Goal: Transaction & Acquisition: Purchase product/service

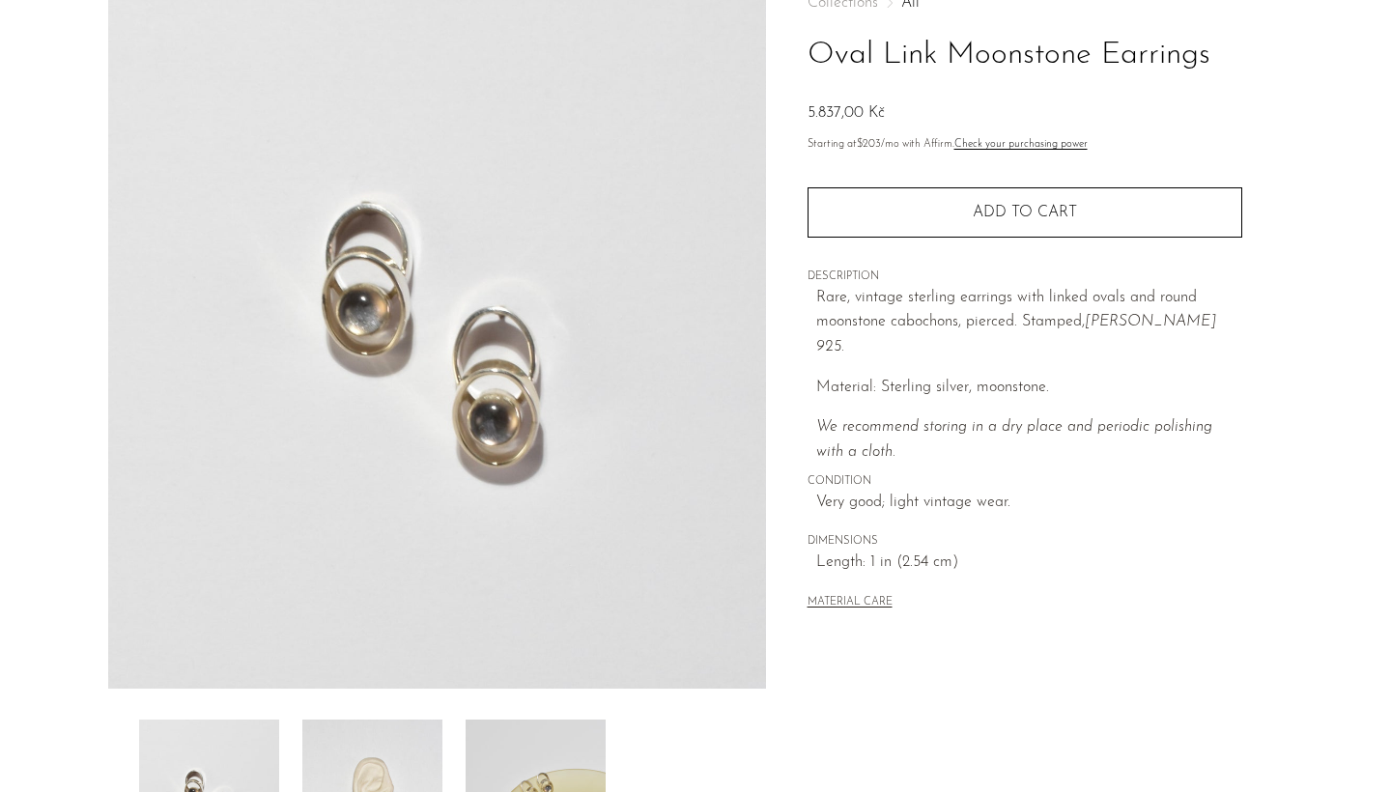
scroll to position [135, 0]
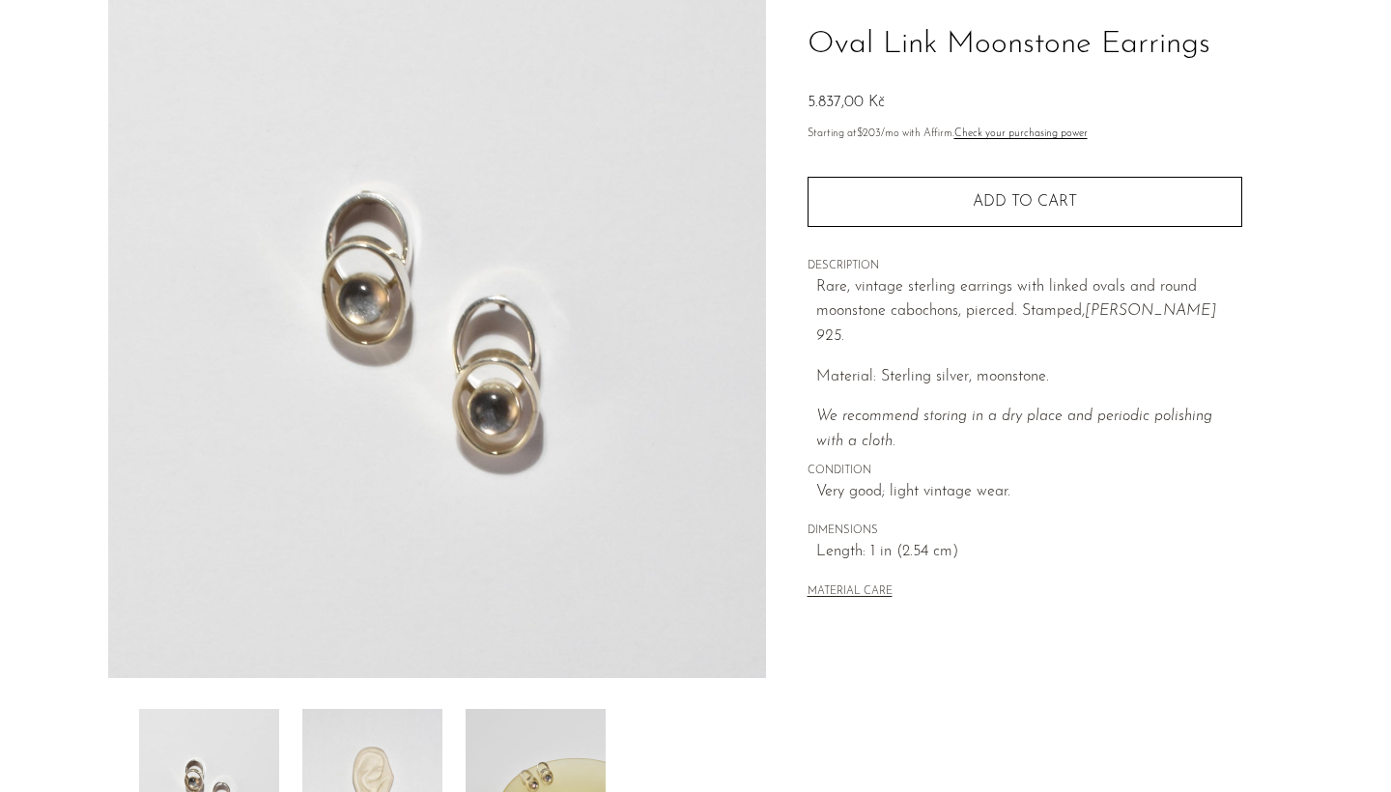
click at [399, 735] on img at bounding box center [372, 786] width 140 height 155
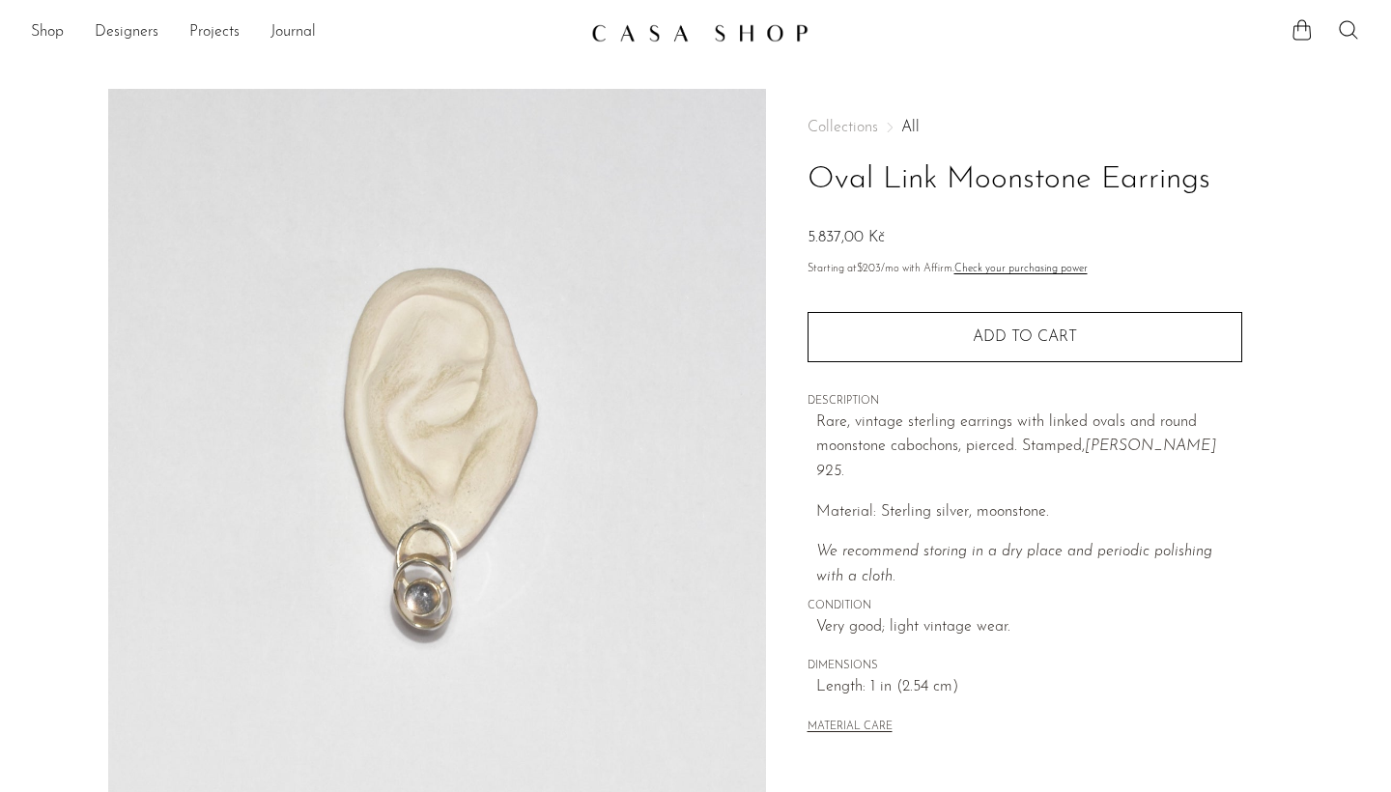
scroll to position [0, 0]
click at [717, 37] on img at bounding box center [699, 32] width 217 height 19
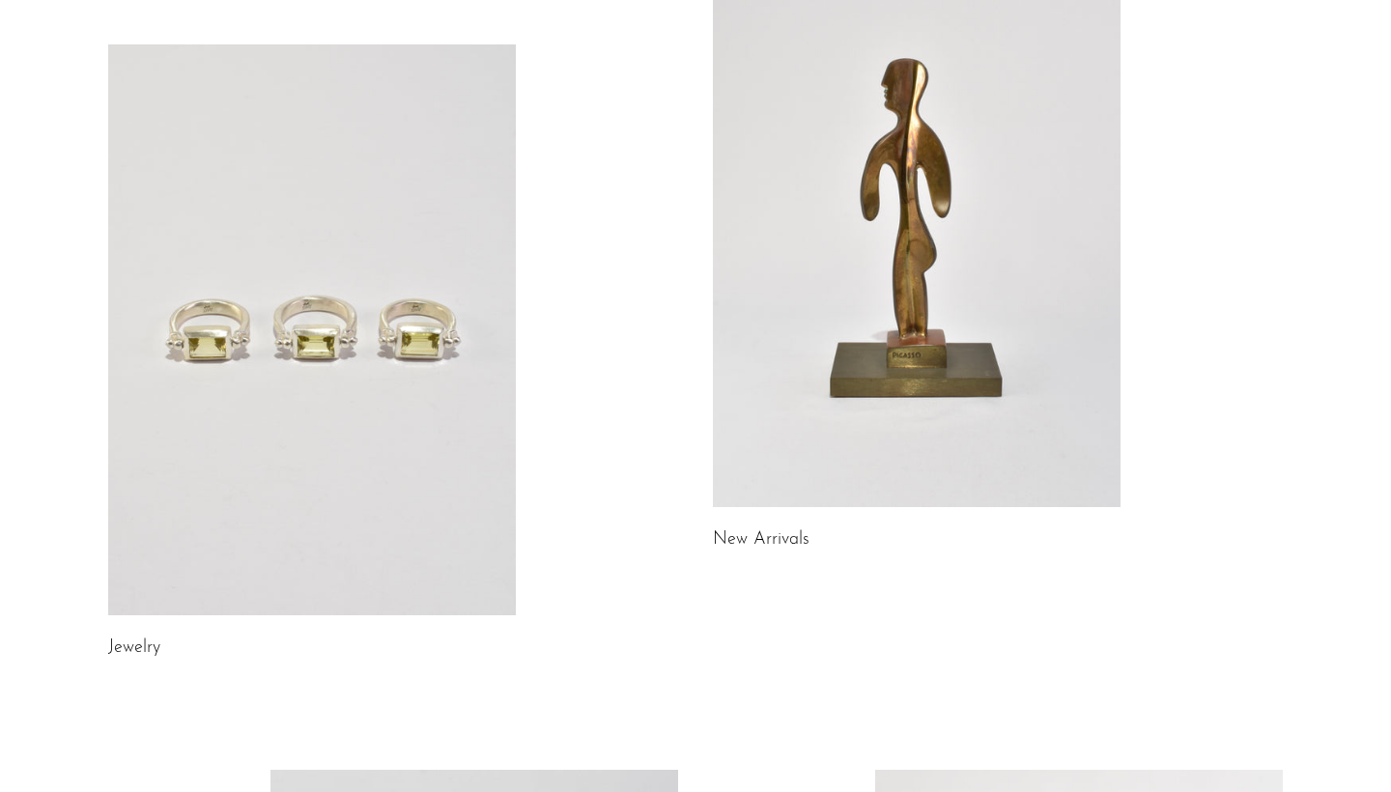
scroll to position [225, 0]
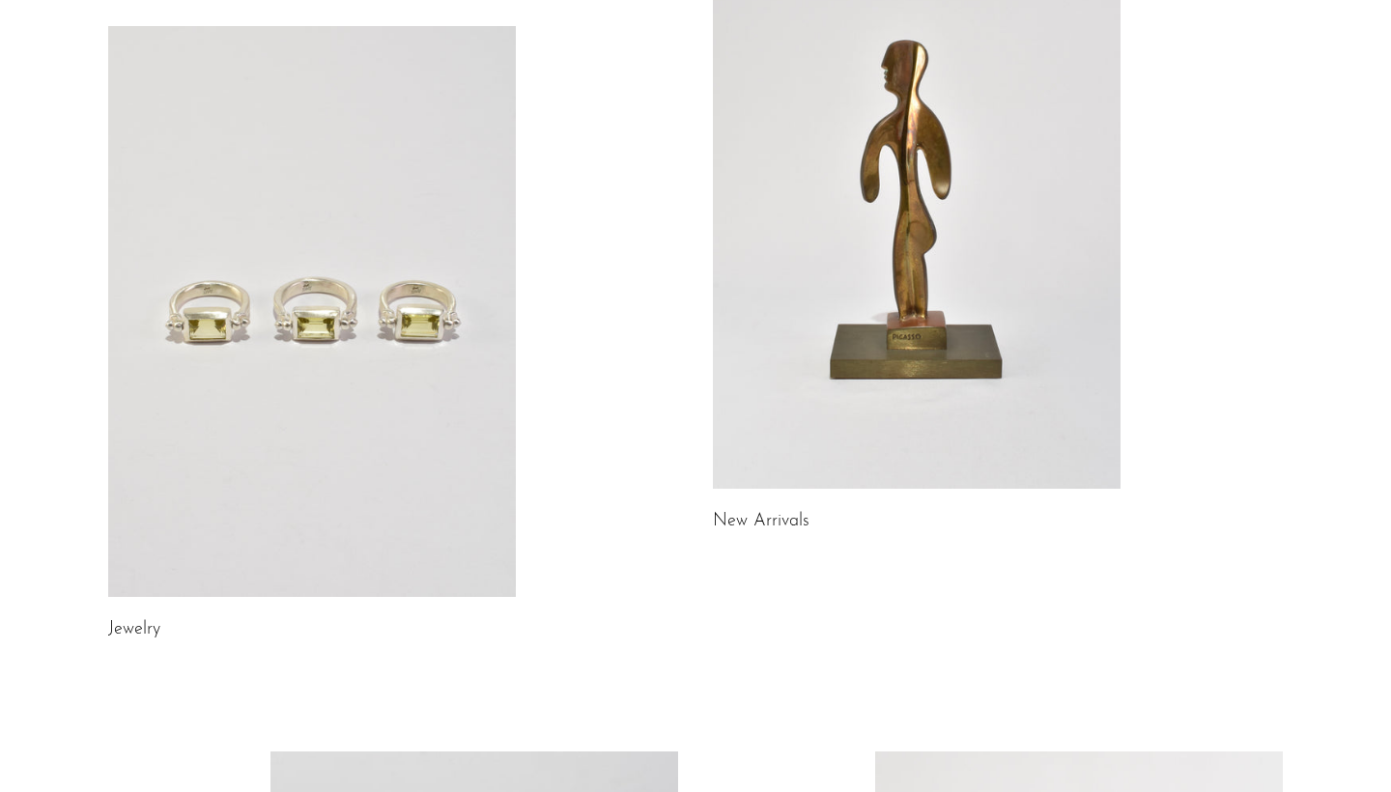
click at [433, 328] on link at bounding box center [312, 311] width 408 height 571
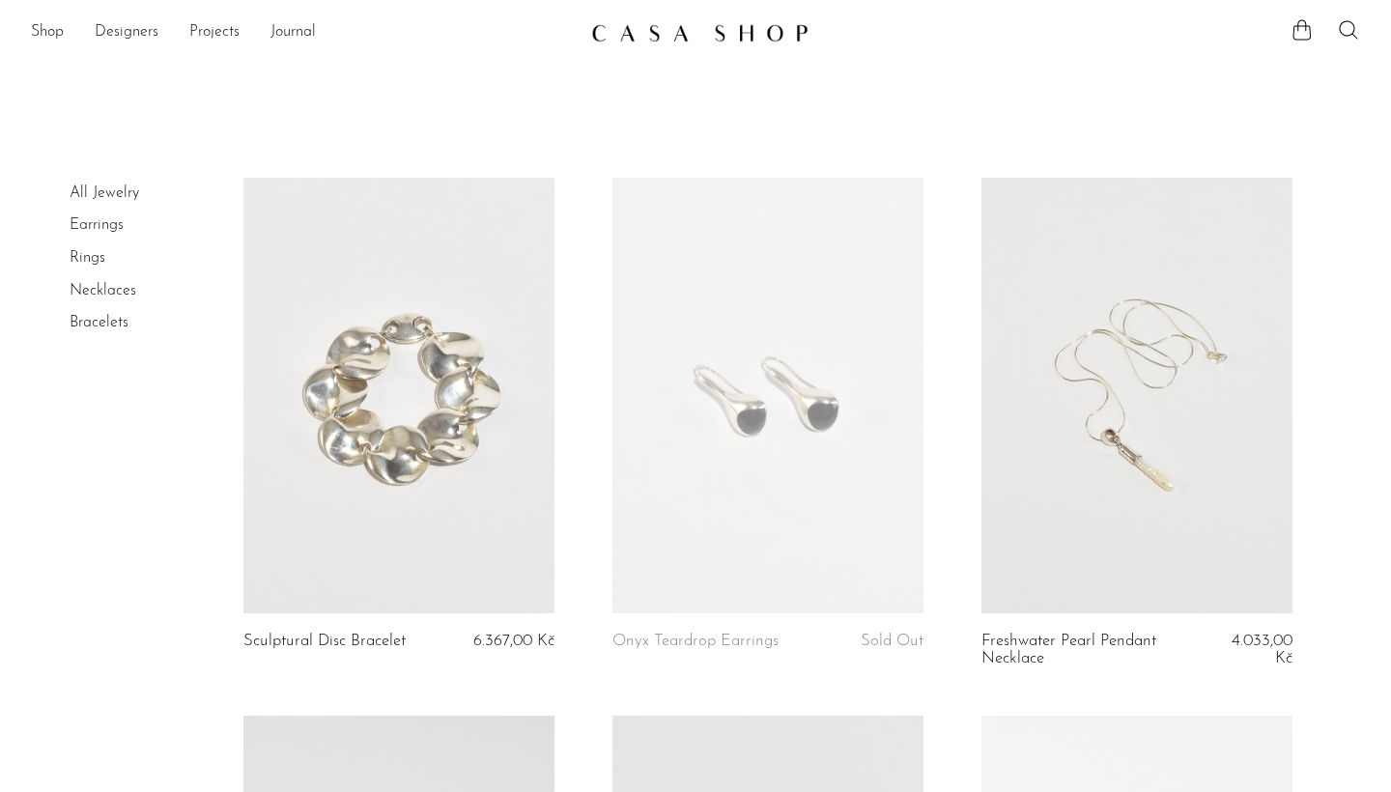
click at [1144, 418] on link at bounding box center [1136, 396] width 311 height 436
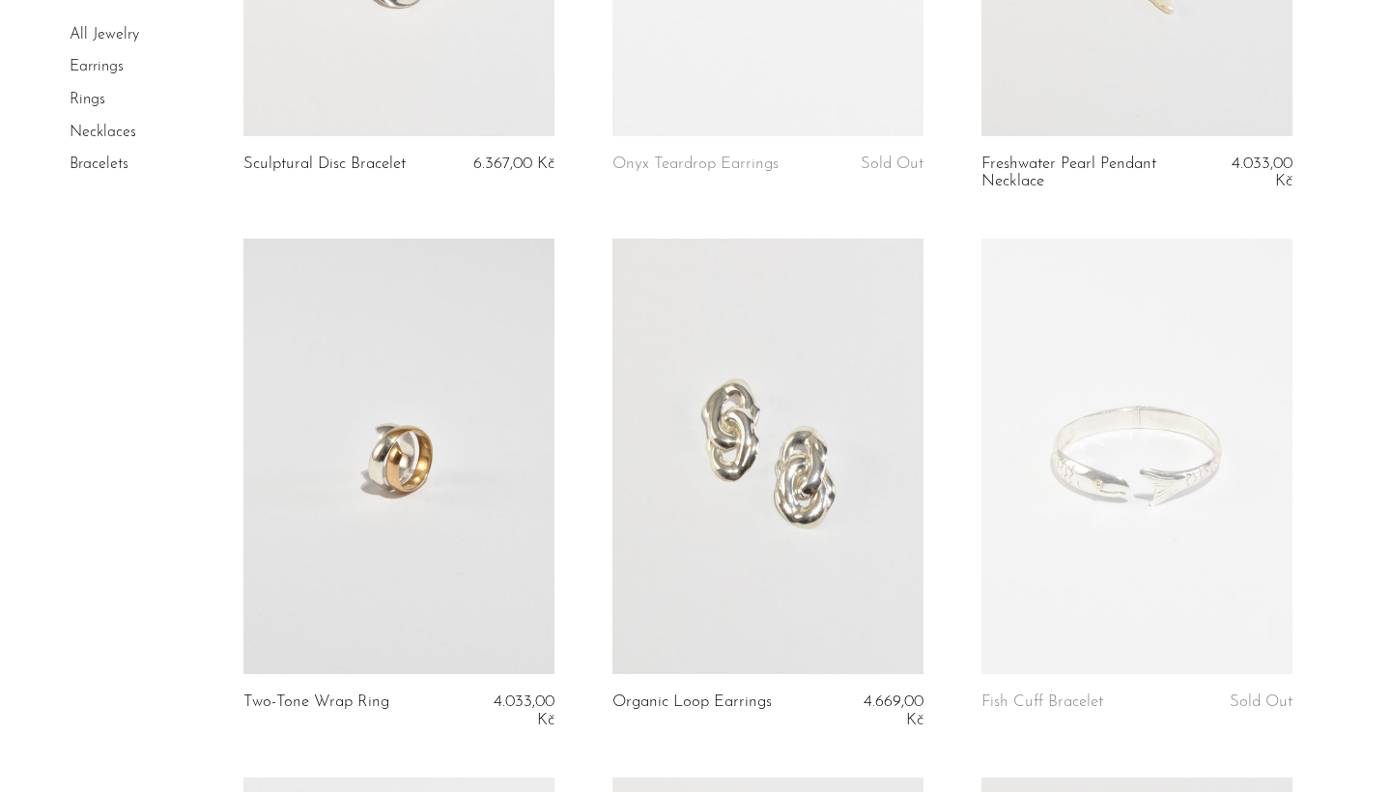
scroll to position [484, 0]
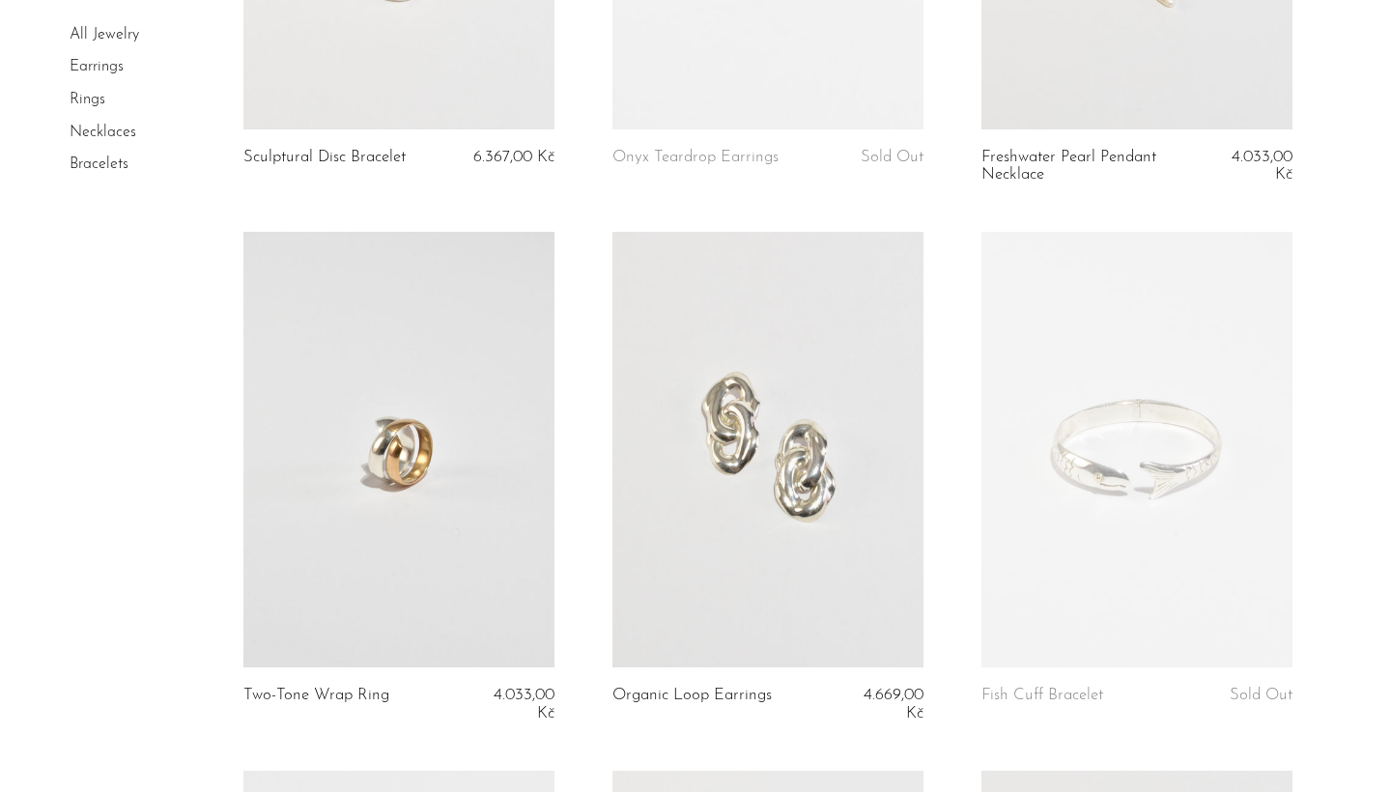
click at [1082, 496] on link at bounding box center [1136, 450] width 311 height 436
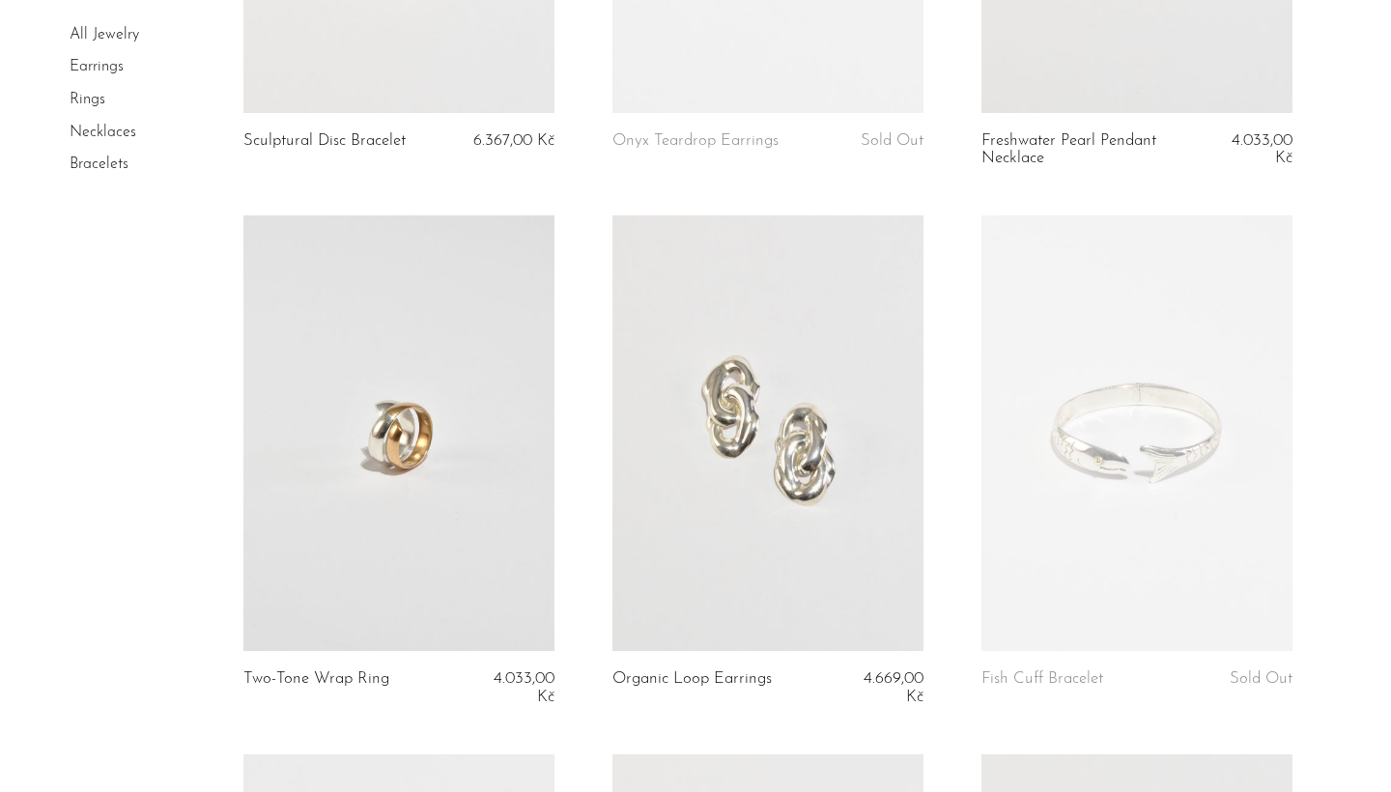
scroll to position [501, 0]
click at [639, 533] on link at bounding box center [767, 432] width 311 height 436
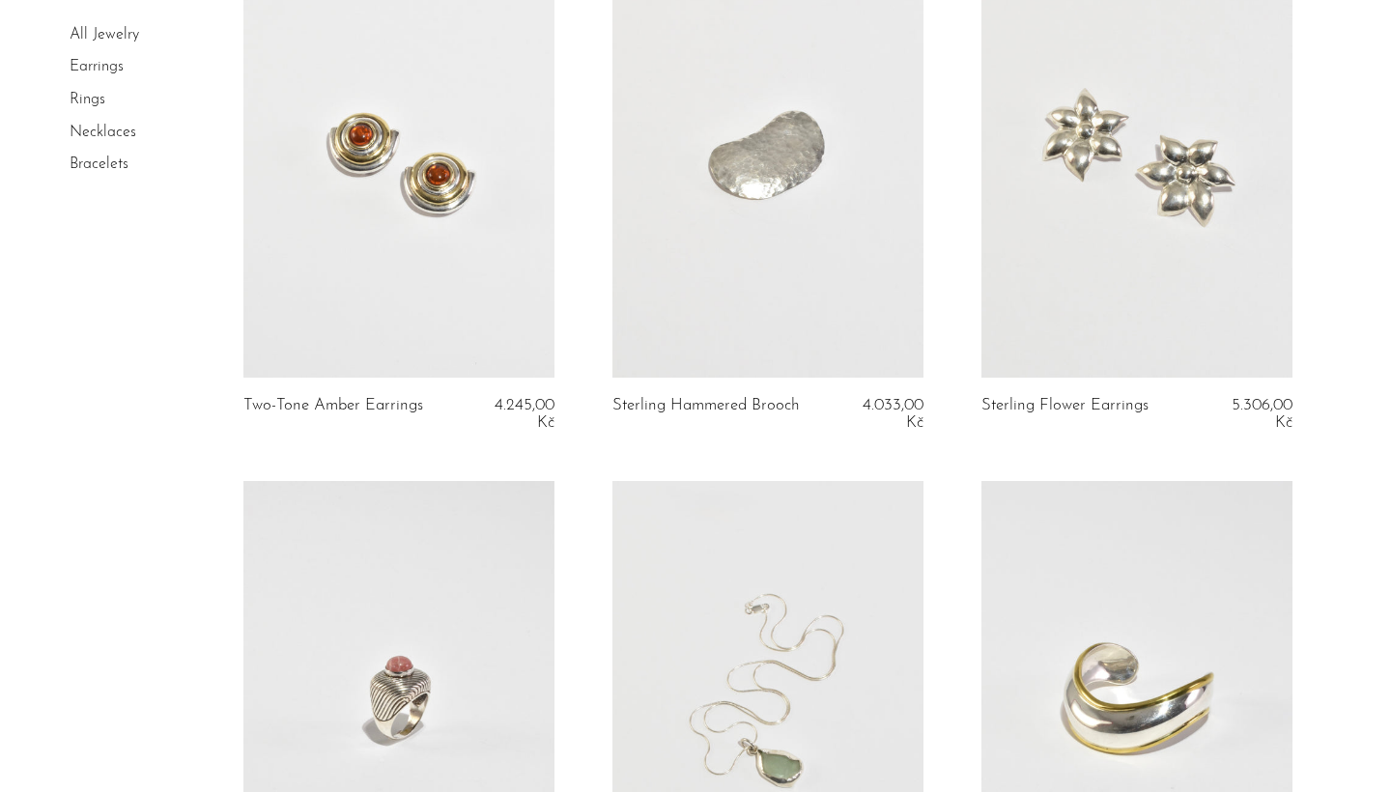
scroll to position [1575, 0]
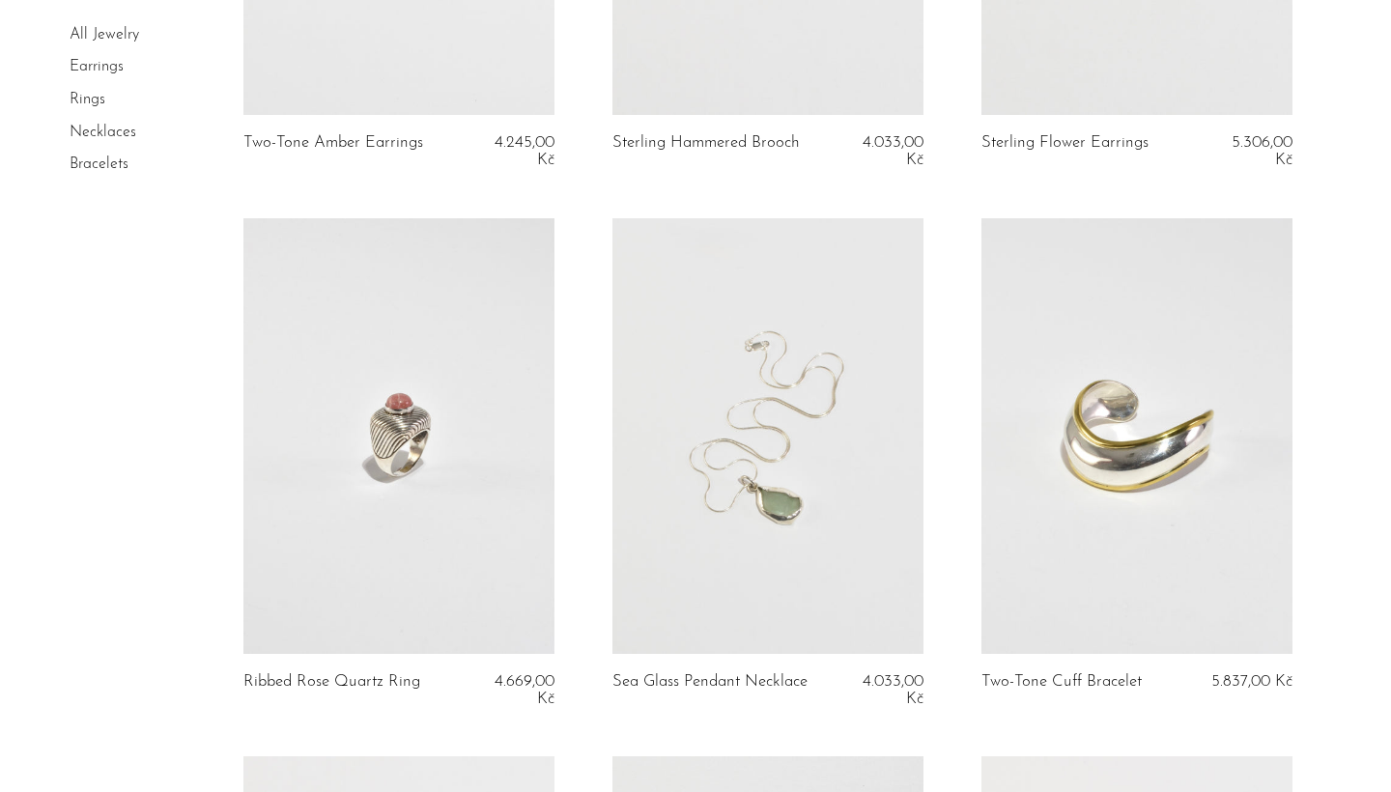
click at [707, 499] on link at bounding box center [767, 436] width 311 height 436
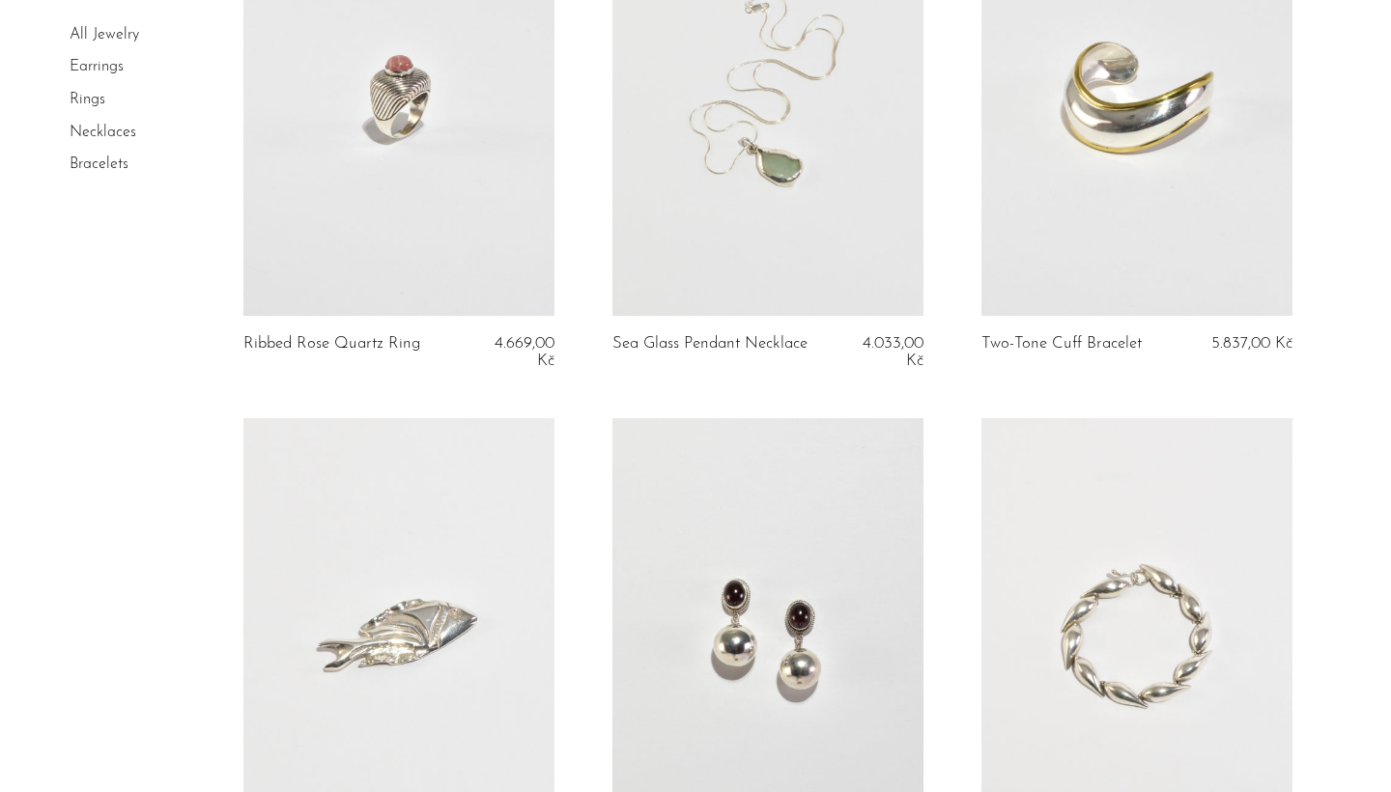
scroll to position [2083, 0]
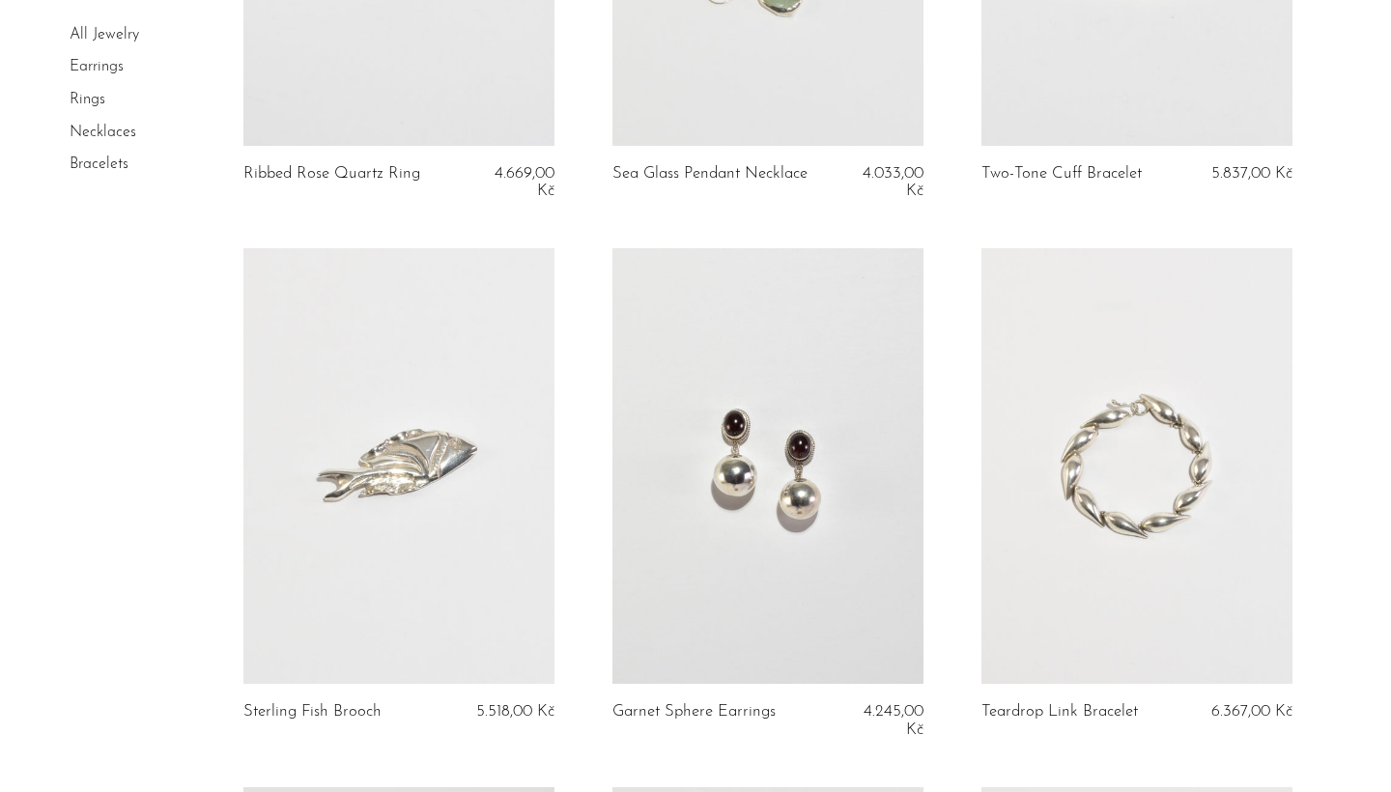
click at [816, 447] on link at bounding box center [767, 466] width 311 height 436
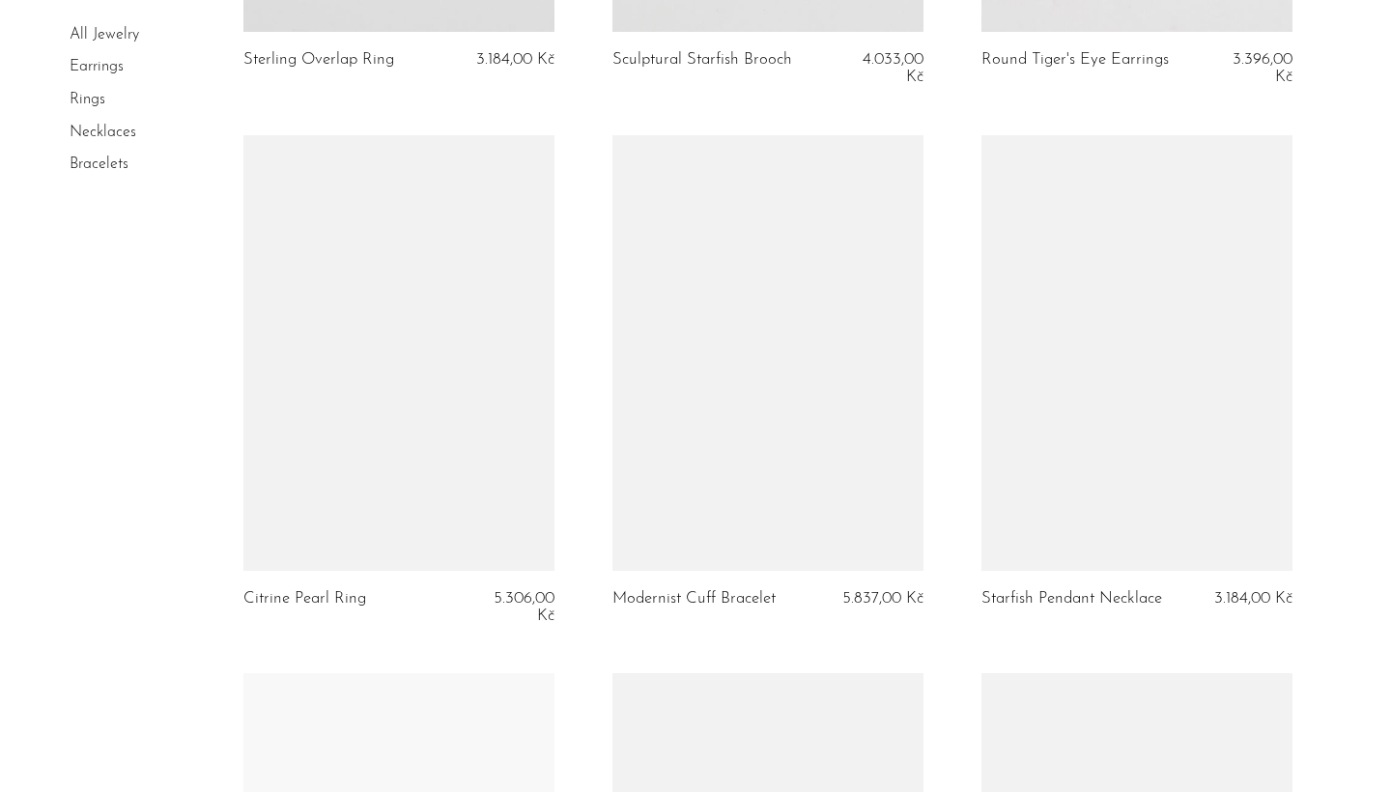
scroll to position [3370, 0]
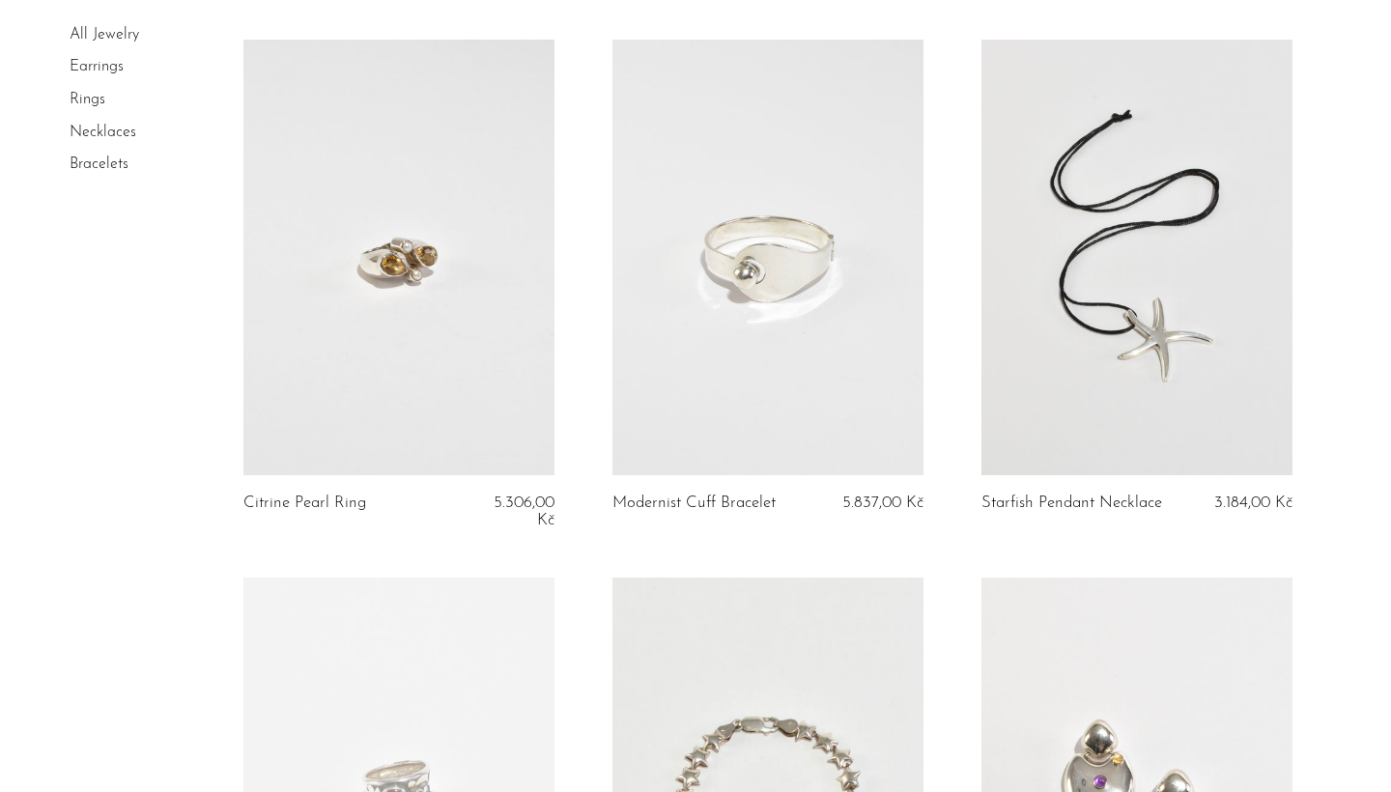
click at [445, 311] on link at bounding box center [398, 258] width 311 height 436
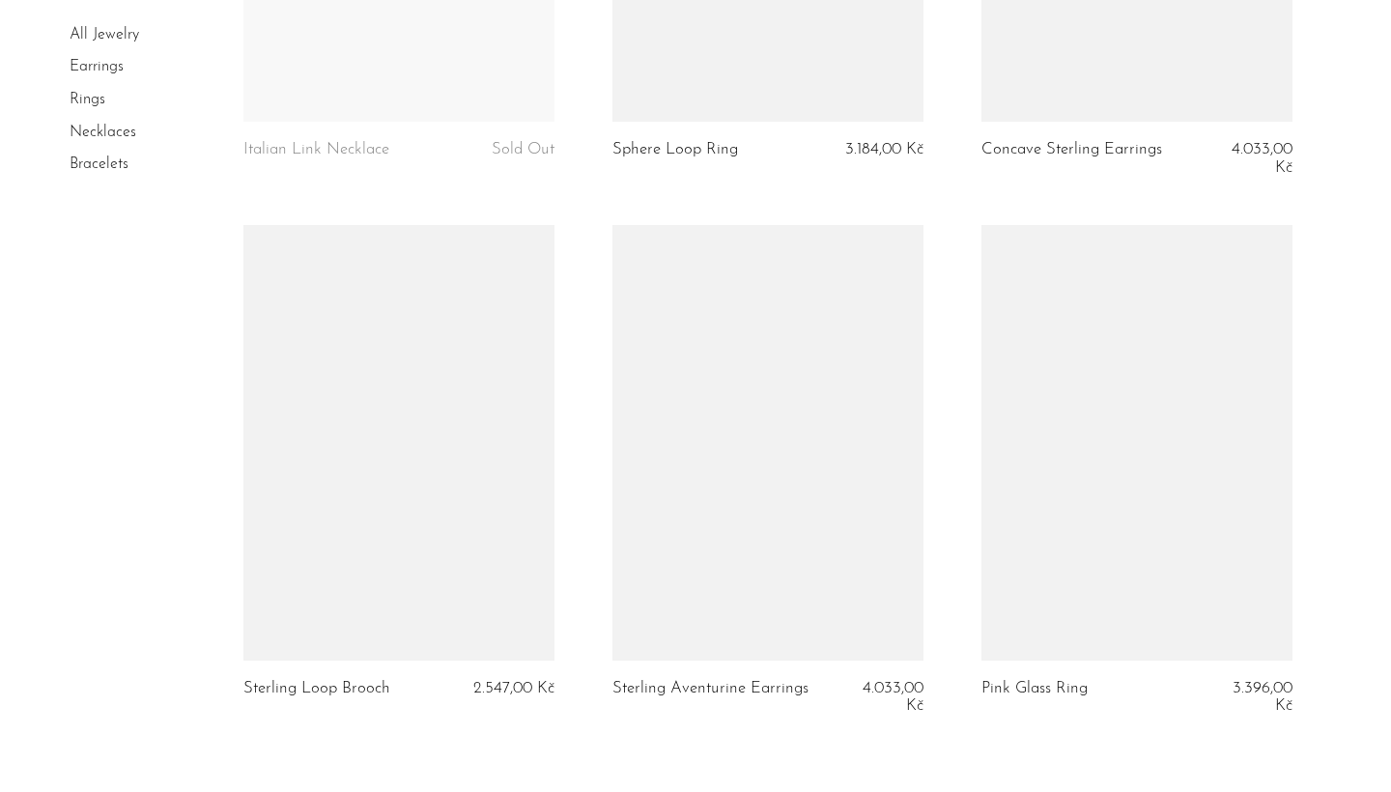
scroll to position [5878, 0]
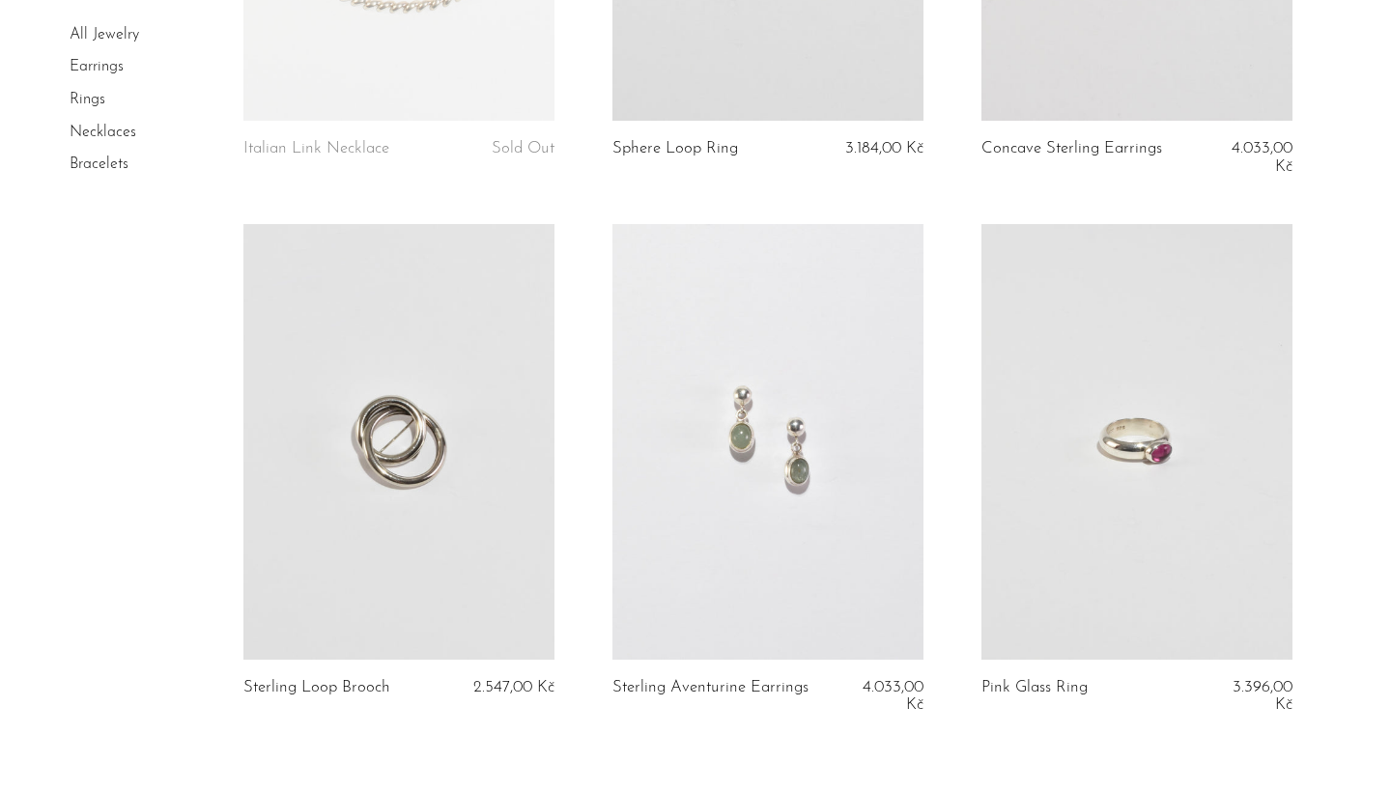
click at [798, 460] on link at bounding box center [767, 442] width 311 height 436
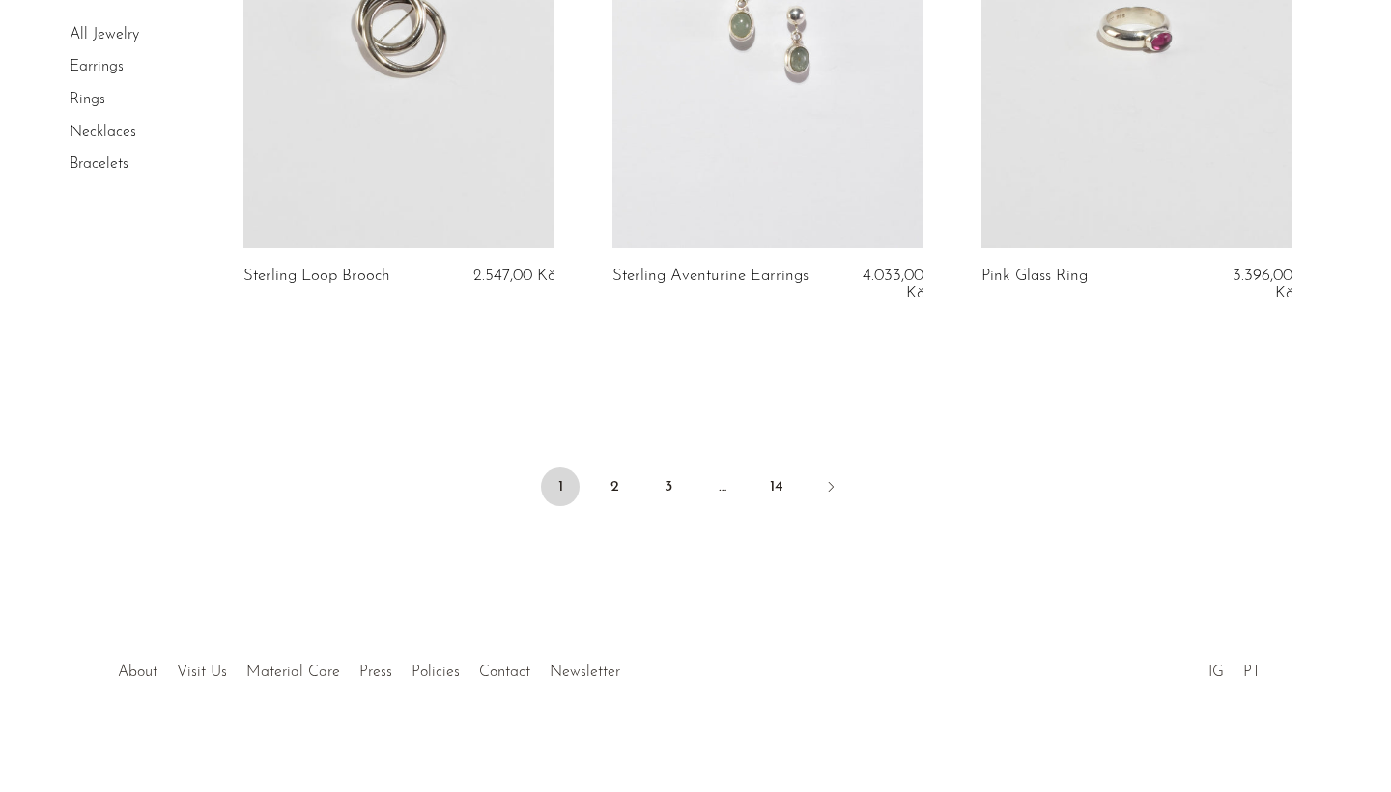
scroll to position [6287, 0]
click at [614, 480] on link "2" at bounding box center [614, 488] width 39 height 39
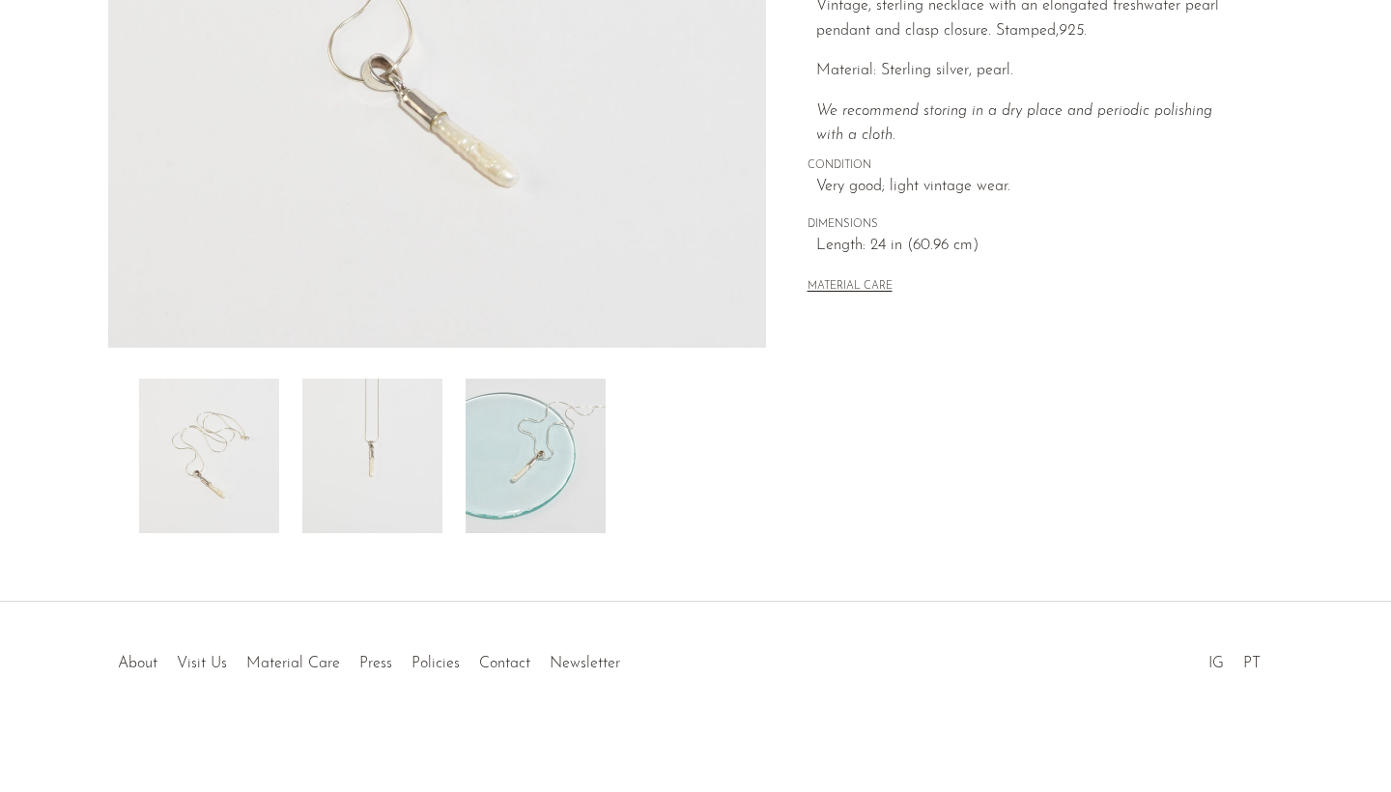
scroll to position [466, 0]
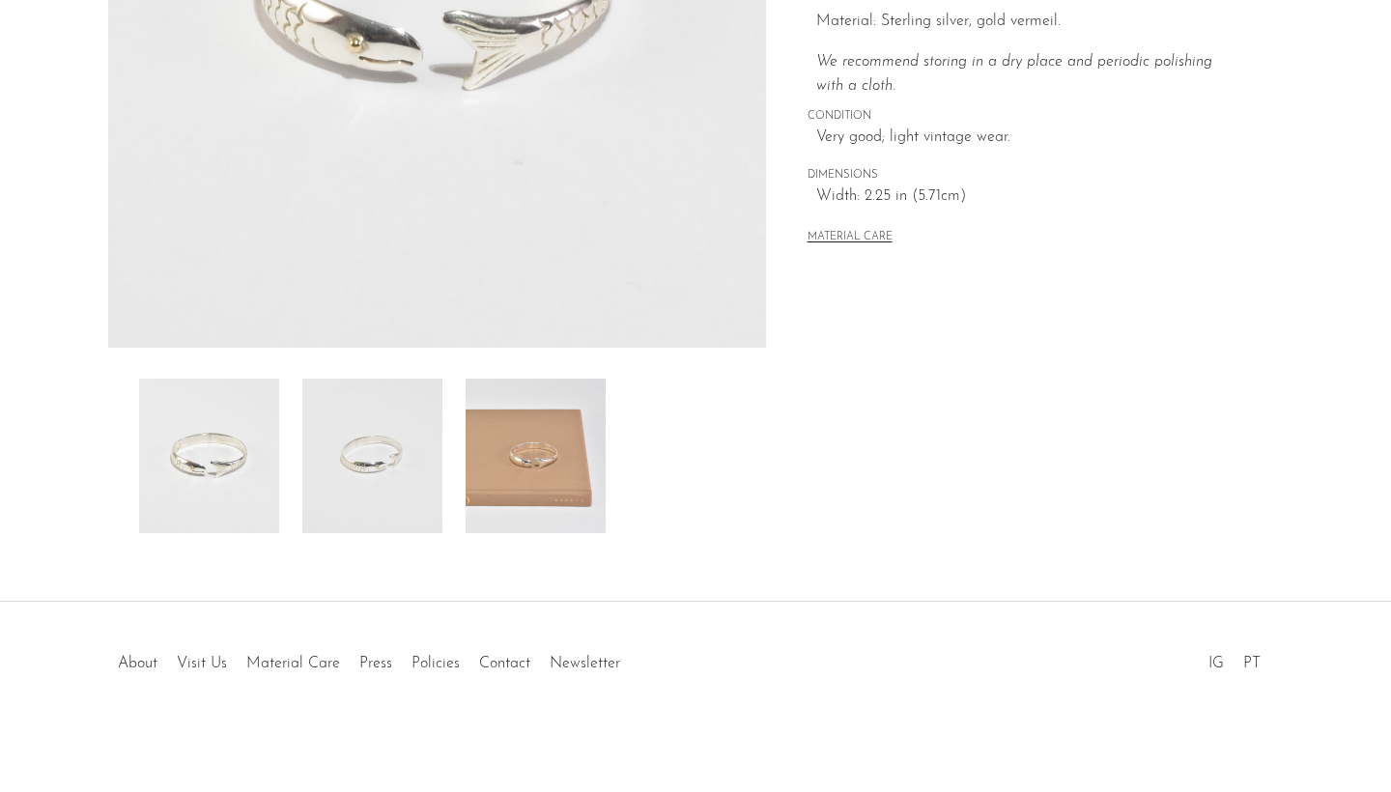
scroll to position [466, 0]
click at [525, 464] on img at bounding box center [536, 456] width 140 height 155
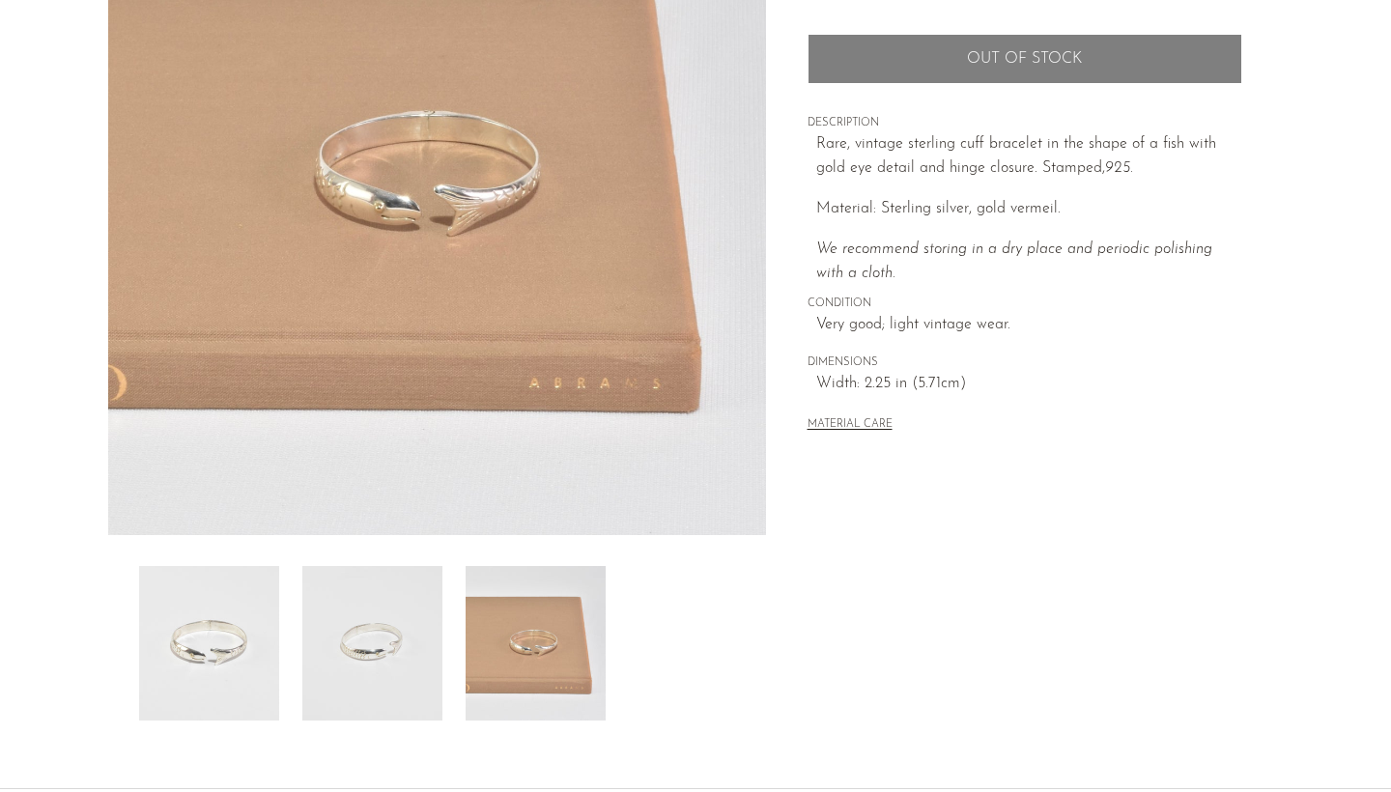
scroll to position [29, 0]
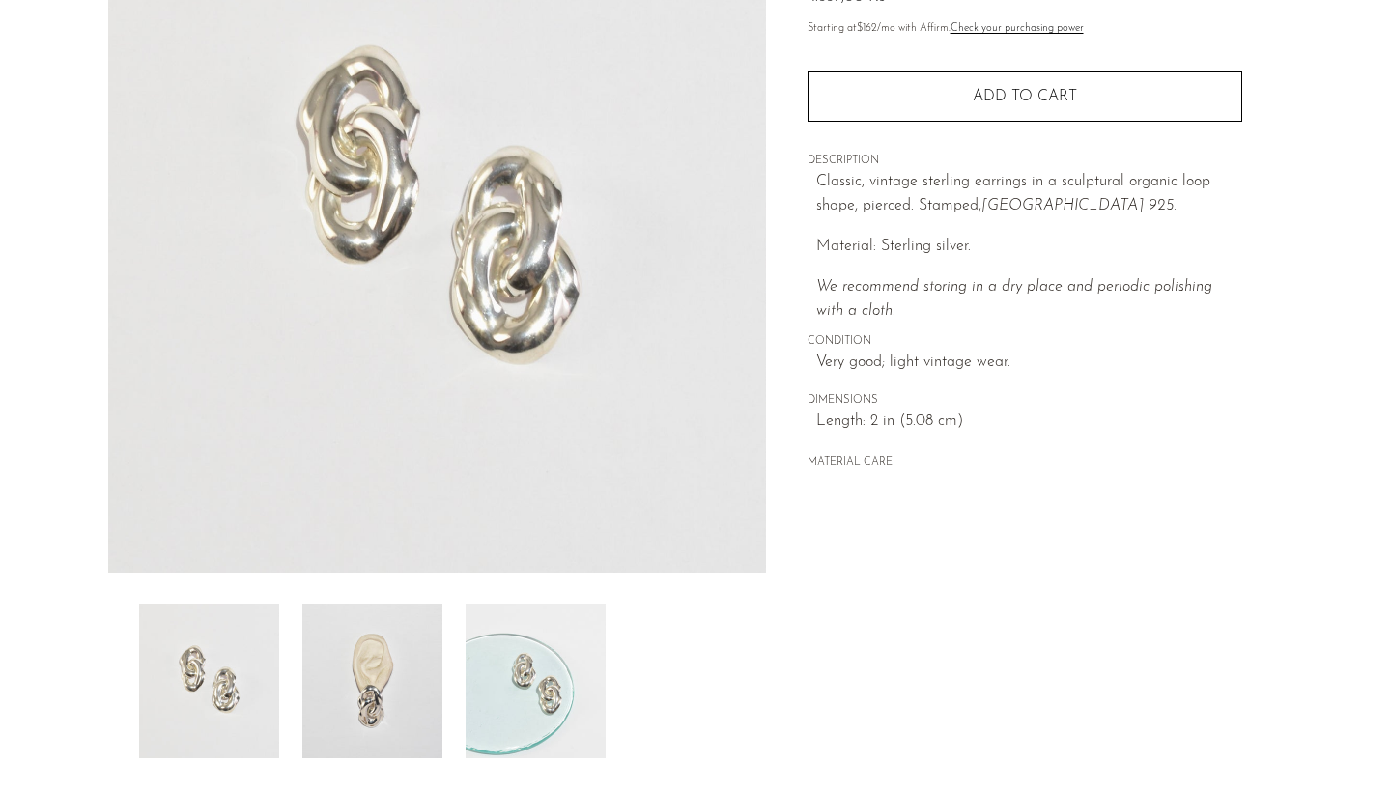
scroll to position [285, 0]
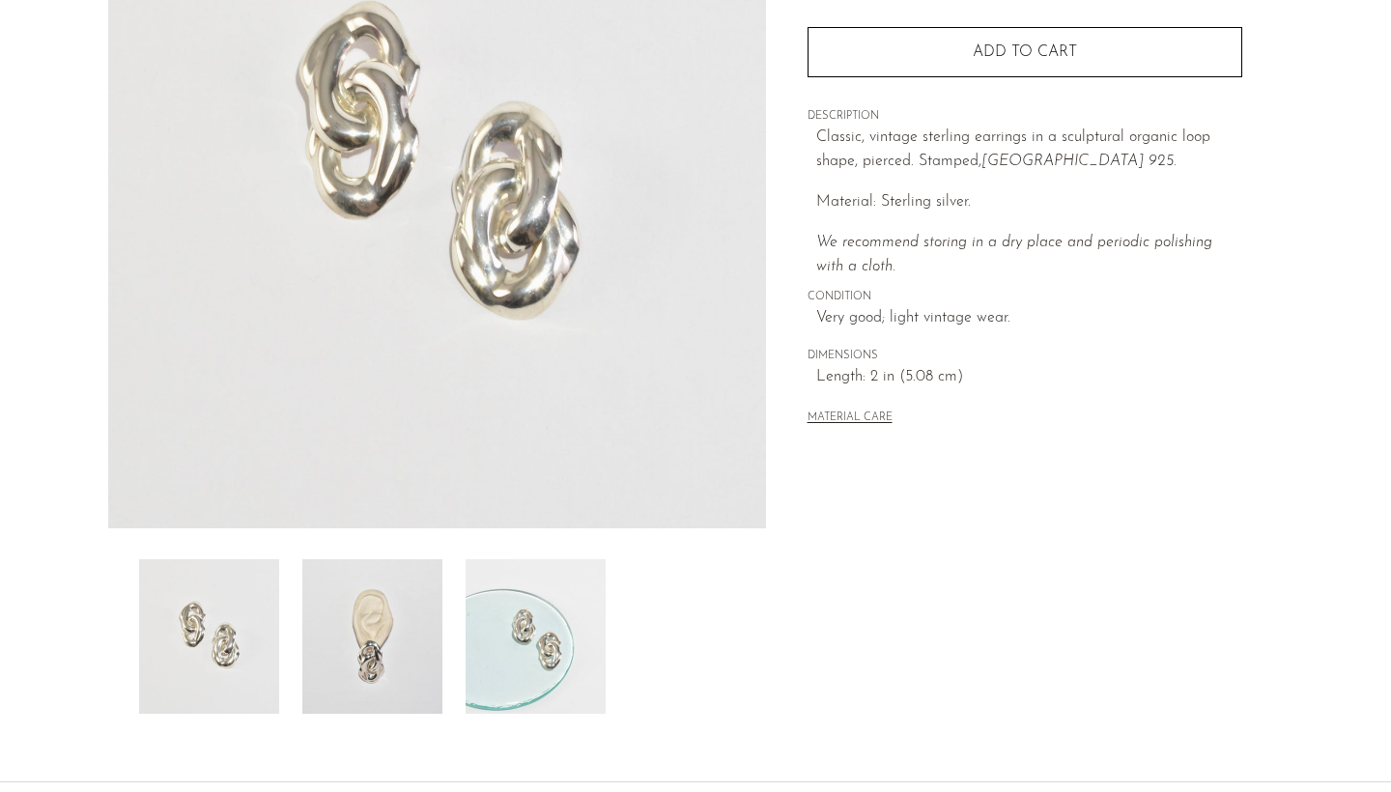
click at [415, 631] on img at bounding box center [372, 636] width 140 height 155
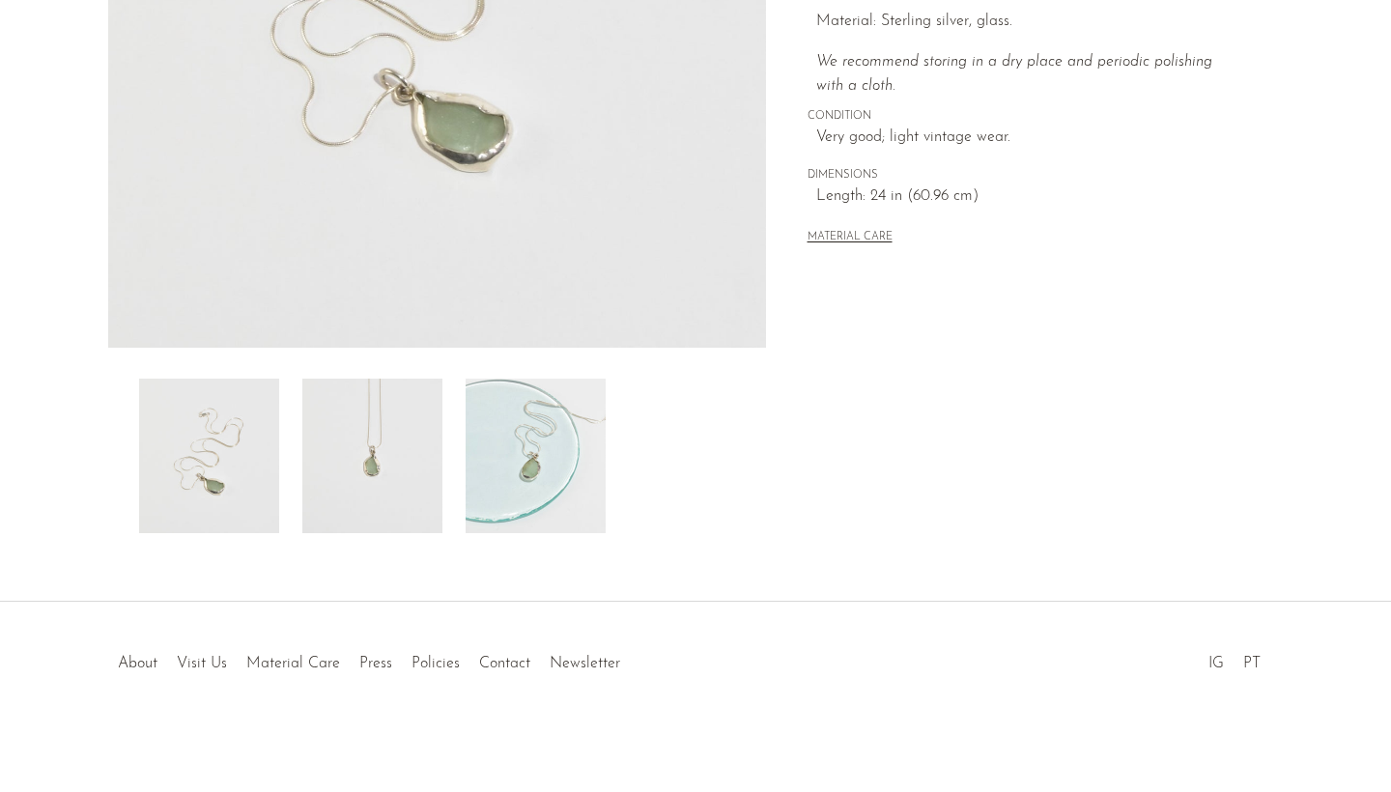
scroll to position [466, 0]
click at [405, 484] on img at bounding box center [372, 456] width 140 height 155
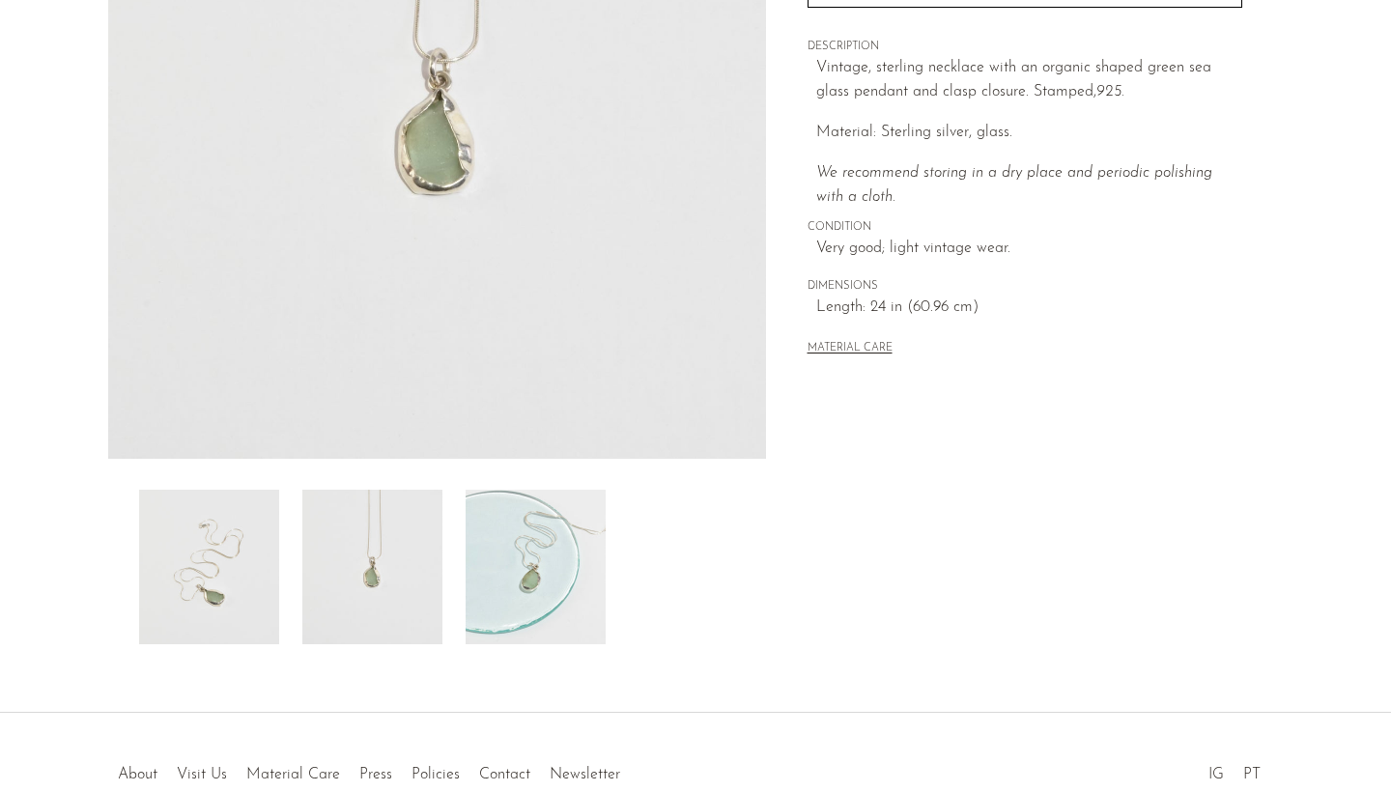
scroll to position [66, 0]
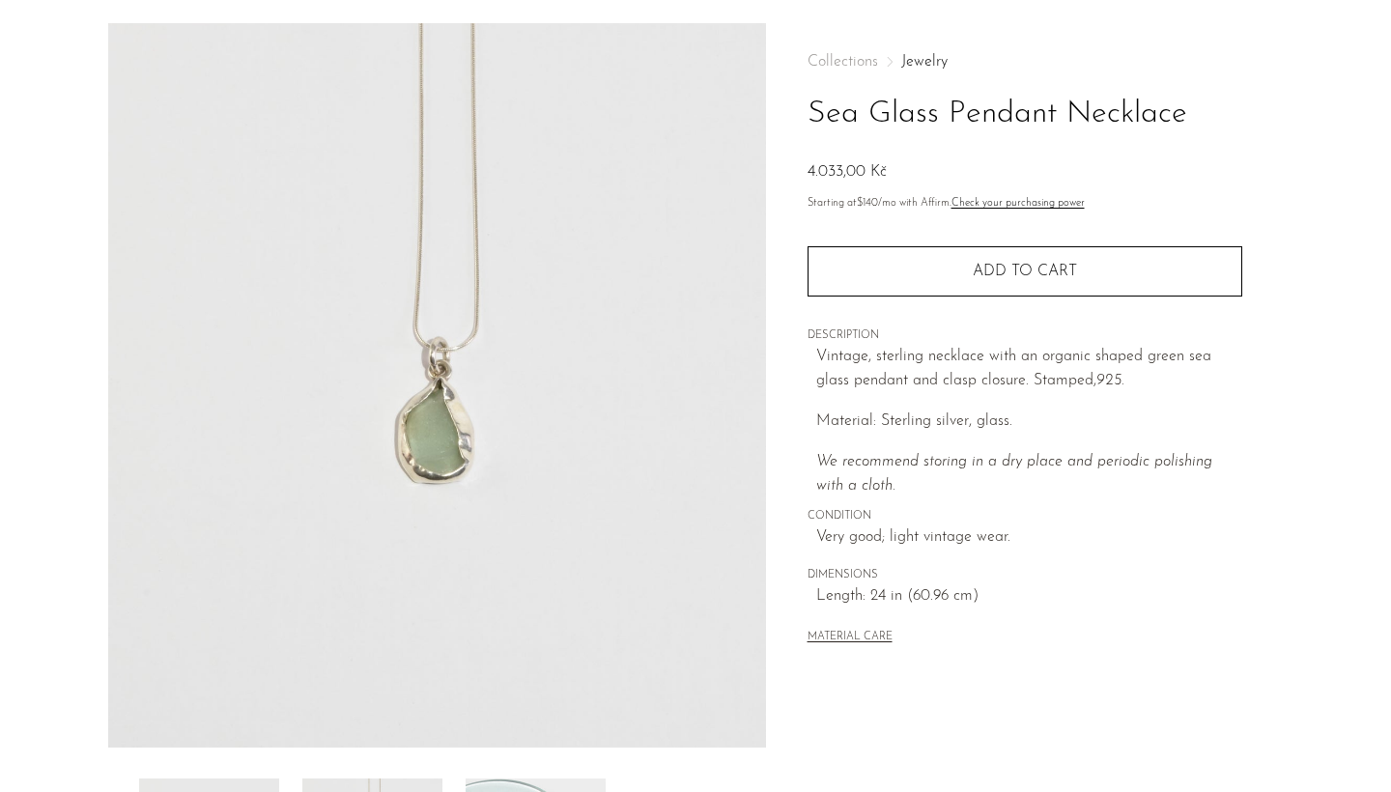
click at [457, 367] on img at bounding box center [437, 385] width 658 height 724
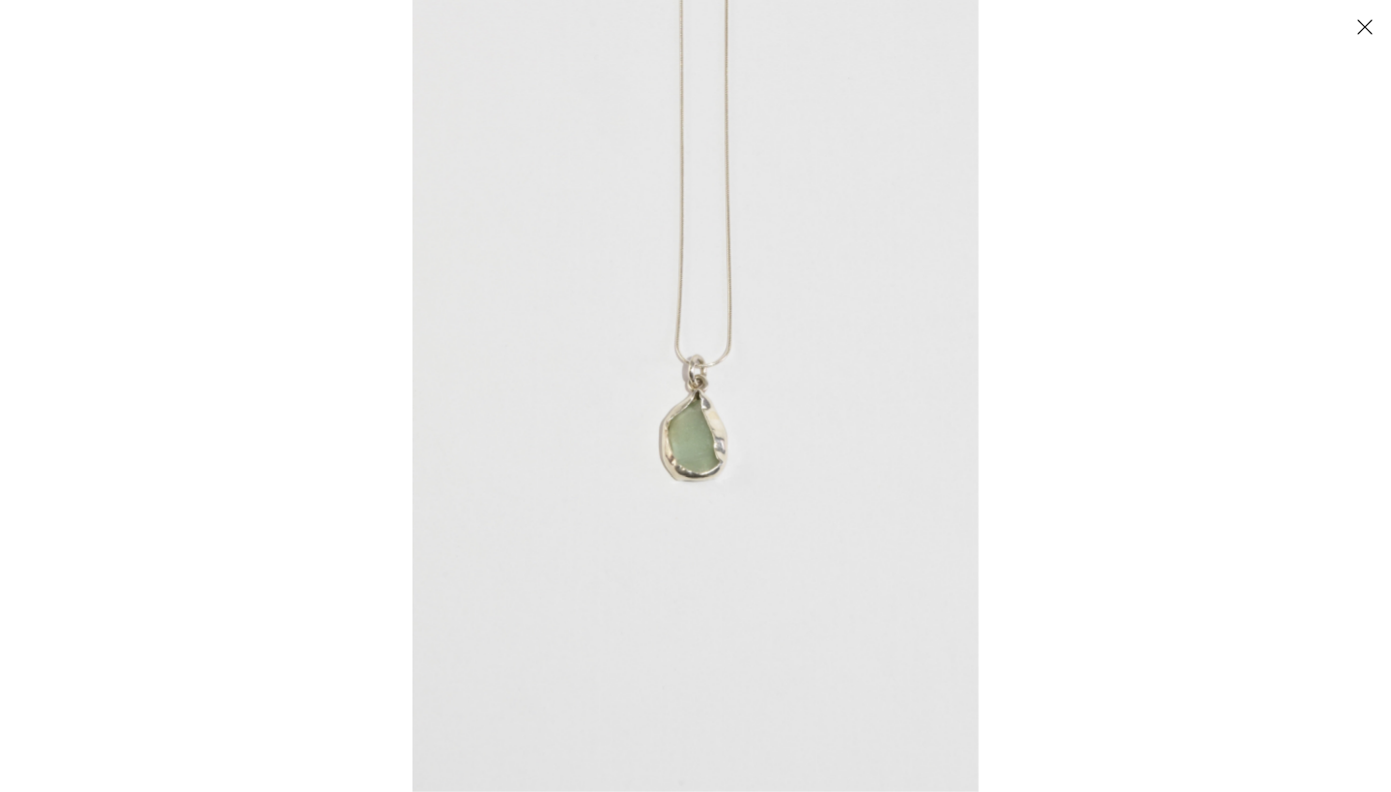
click at [677, 459] on img at bounding box center [695, 396] width 566 height 792
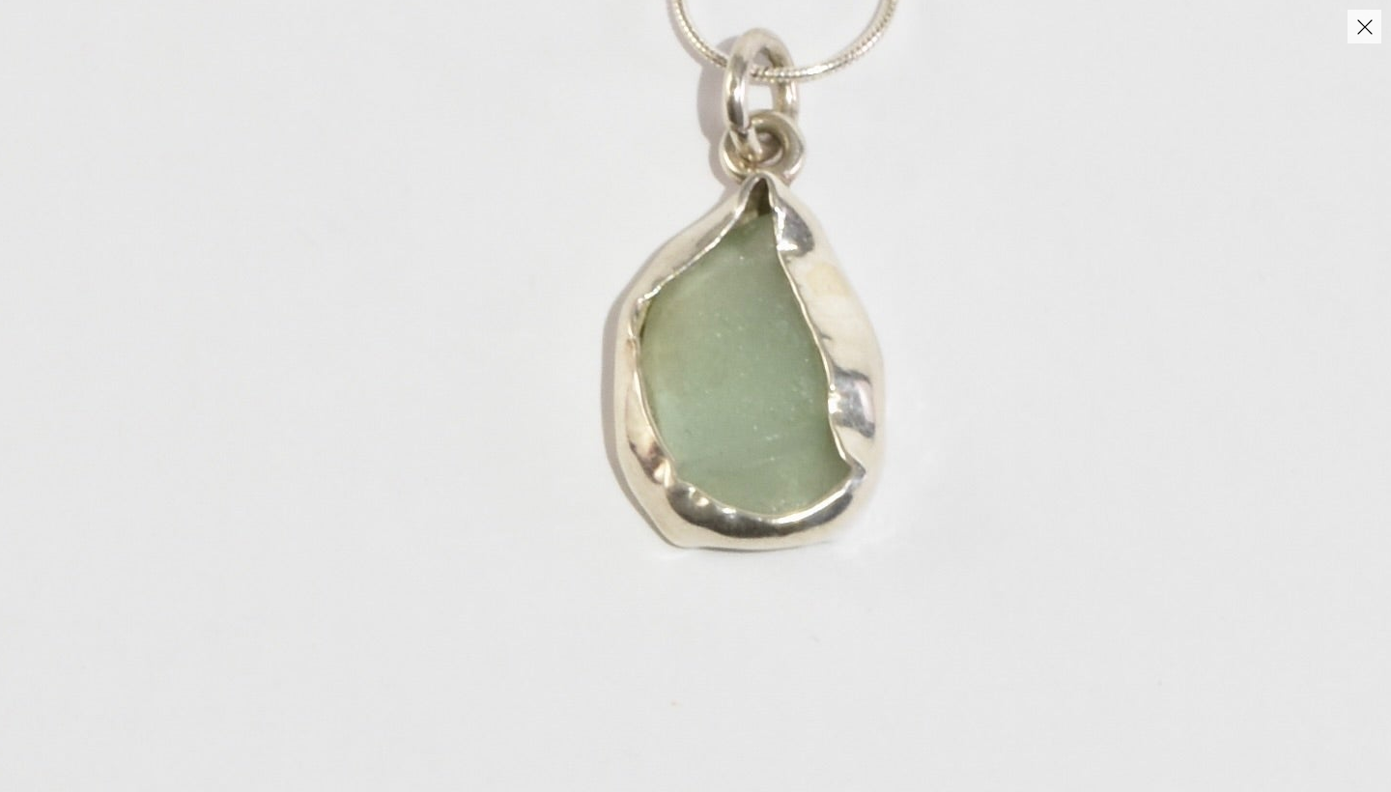
click at [680, 447] on img at bounding box center [752, 200] width 2333 height 3266
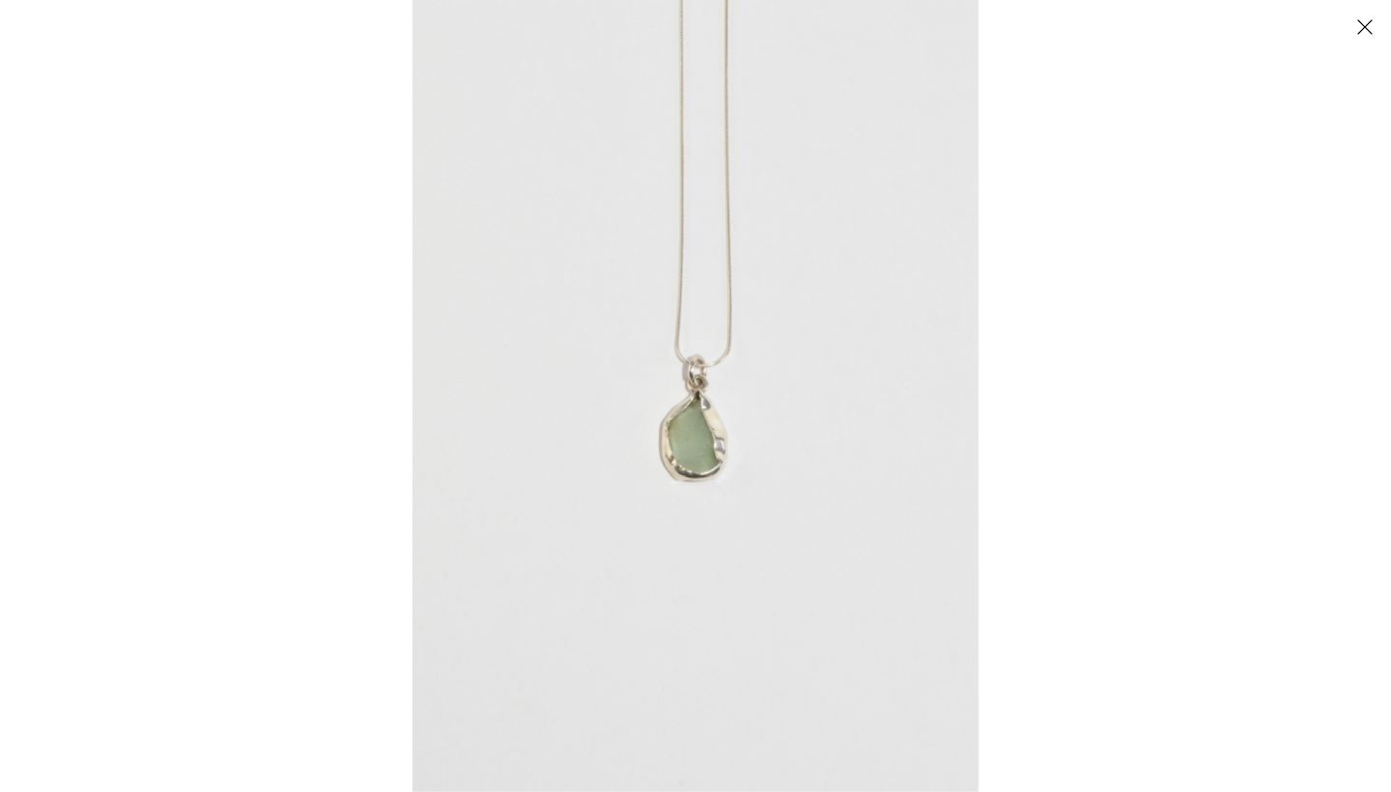
click at [1373, 24] on button "Close" at bounding box center [1364, 27] width 34 height 34
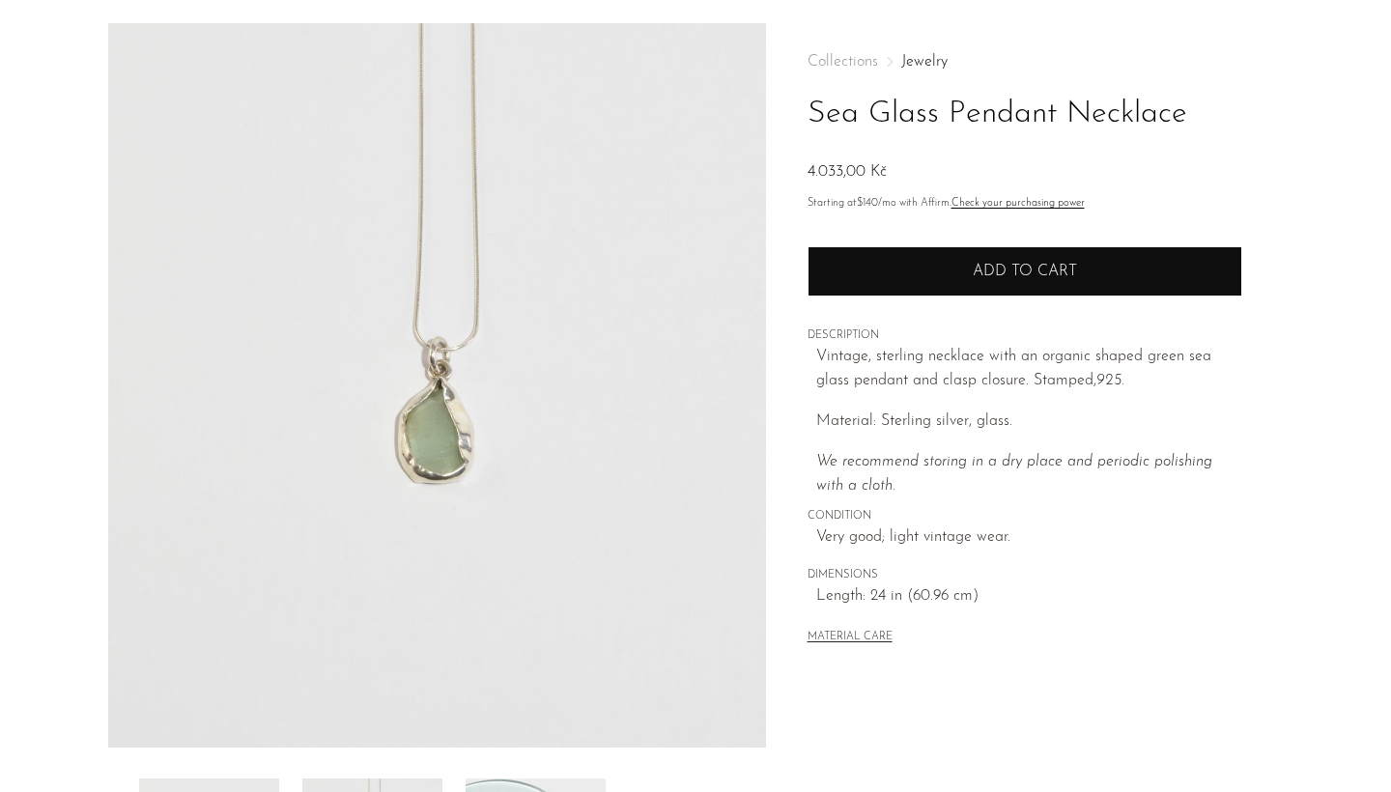
click at [1082, 283] on button "Add to cart" at bounding box center [1024, 271] width 435 height 50
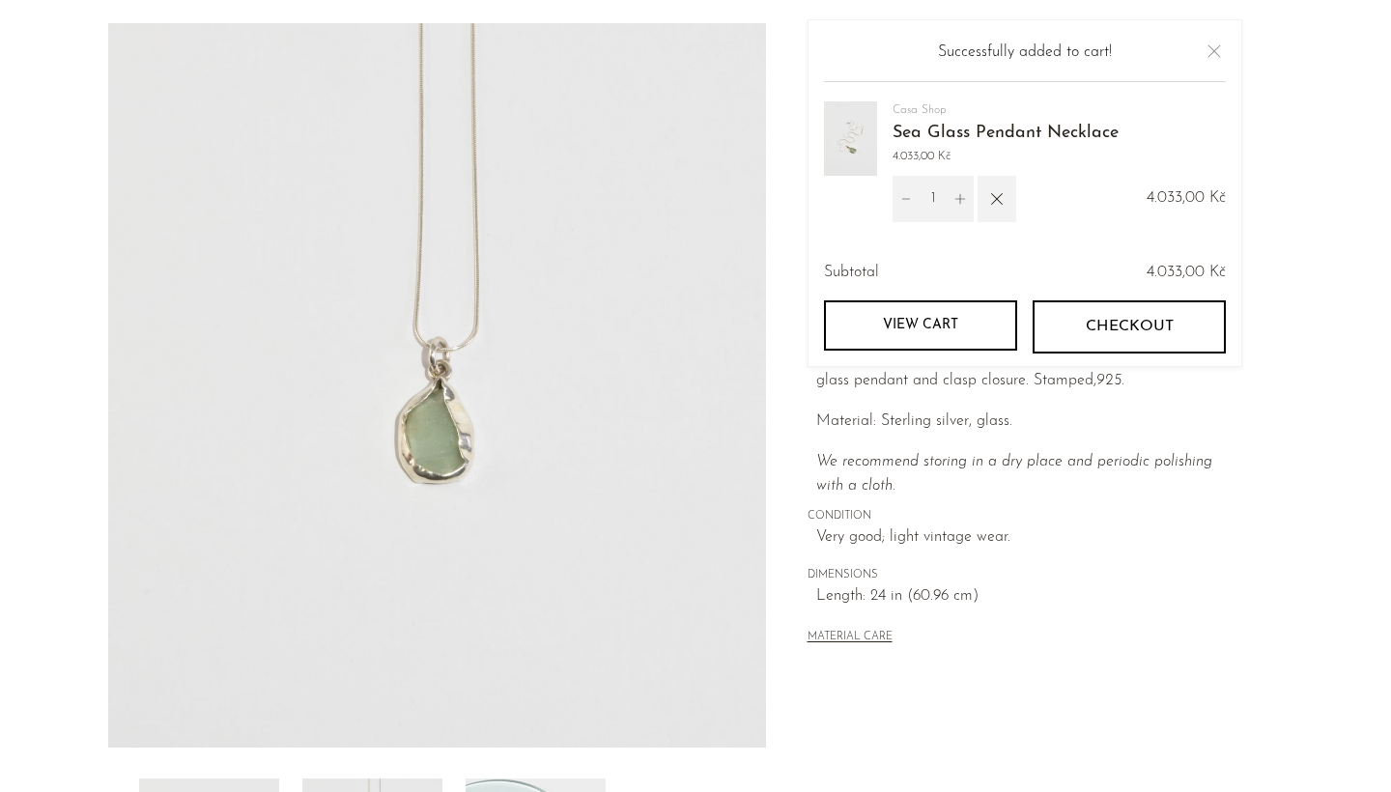
click at [1003, 473] on p "We recommend storing in a dry place and periodic polishing with a cloth." at bounding box center [1029, 474] width 426 height 49
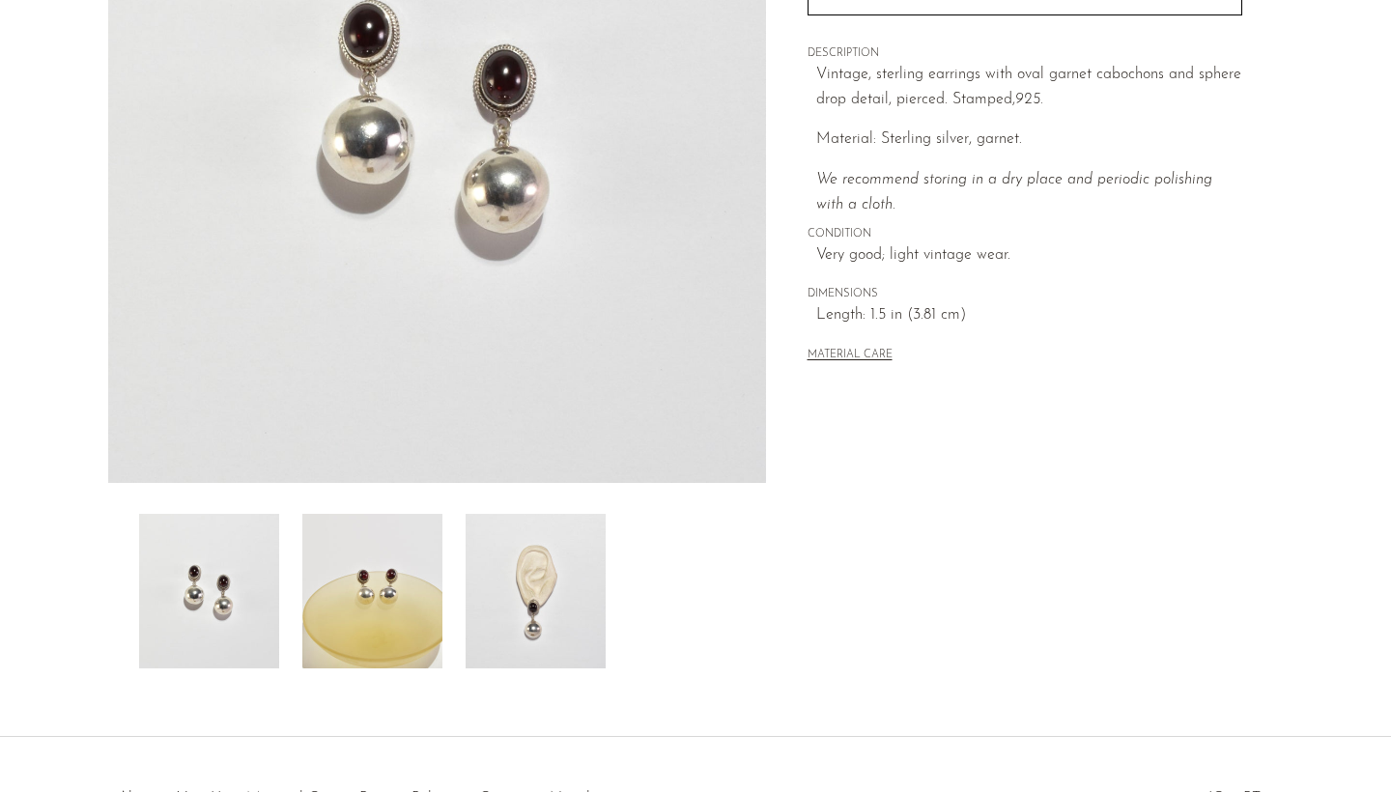
scroll to position [362, 0]
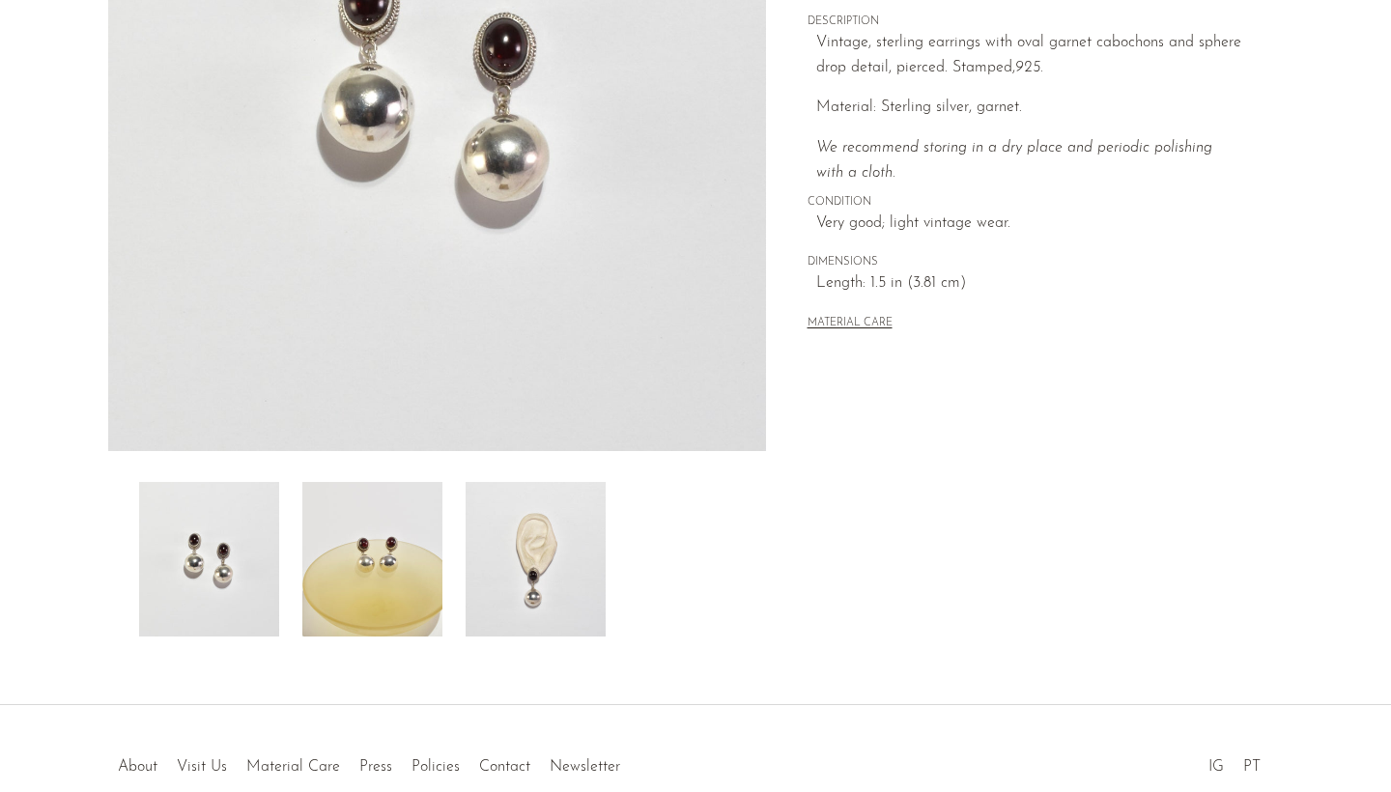
click at [534, 563] on img at bounding box center [536, 559] width 140 height 155
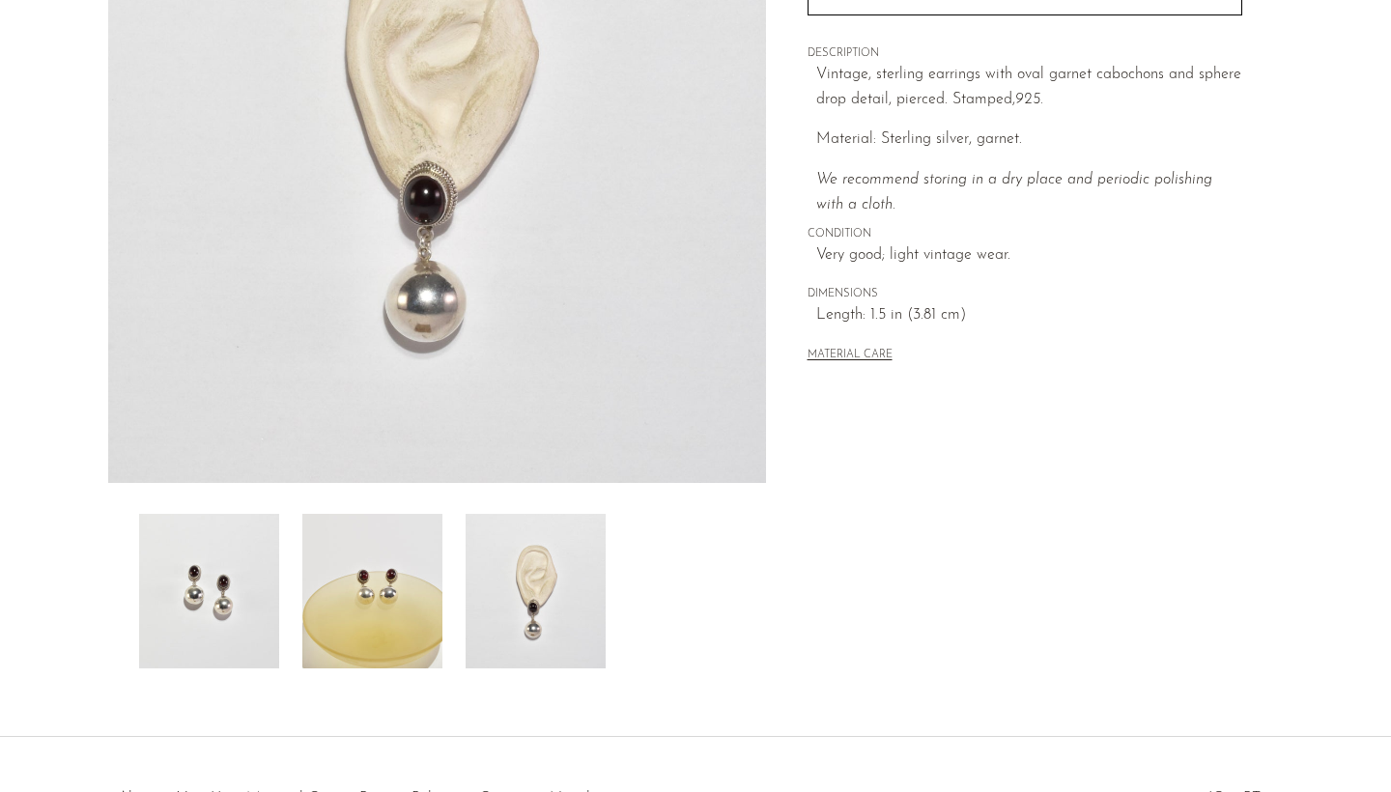
scroll to position [268, 0]
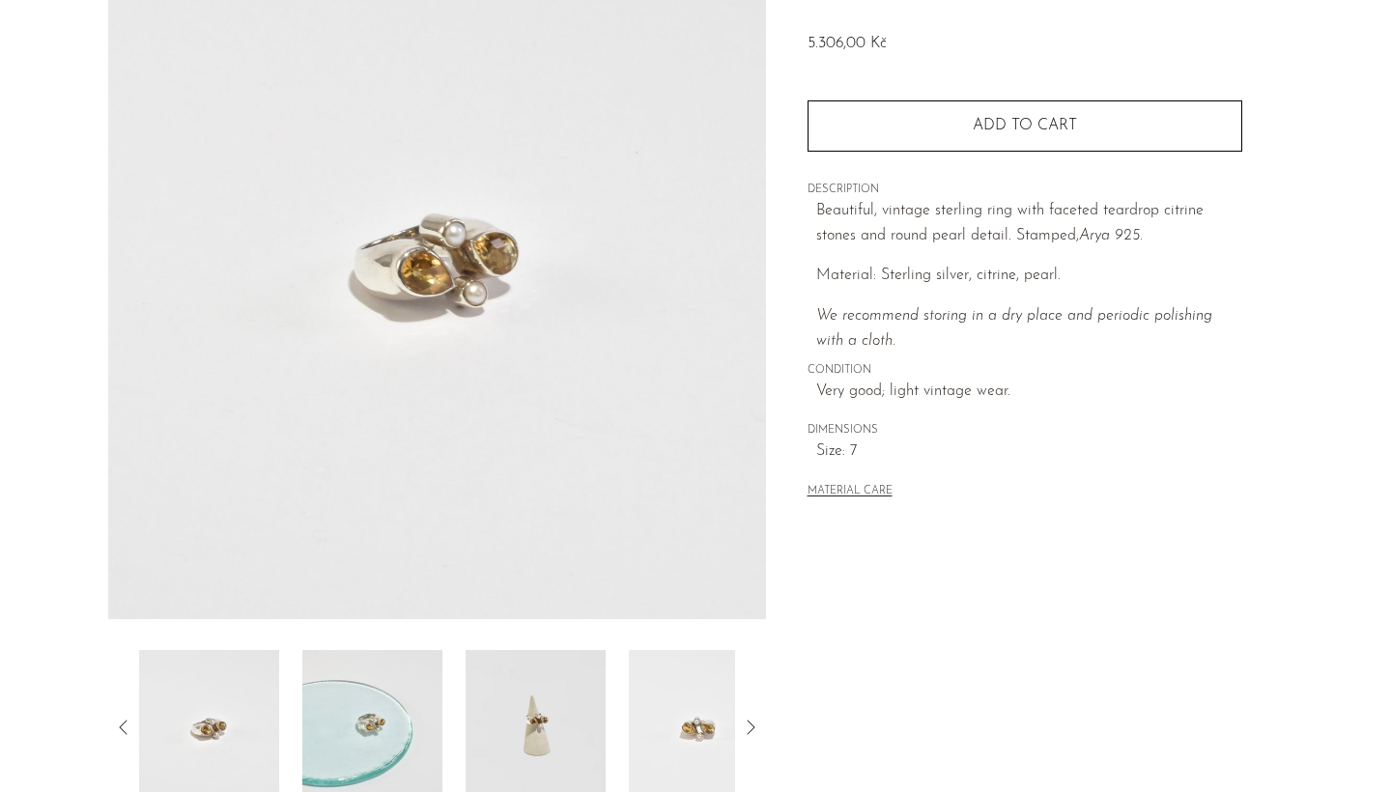
scroll to position [201, 0]
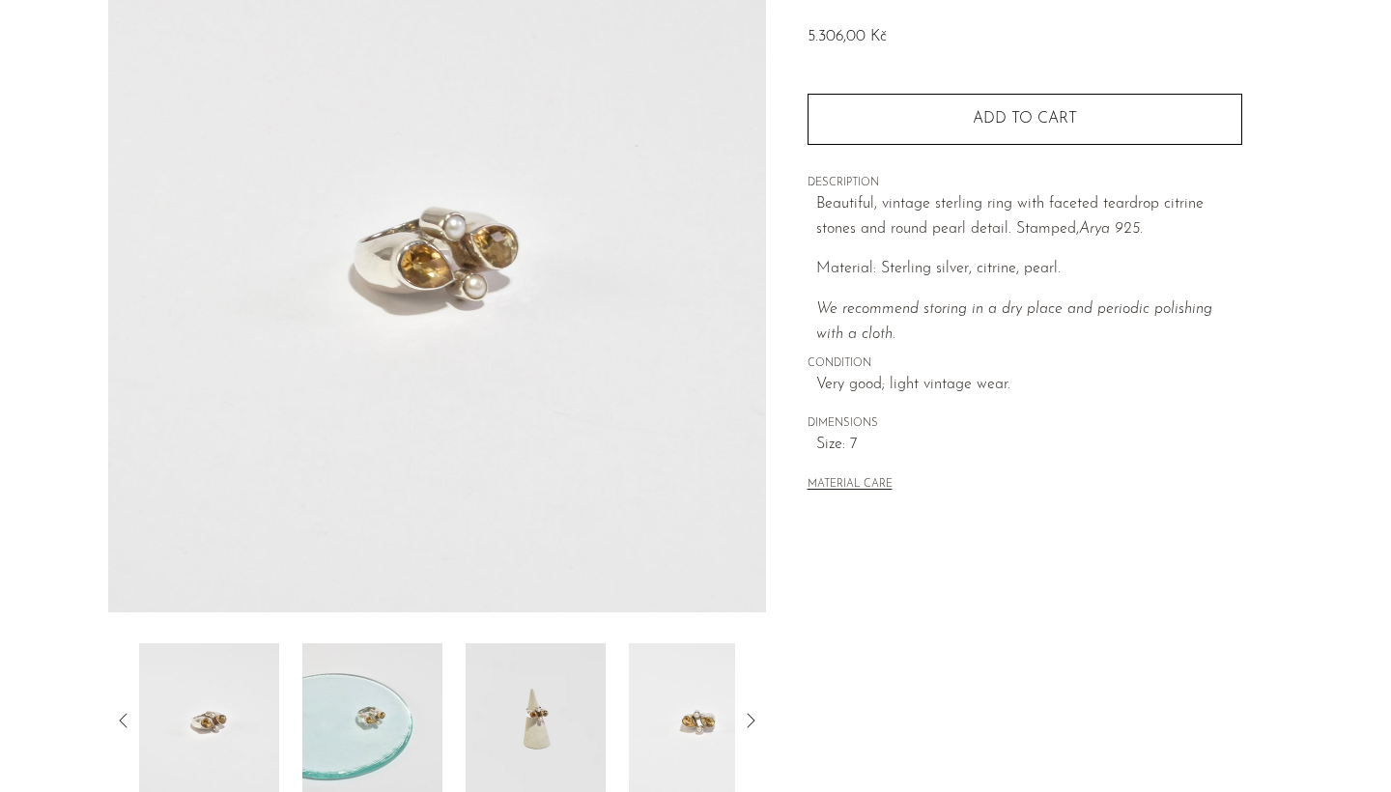
click at [473, 687] on img at bounding box center [536, 720] width 140 height 155
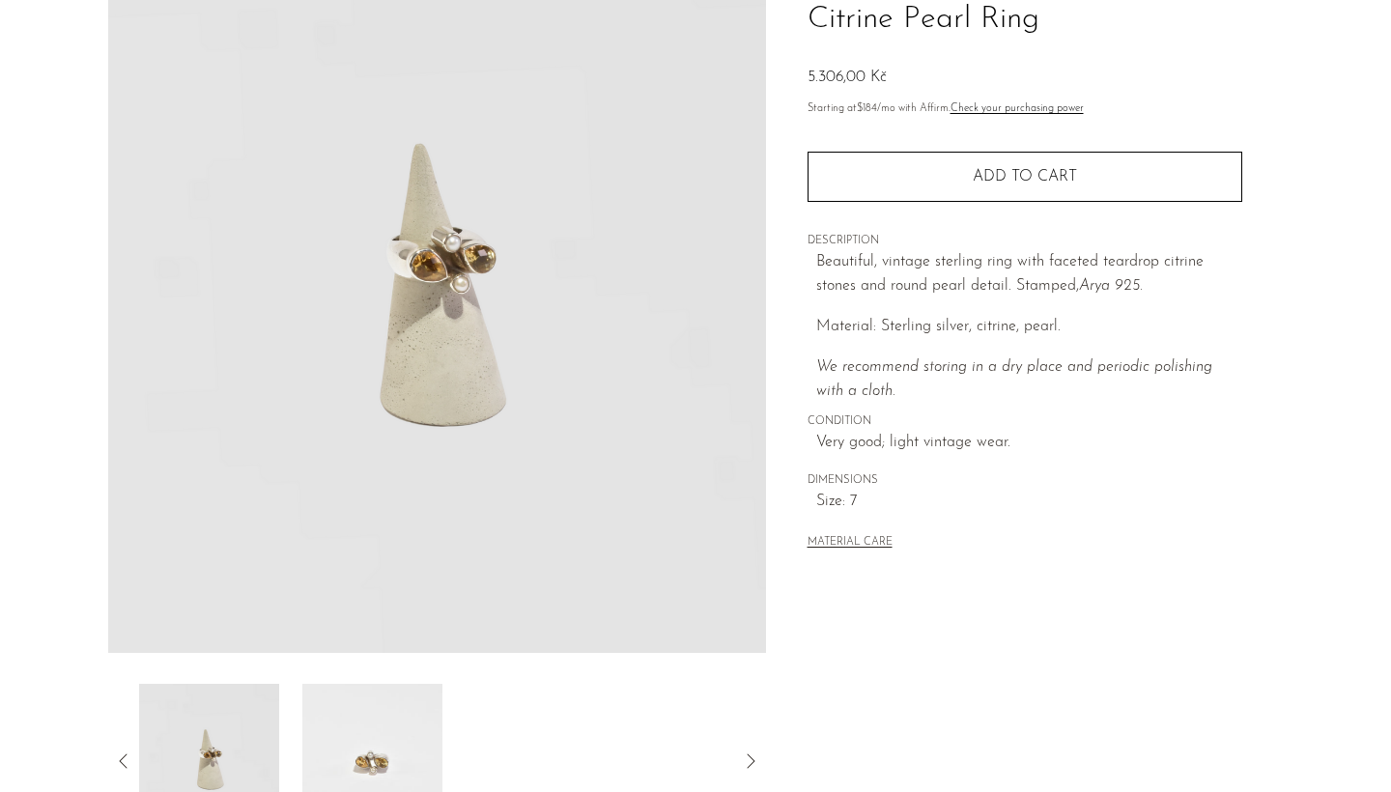
scroll to position [148, 0]
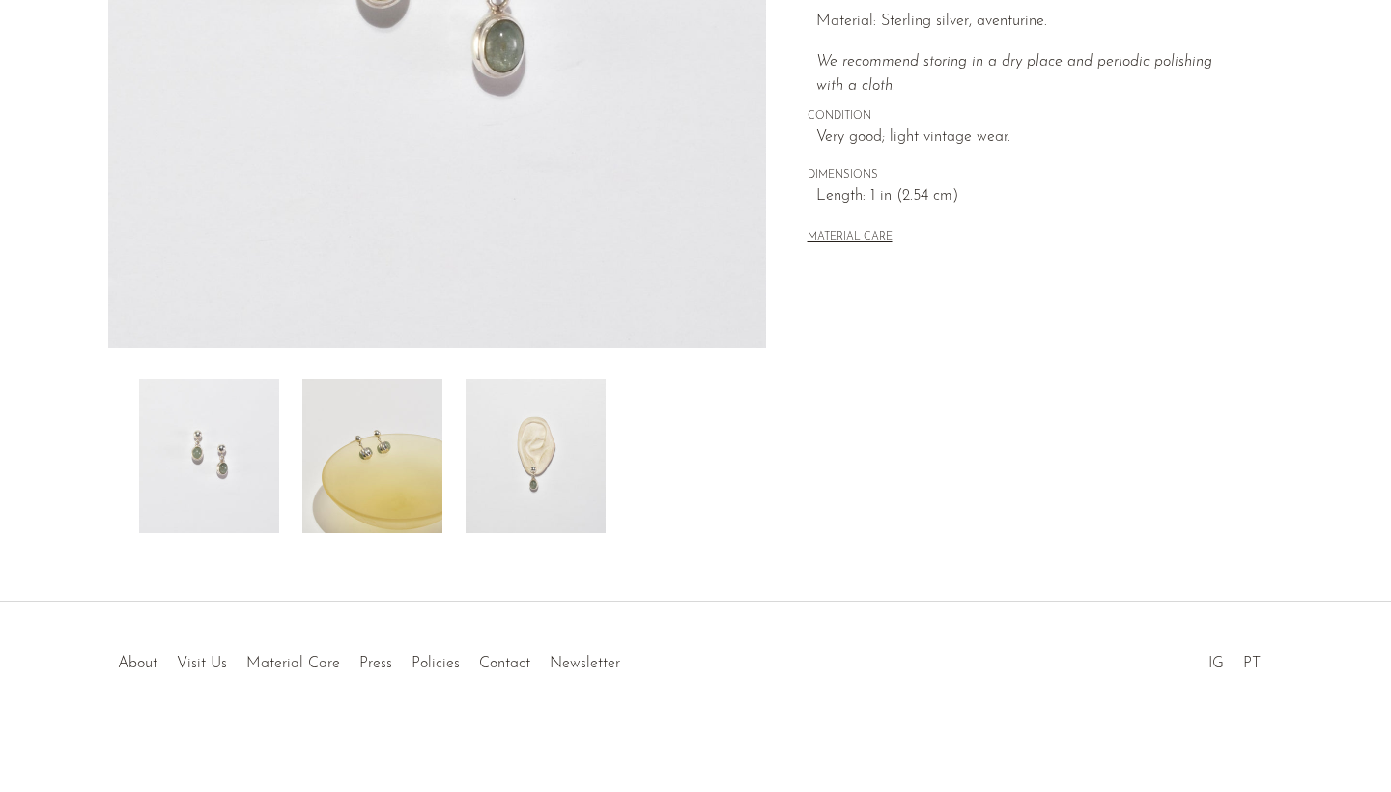
click at [545, 498] on img at bounding box center [536, 456] width 140 height 155
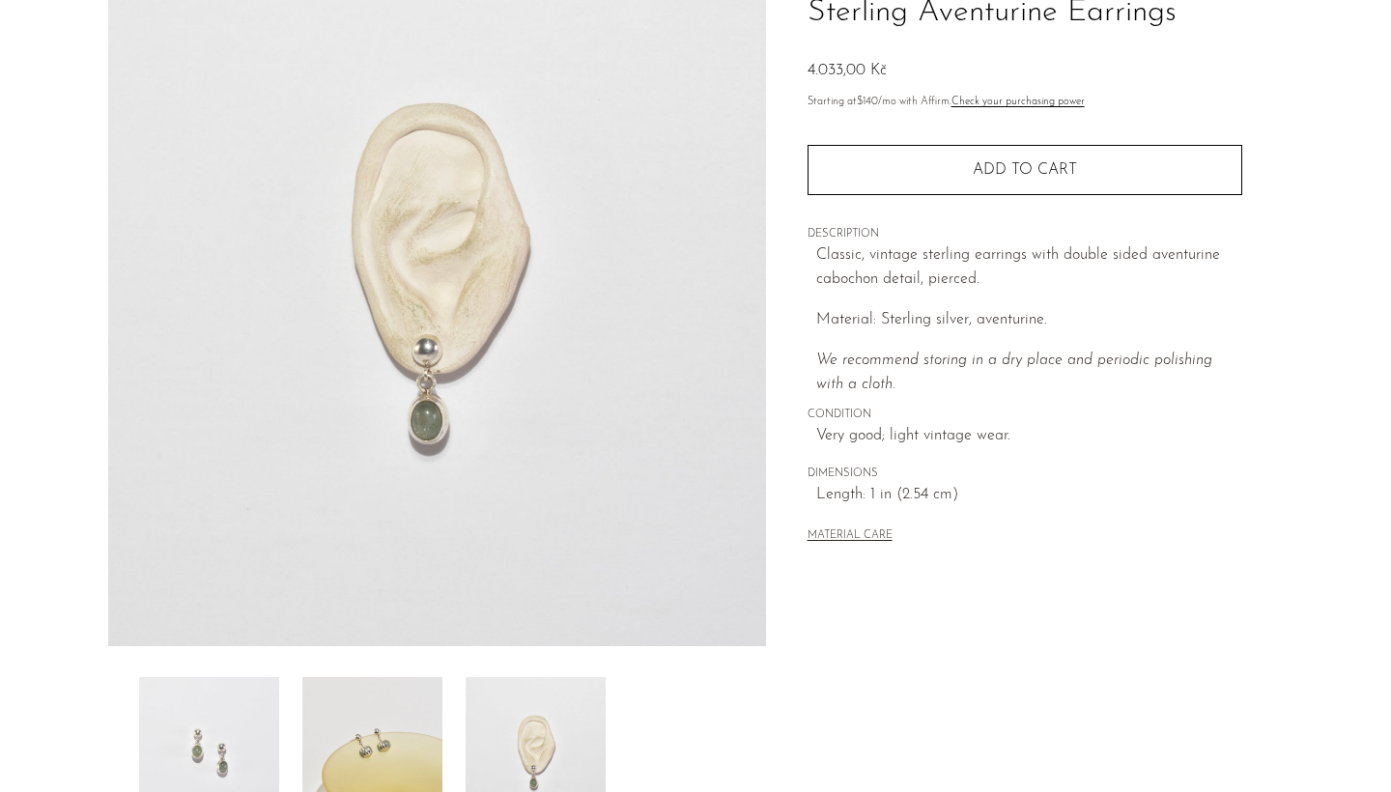
scroll to position [72, 0]
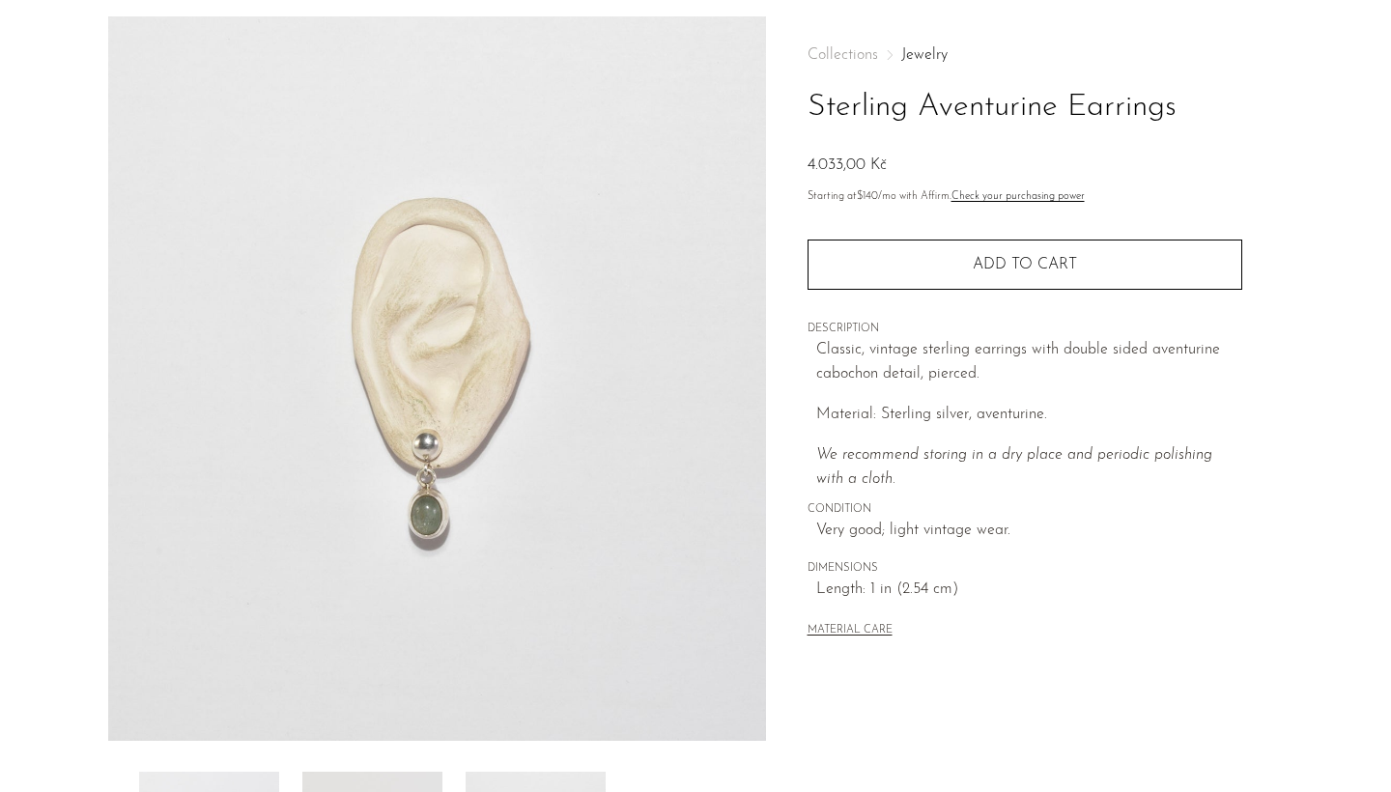
click at [435, 505] on img at bounding box center [437, 378] width 658 height 724
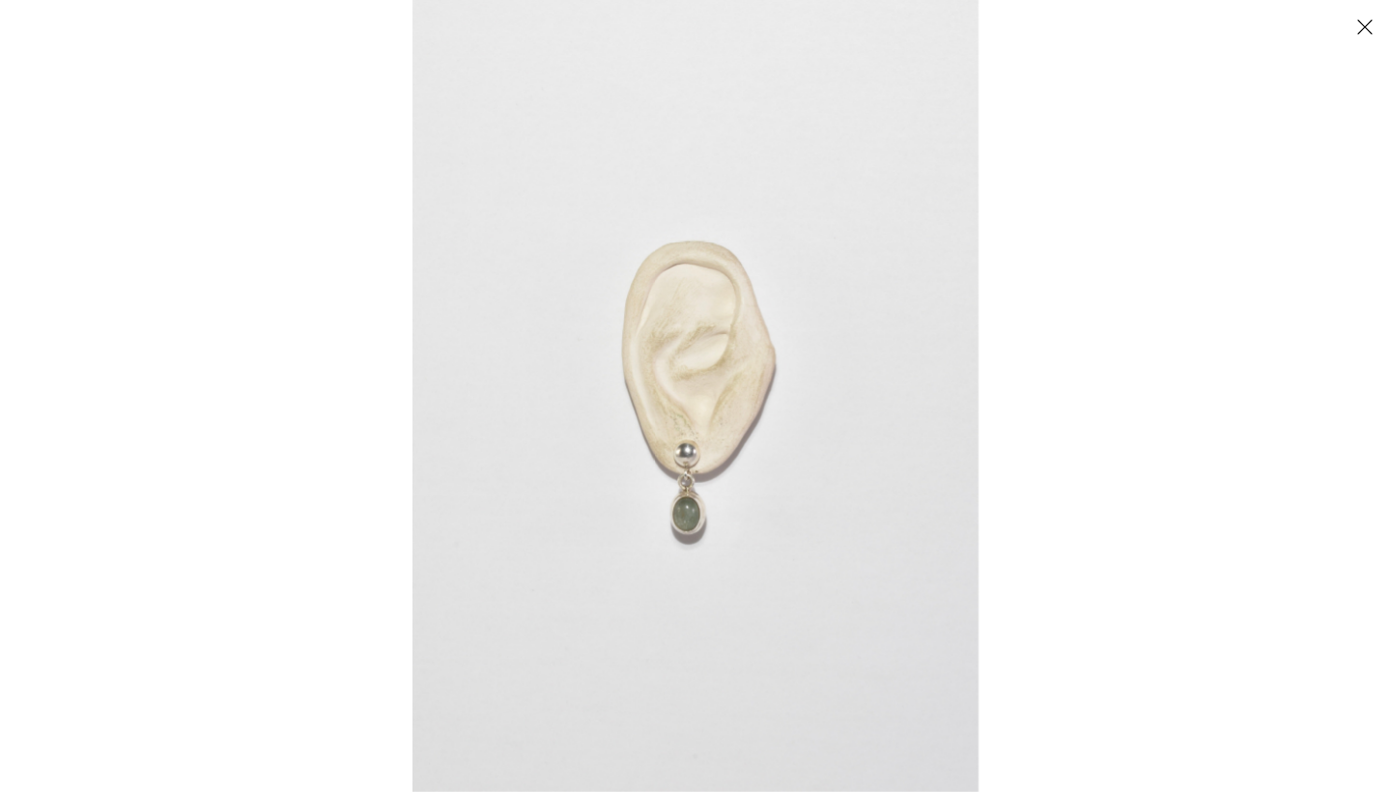
click at [642, 498] on img at bounding box center [695, 396] width 566 height 792
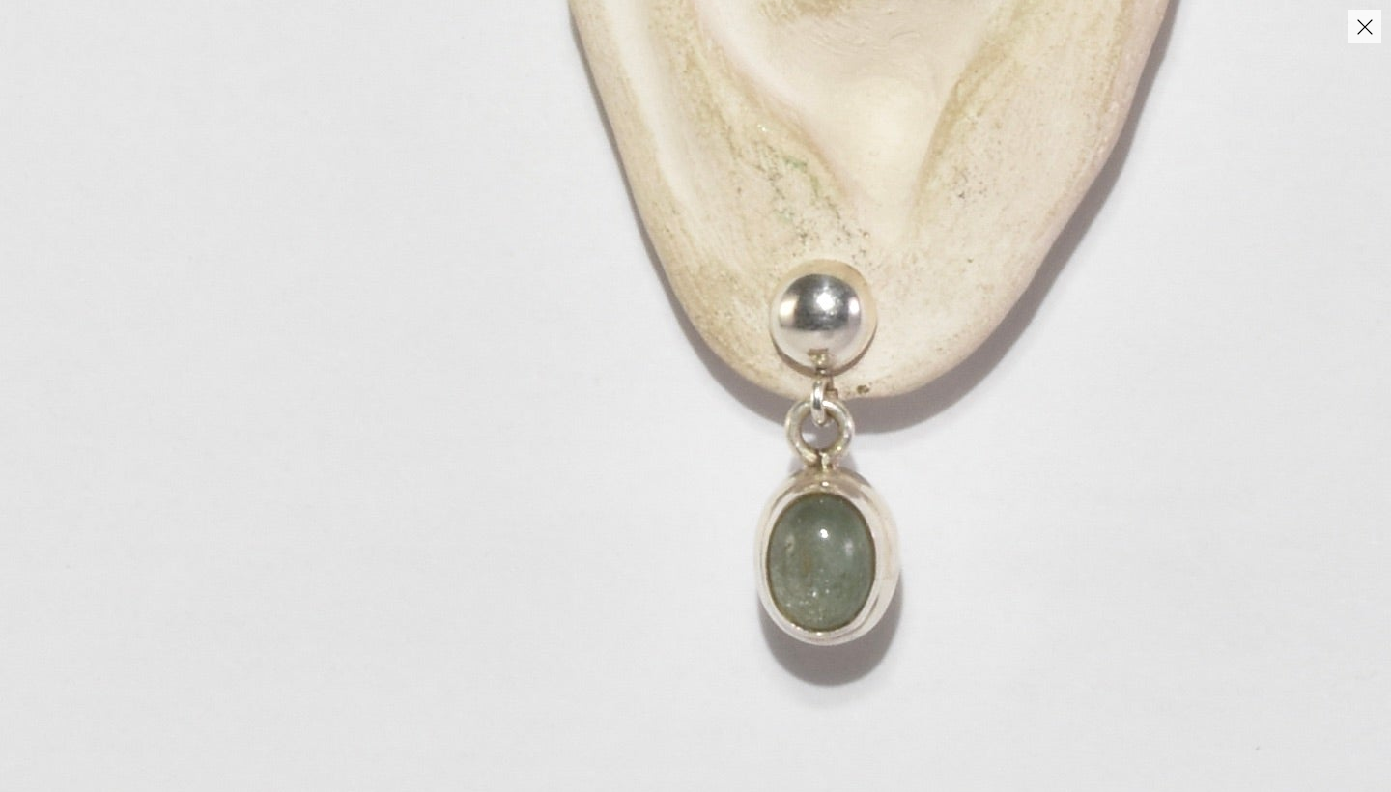
click at [641, 496] on img at bounding box center [857, 82] width 2302 height 3224
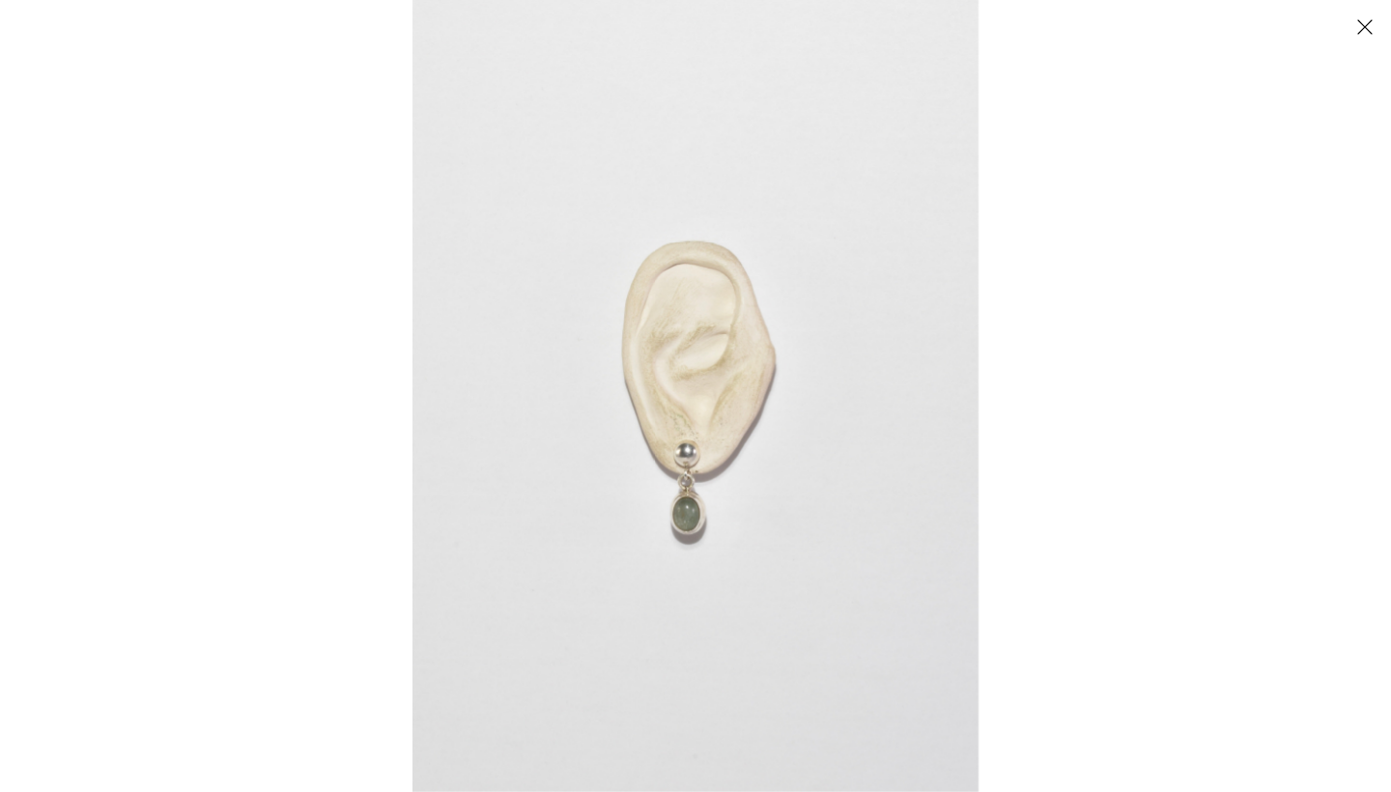
click at [1367, 28] on button "Close" at bounding box center [1364, 27] width 34 height 34
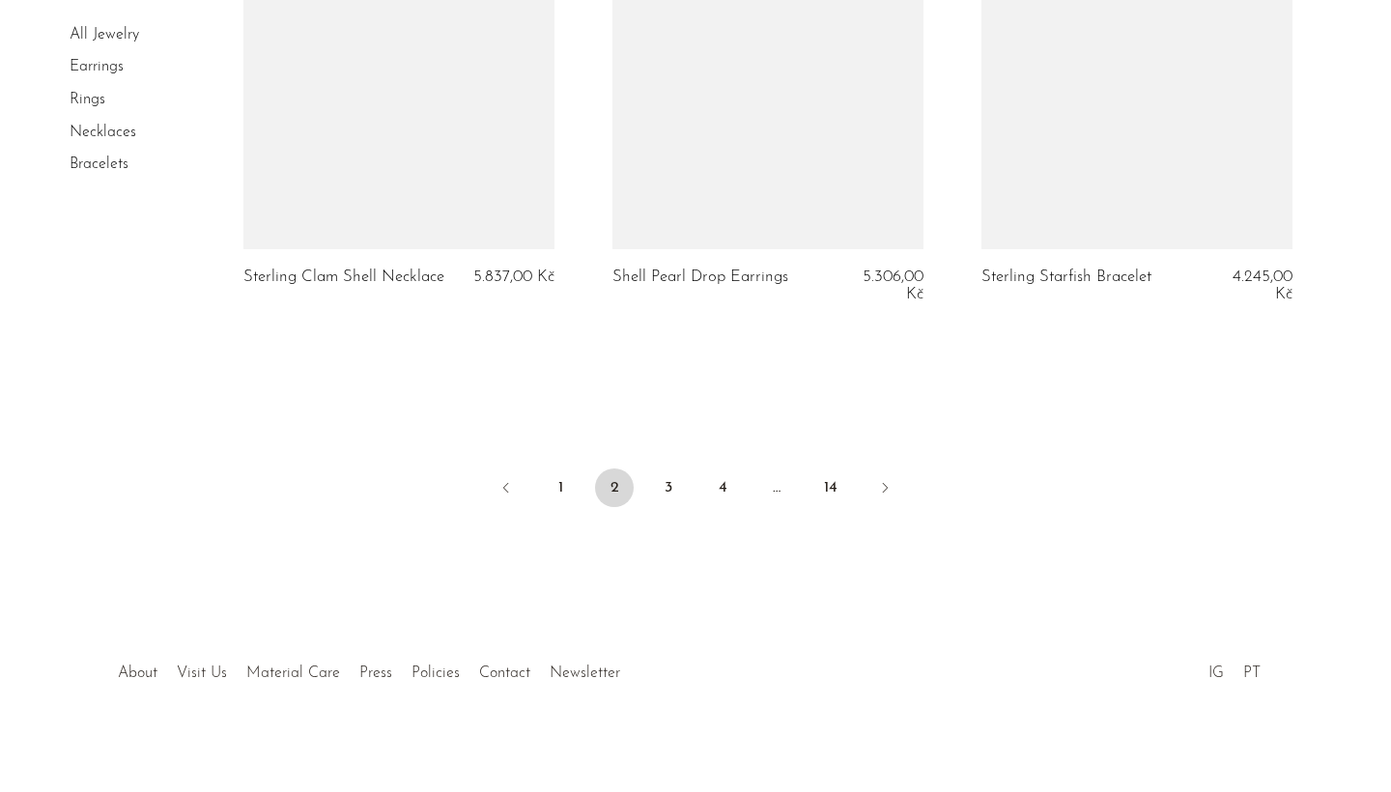
scroll to position [6287, 0]
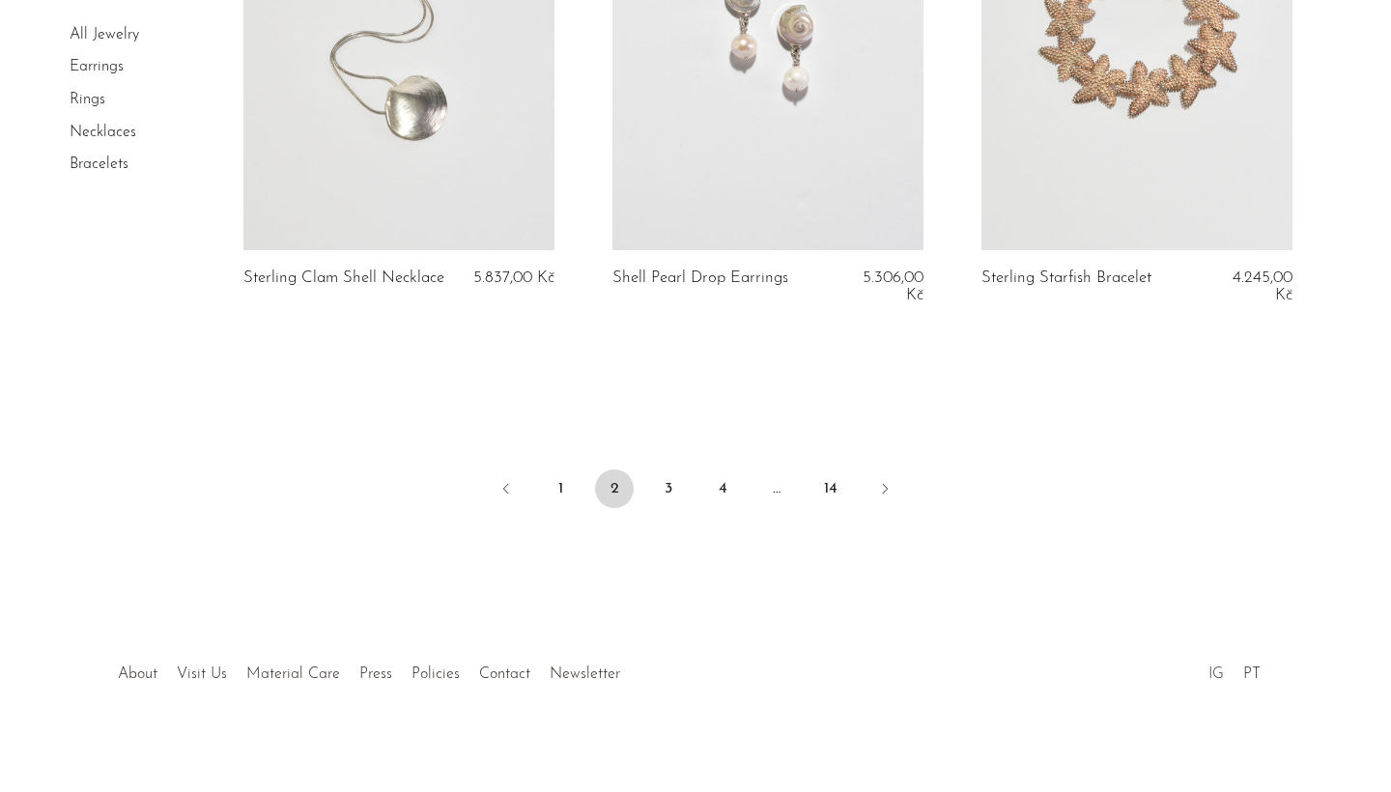
click at [1218, 666] on link "IG" at bounding box center [1215, 673] width 15 height 15
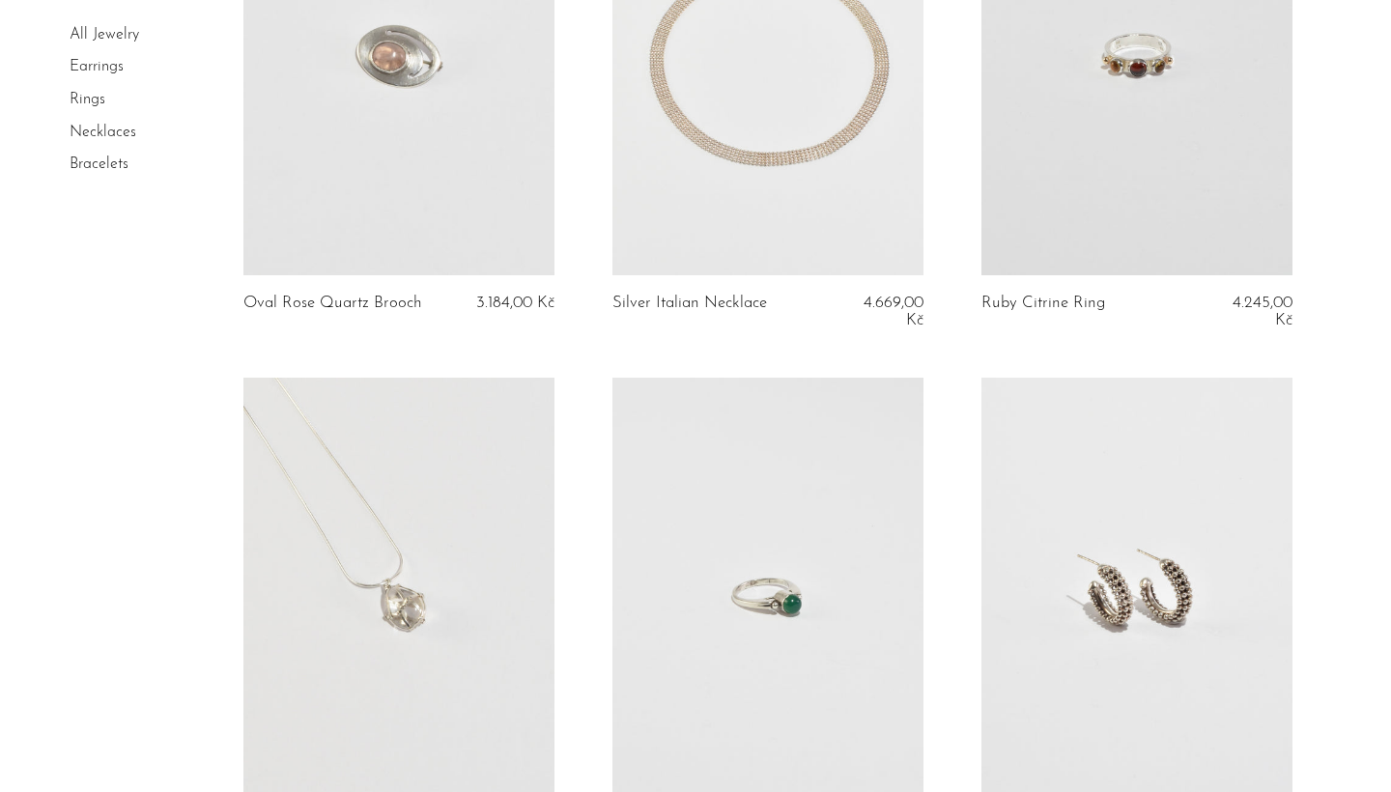
scroll to position [29, 0]
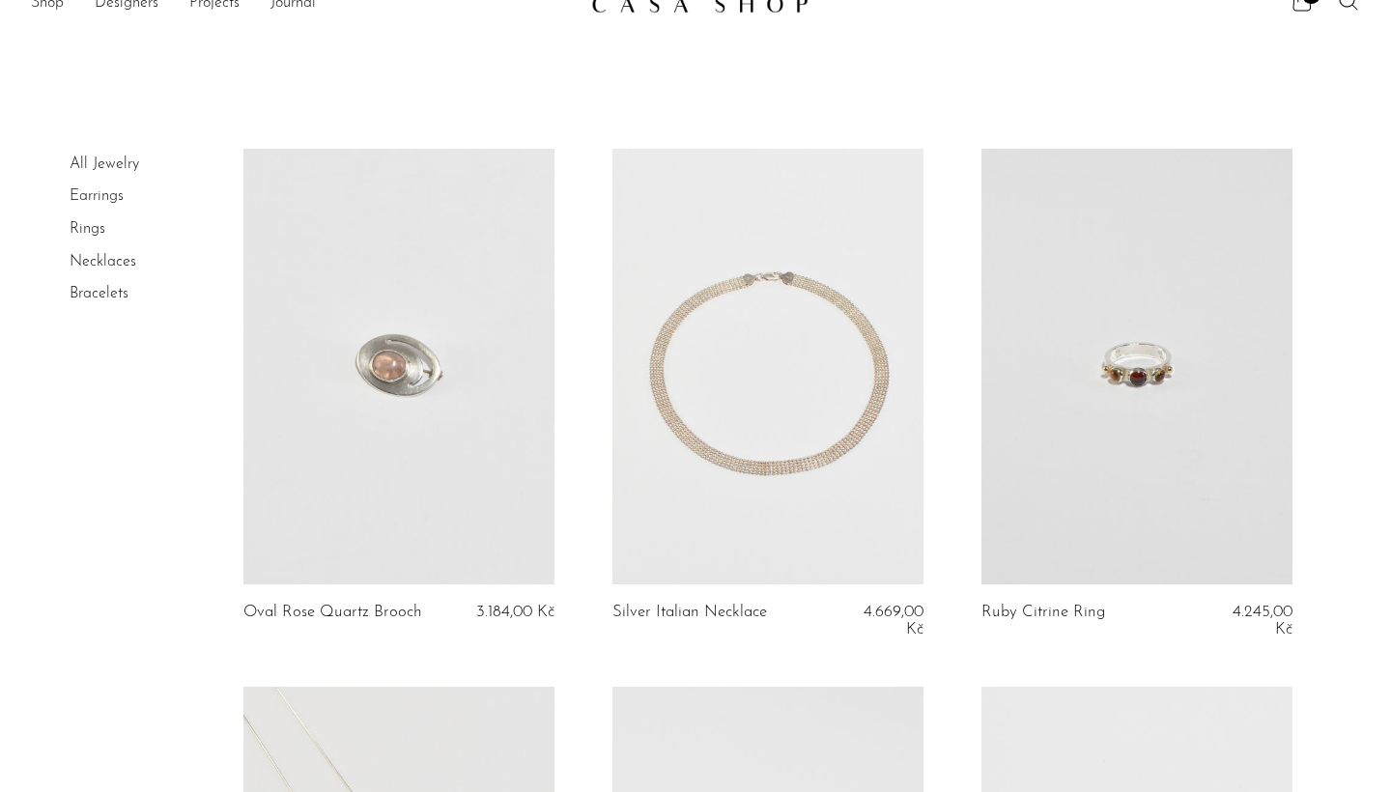
click at [1058, 361] on link at bounding box center [1136, 367] width 311 height 436
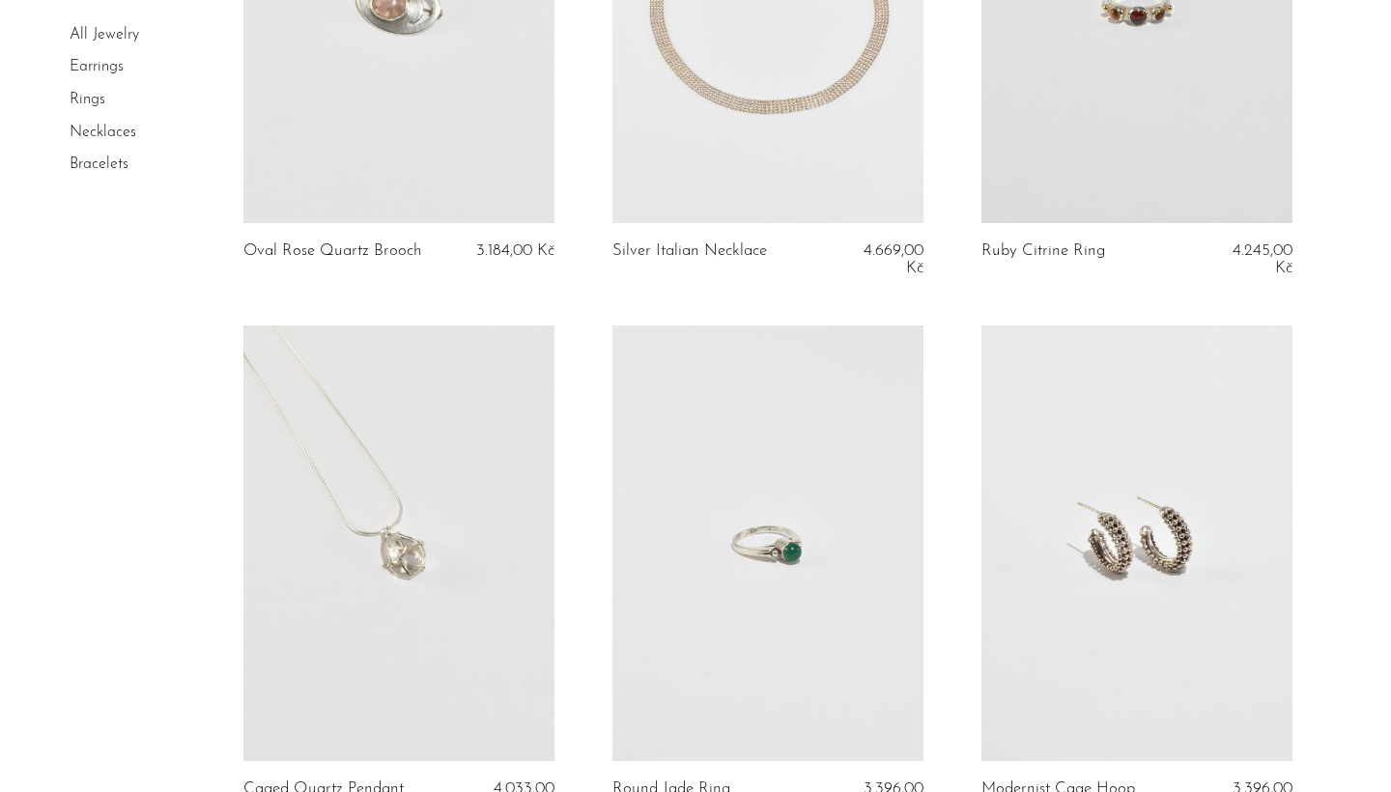
scroll to position [478, 0]
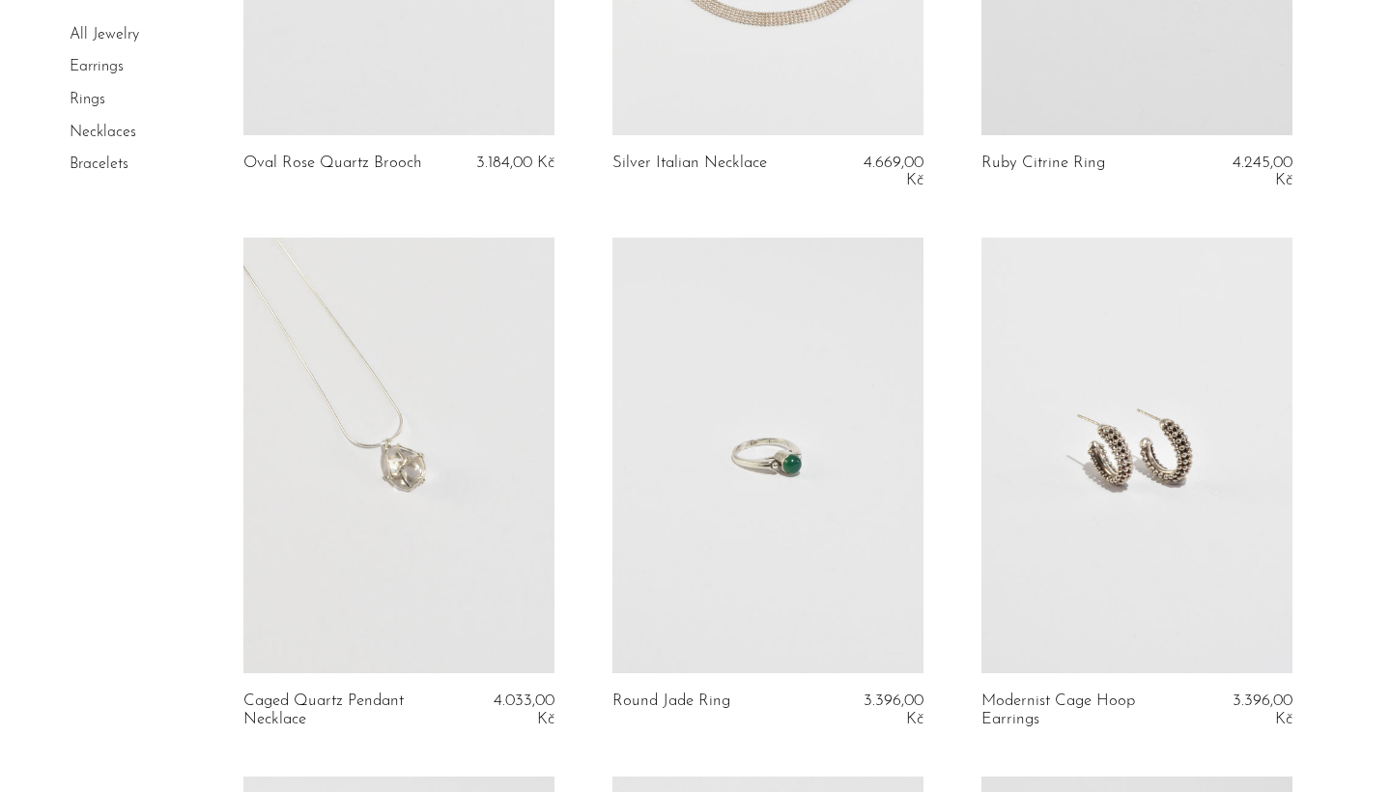
click at [392, 435] on link at bounding box center [398, 456] width 311 height 436
click at [1179, 465] on link at bounding box center [1136, 456] width 311 height 436
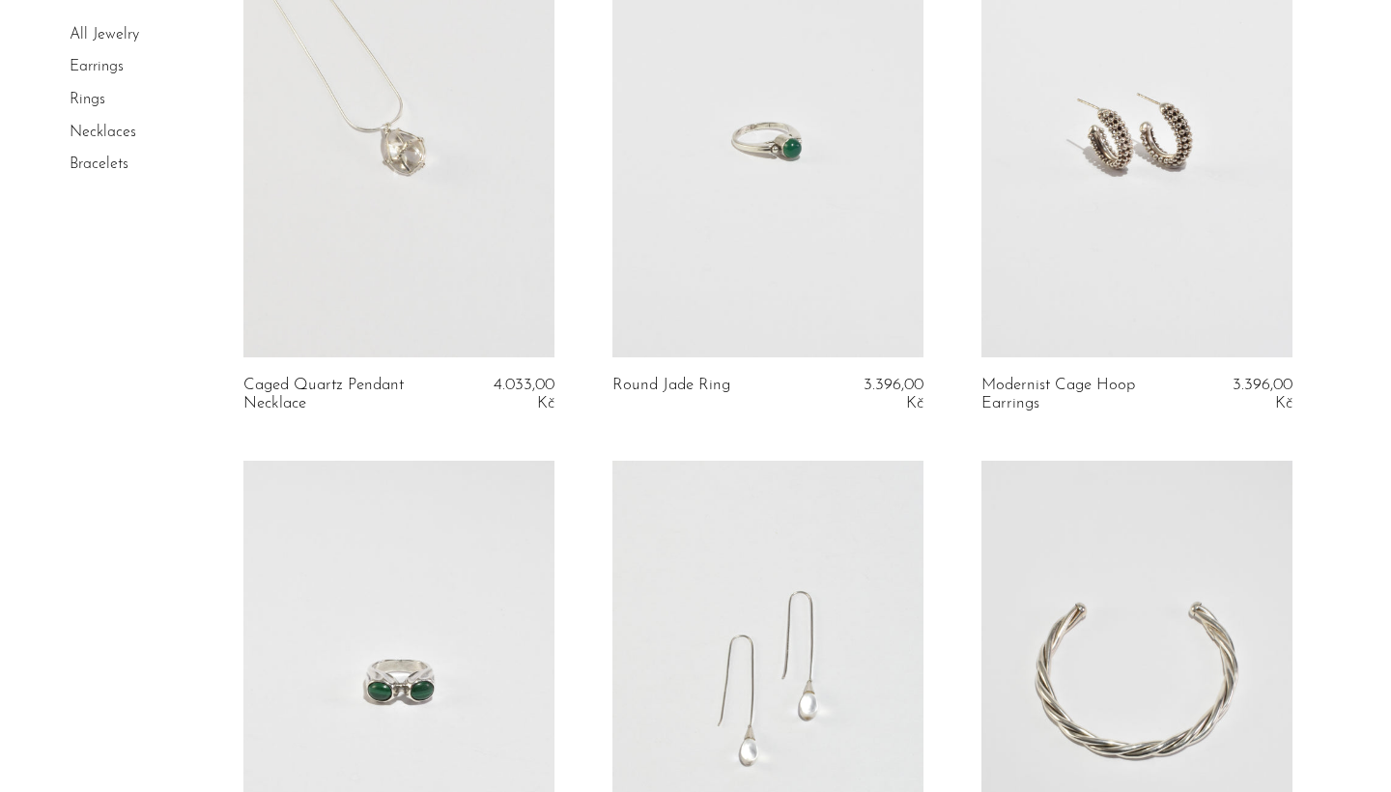
scroll to position [1056, 0]
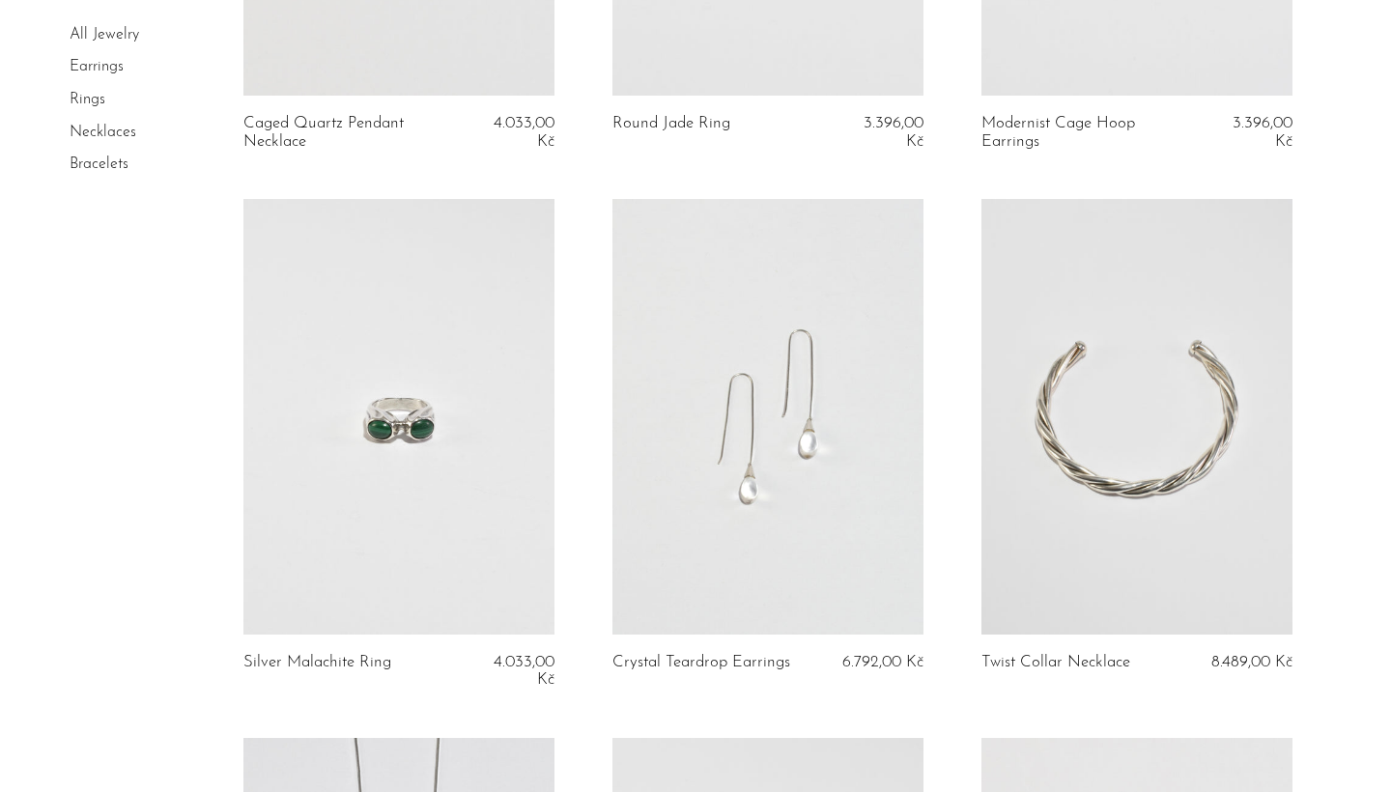
click at [827, 488] on link at bounding box center [767, 417] width 311 height 436
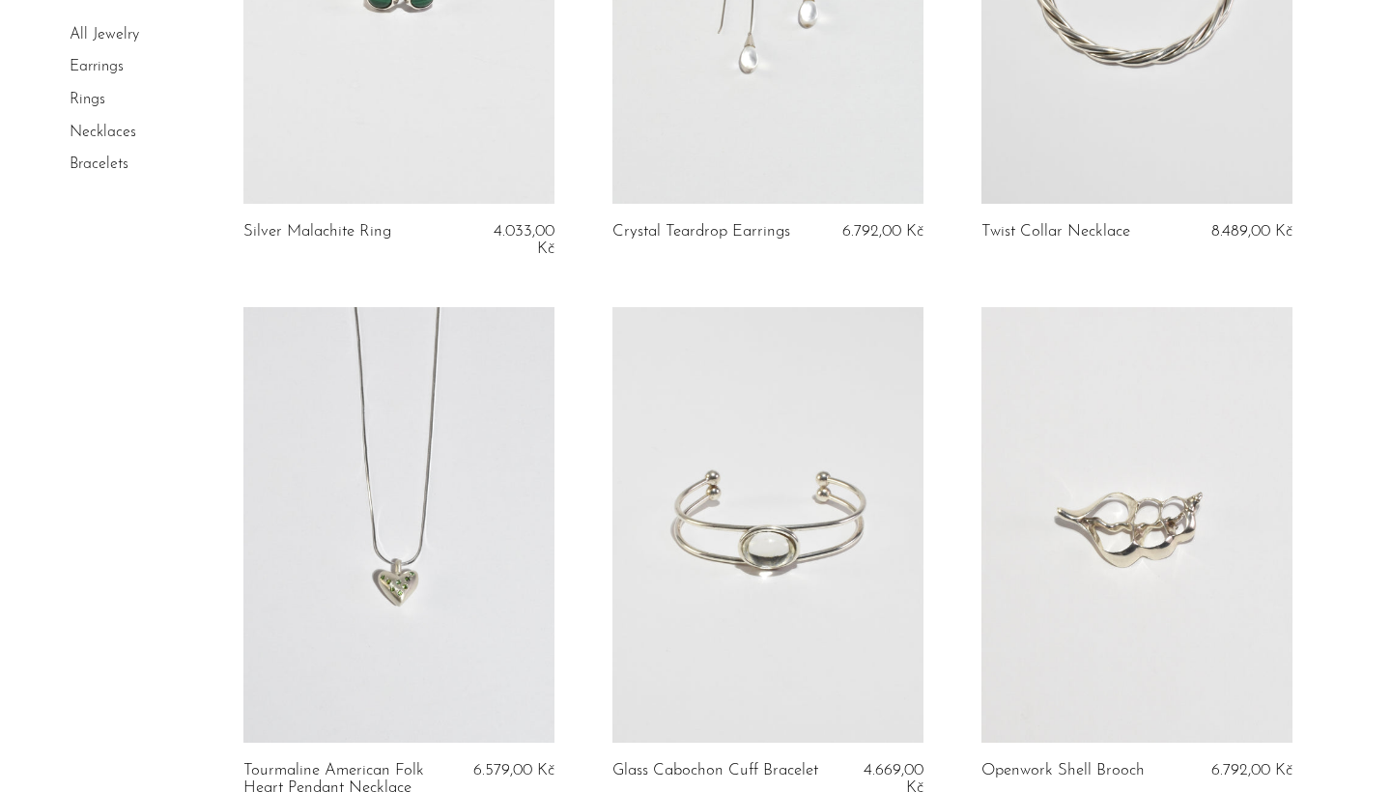
scroll to position [1492, 0]
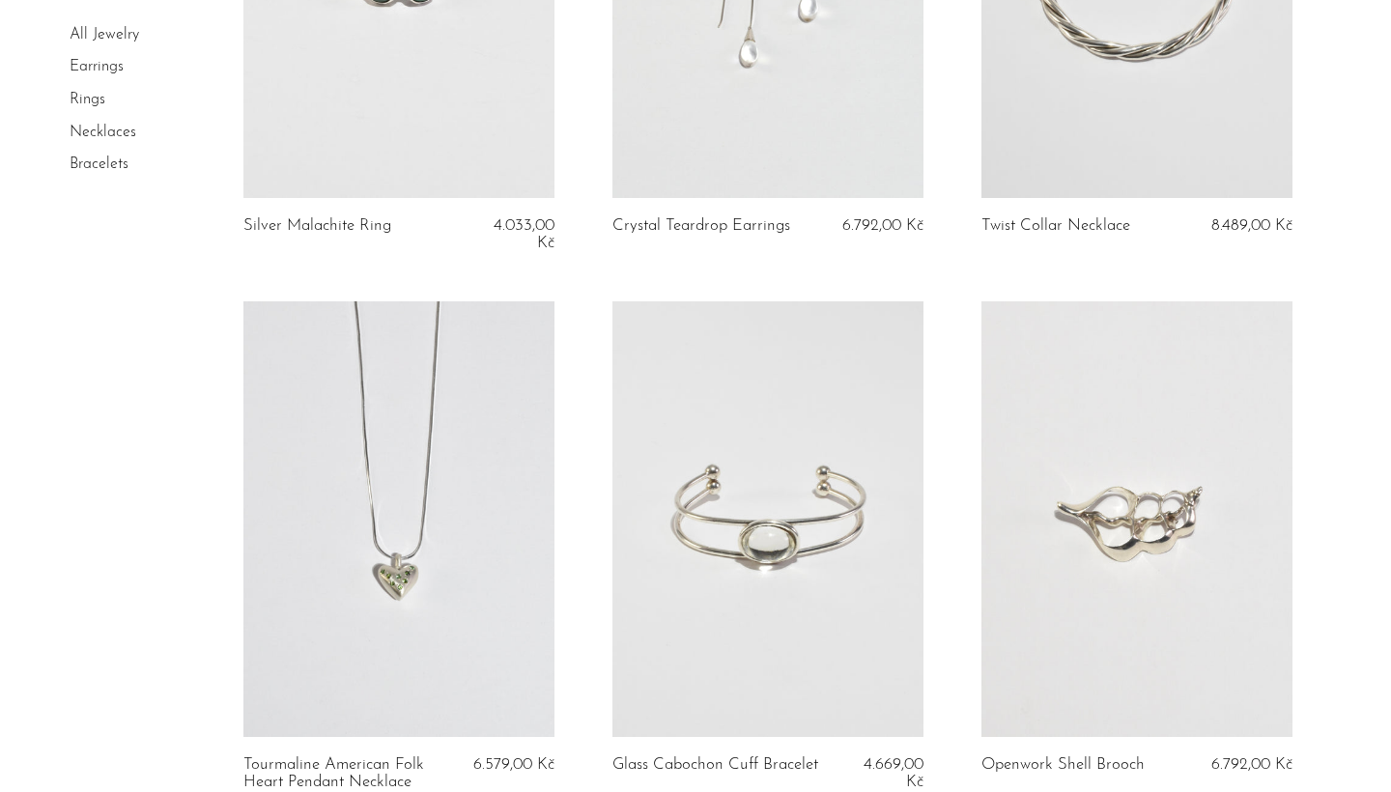
click at [404, 596] on link at bounding box center [398, 519] width 311 height 436
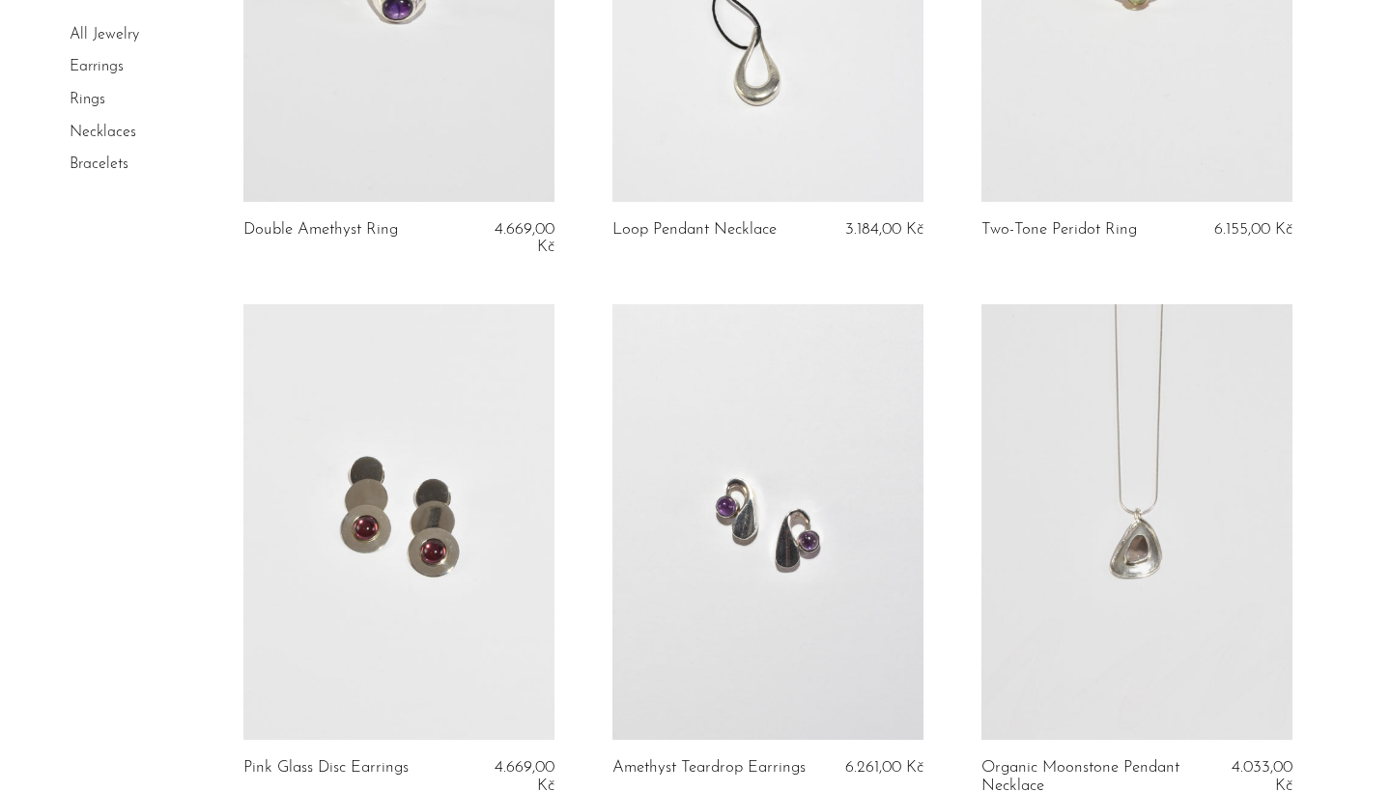
scroll to position [3771, 0]
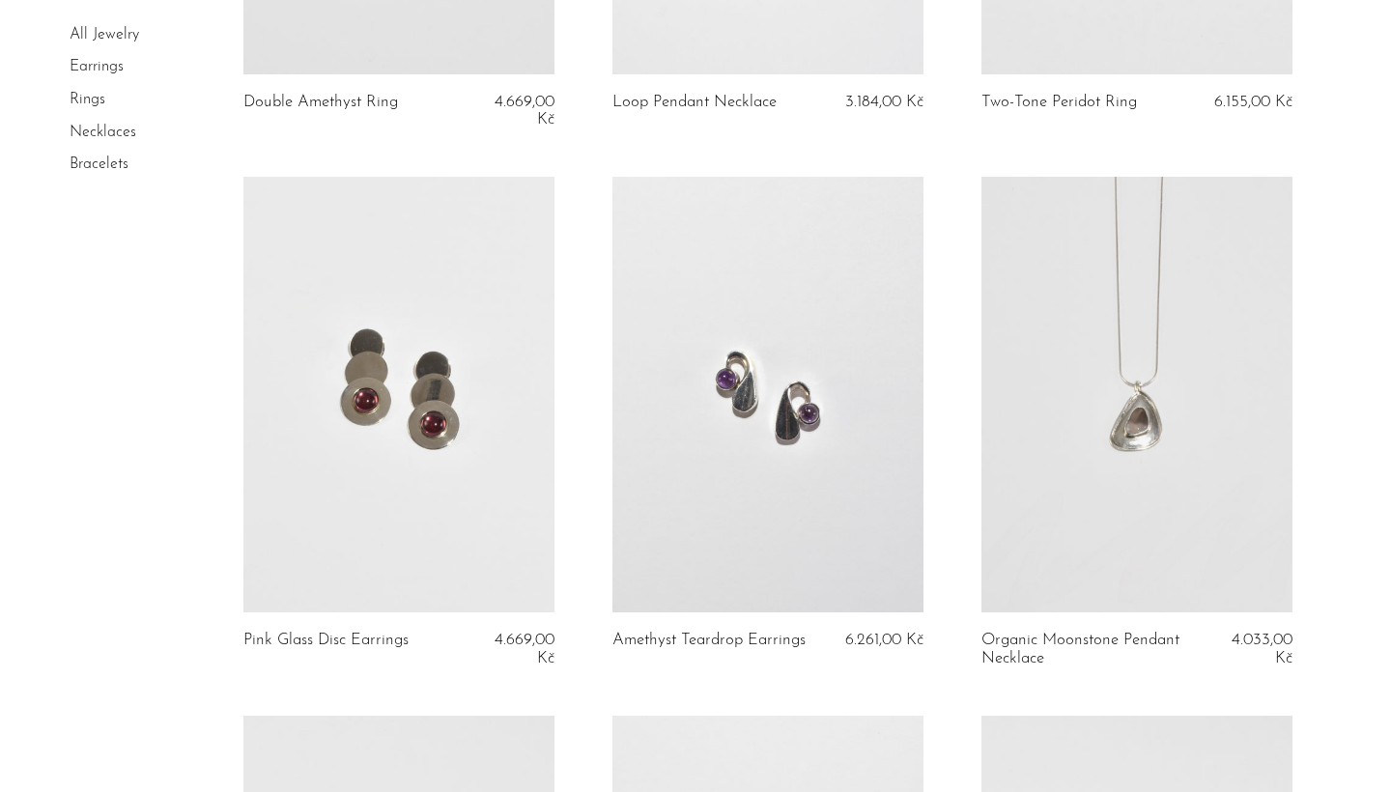
click at [1100, 353] on link at bounding box center [1136, 395] width 311 height 436
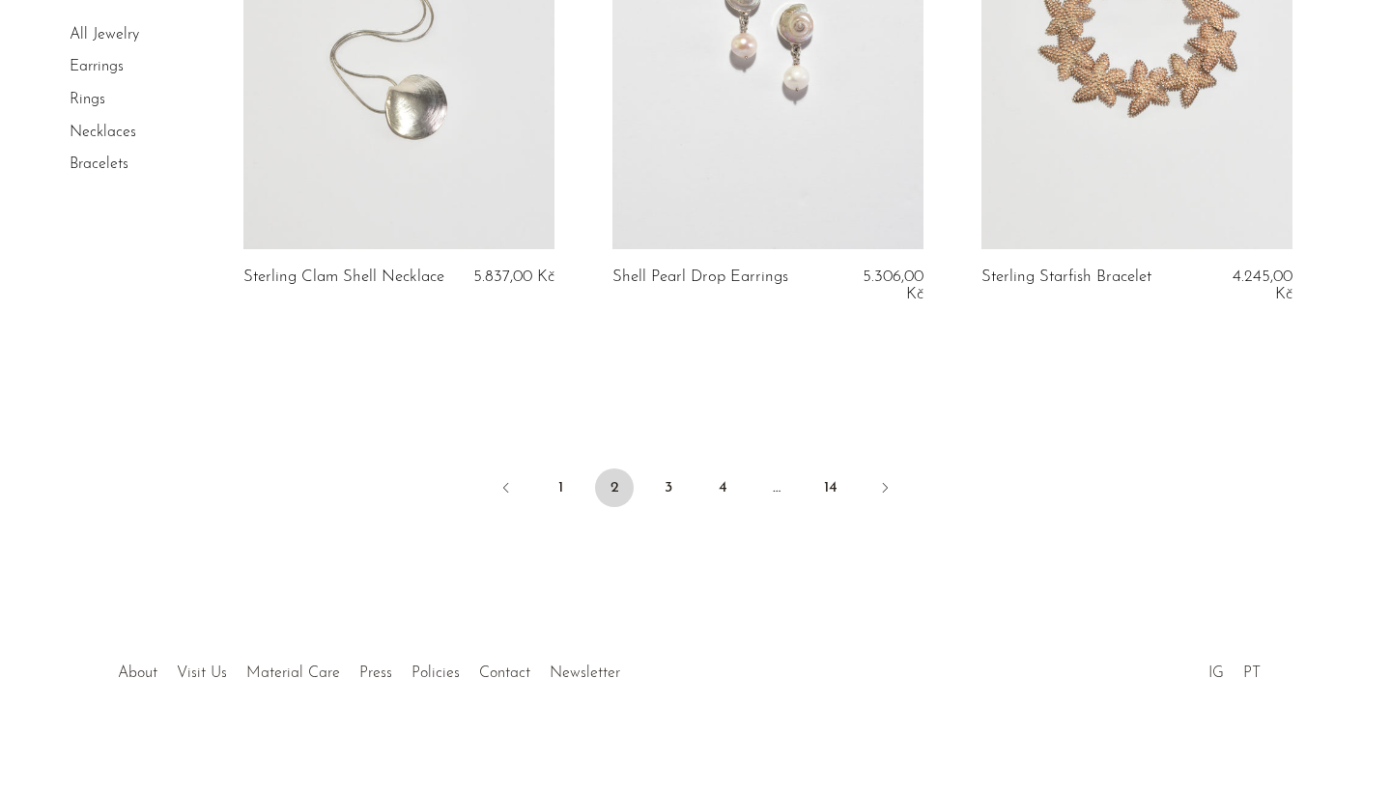
scroll to position [6287, 0]
click at [664, 487] on link "3" at bounding box center [668, 488] width 39 height 39
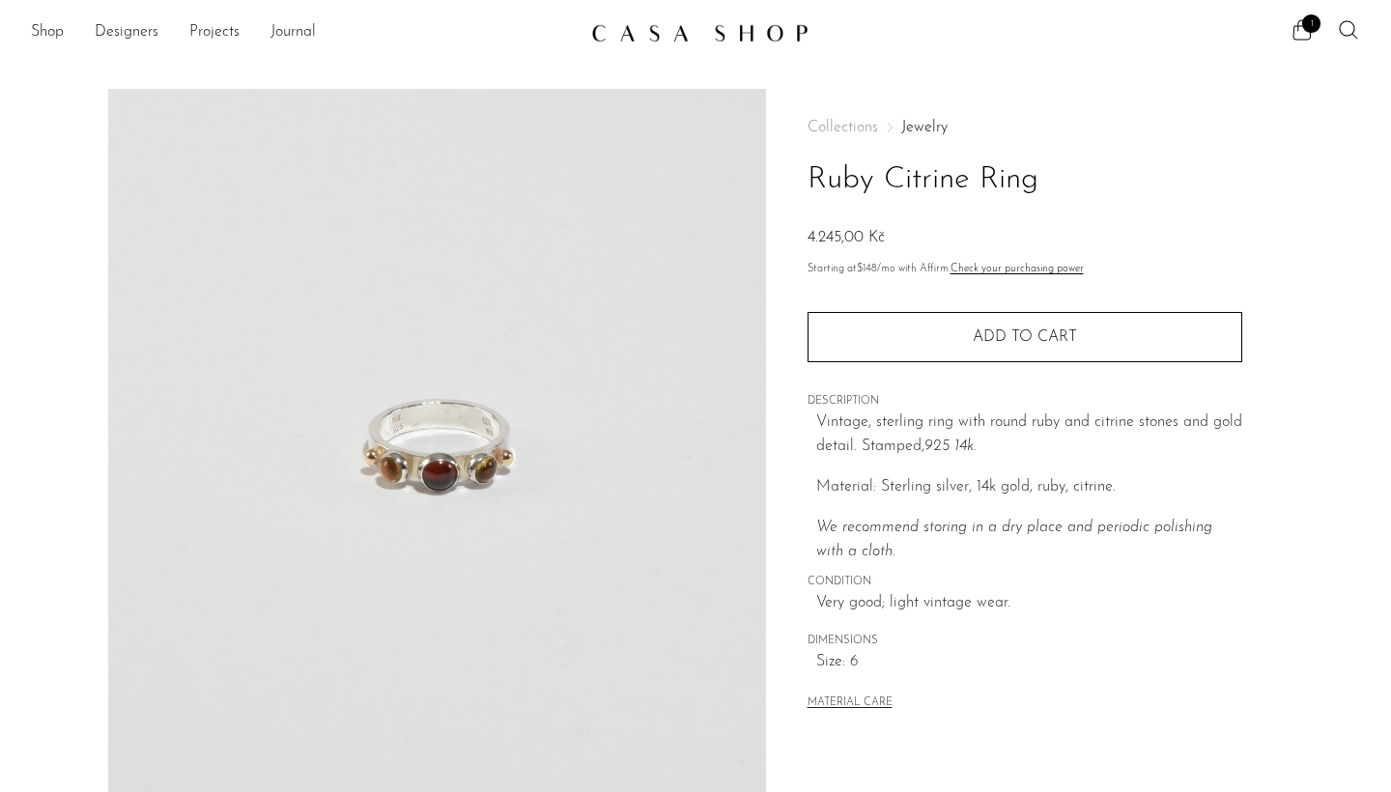
click at [465, 454] on img at bounding box center [437, 451] width 658 height 724
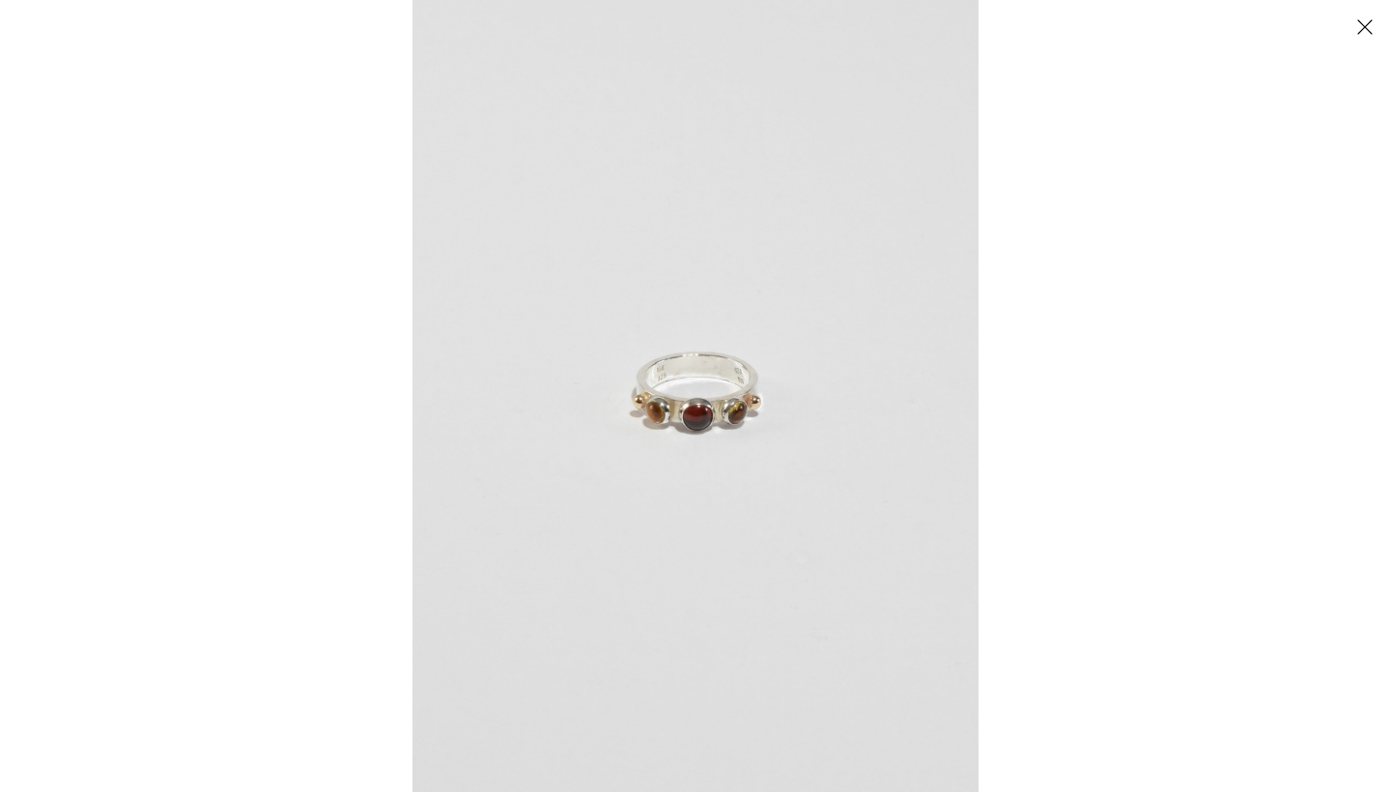
click at [650, 438] on img at bounding box center [695, 396] width 566 height 792
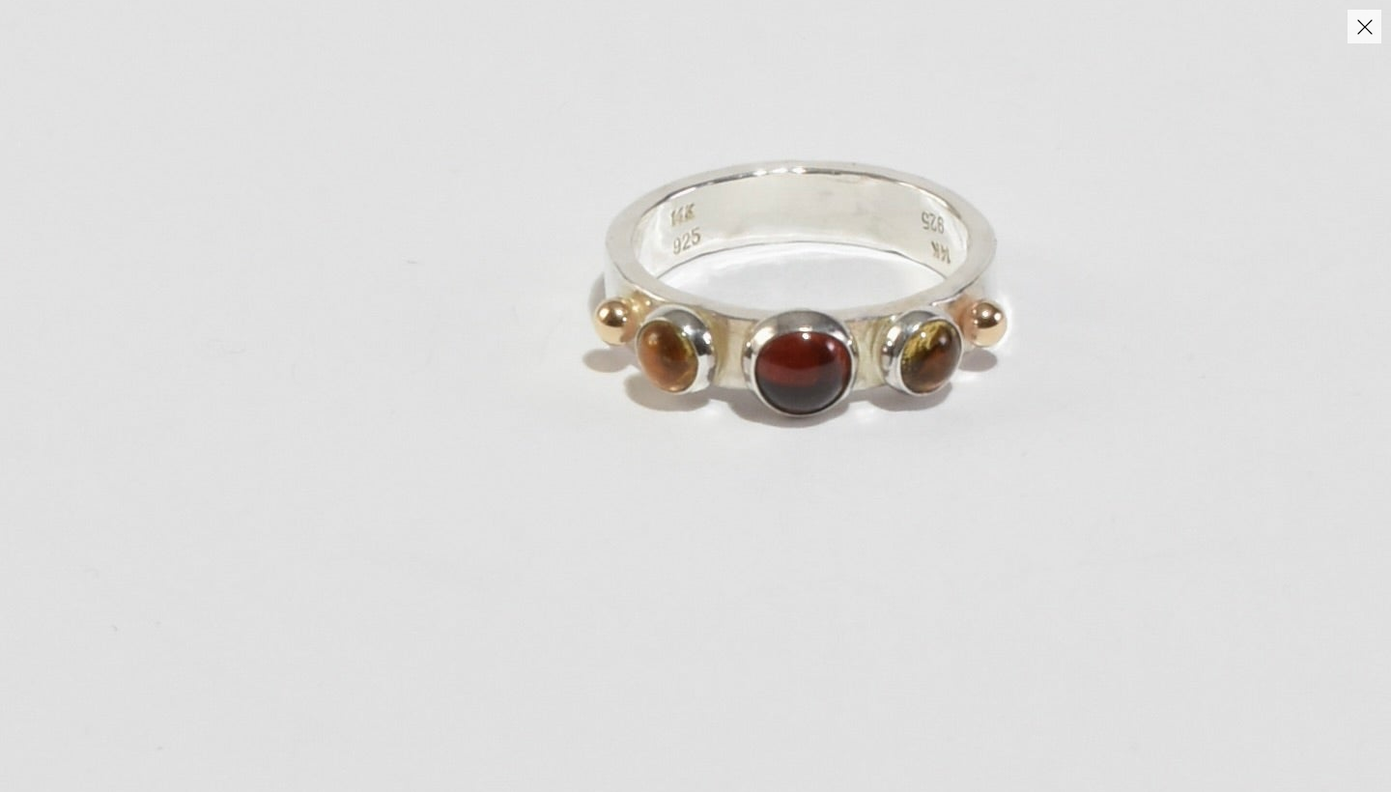
click at [651, 437] on img at bounding box center [795, 303] width 1822 height 2552
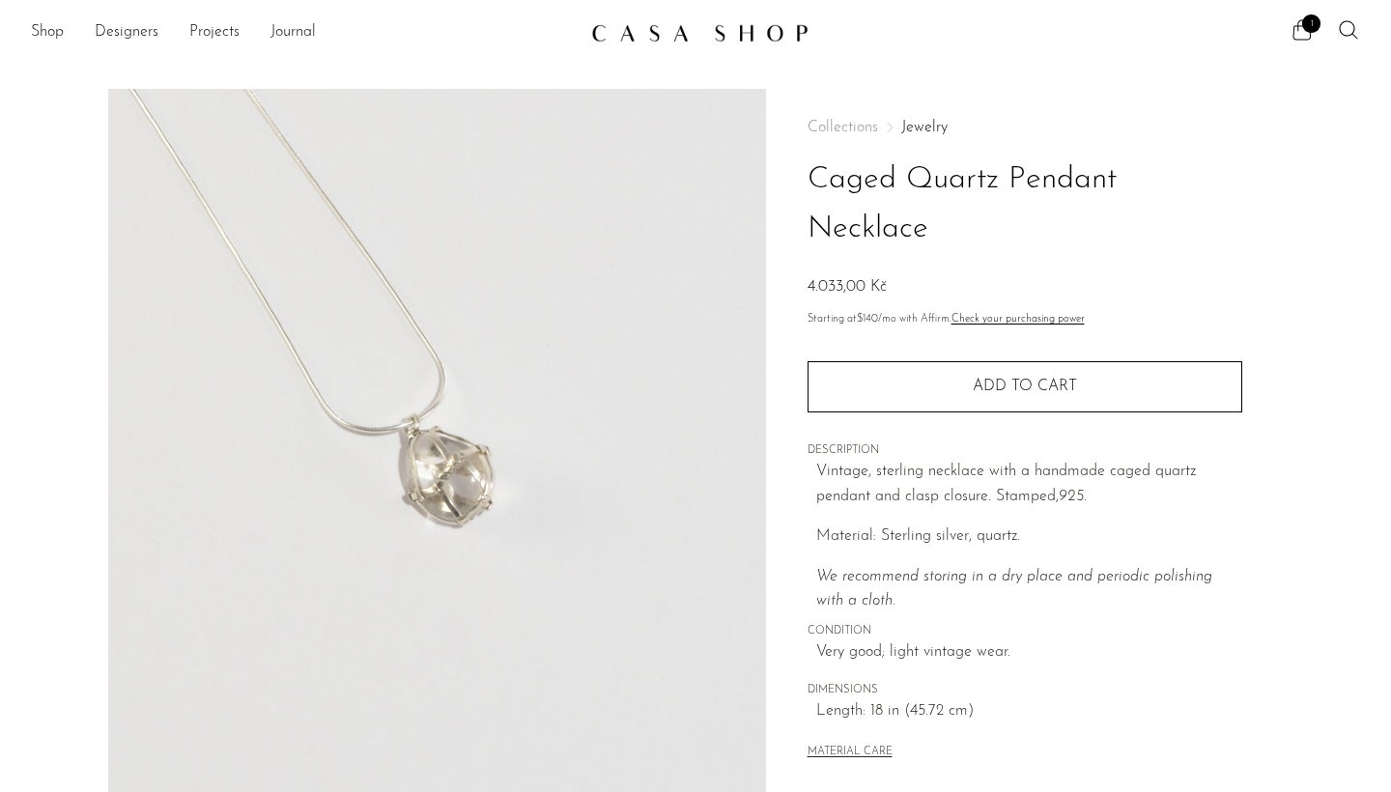
click at [455, 479] on img at bounding box center [437, 451] width 658 height 724
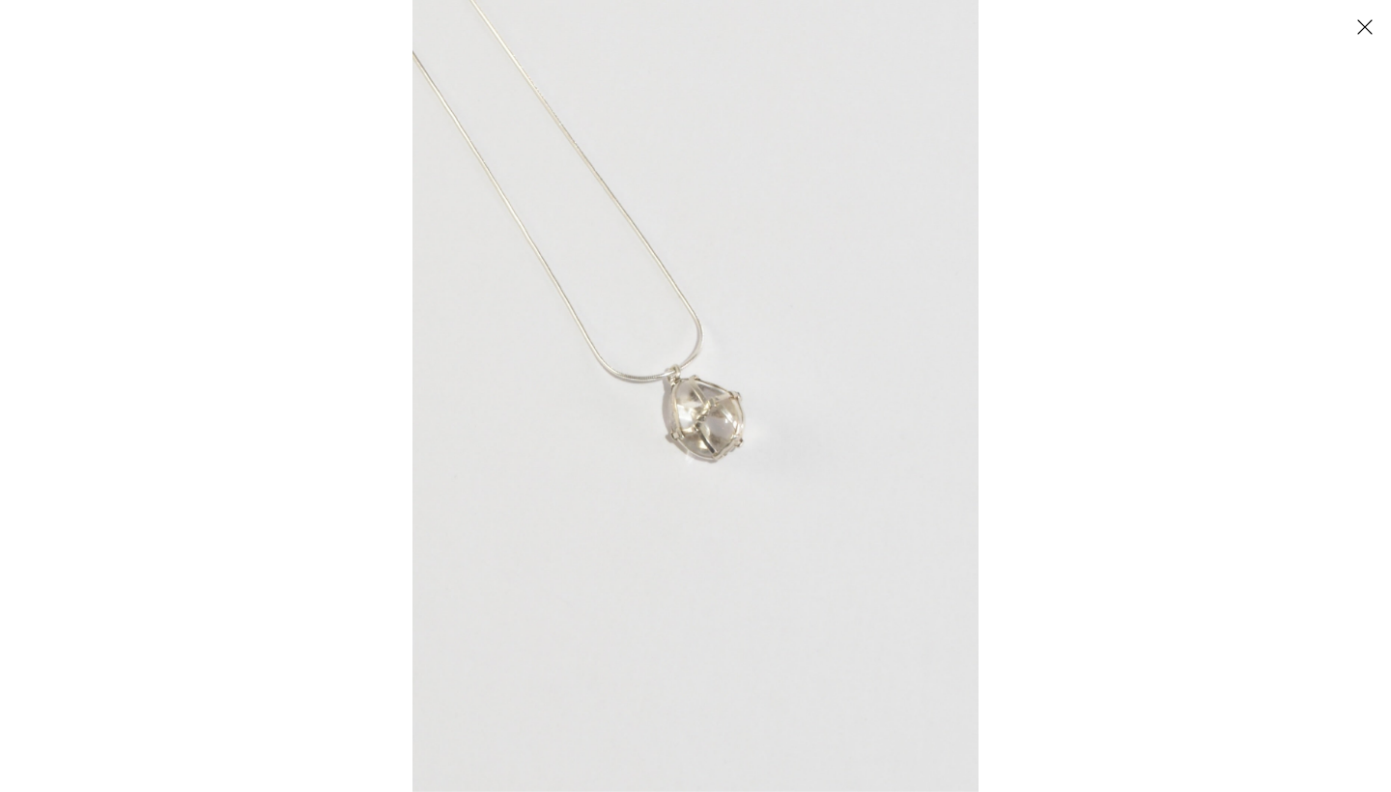
click at [716, 456] on img at bounding box center [695, 396] width 566 height 792
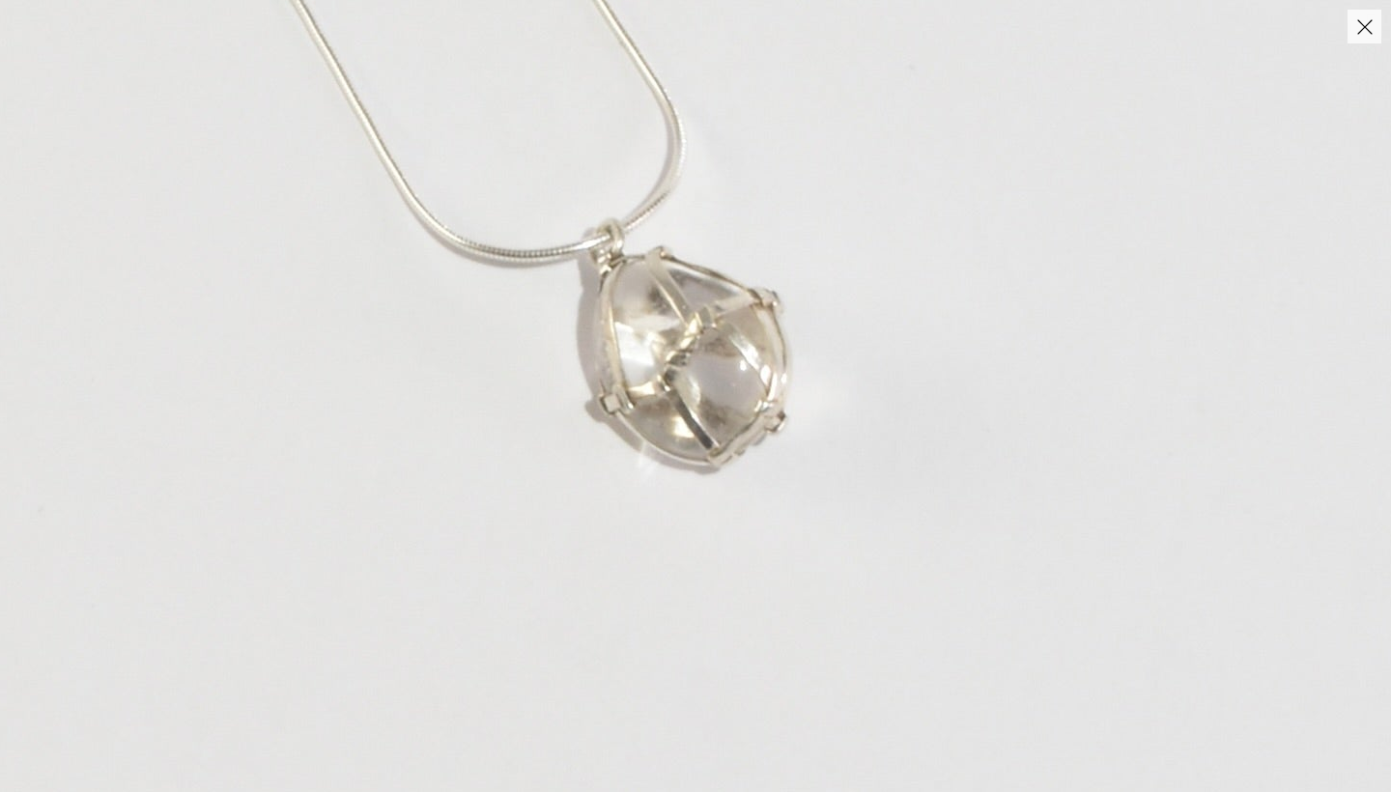
click at [789, 426] on img at bounding box center [662, 301] width 1467 height 2054
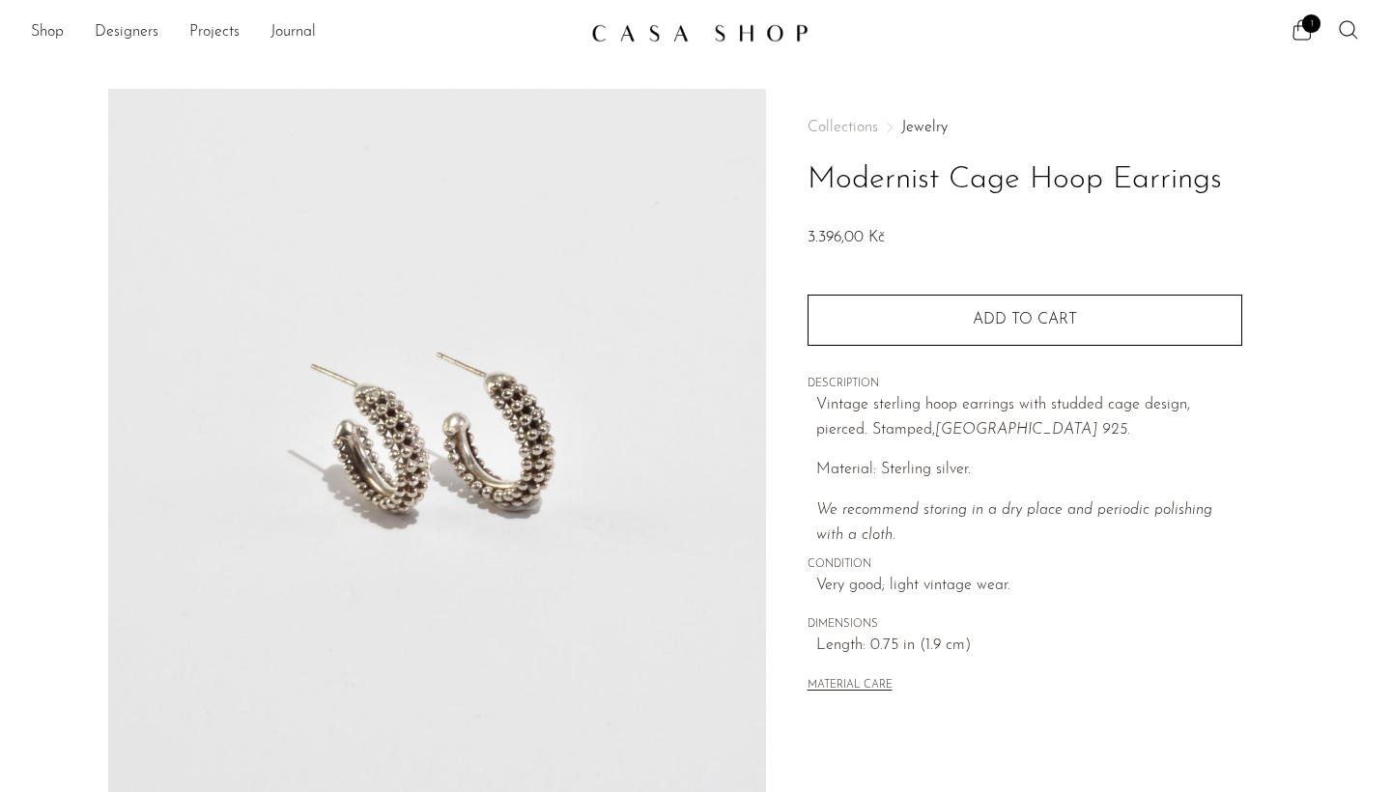
scroll to position [67, 1]
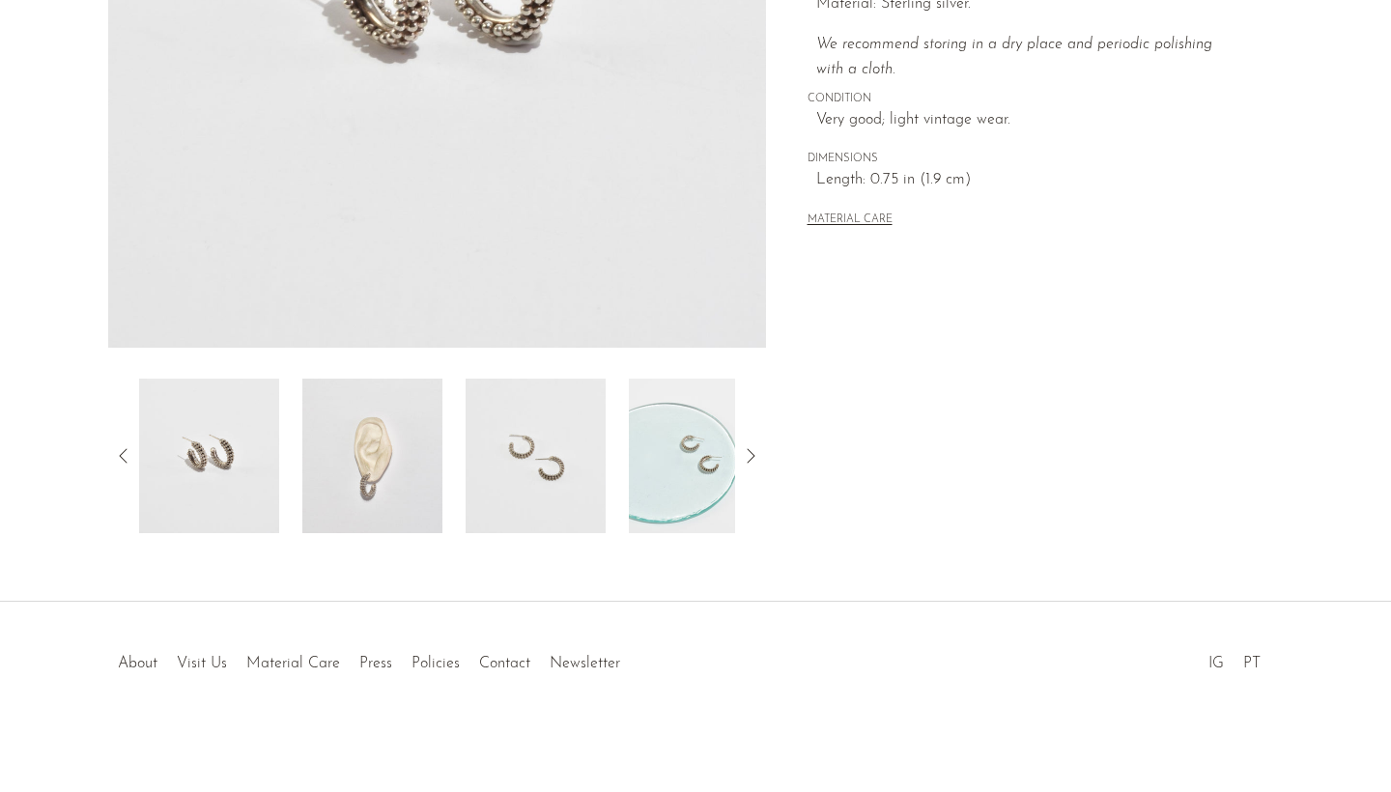
click at [381, 480] on img at bounding box center [372, 456] width 140 height 155
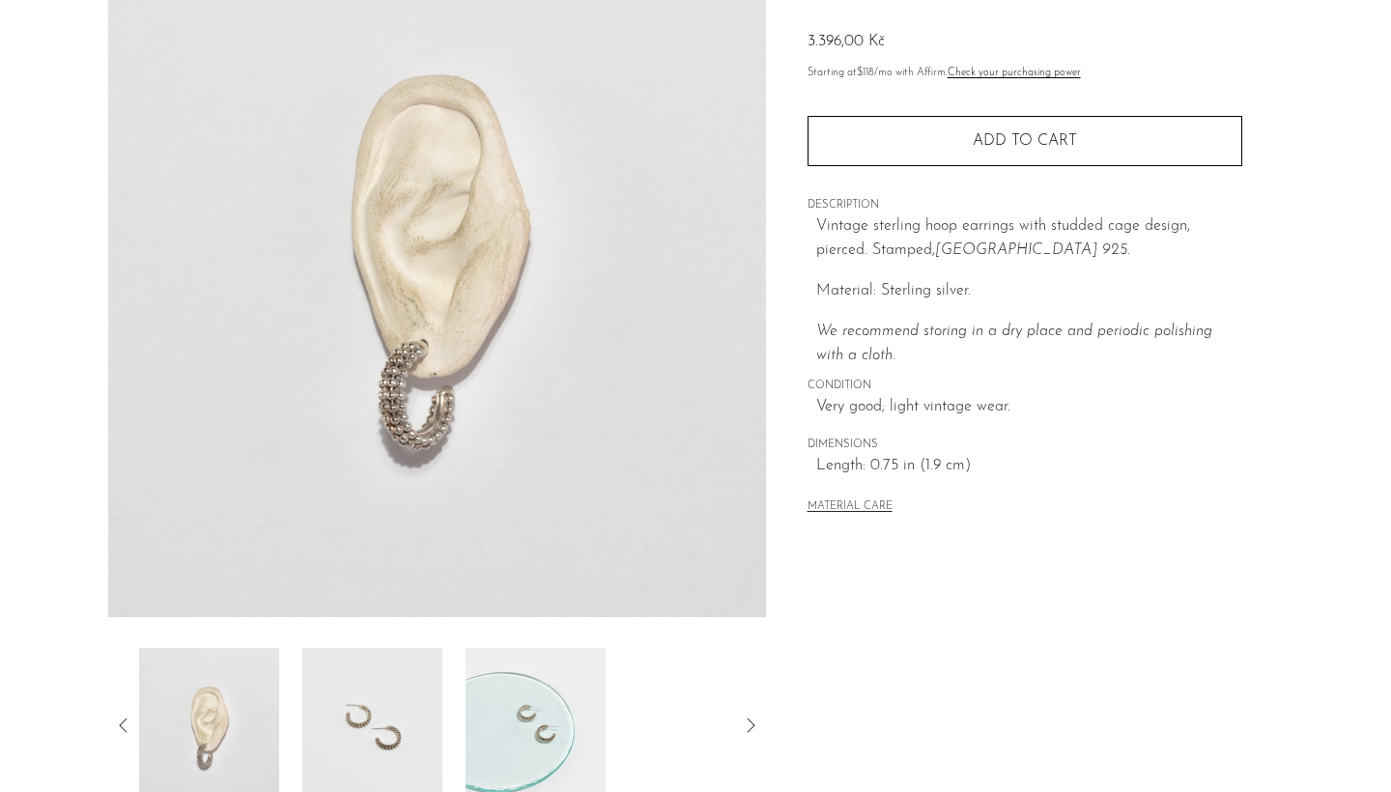
scroll to position [115, 0]
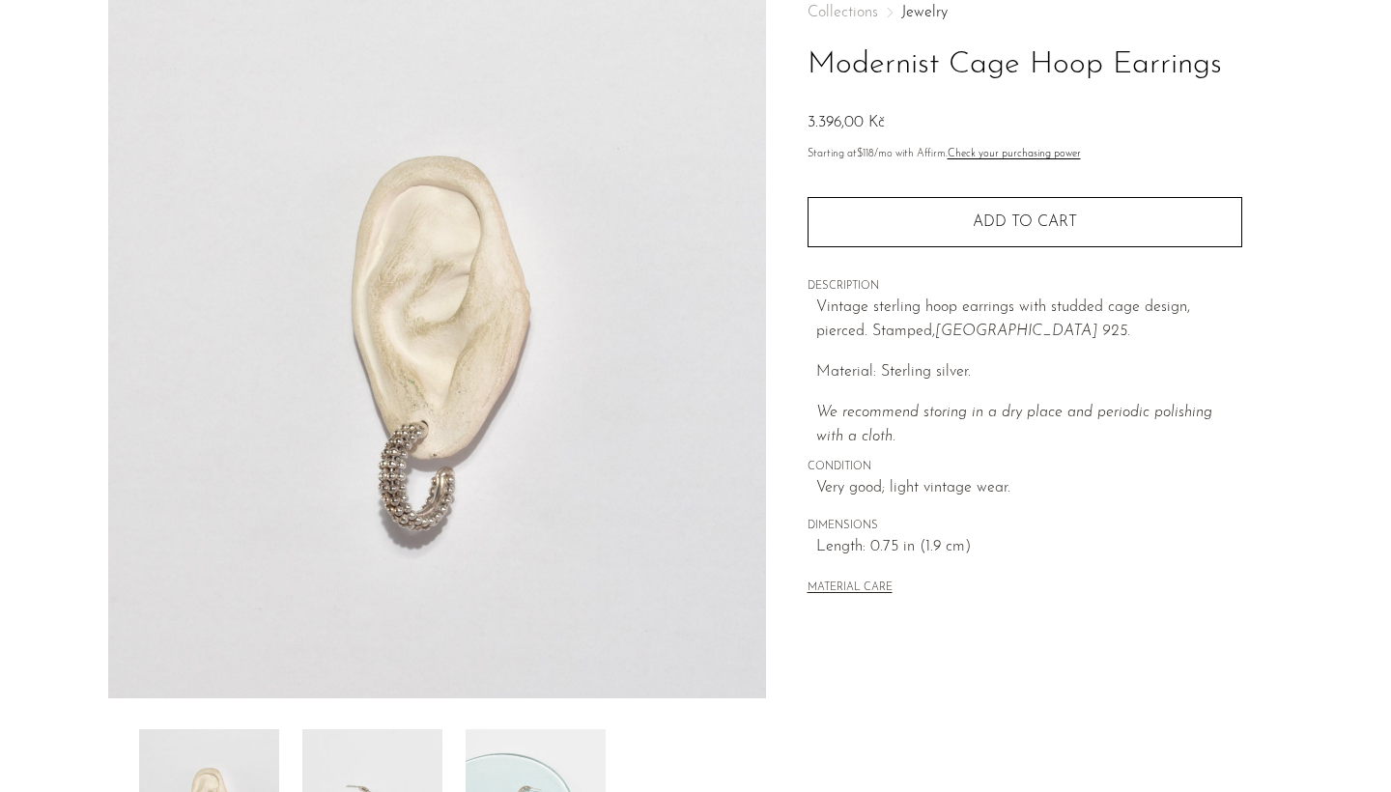
click at [385, 513] on img at bounding box center [437, 336] width 658 height 724
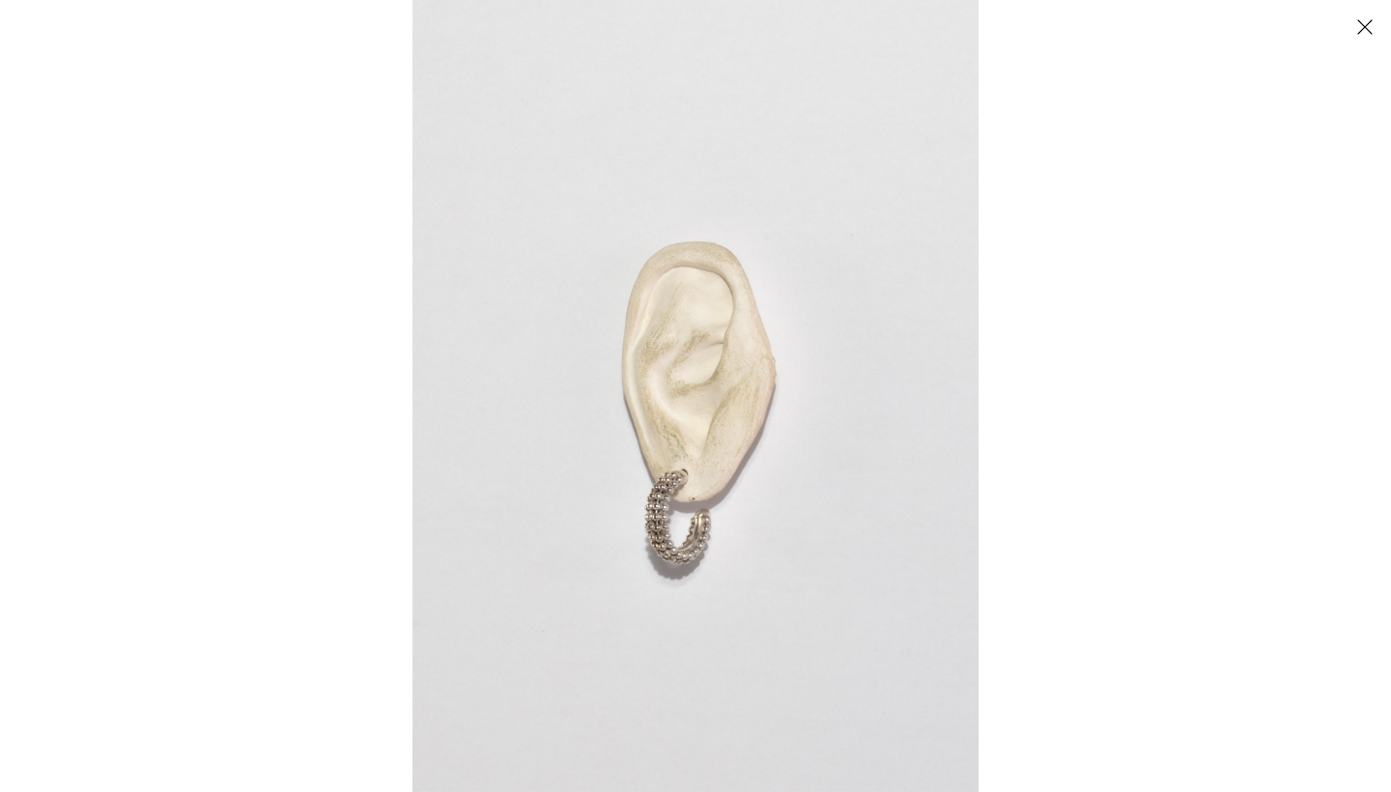
click at [704, 506] on img at bounding box center [695, 396] width 566 height 792
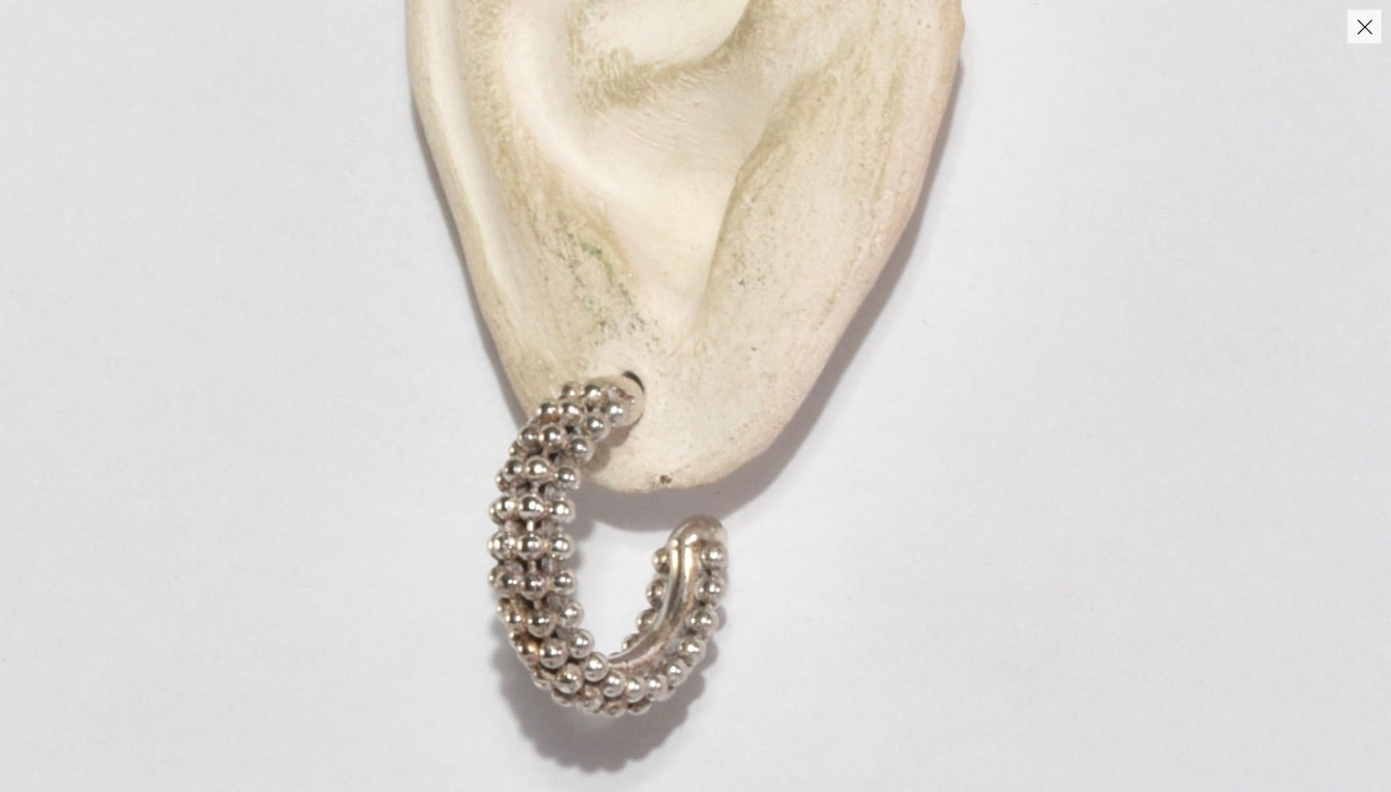
click at [704, 506] on img at bounding box center [672, 106] width 2051 height 2871
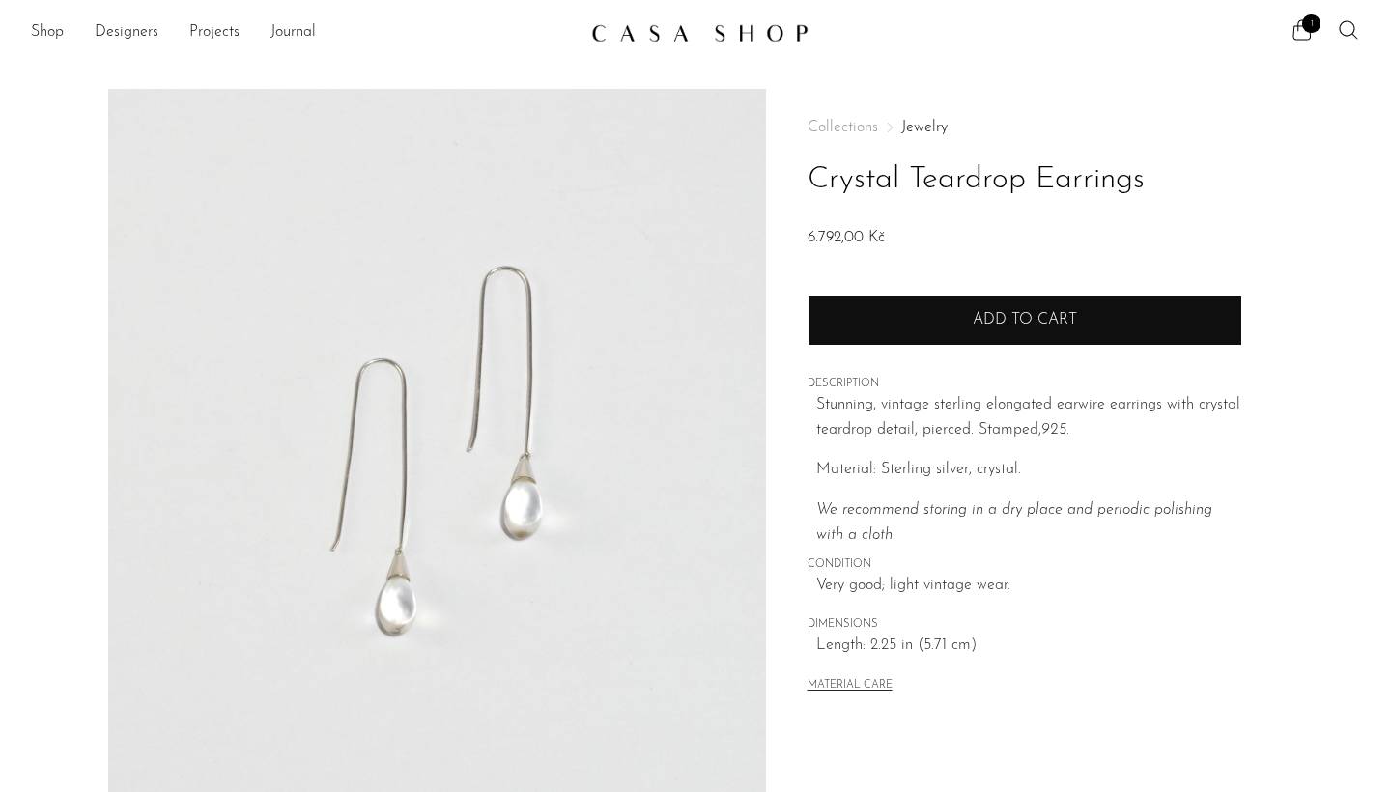
click at [890, 327] on button "Add to cart" at bounding box center [1024, 320] width 435 height 50
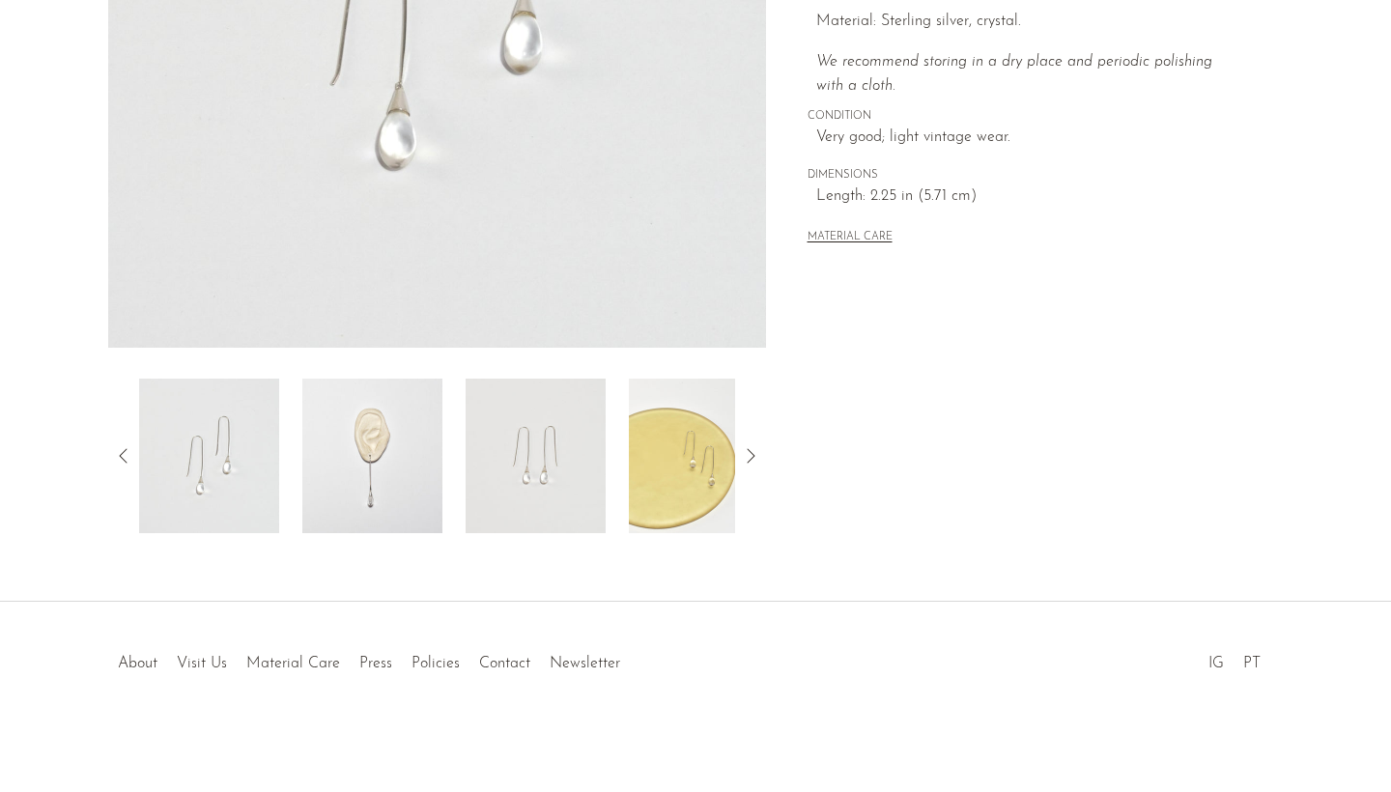
click at [382, 447] on img at bounding box center [372, 456] width 140 height 155
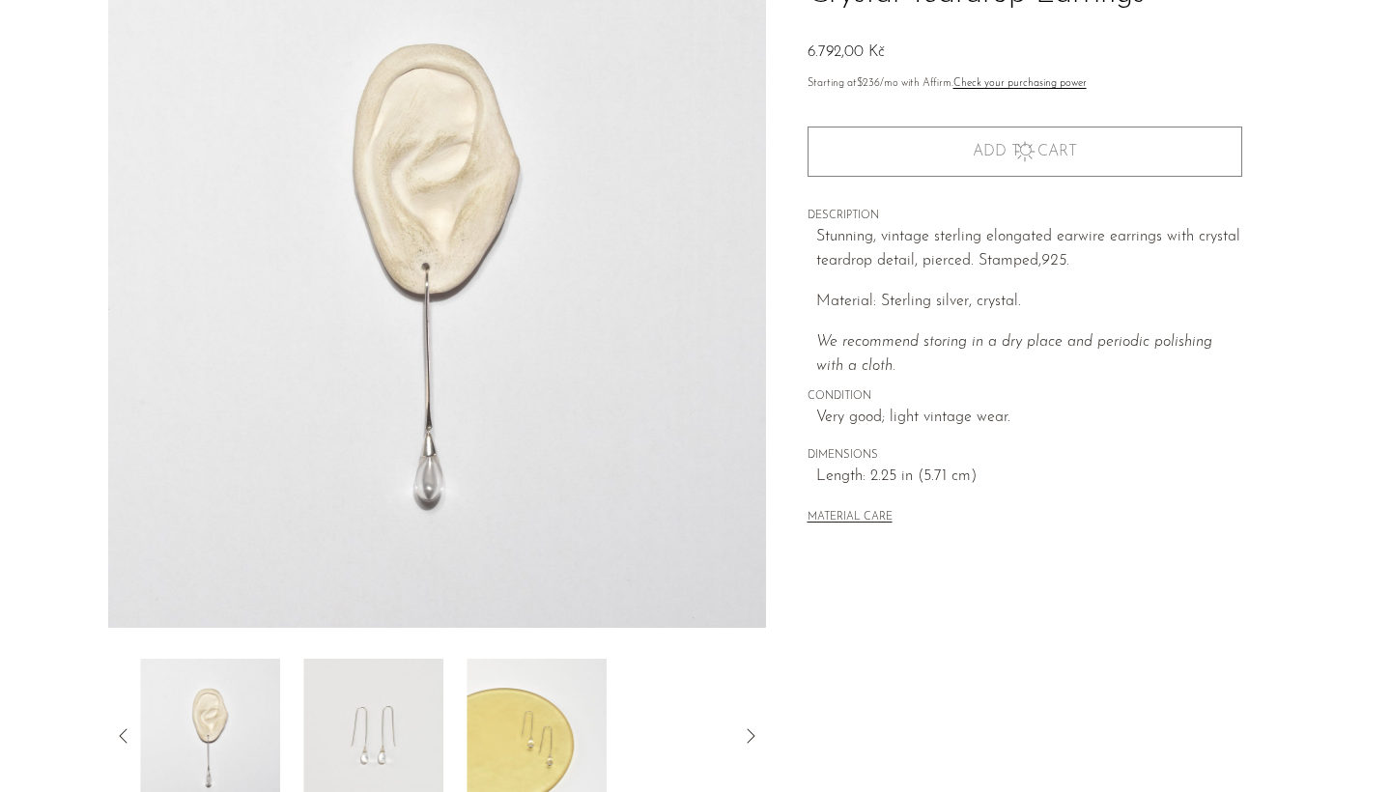
scroll to position [58, 0]
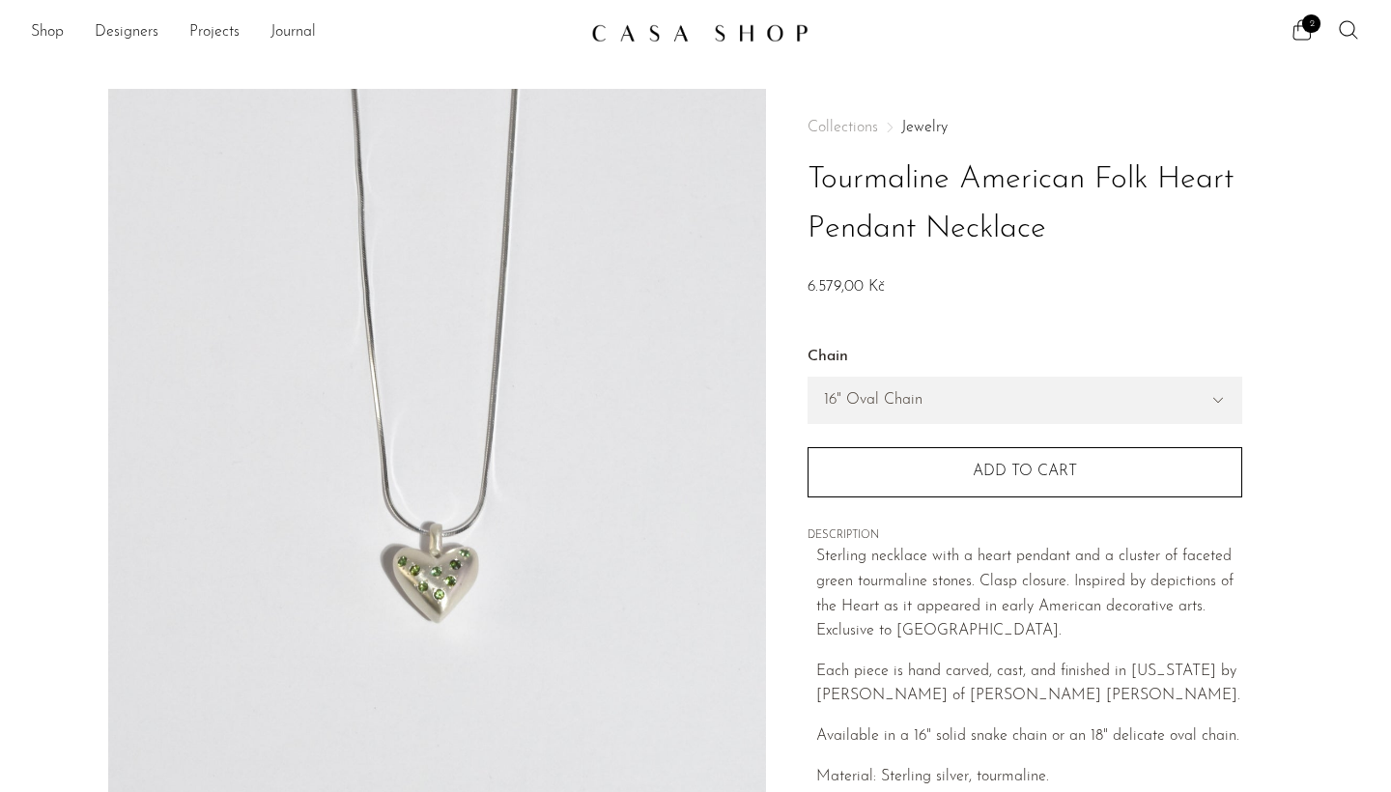
click at [432, 561] on img at bounding box center [437, 451] width 658 height 724
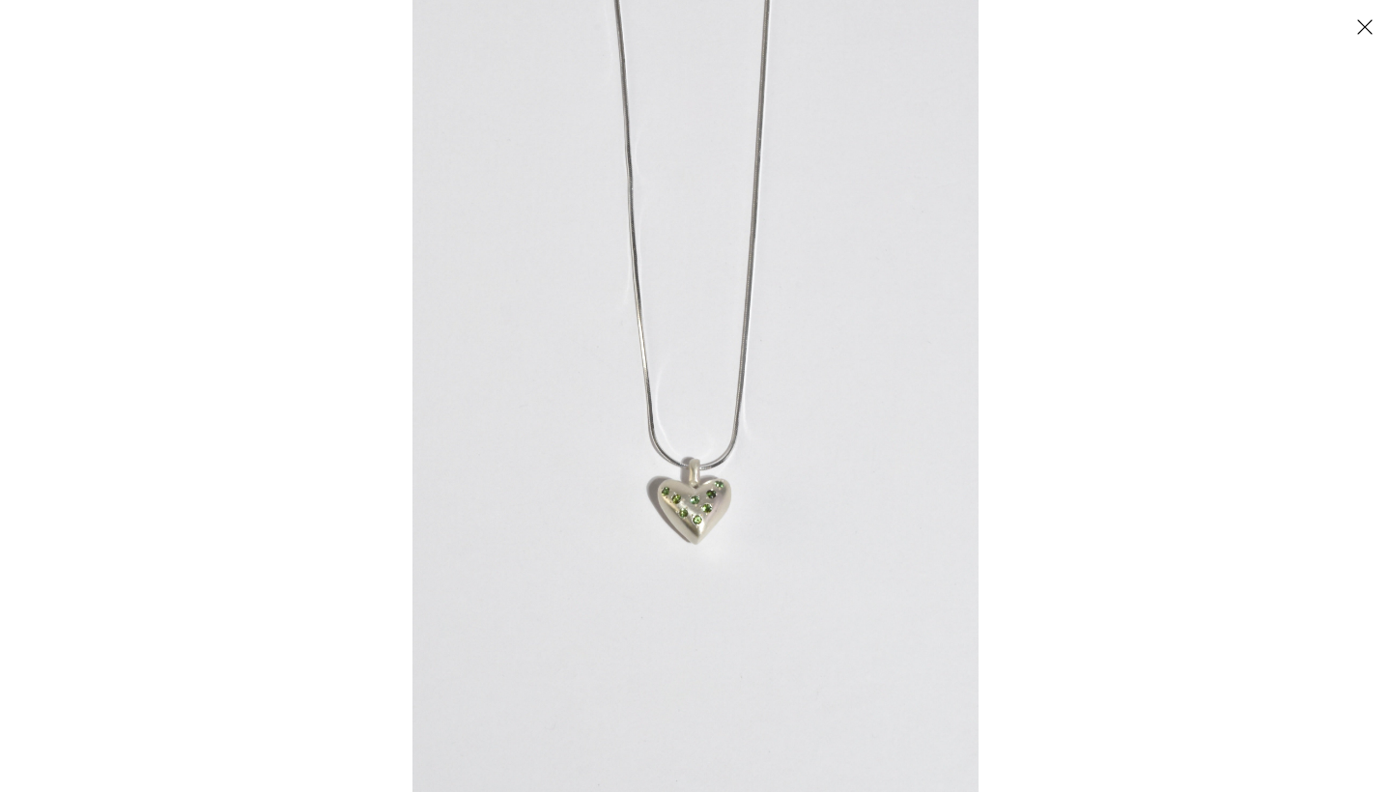
click at [704, 493] on img at bounding box center [695, 396] width 566 height 792
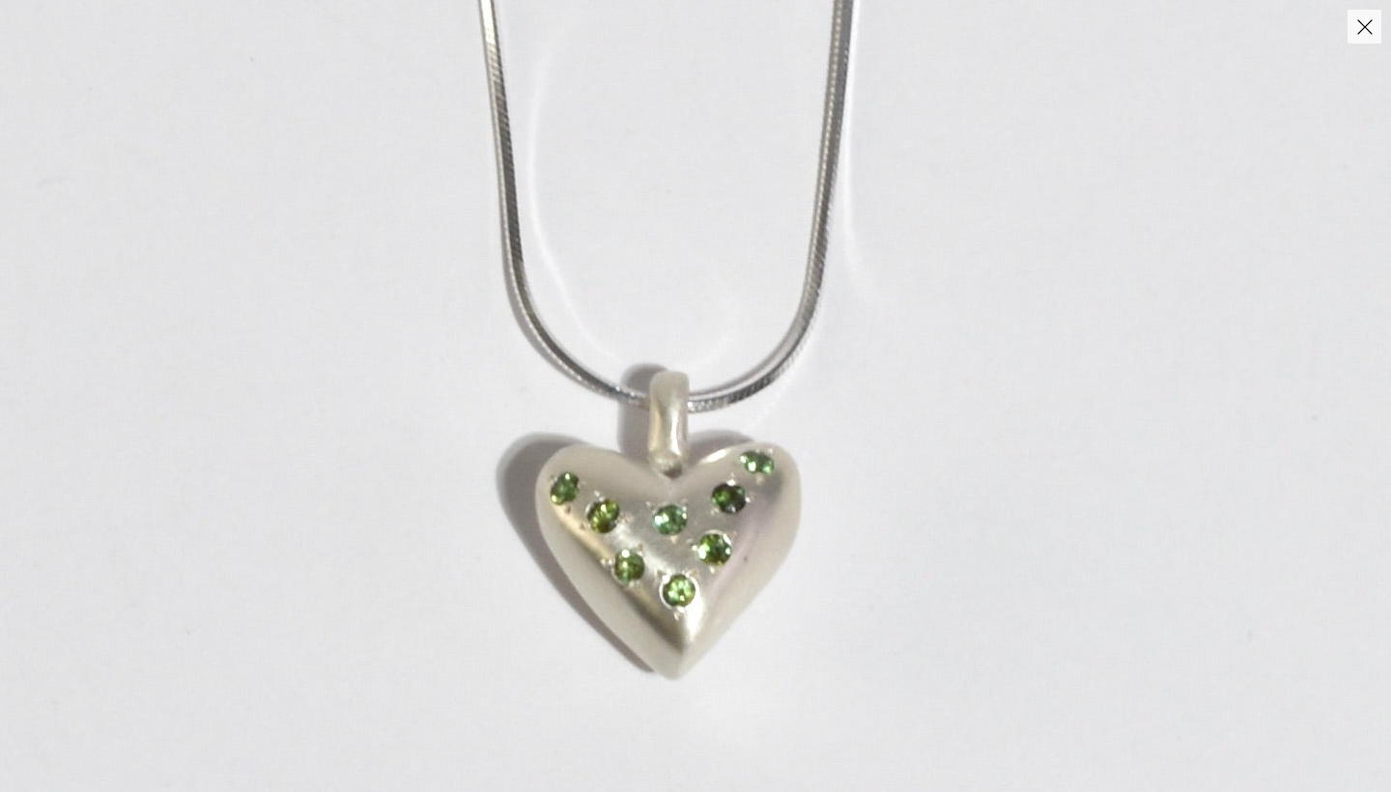
click at [704, 493] on img at bounding box center [672, 144] width 2038 height 2853
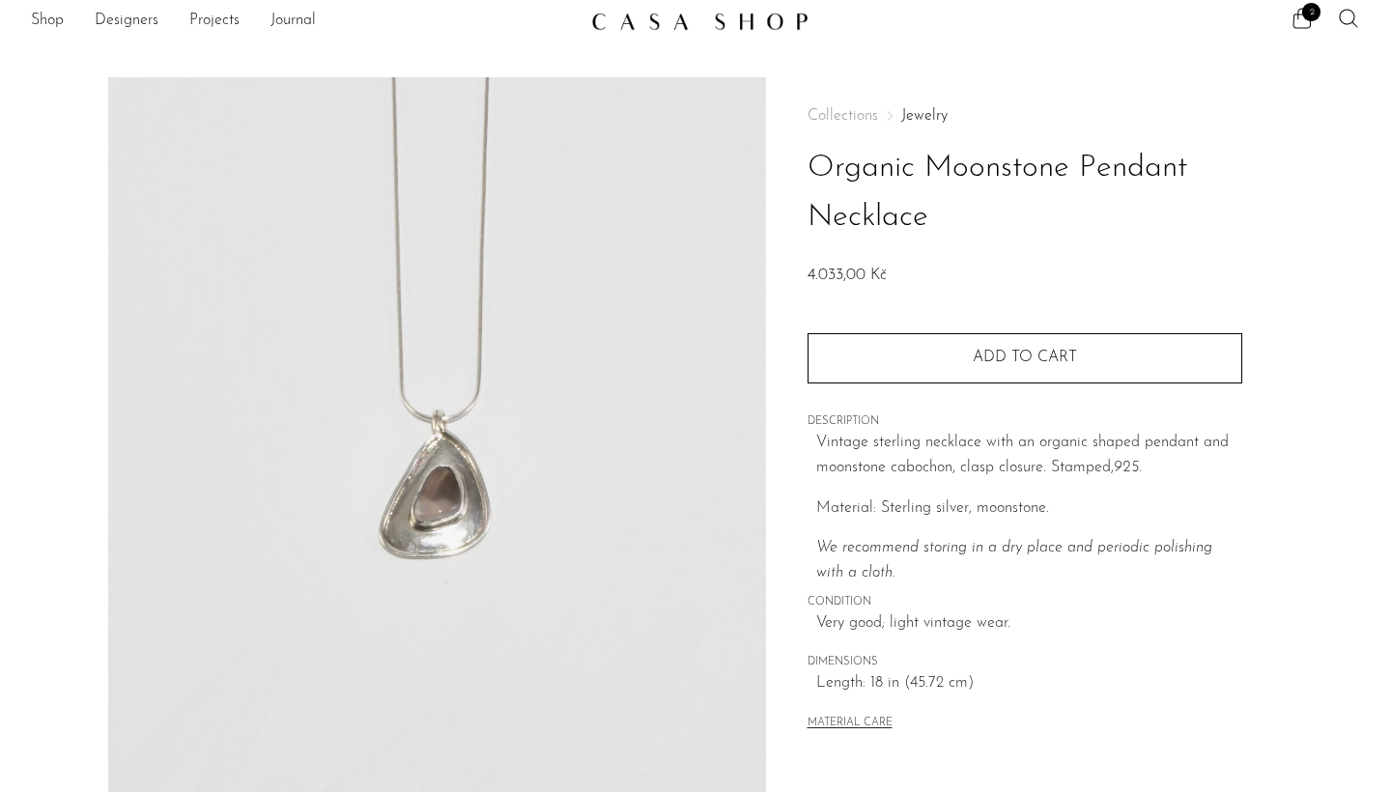
scroll to position [14, 0]
click at [449, 504] on img at bounding box center [437, 437] width 658 height 724
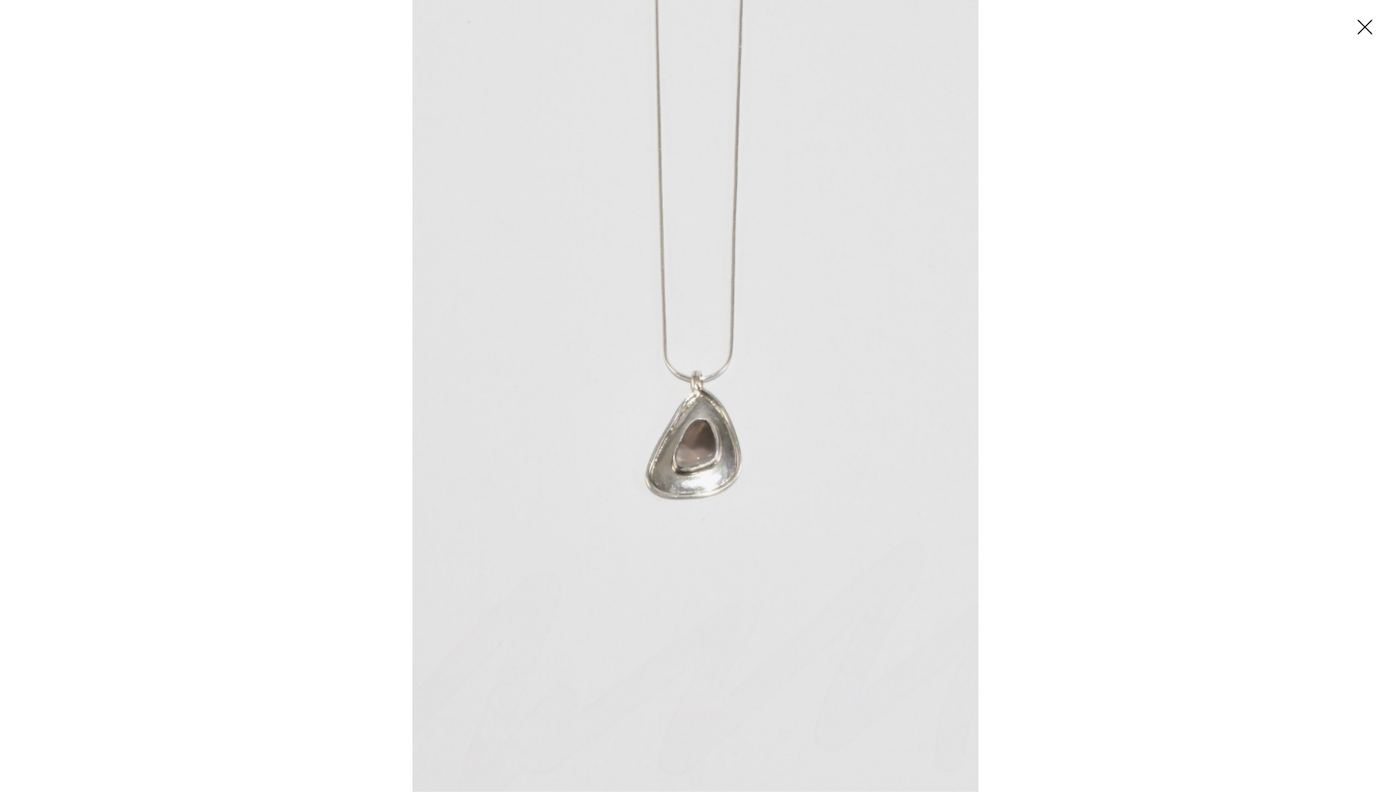
click at [718, 424] on img at bounding box center [695, 396] width 566 height 792
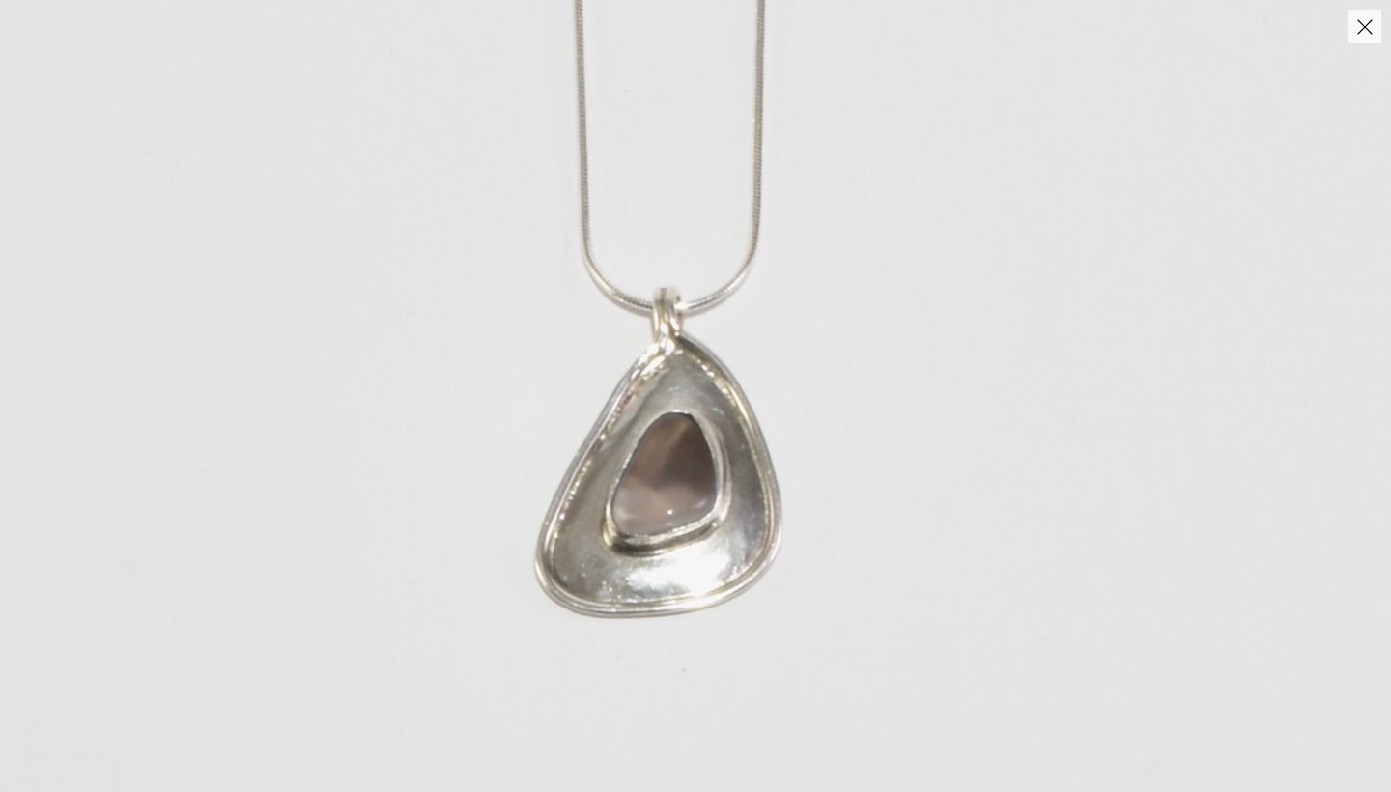
click at [718, 424] on img at bounding box center [663, 352] width 1455 height 2037
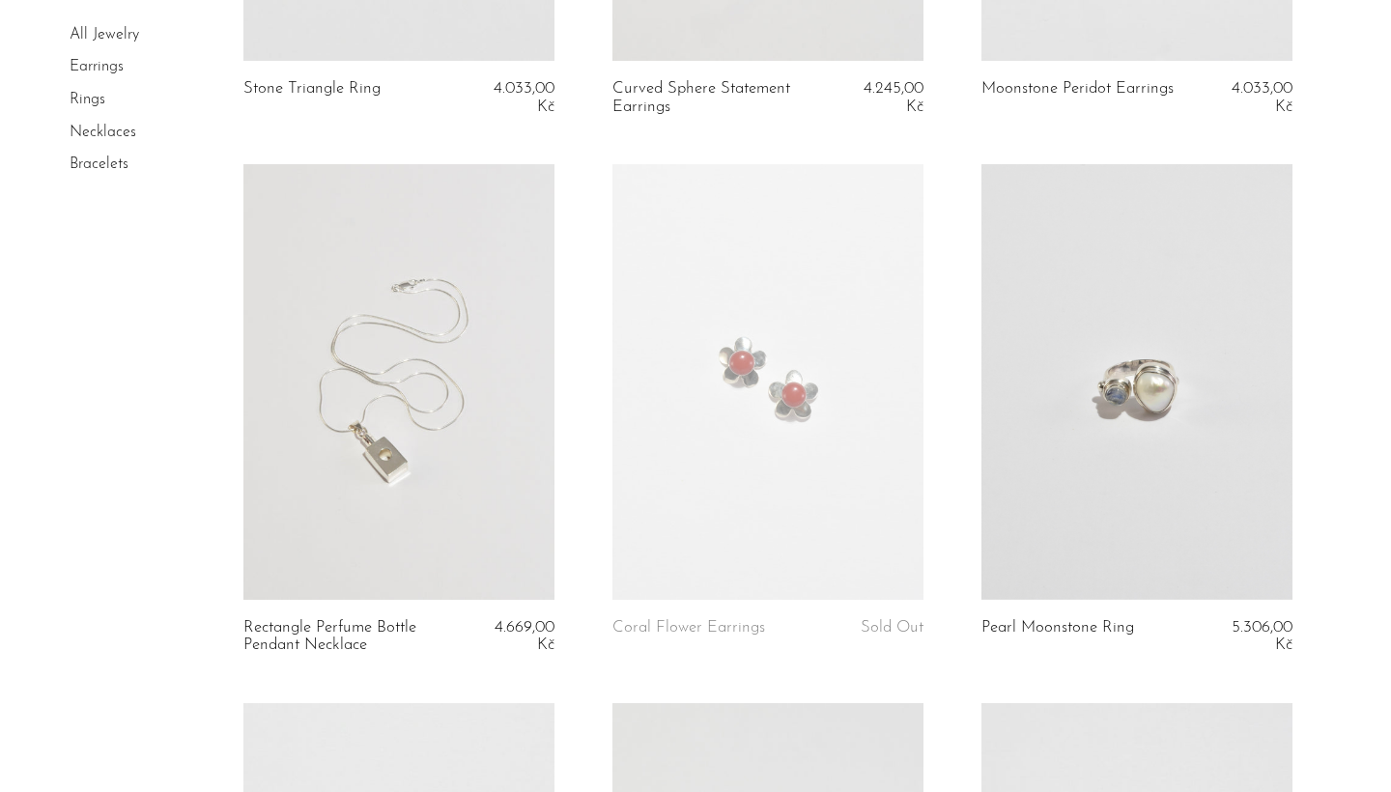
scroll to position [2707, 0]
click at [1064, 365] on link at bounding box center [1136, 381] width 311 height 436
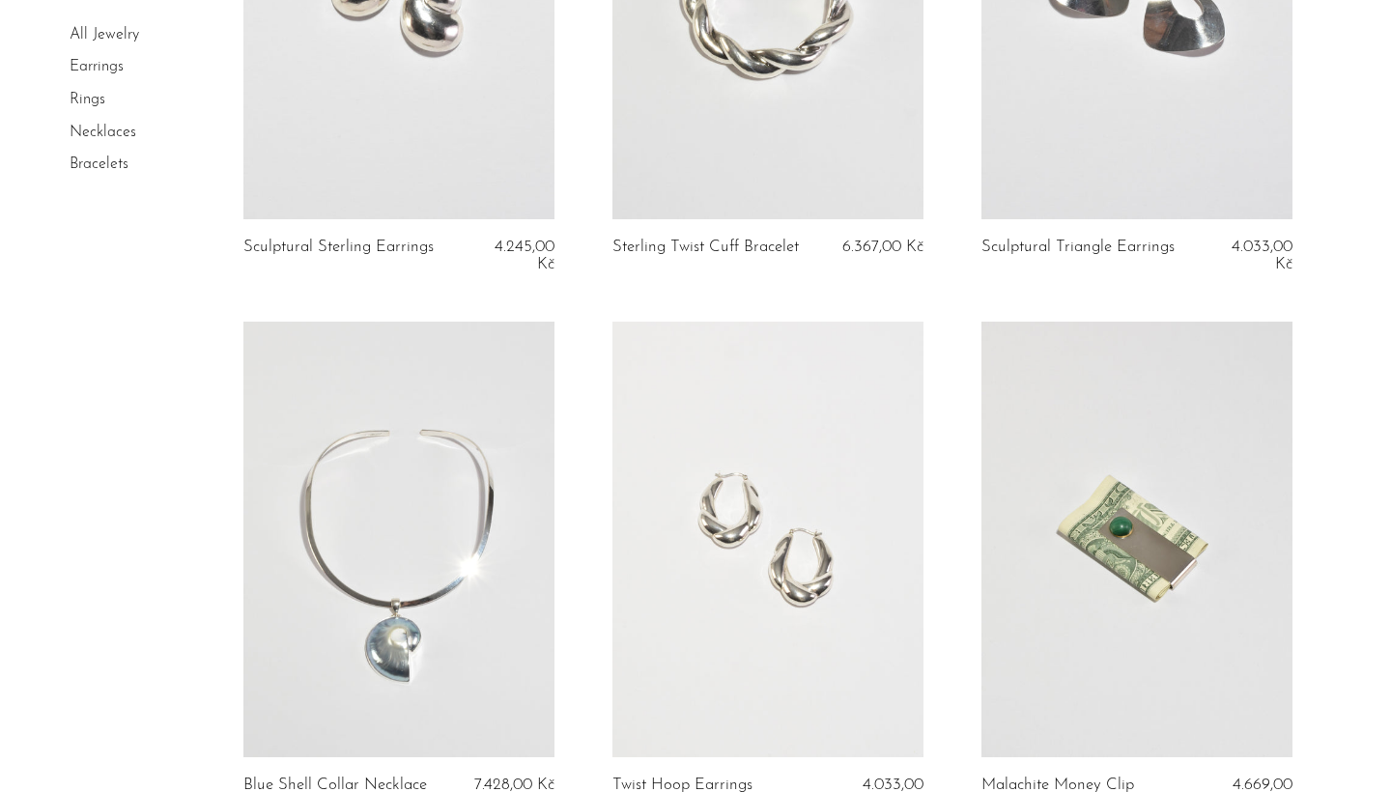
scroll to position [3636, 0]
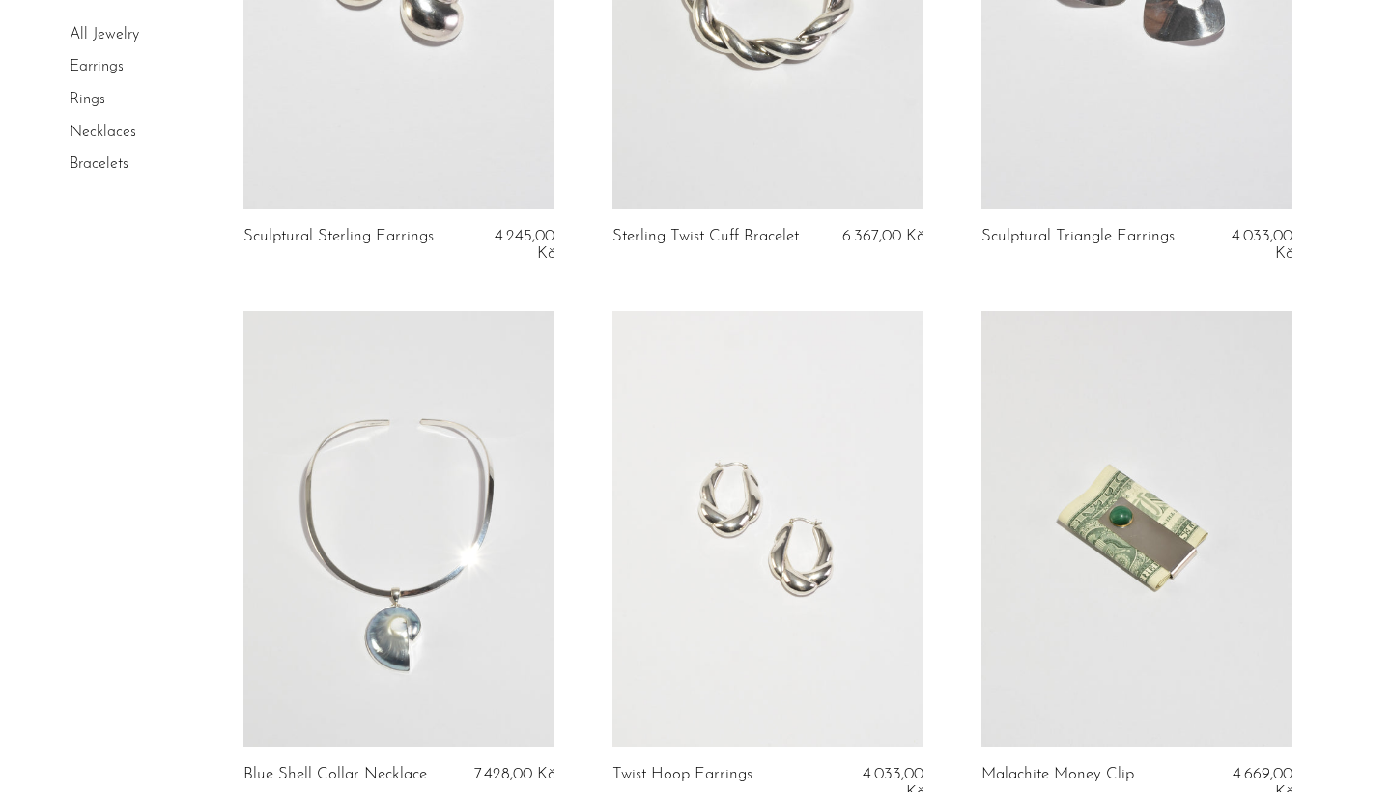
click at [413, 578] on link at bounding box center [398, 529] width 311 height 436
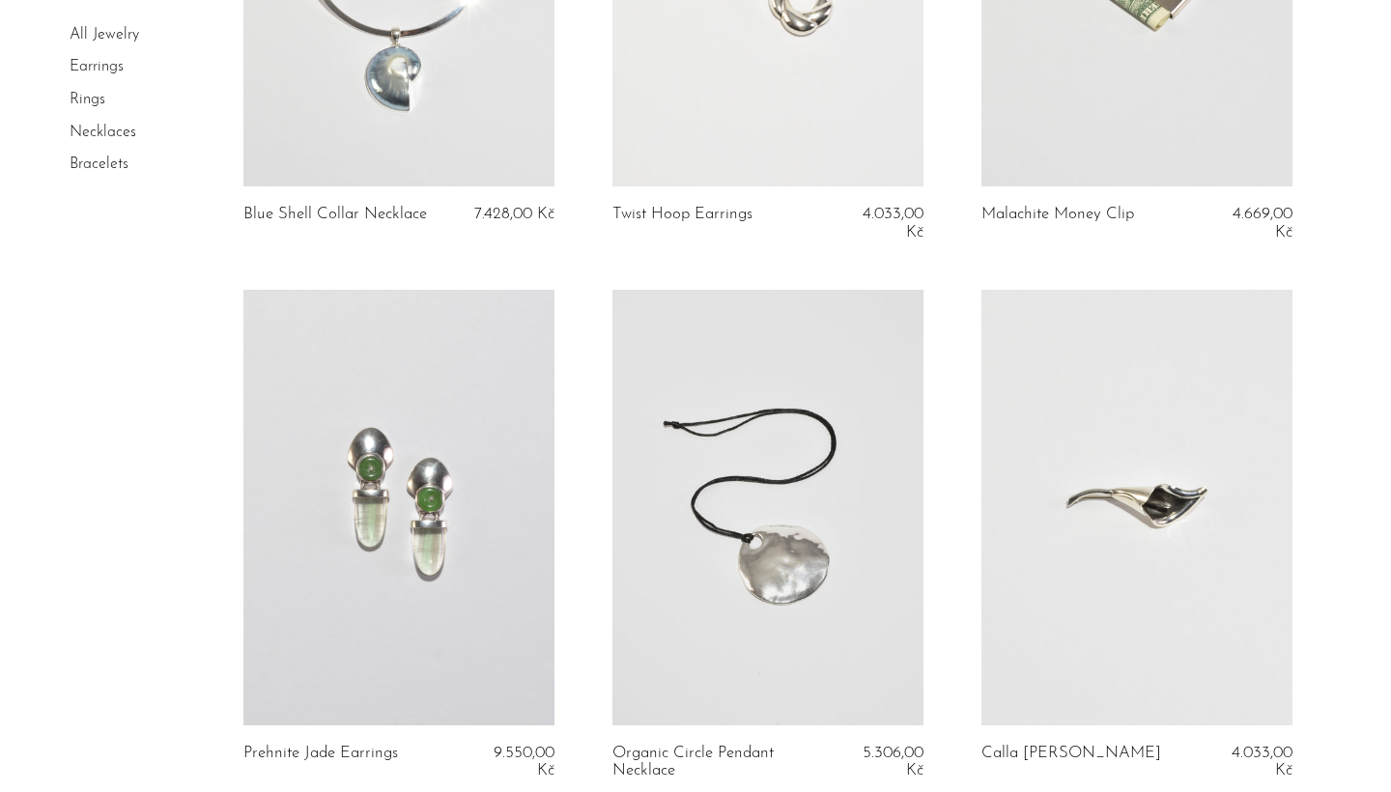
scroll to position [4197, 0]
click at [466, 496] on link at bounding box center [398, 507] width 311 height 436
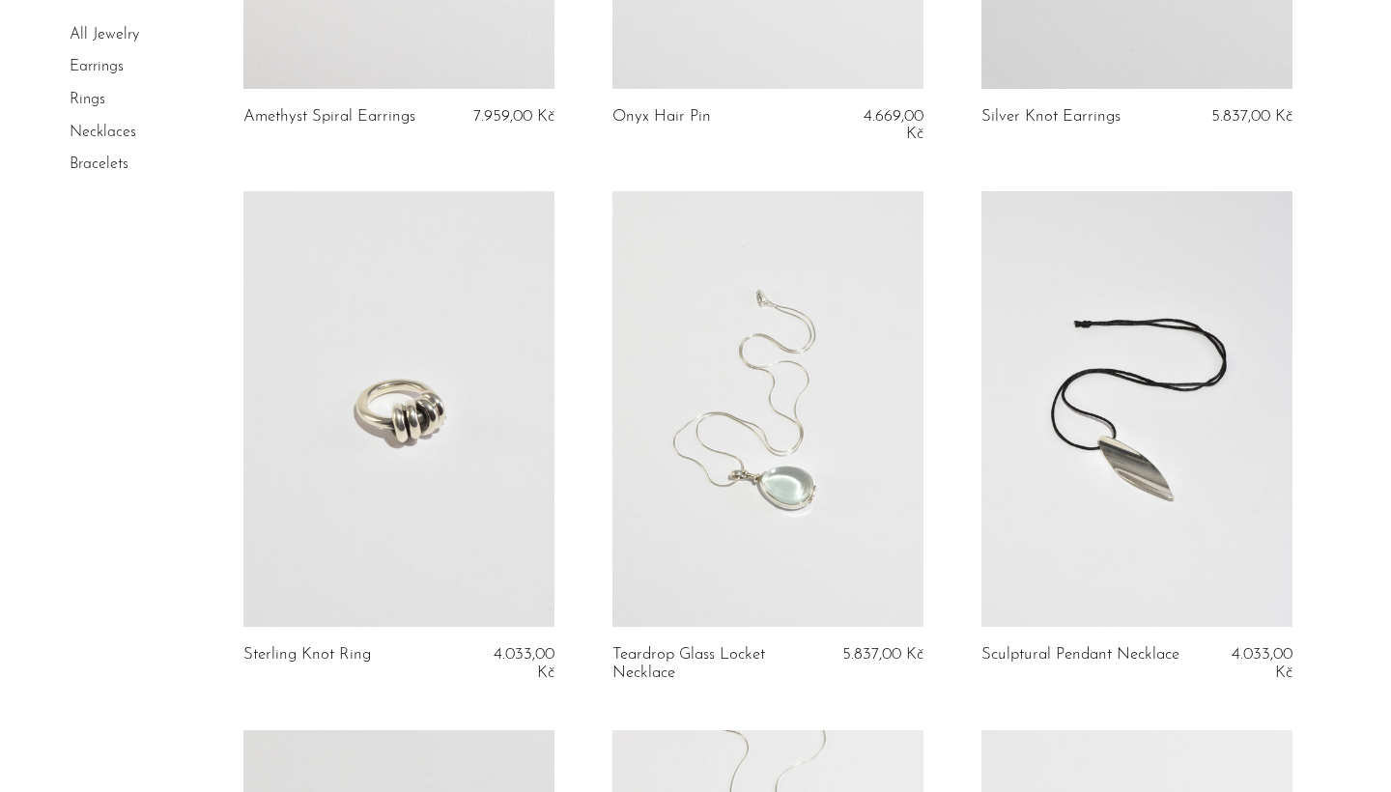
scroll to position [5382, 0]
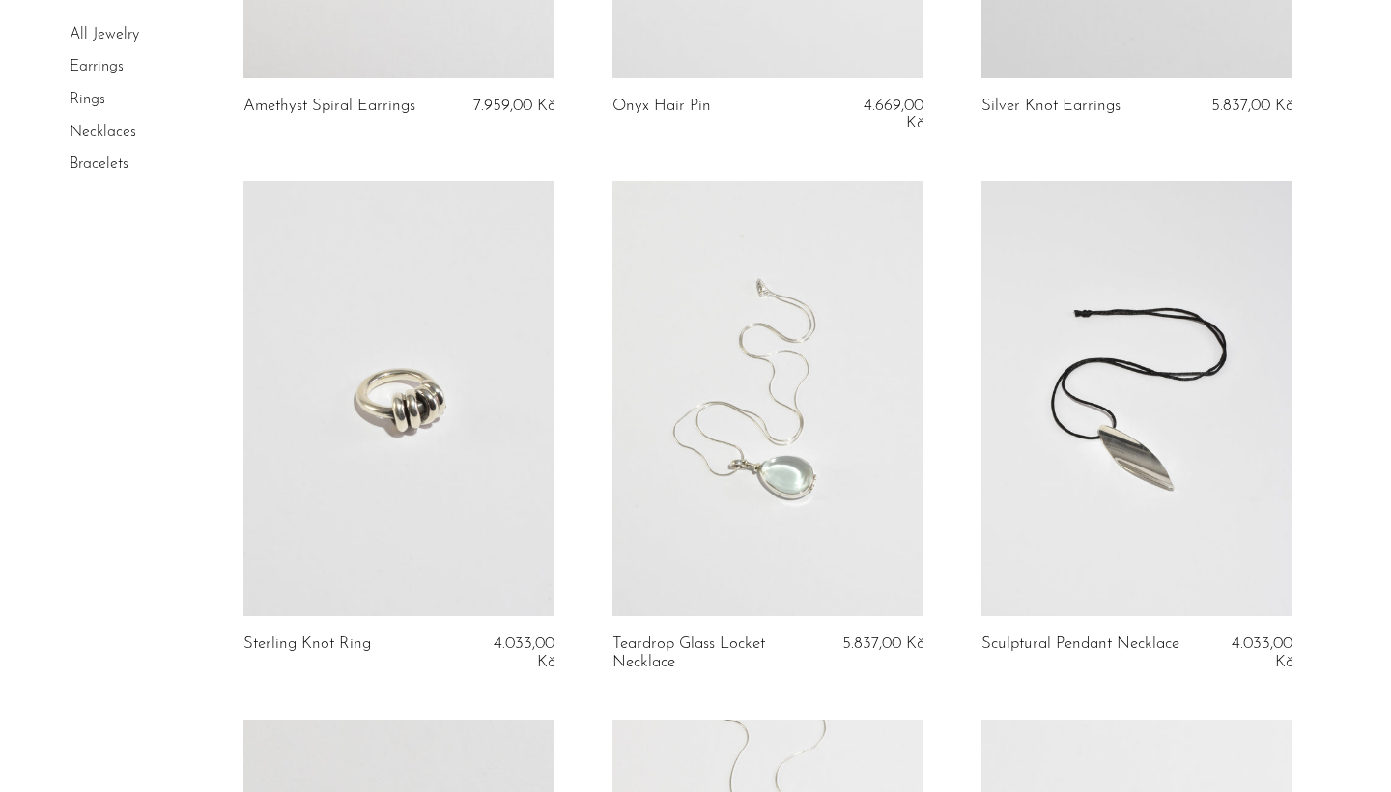
click at [736, 456] on link at bounding box center [767, 399] width 311 height 436
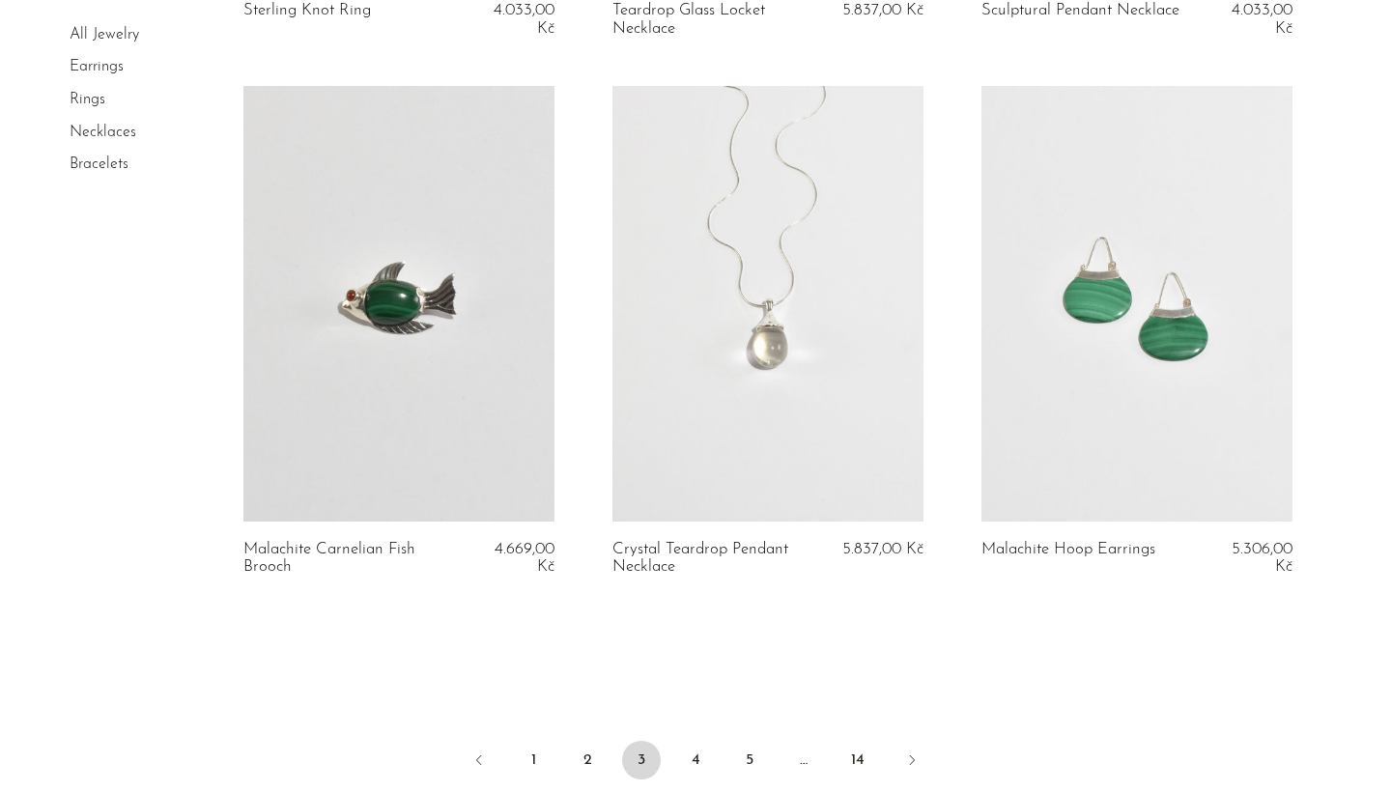
scroll to position [6023, 0]
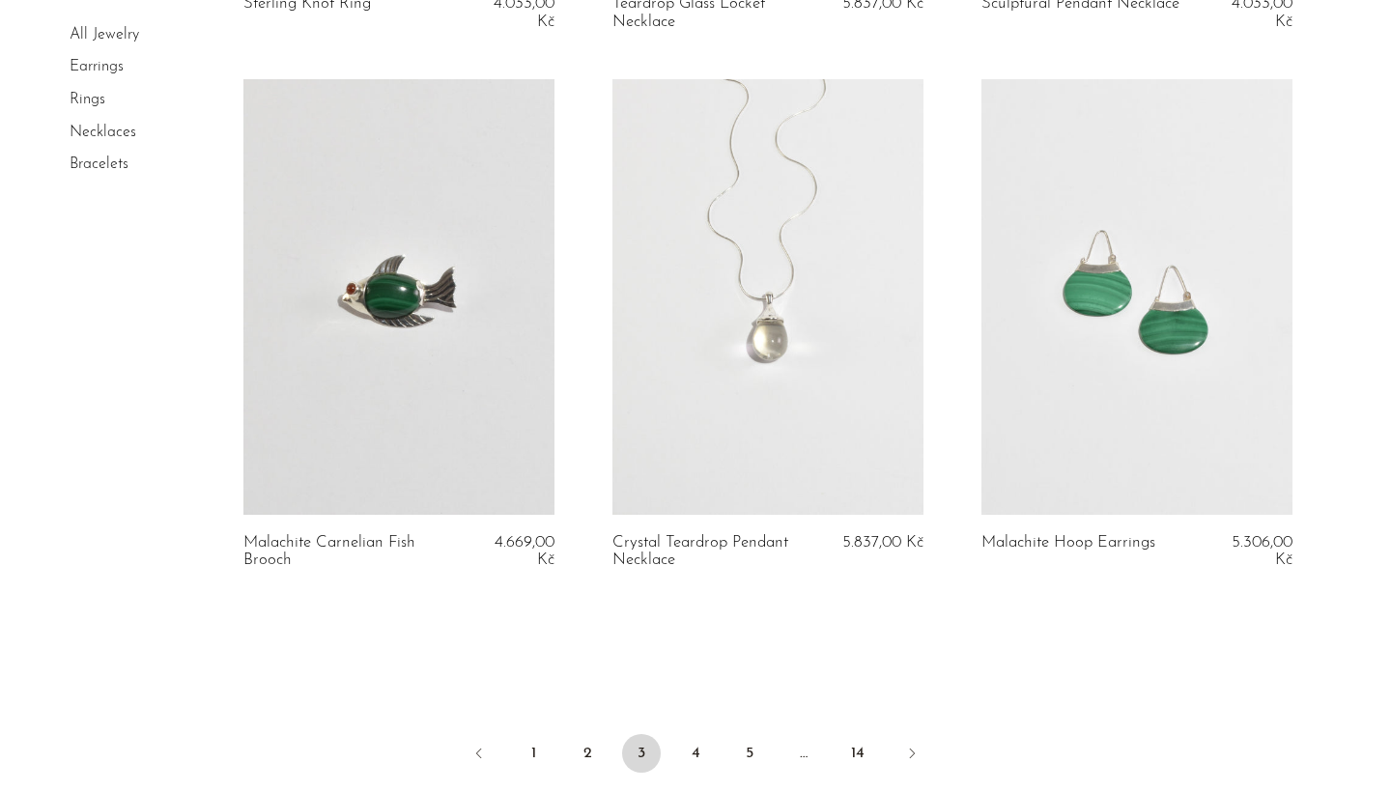
click at [768, 394] on link at bounding box center [767, 297] width 311 height 436
click at [694, 739] on link "4" at bounding box center [695, 753] width 39 height 39
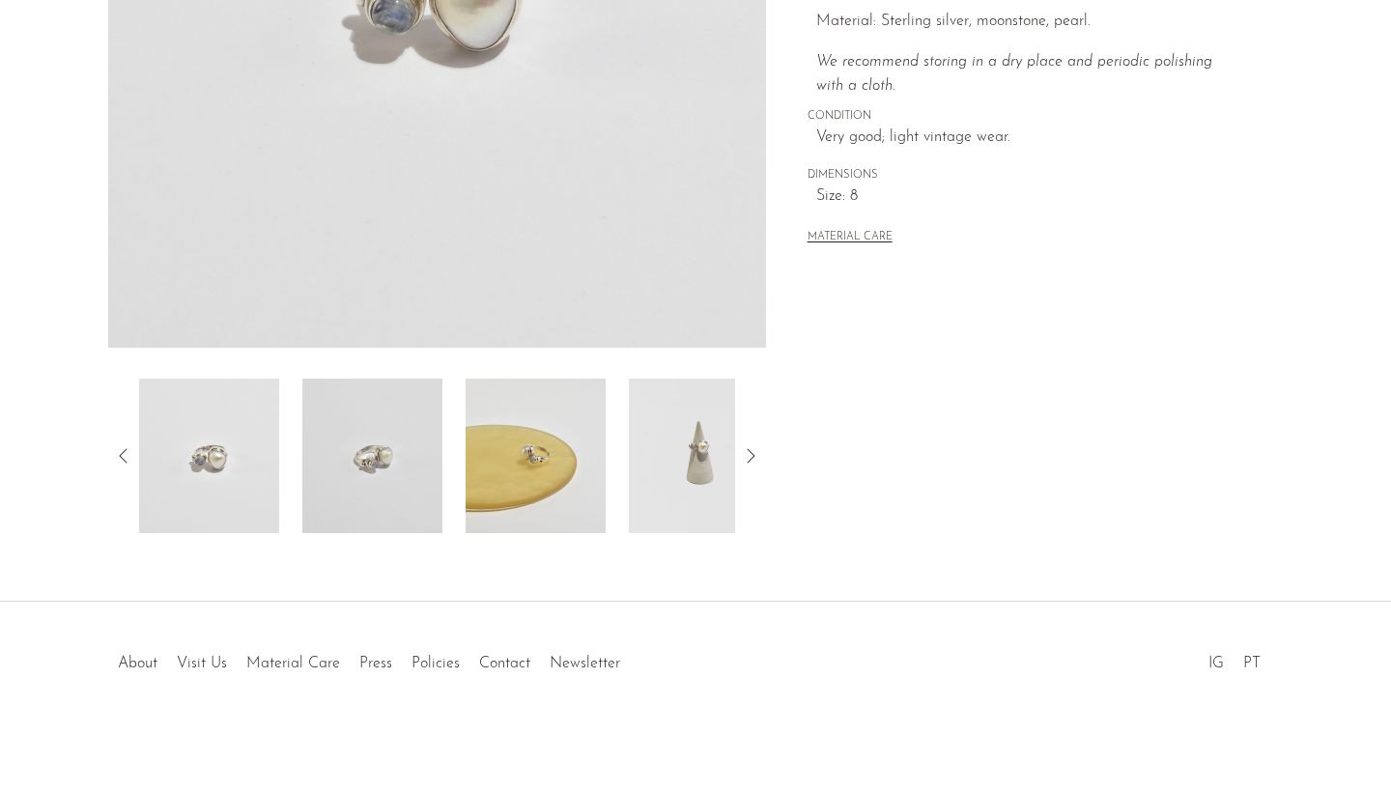
click at [536, 483] on img at bounding box center [536, 456] width 140 height 155
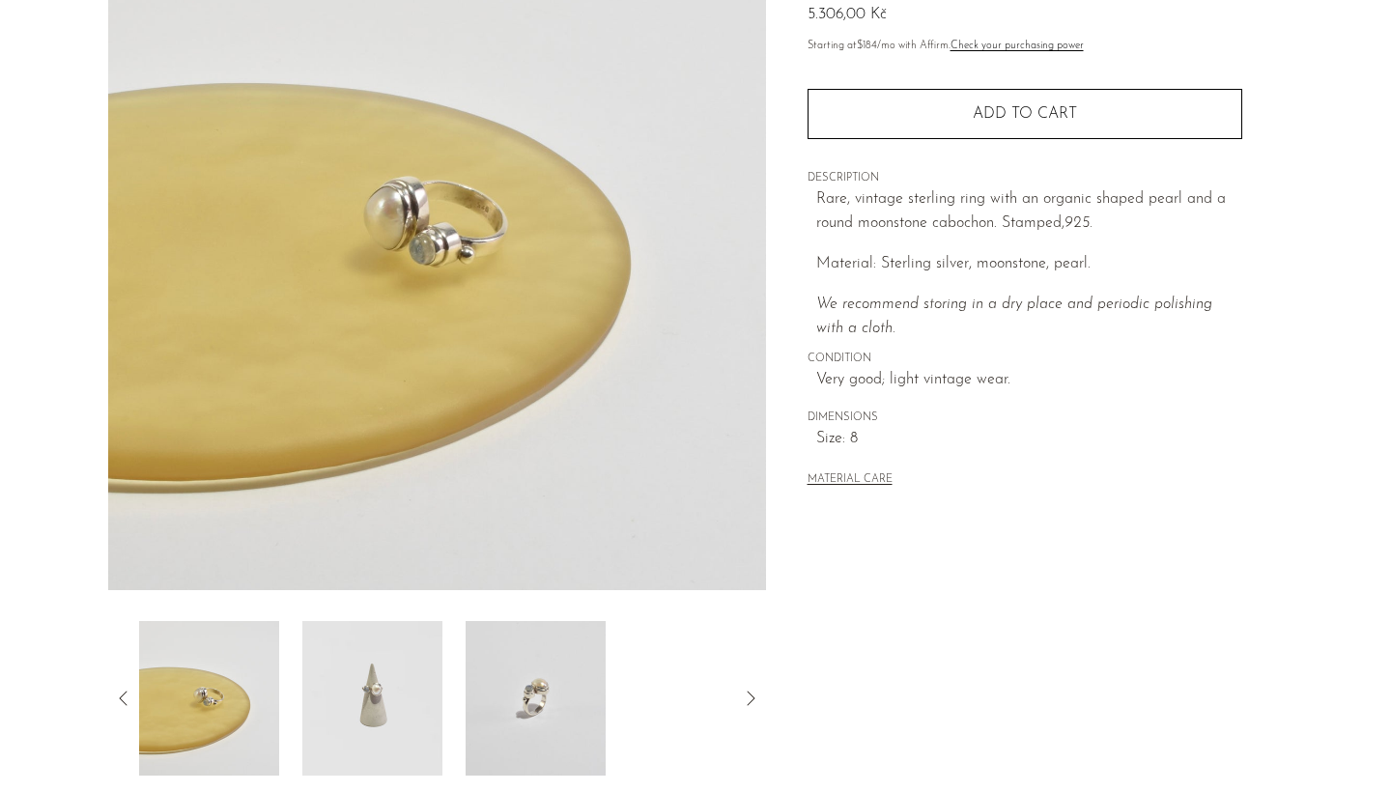
scroll to position [241, 0]
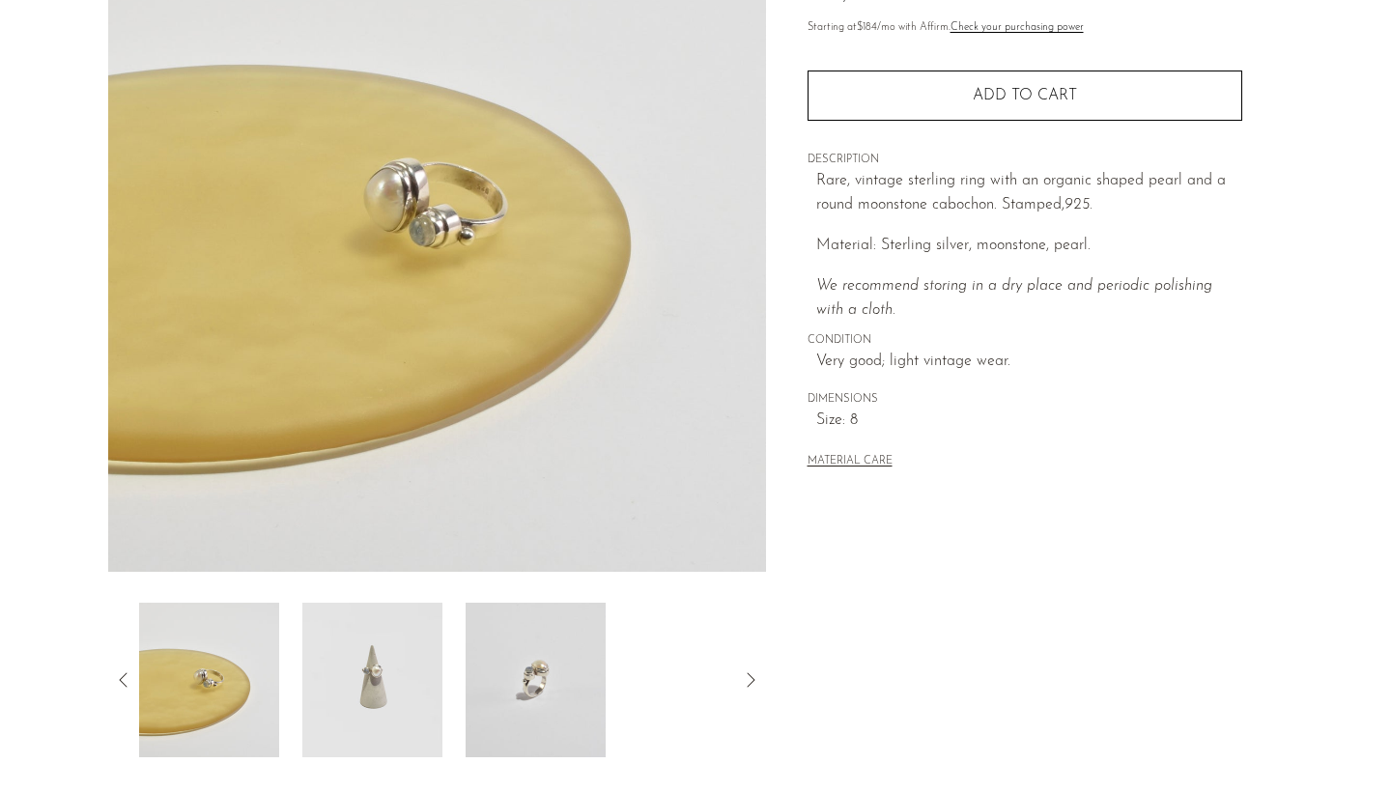
click at [518, 664] on img at bounding box center [536, 680] width 140 height 155
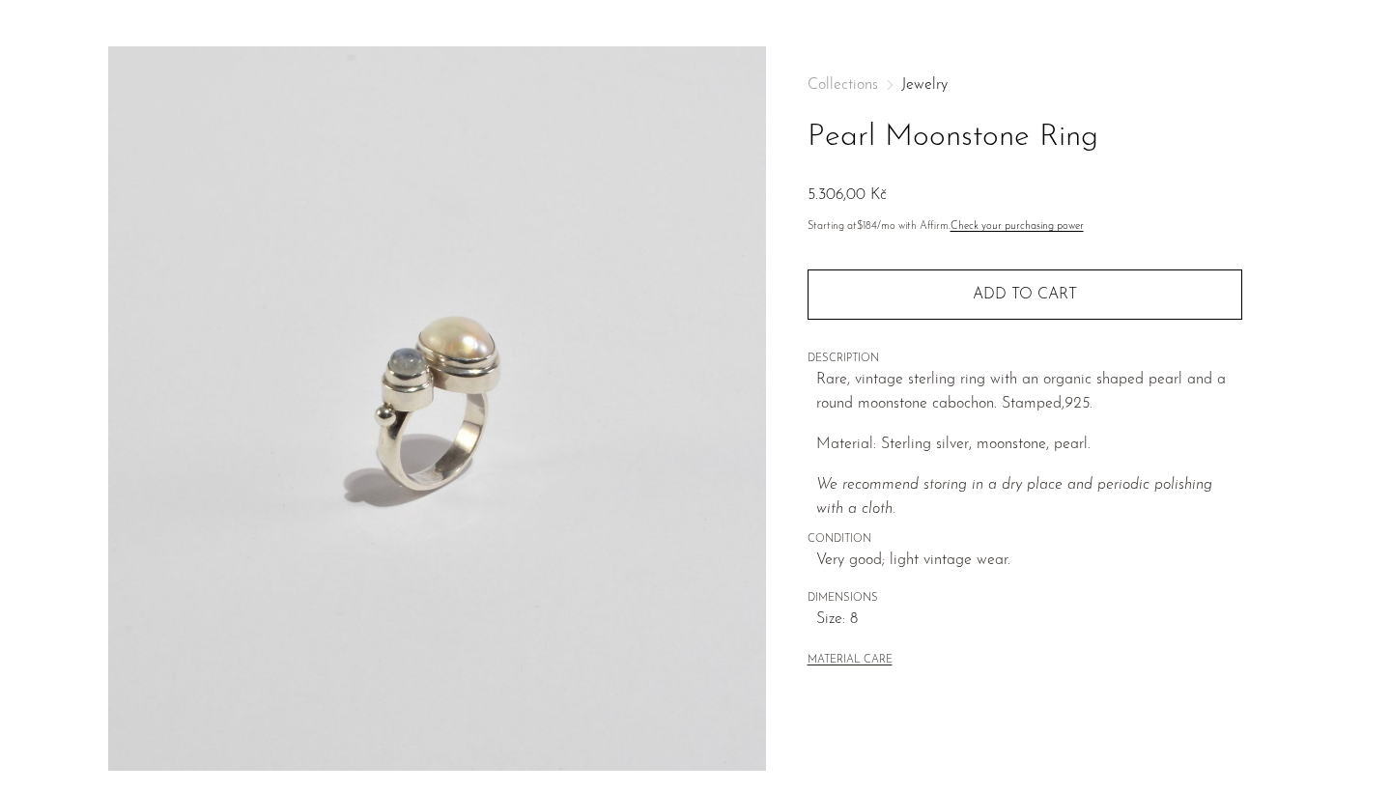
scroll to position [14, 0]
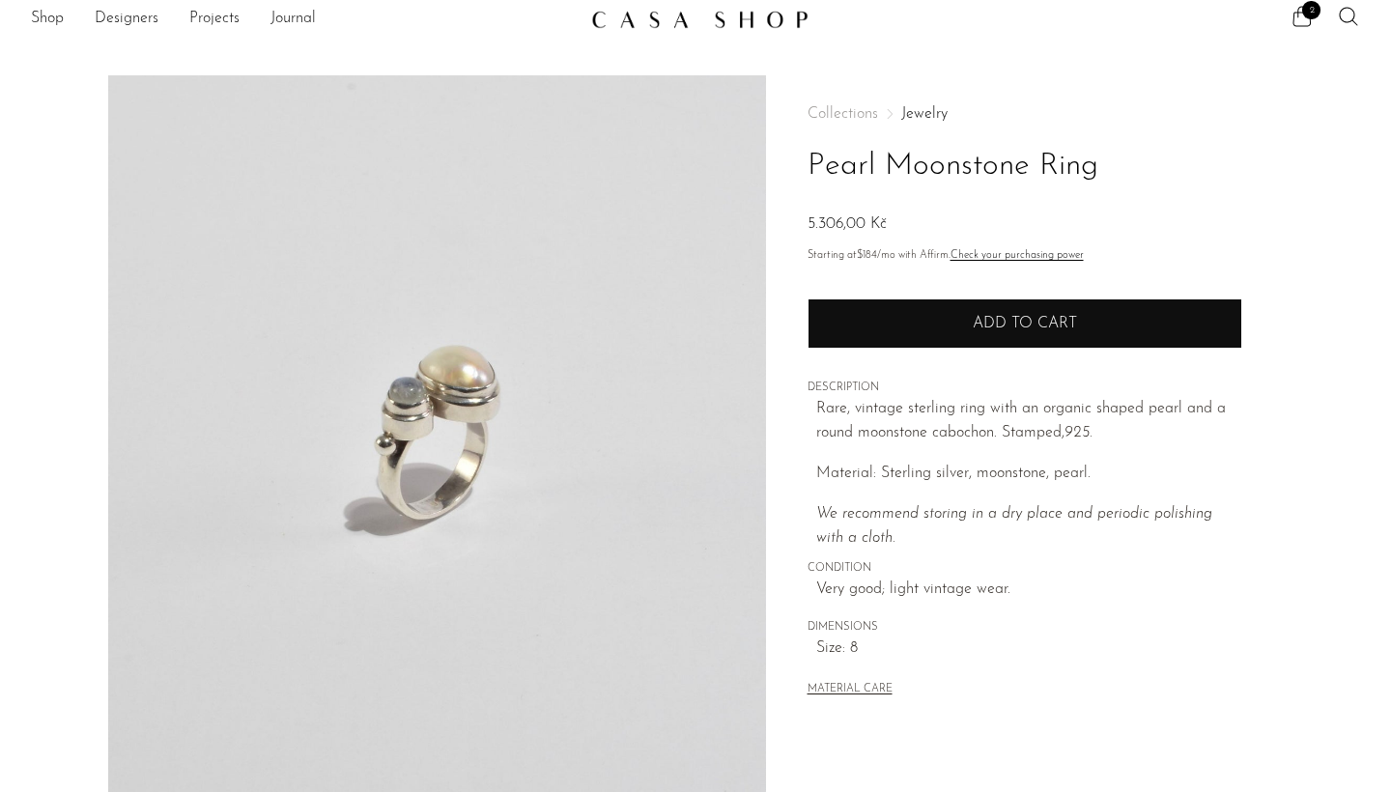
click at [932, 304] on button "Add to cart" at bounding box center [1024, 323] width 435 height 50
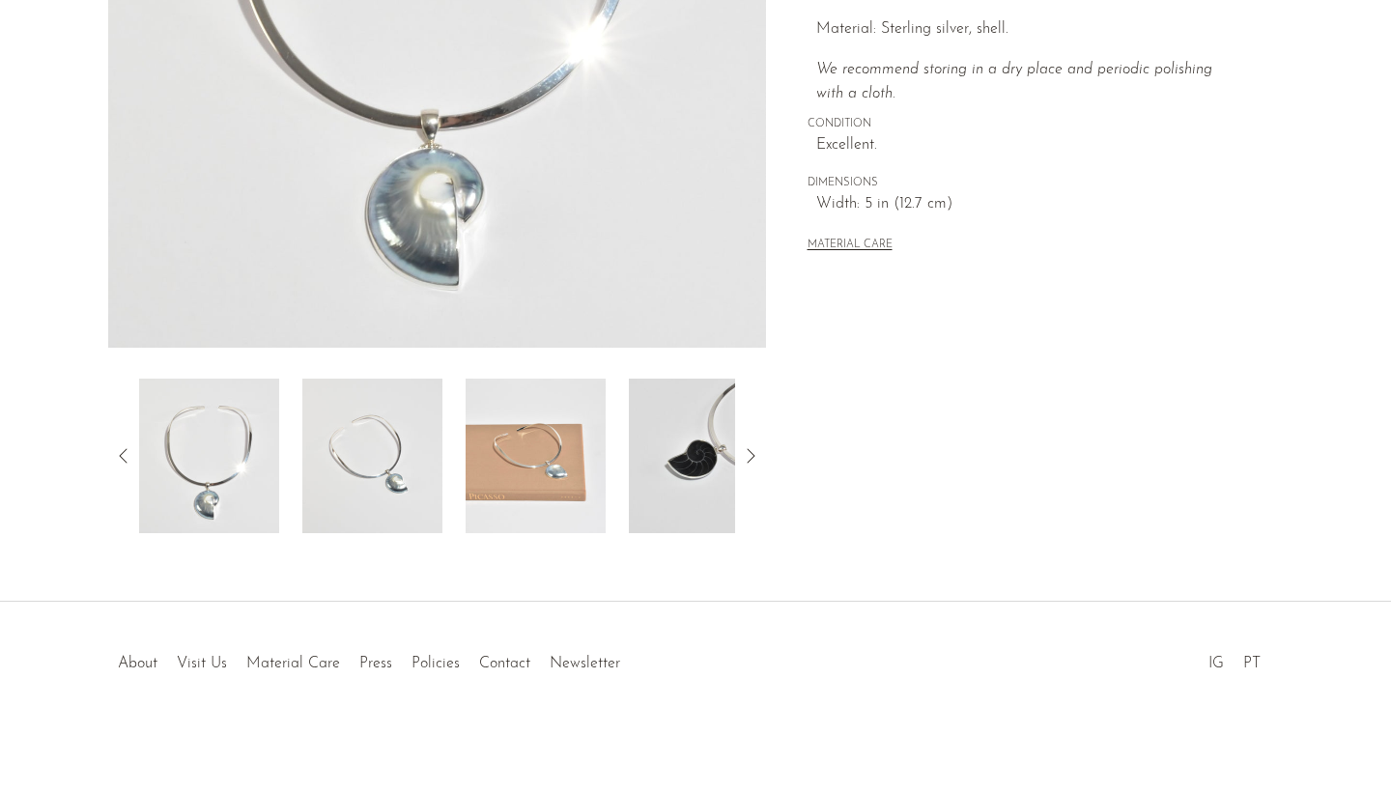
scroll to position [466, 0]
click at [540, 494] on img at bounding box center [536, 456] width 140 height 155
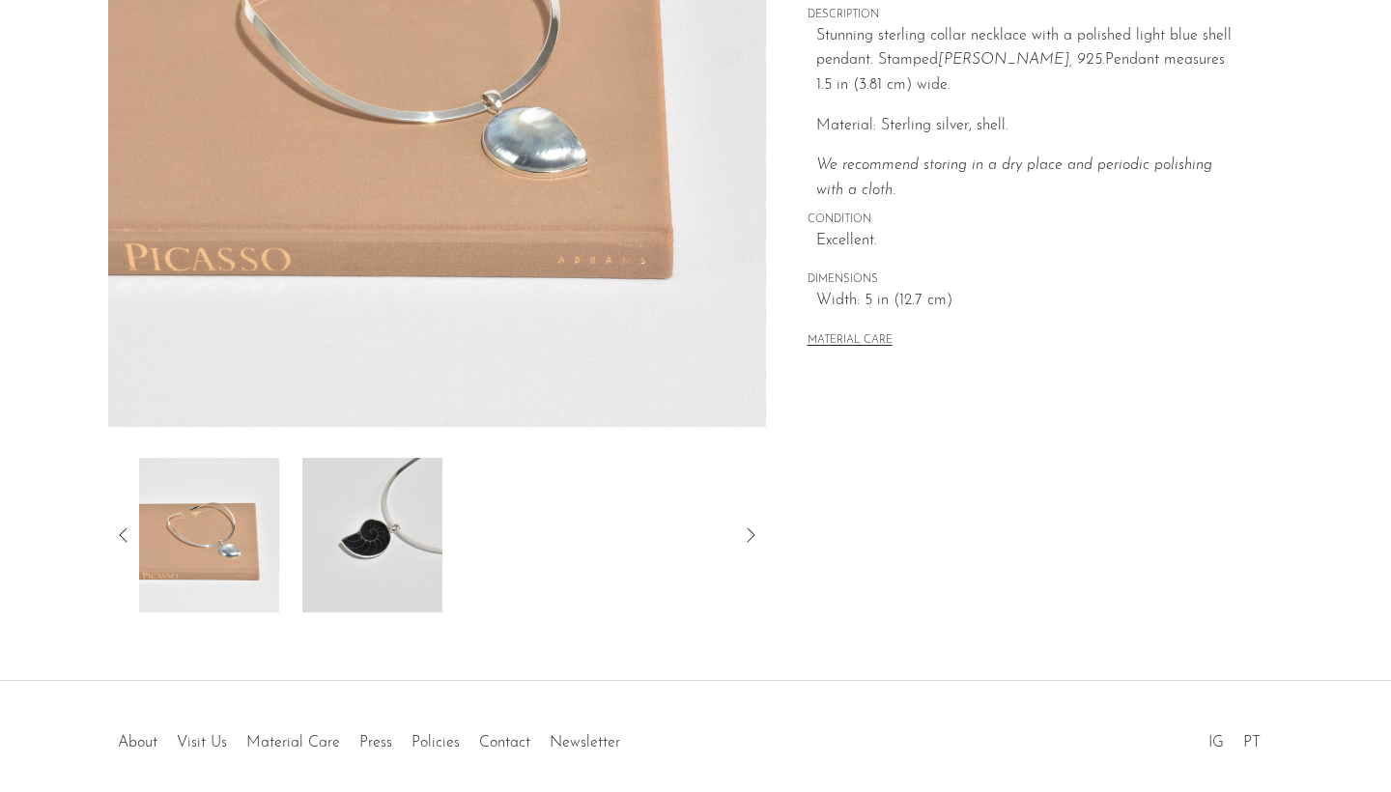
scroll to position [185, 0]
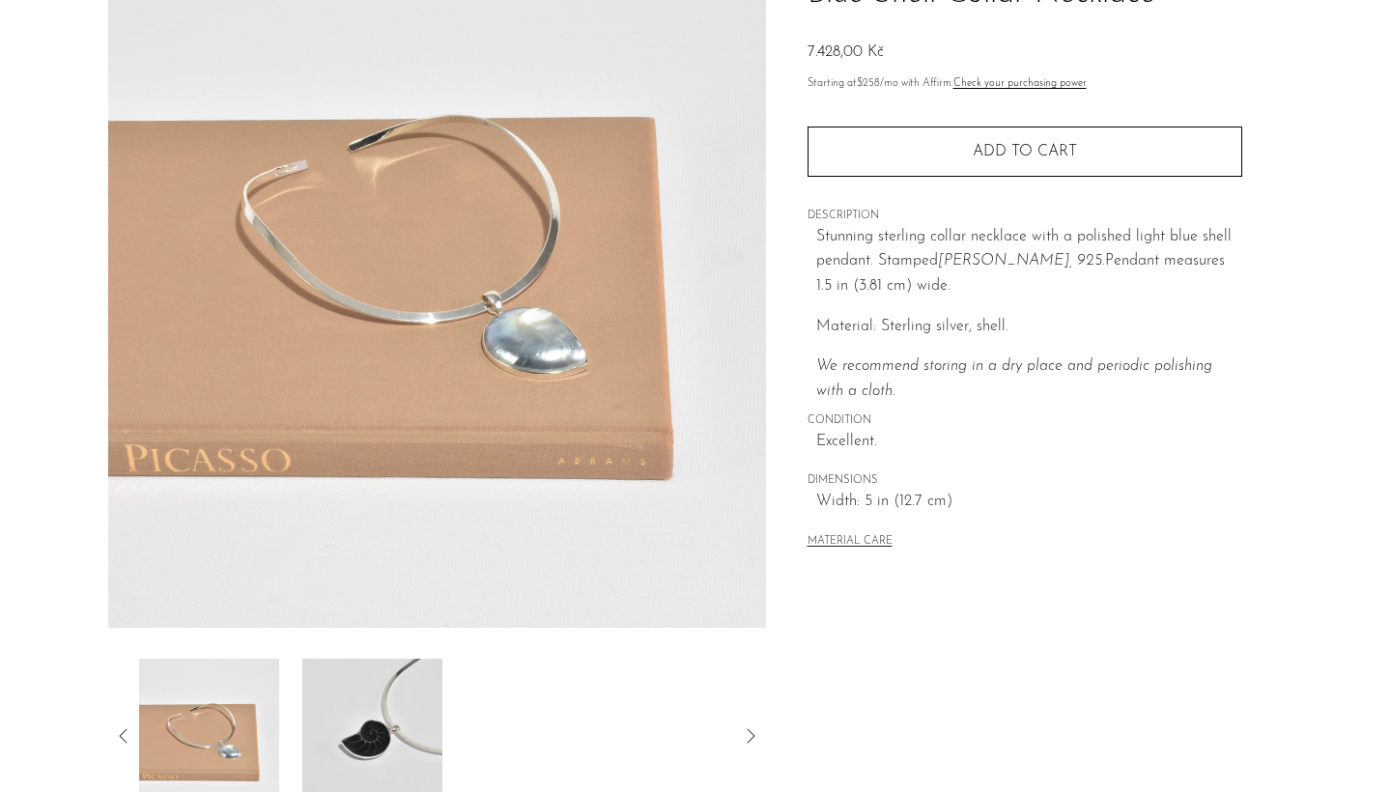
click at [399, 671] on img at bounding box center [372, 736] width 140 height 155
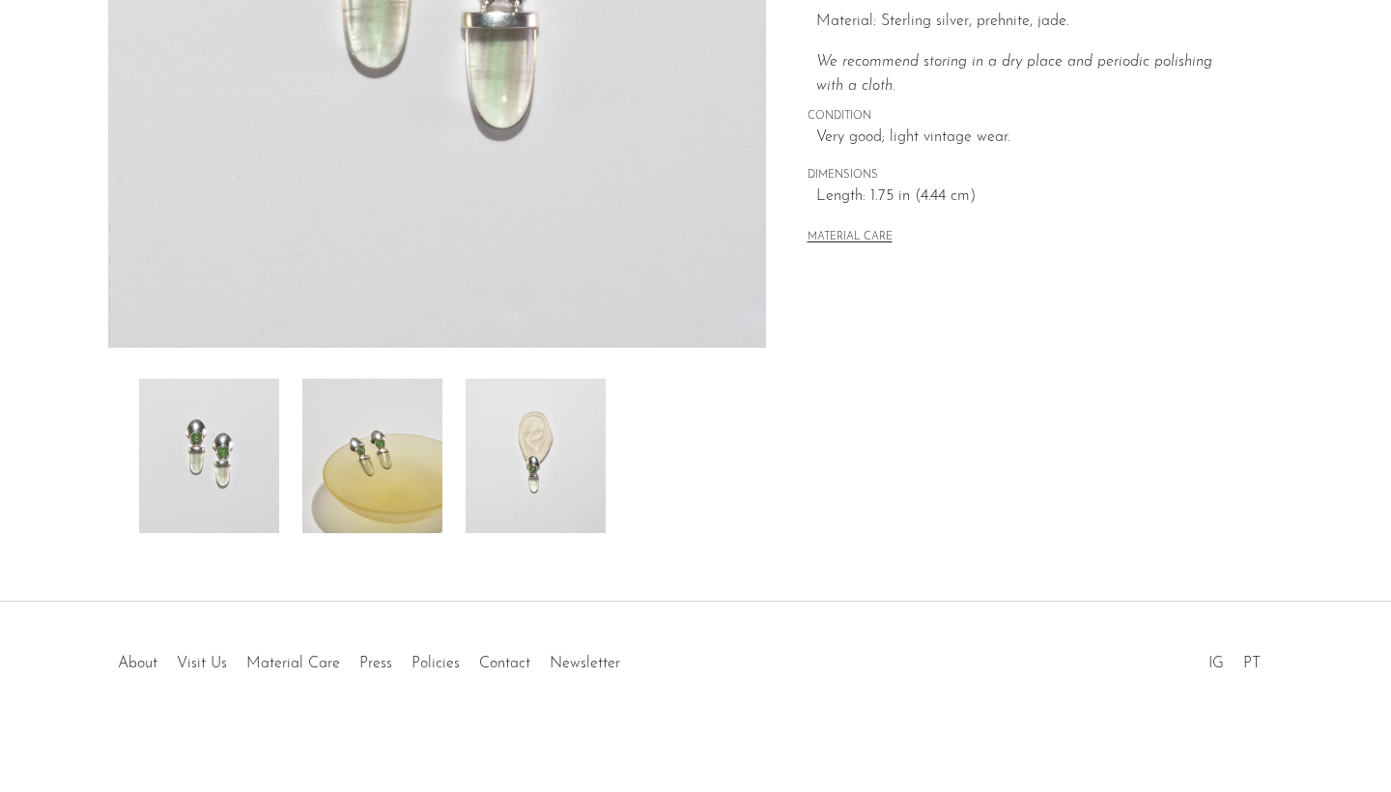
click at [398, 496] on img at bounding box center [372, 456] width 140 height 155
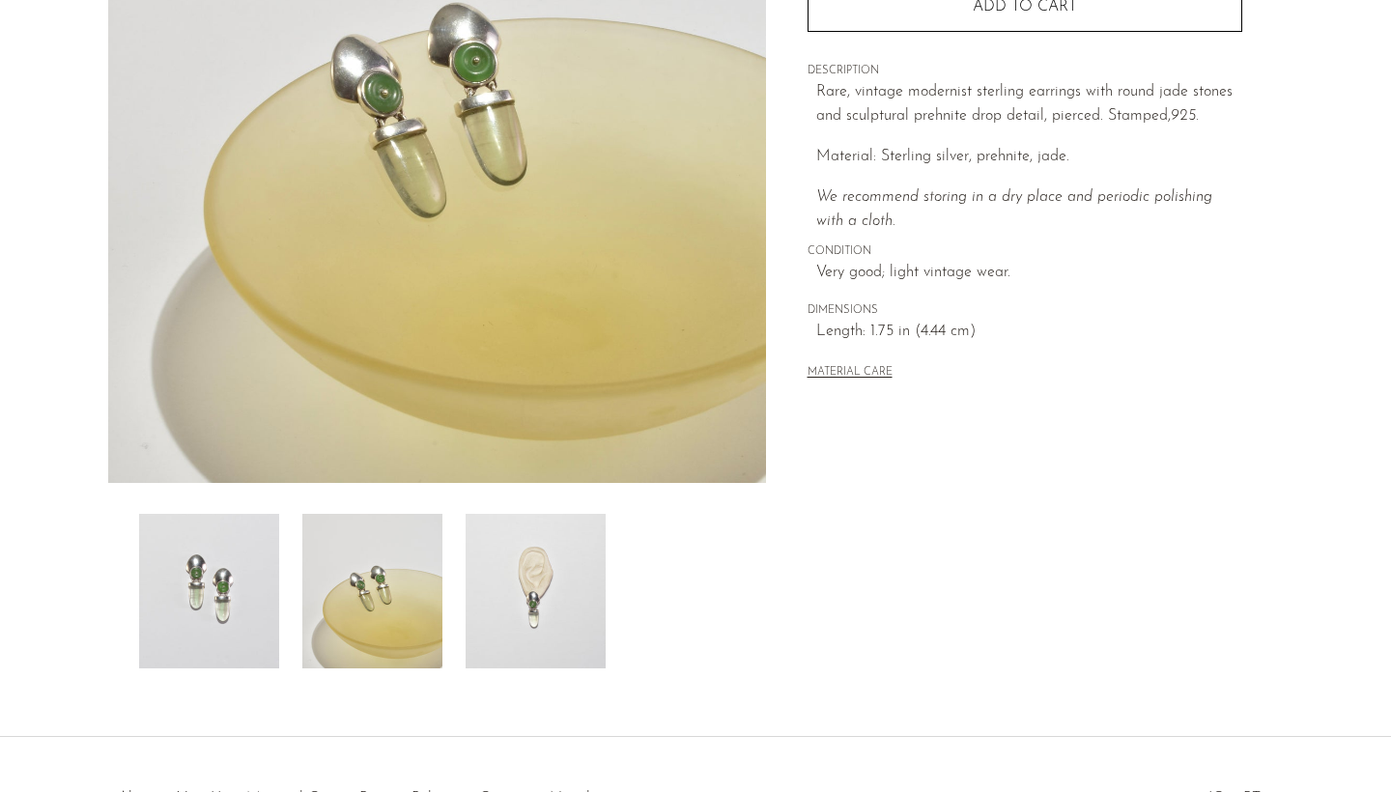
scroll to position [184, 0]
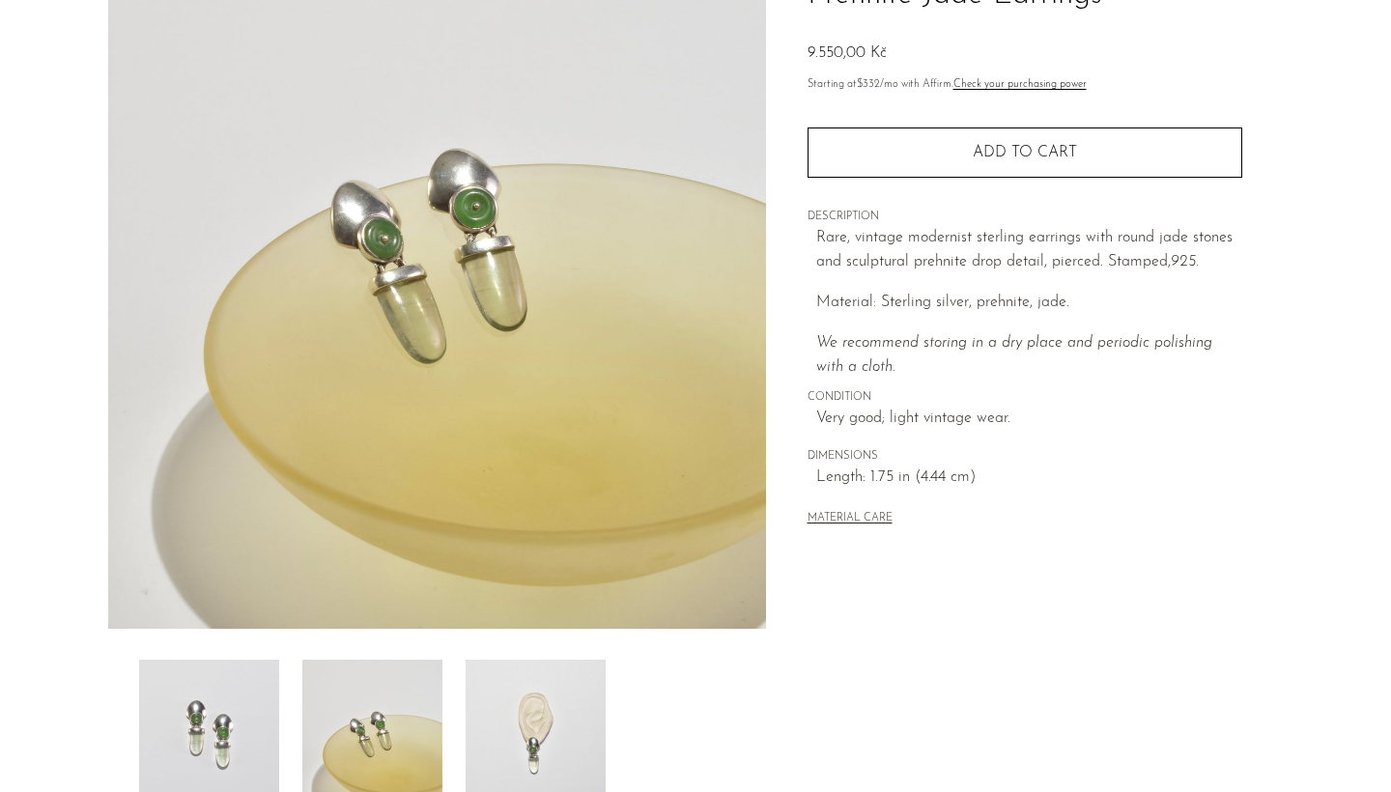
click at [495, 737] on img at bounding box center [536, 737] width 140 height 155
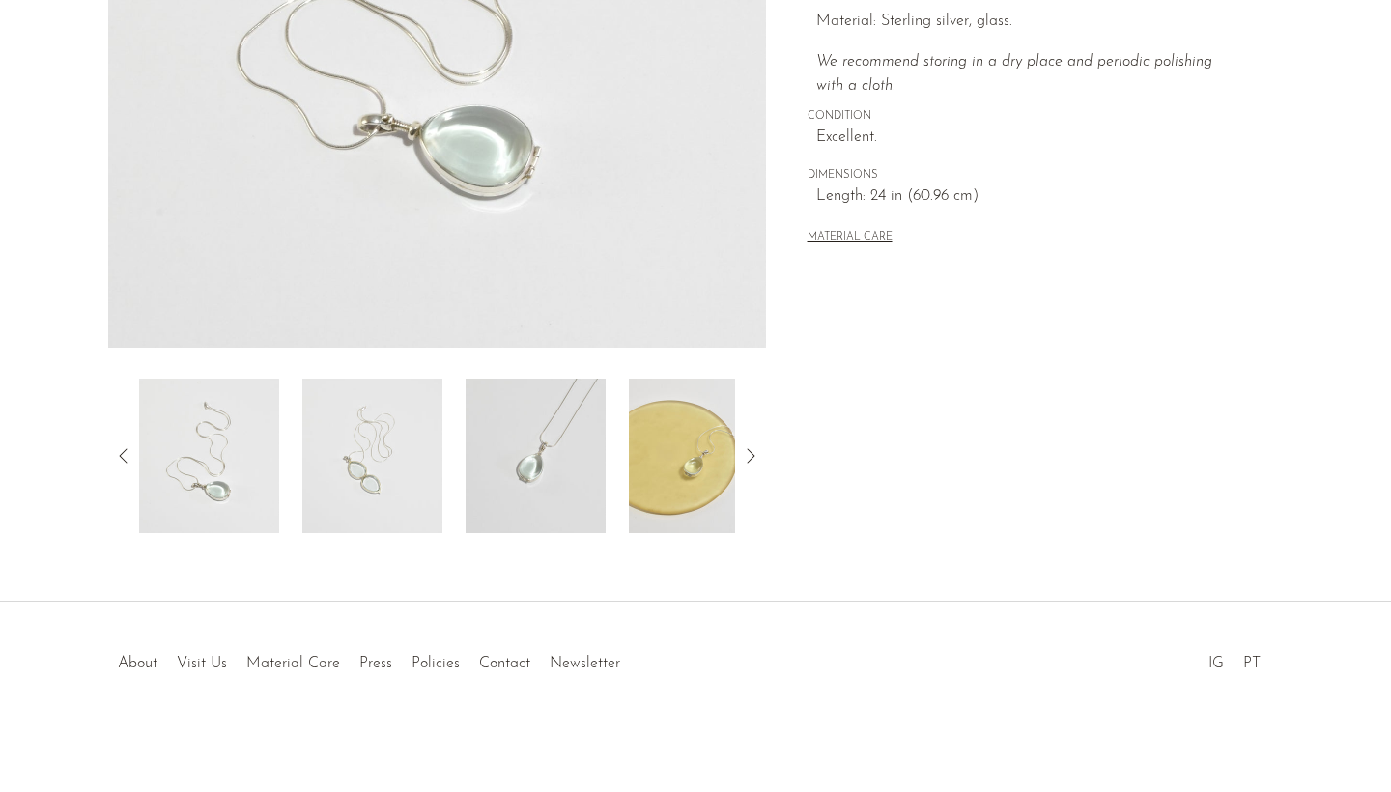
click at [538, 465] on img at bounding box center [536, 456] width 140 height 155
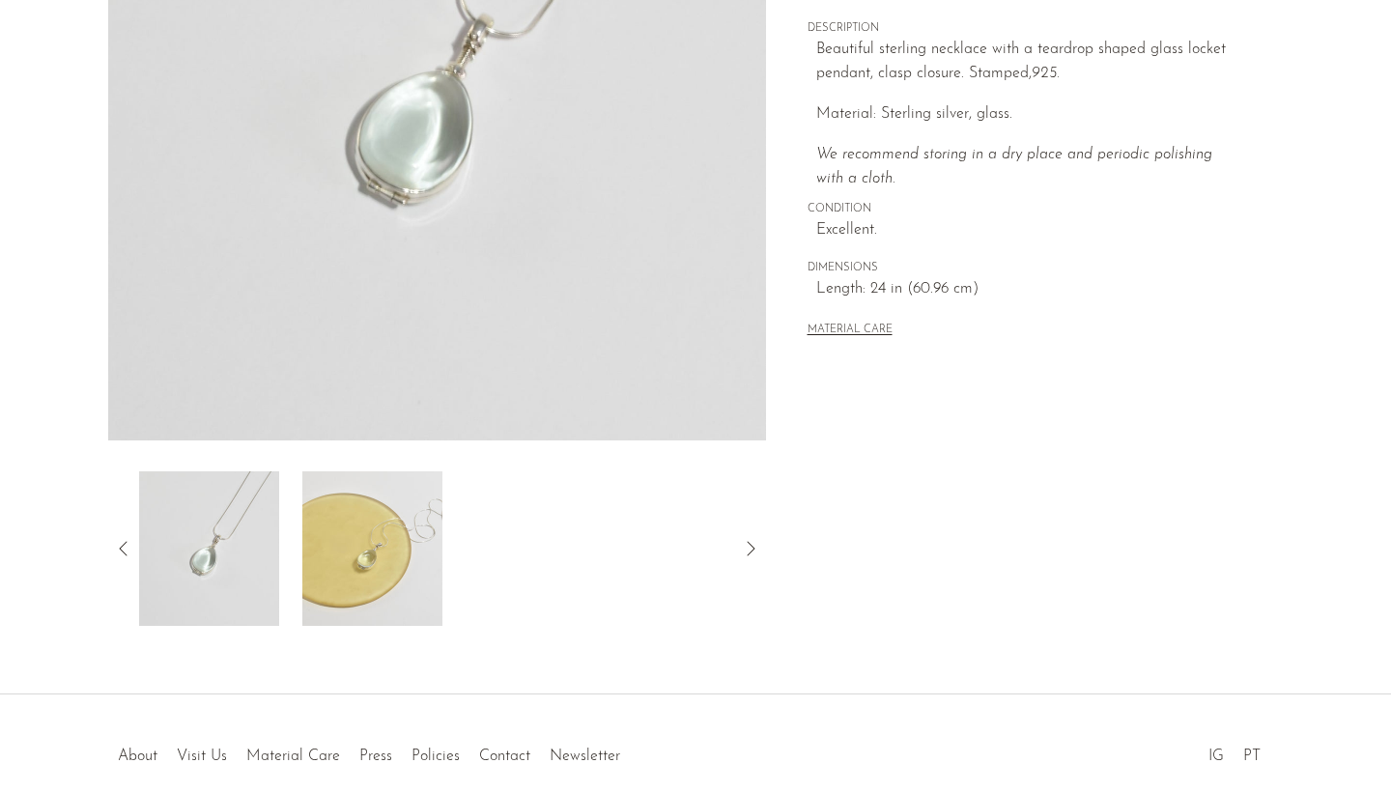
scroll to position [412, 0]
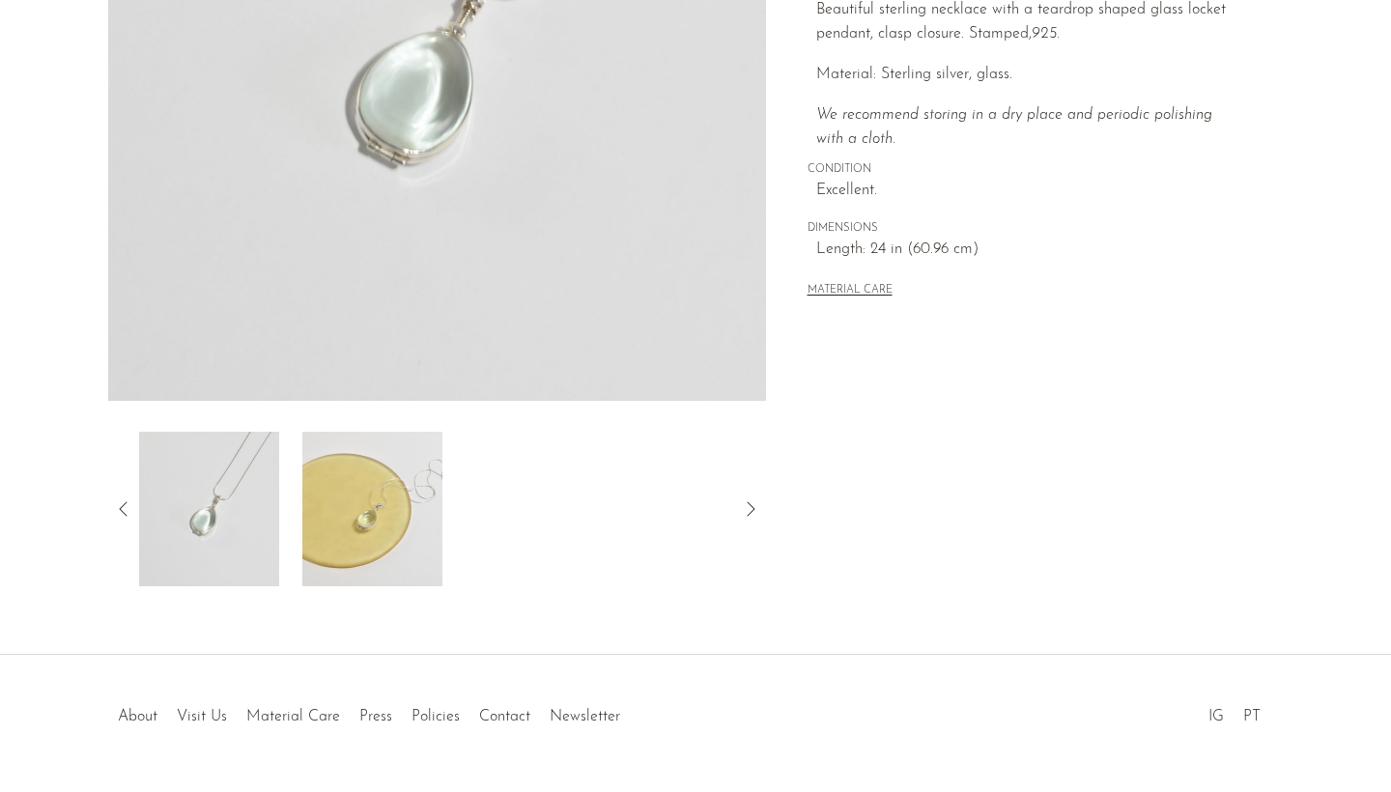
click at [359, 518] on img at bounding box center [372, 509] width 140 height 155
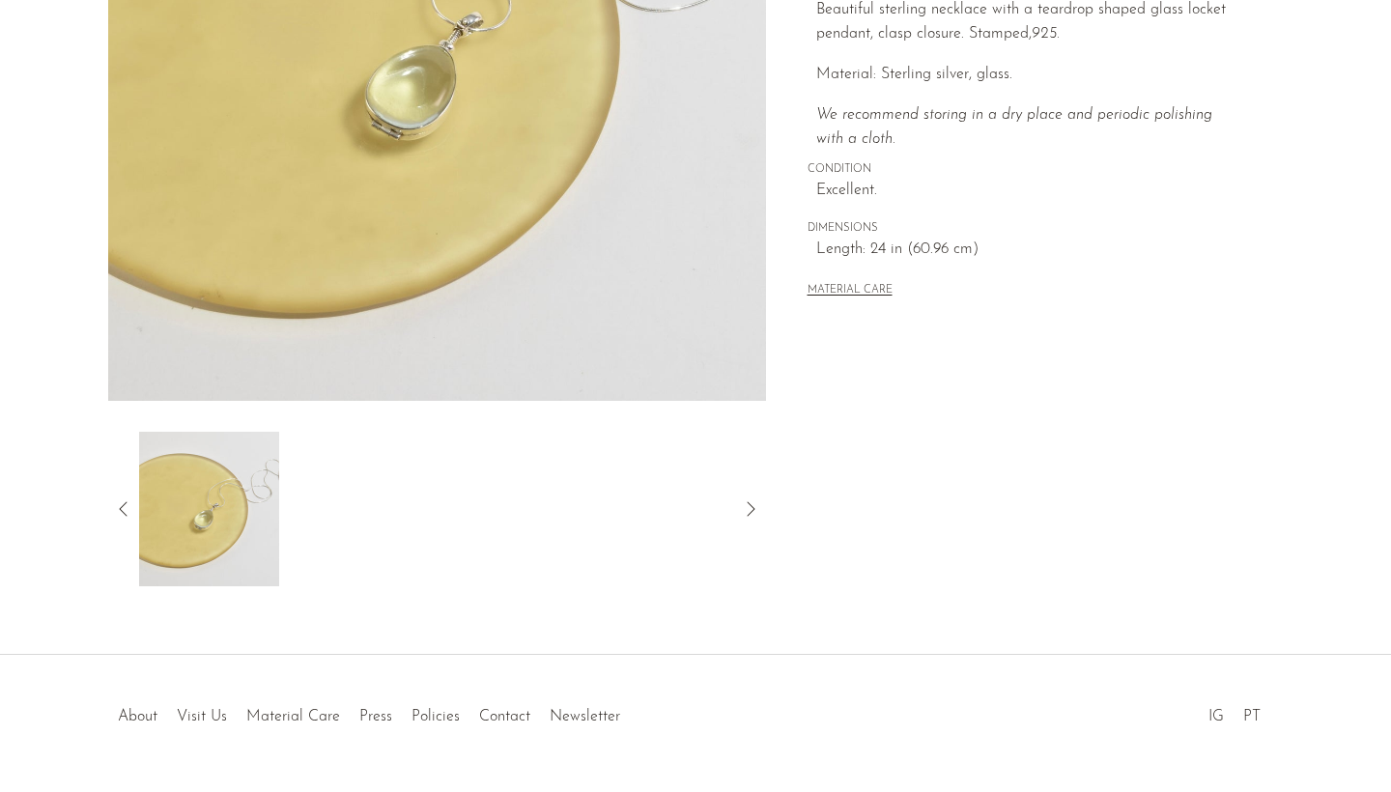
click at [127, 504] on icon at bounding box center [123, 508] width 23 height 23
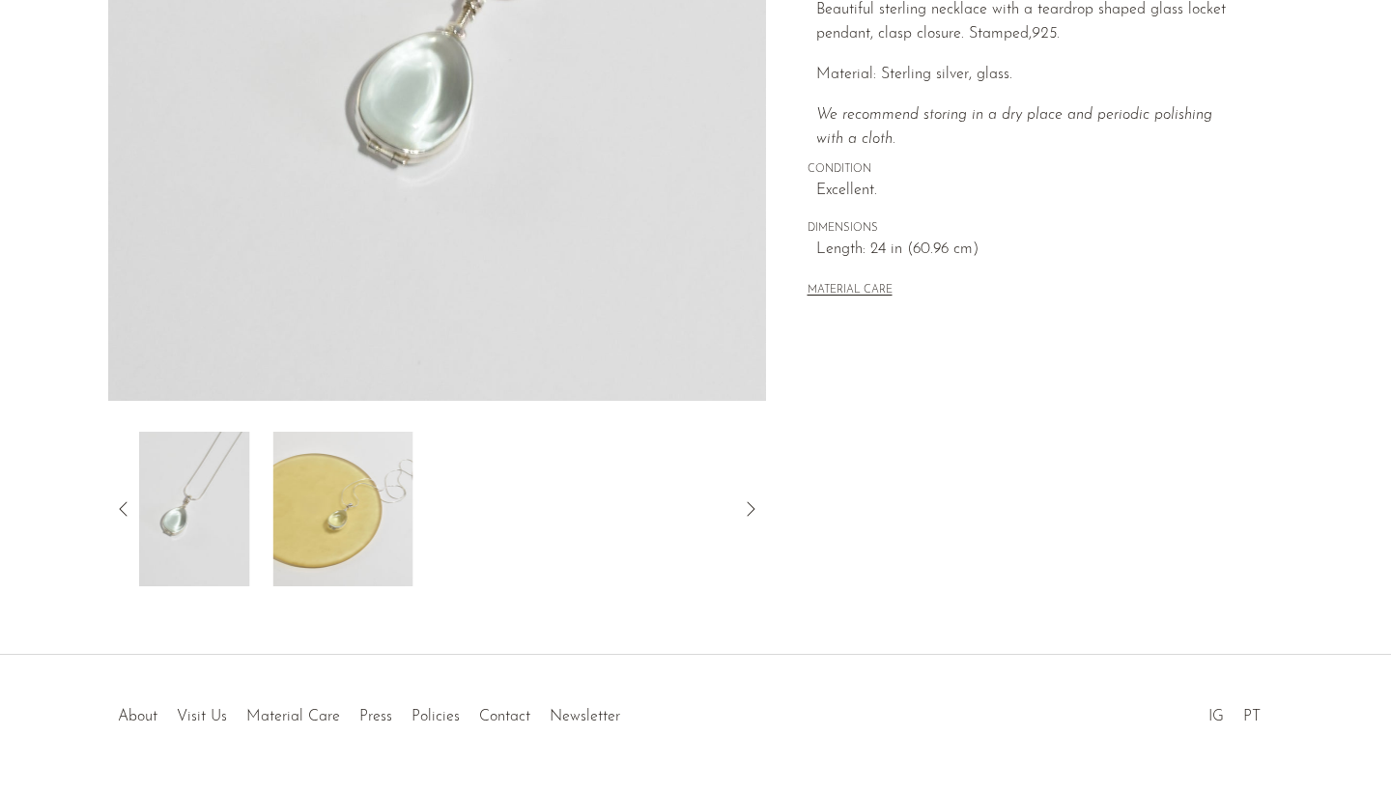
click at [127, 504] on icon at bounding box center [123, 508] width 23 height 23
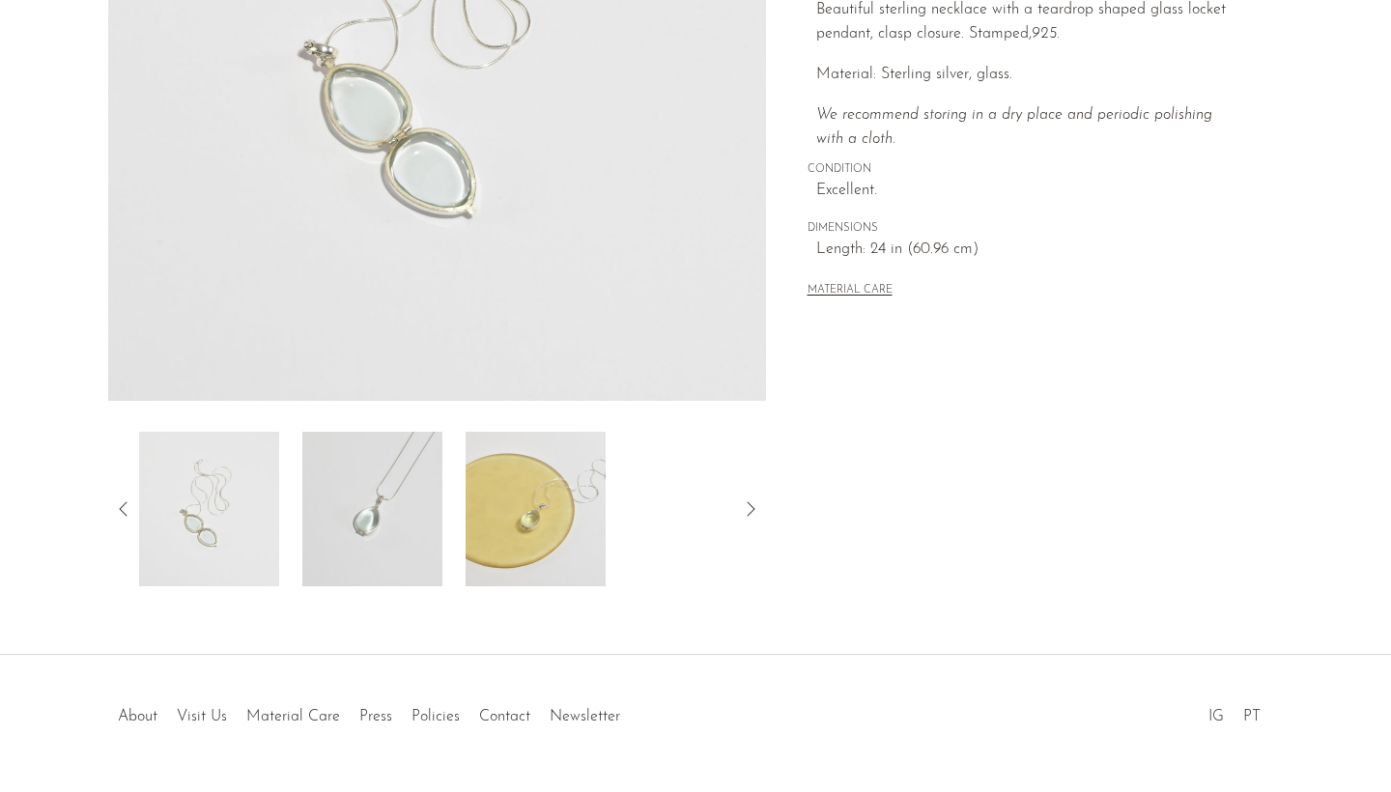
click at [127, 504] on icon at bounding box center [123, 508] width 23 height 23
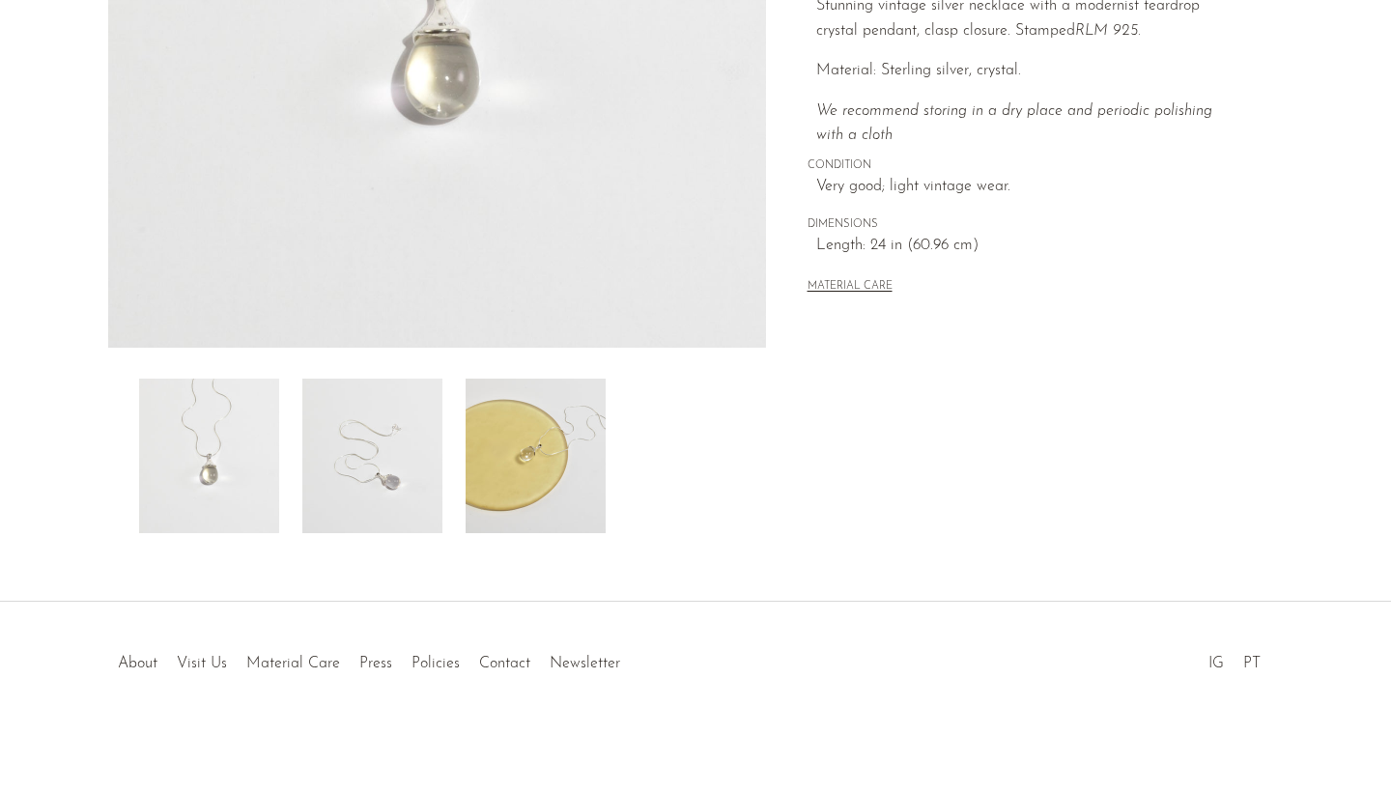
click at [537, 450] on img at bounding box center [536, 456] width 140 height 155
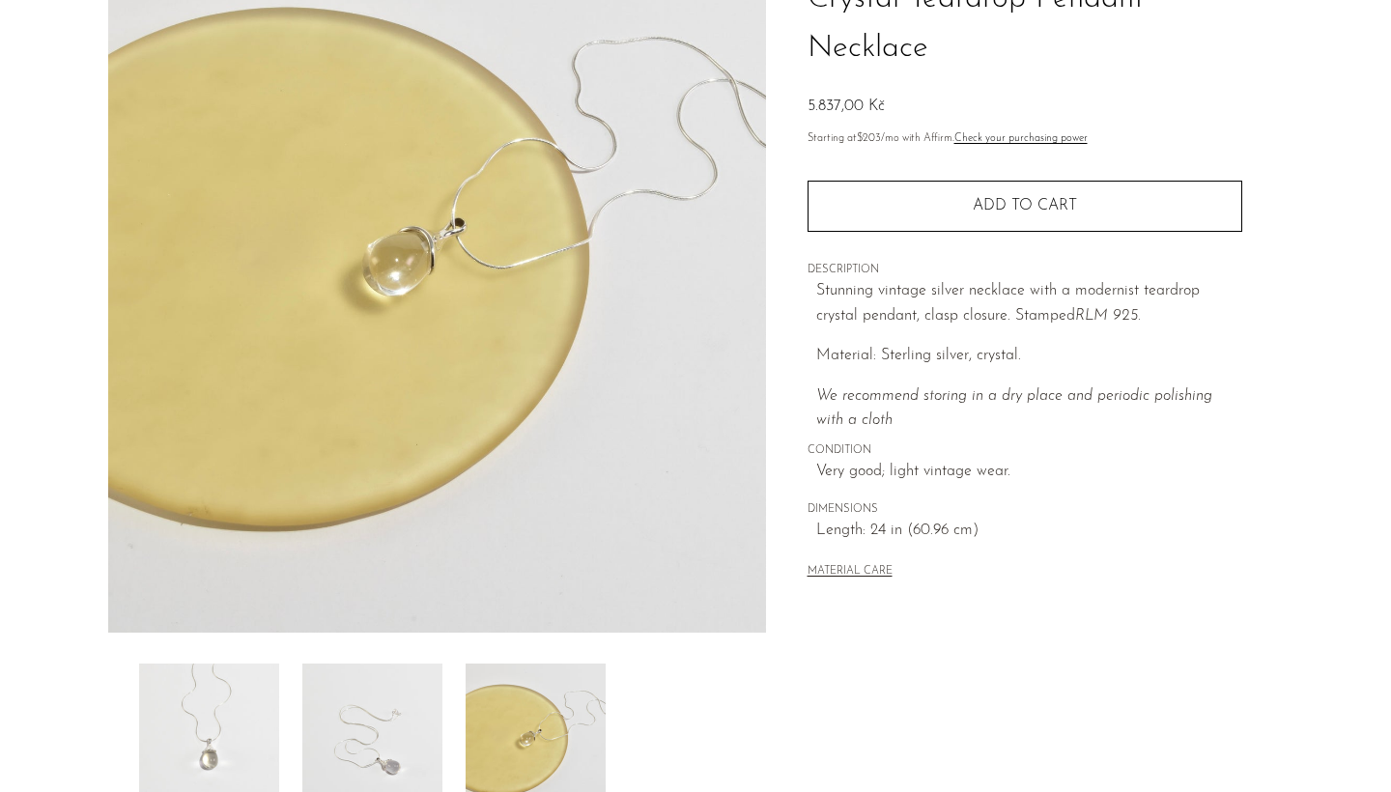
scroll to position [49, 0]
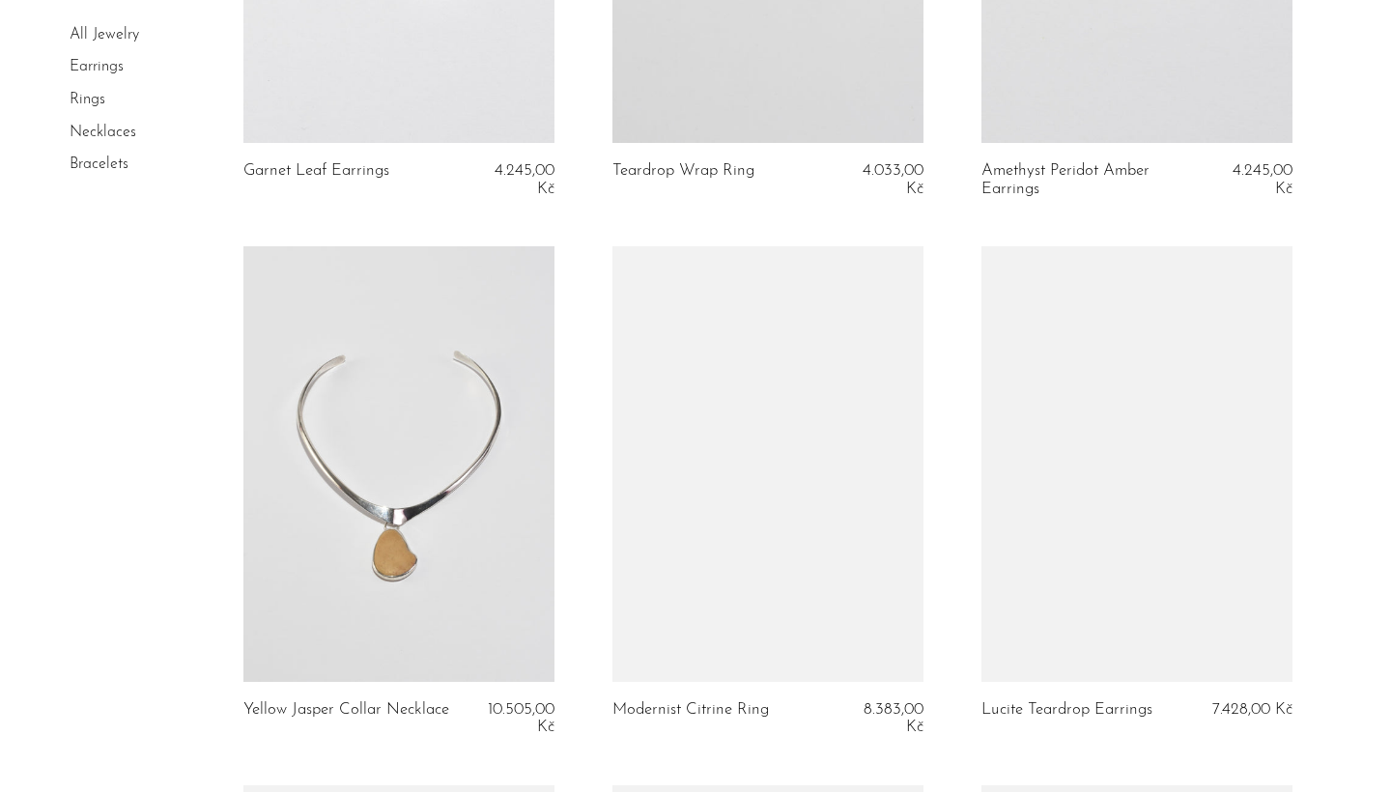
scroll to position [1010, 0]
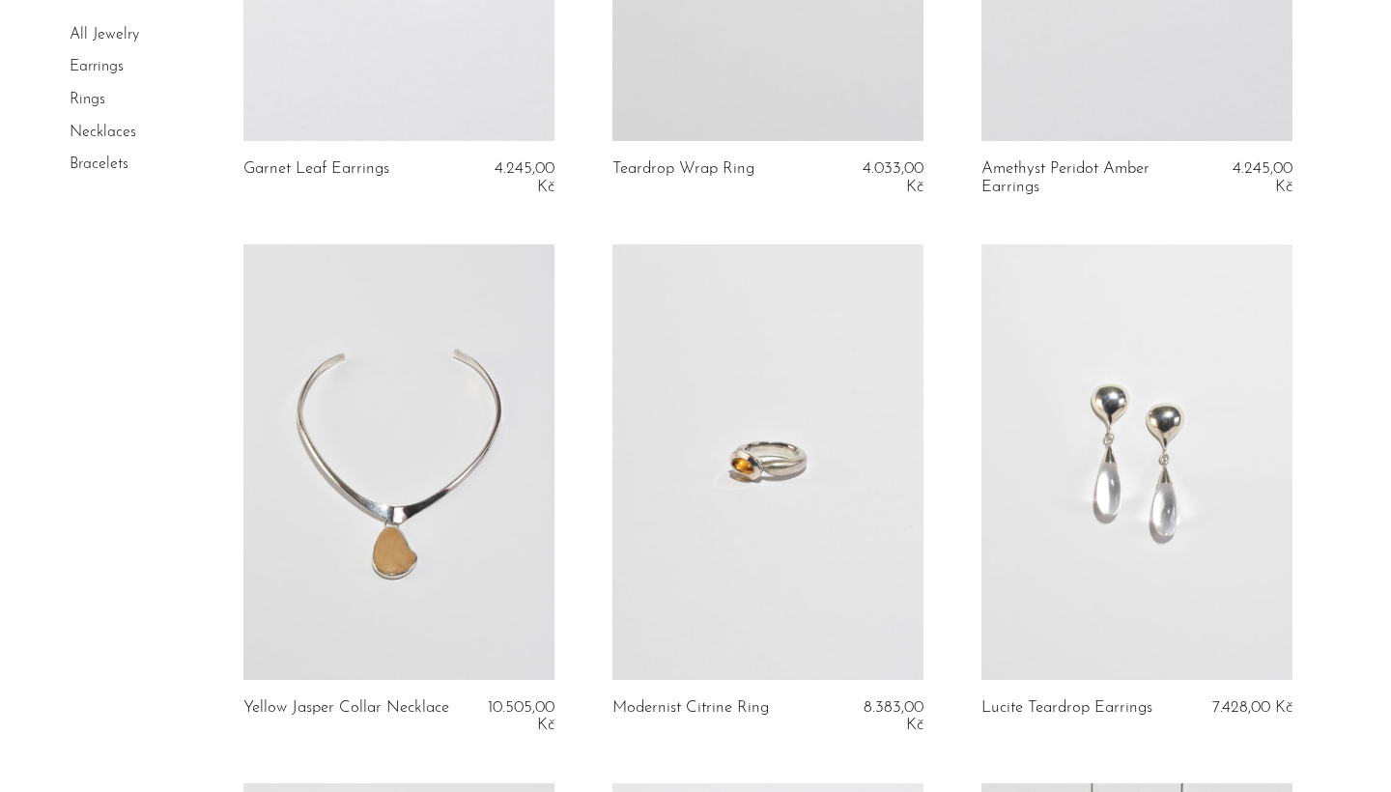
click at [1146, 464] on link at bounding box center [1136, 462] width 311 height 436
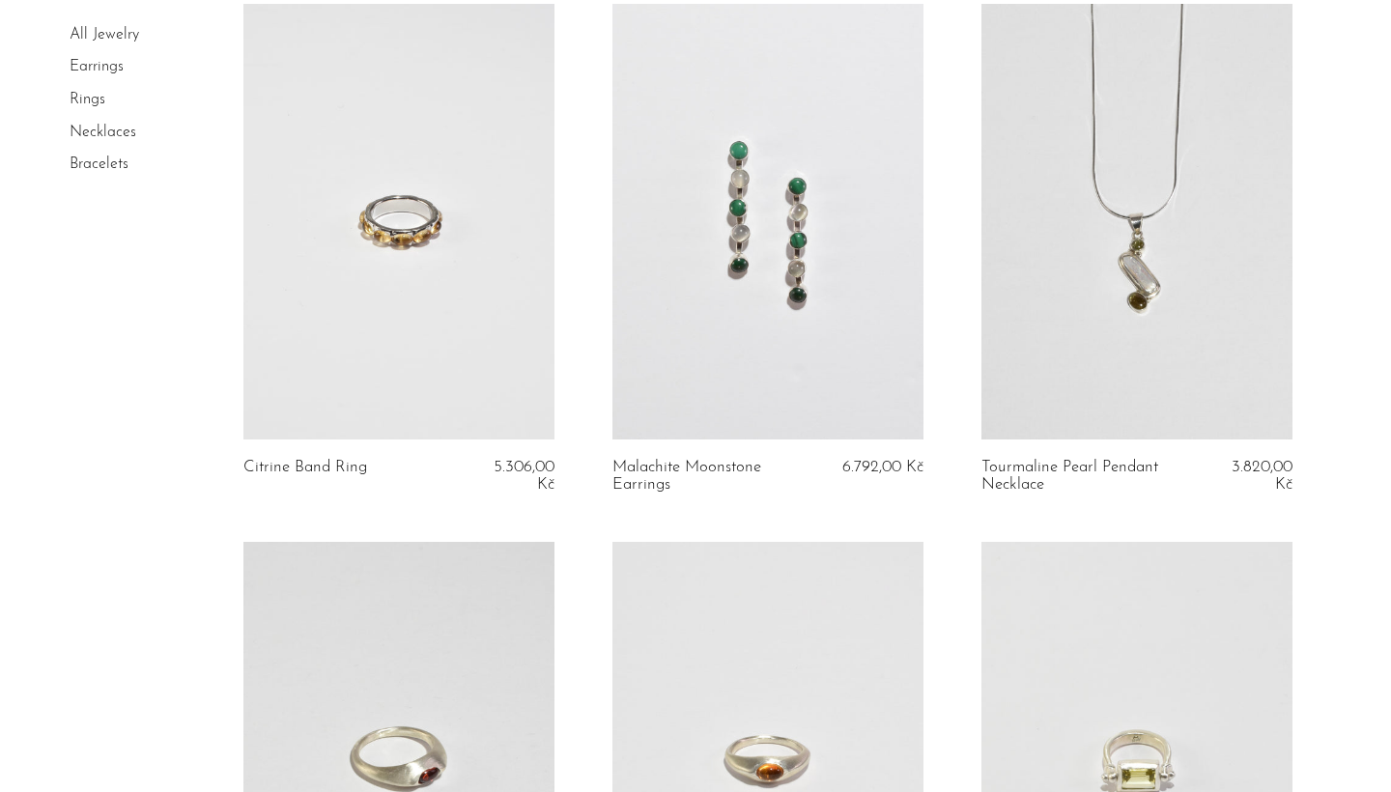
scroll to position [1771, 0]
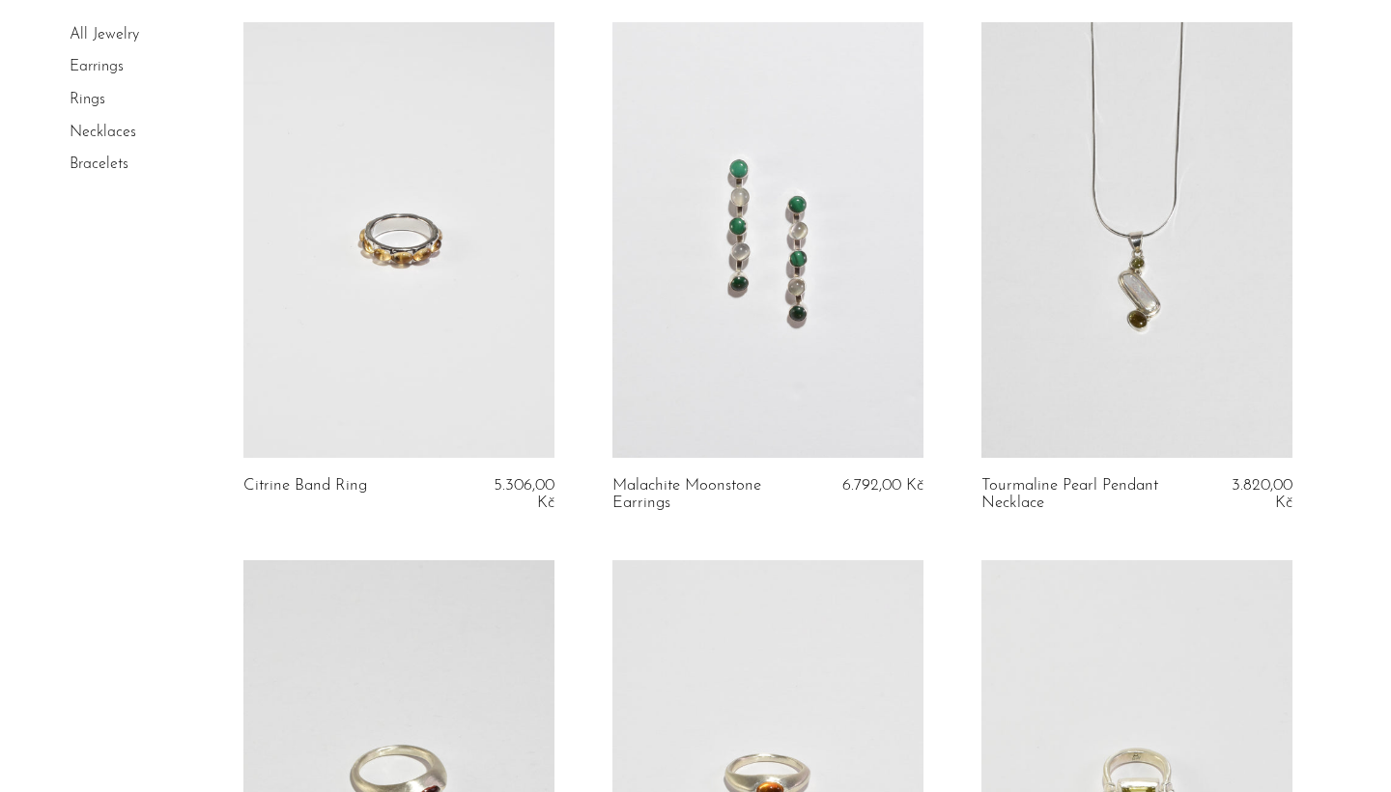
click at [429, 273] on link at bounding box center [398, 240] width 311 height 436
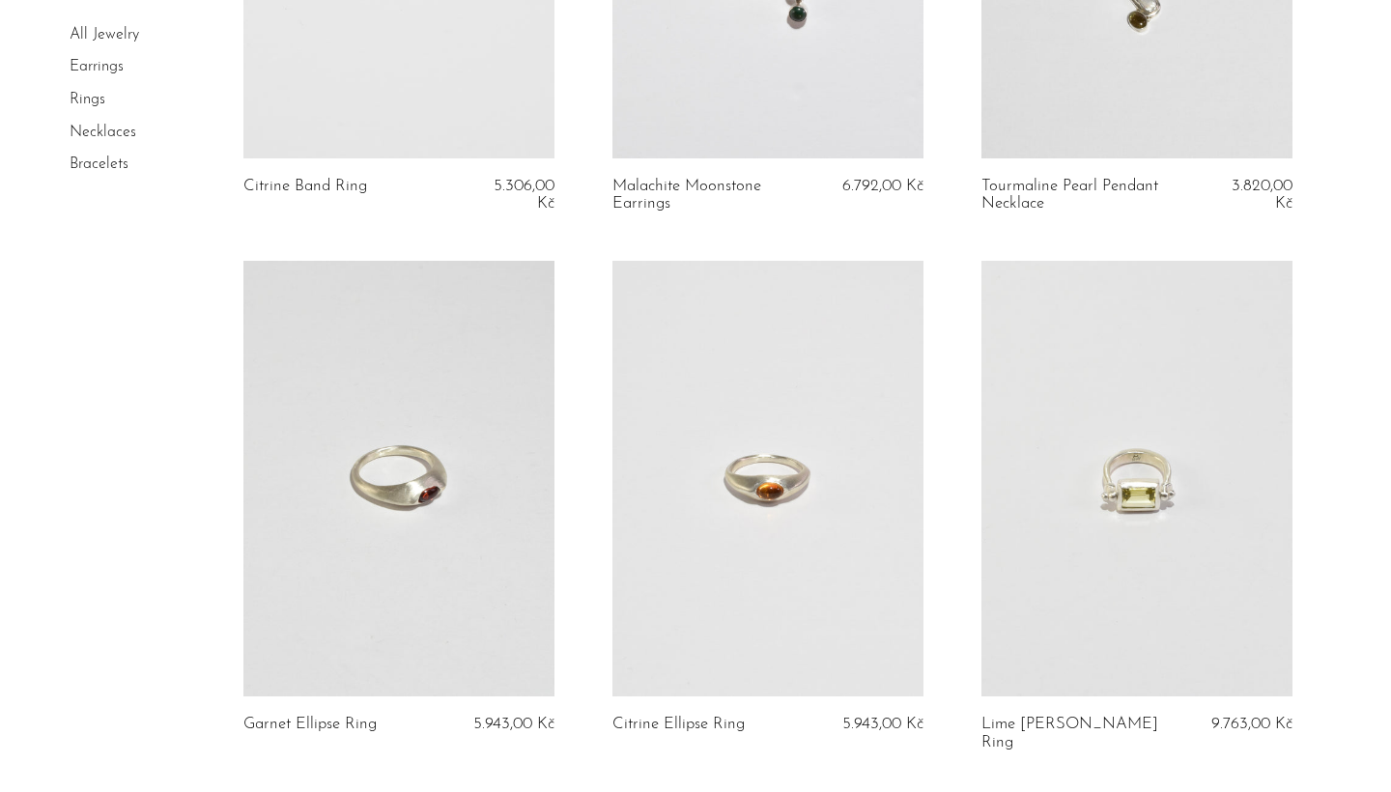
scroll to position [2101, 0]
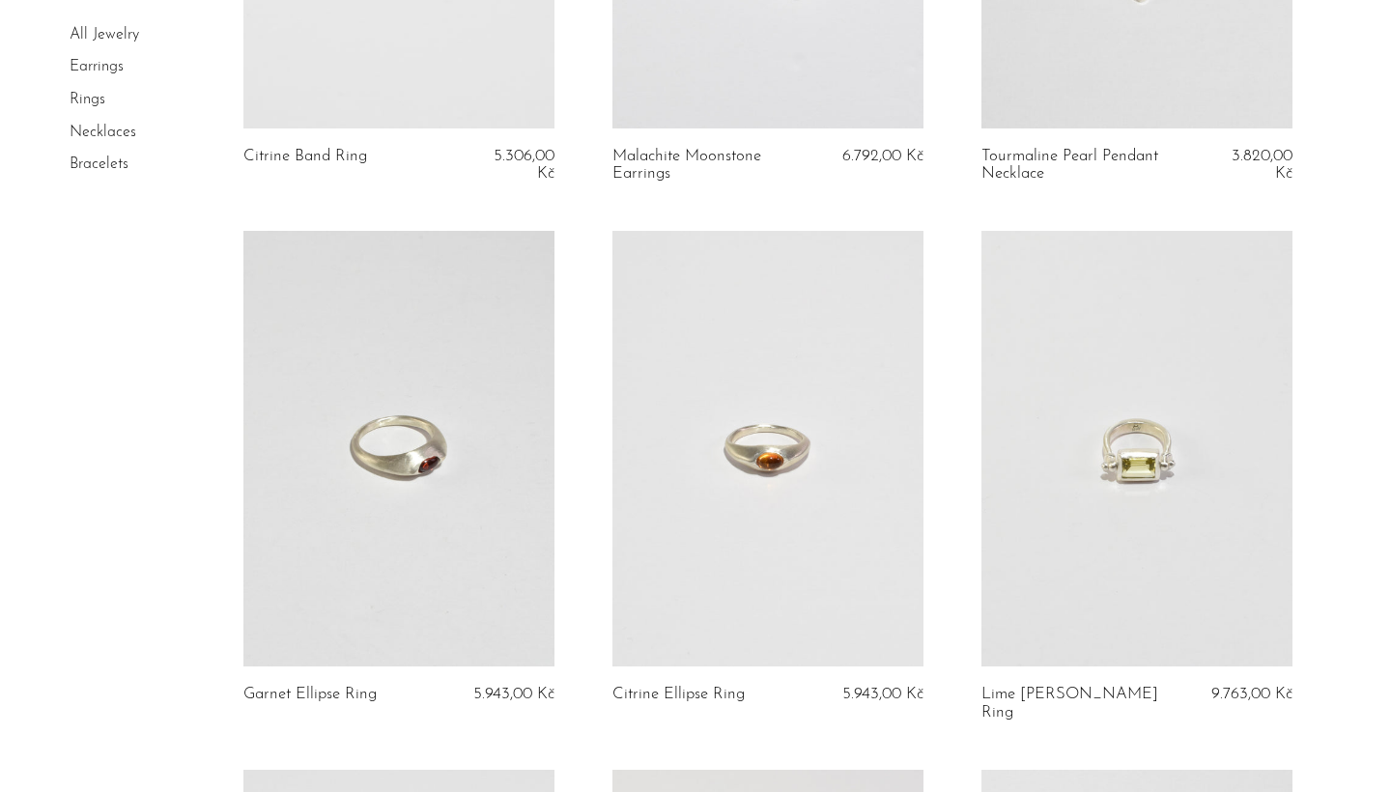
click at [1142, 502] on link at bounding box center [1136, 449] width 311 height 436
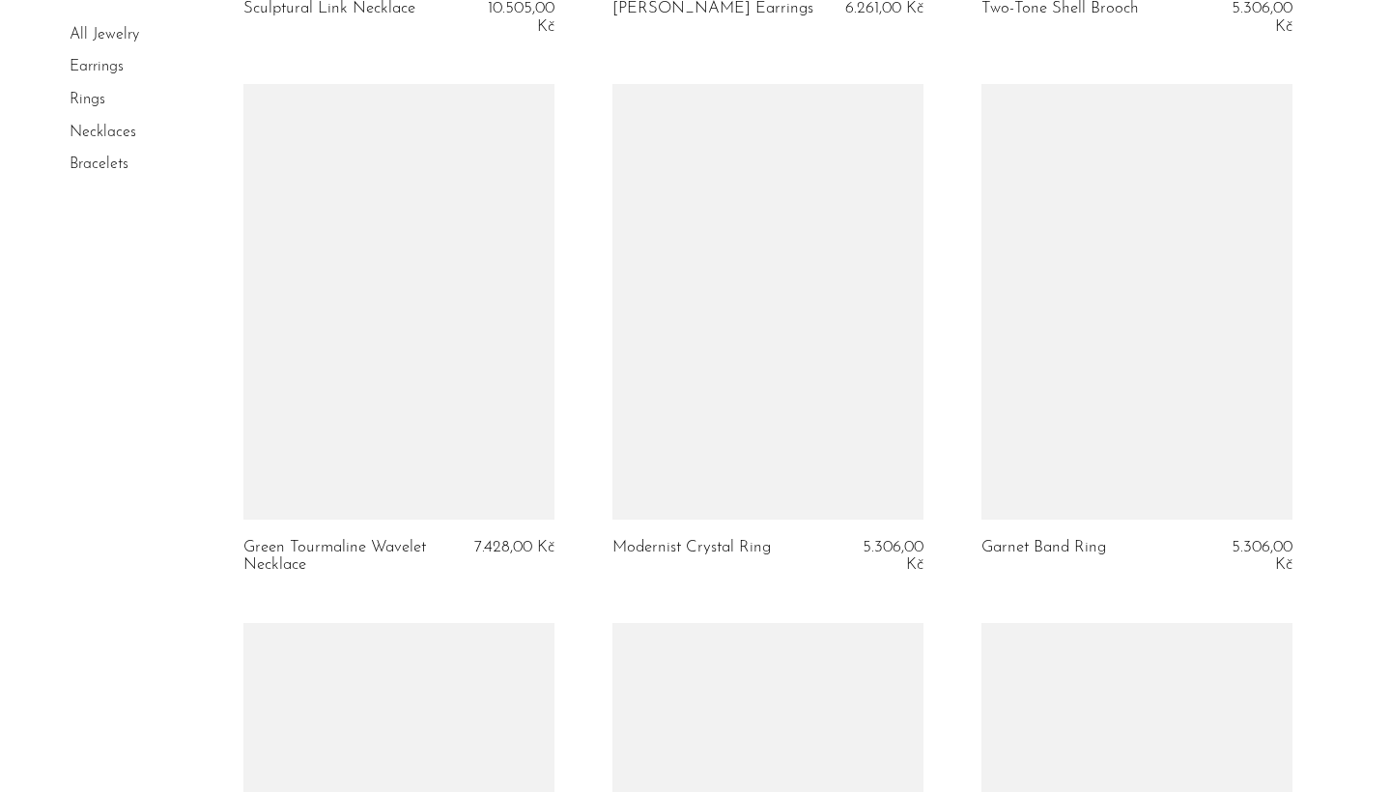
scroll to position [4195, 0]
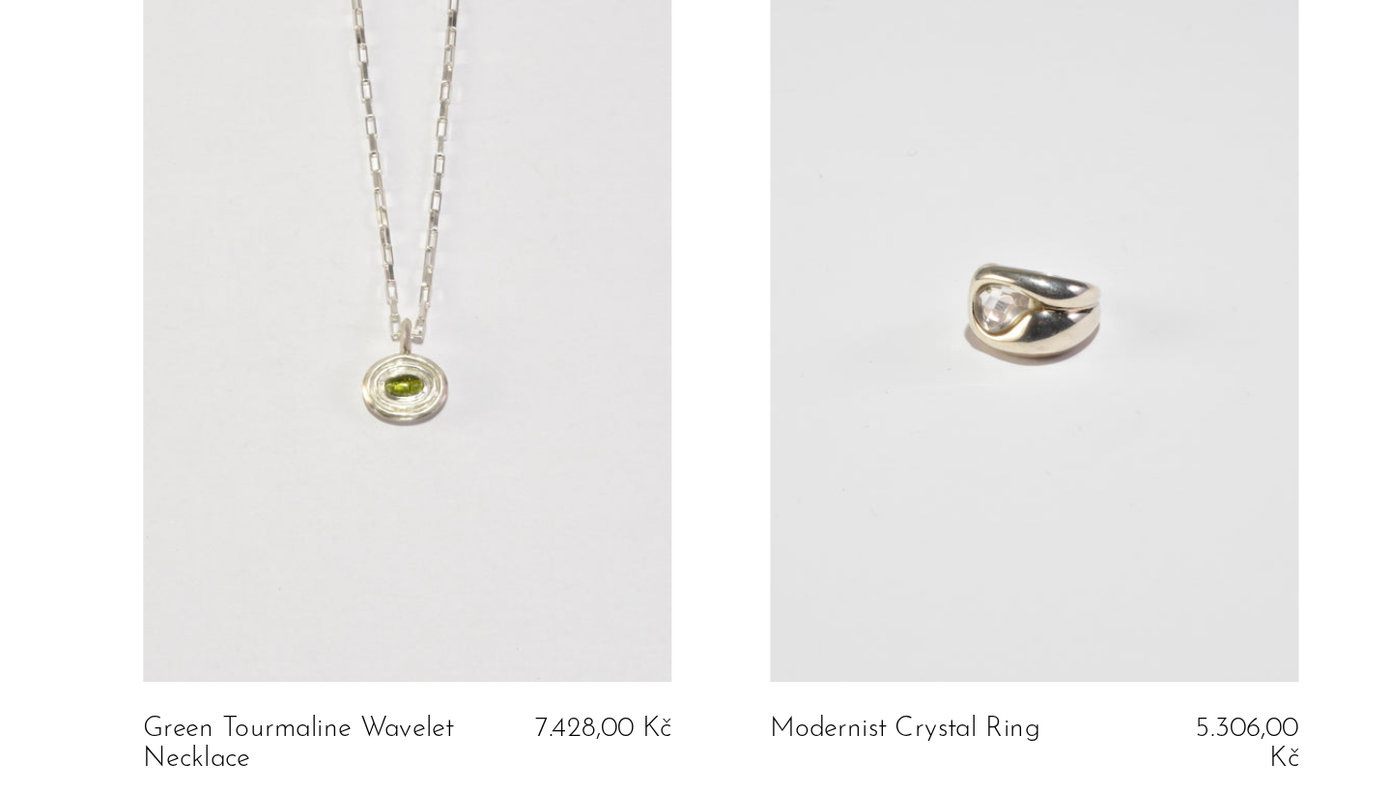
click at [243, 292] on link at bounding box center [398, 510] width 311 height 436
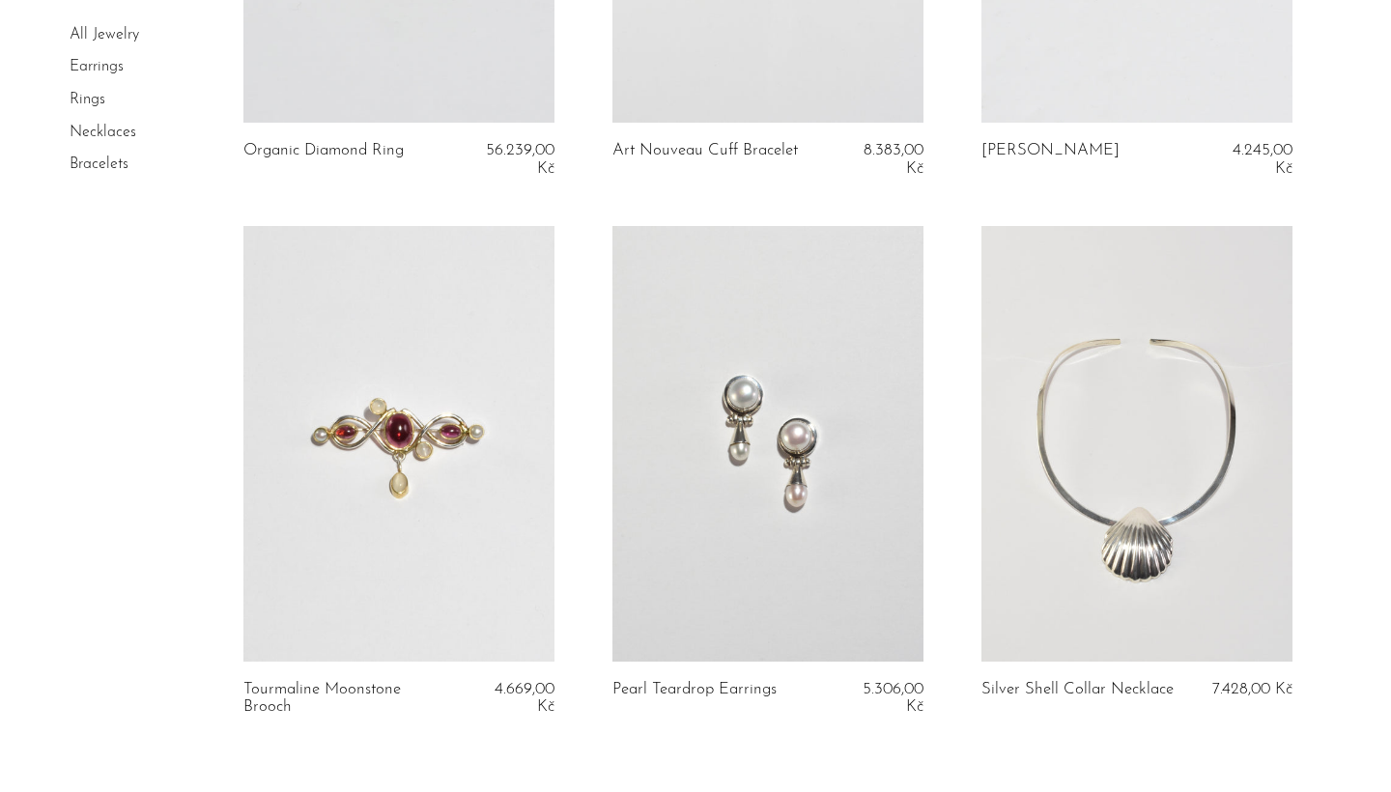
scroll to position [6030, 0]
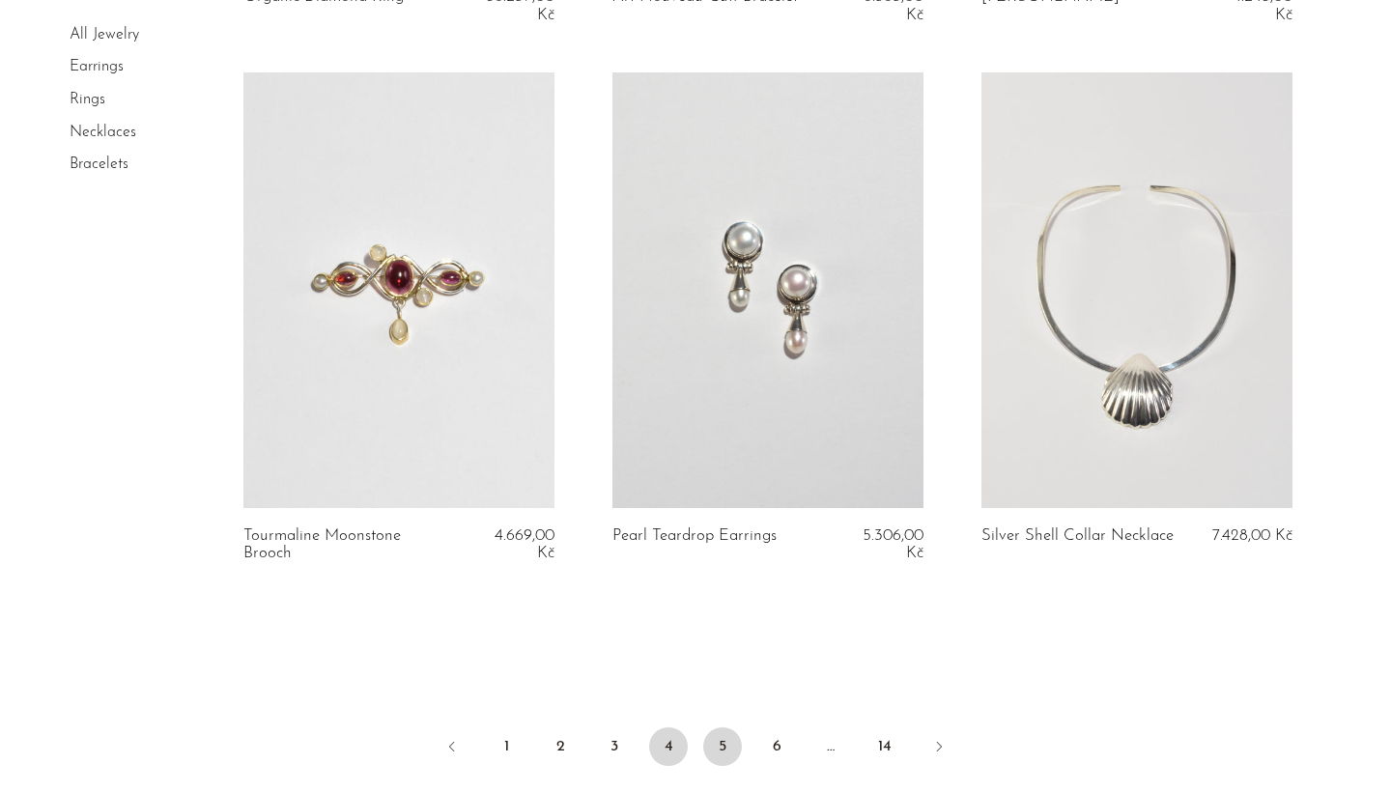
click at [721, 727] on link "5" at bounding box center [722, 746] width 39 height 39
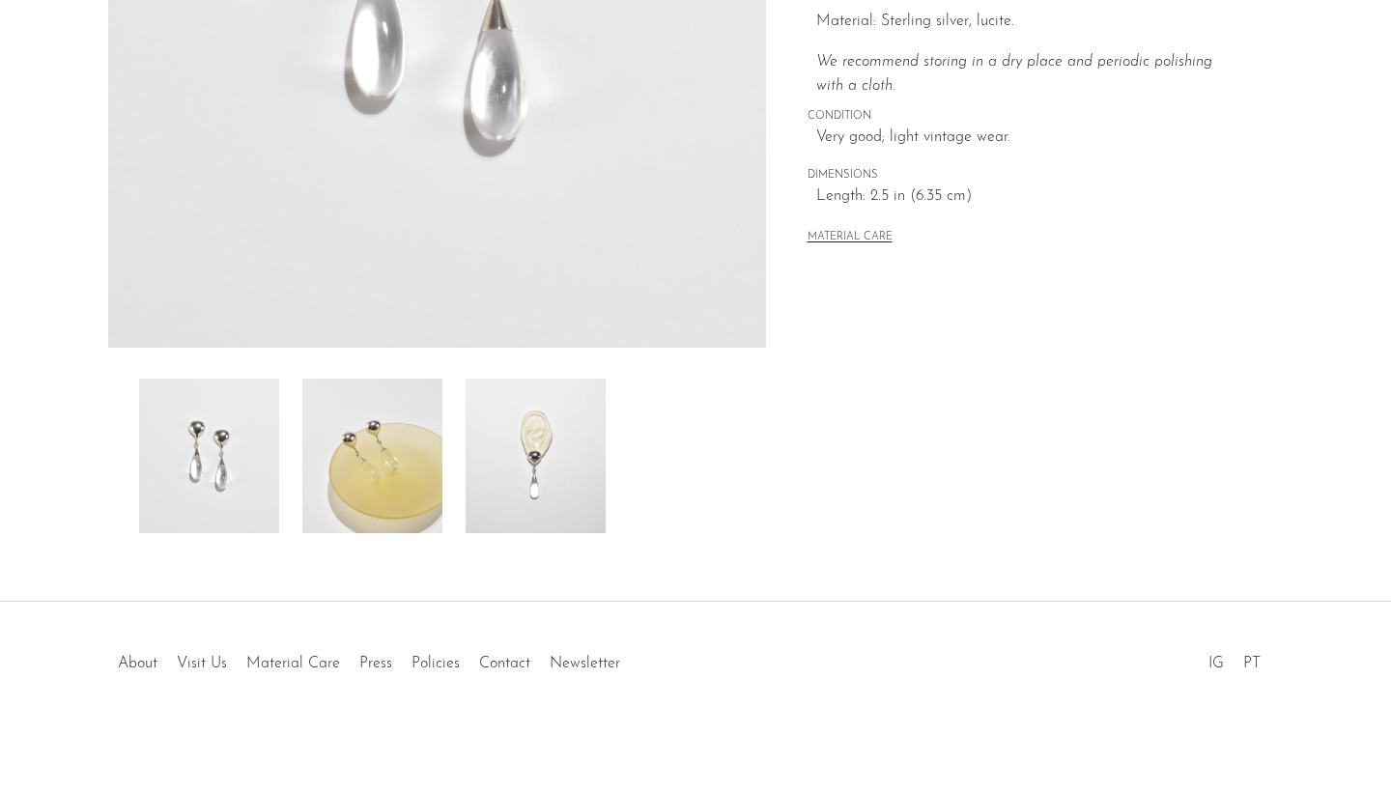
click at [529, 466] on img at bounding box center [536, 456] width 140 height 155
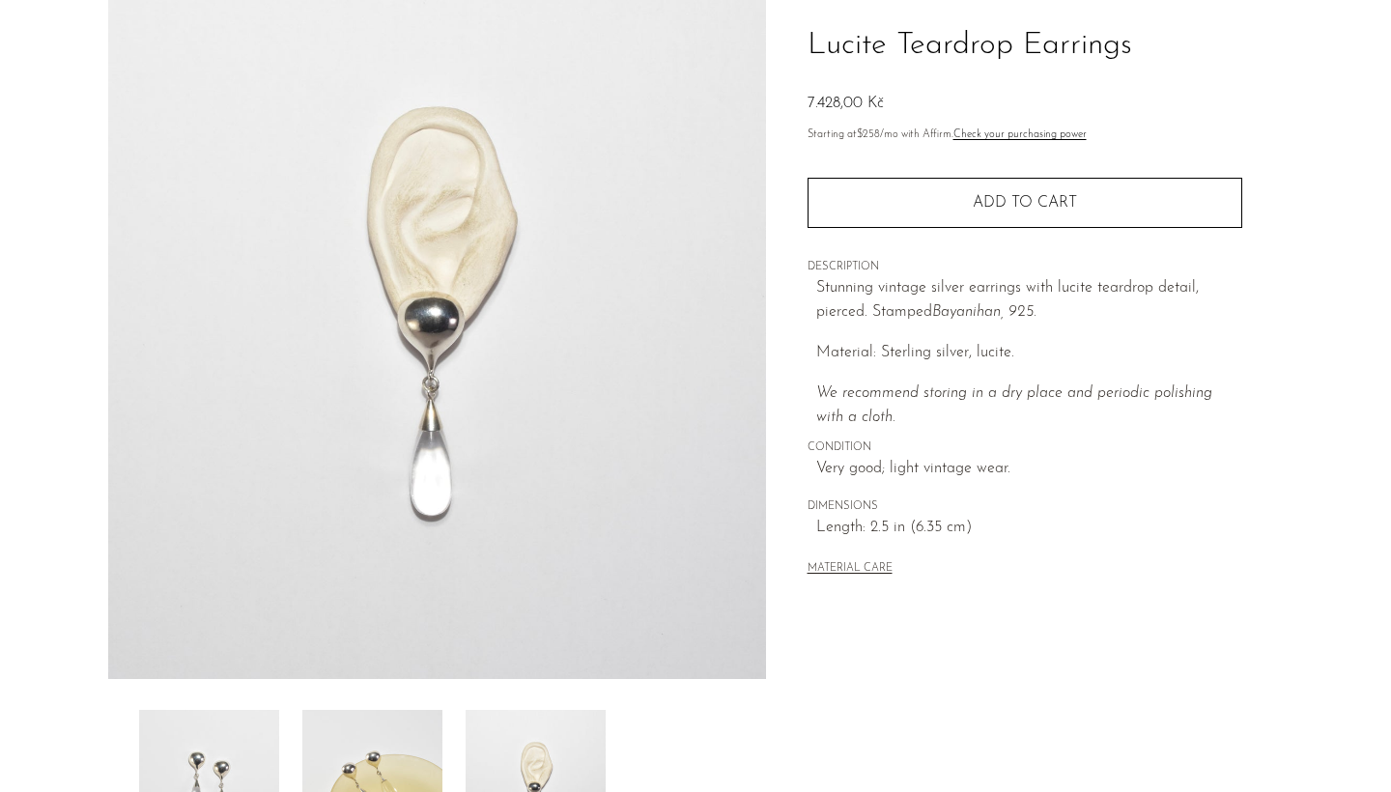
scroll to position [56, 0]
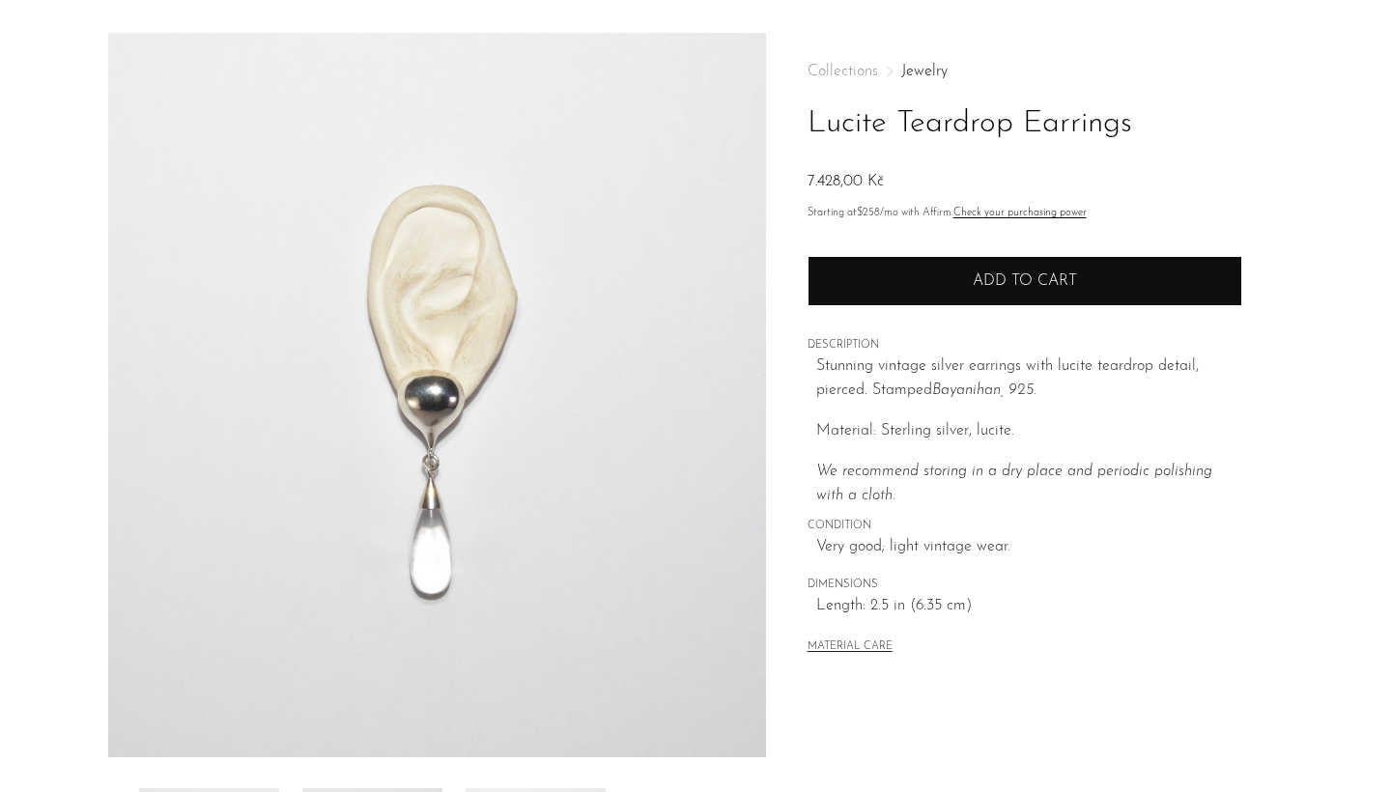
click at [862, 273] on button "Add to cart" at bounding box center [1024, 281] width 435 height 50
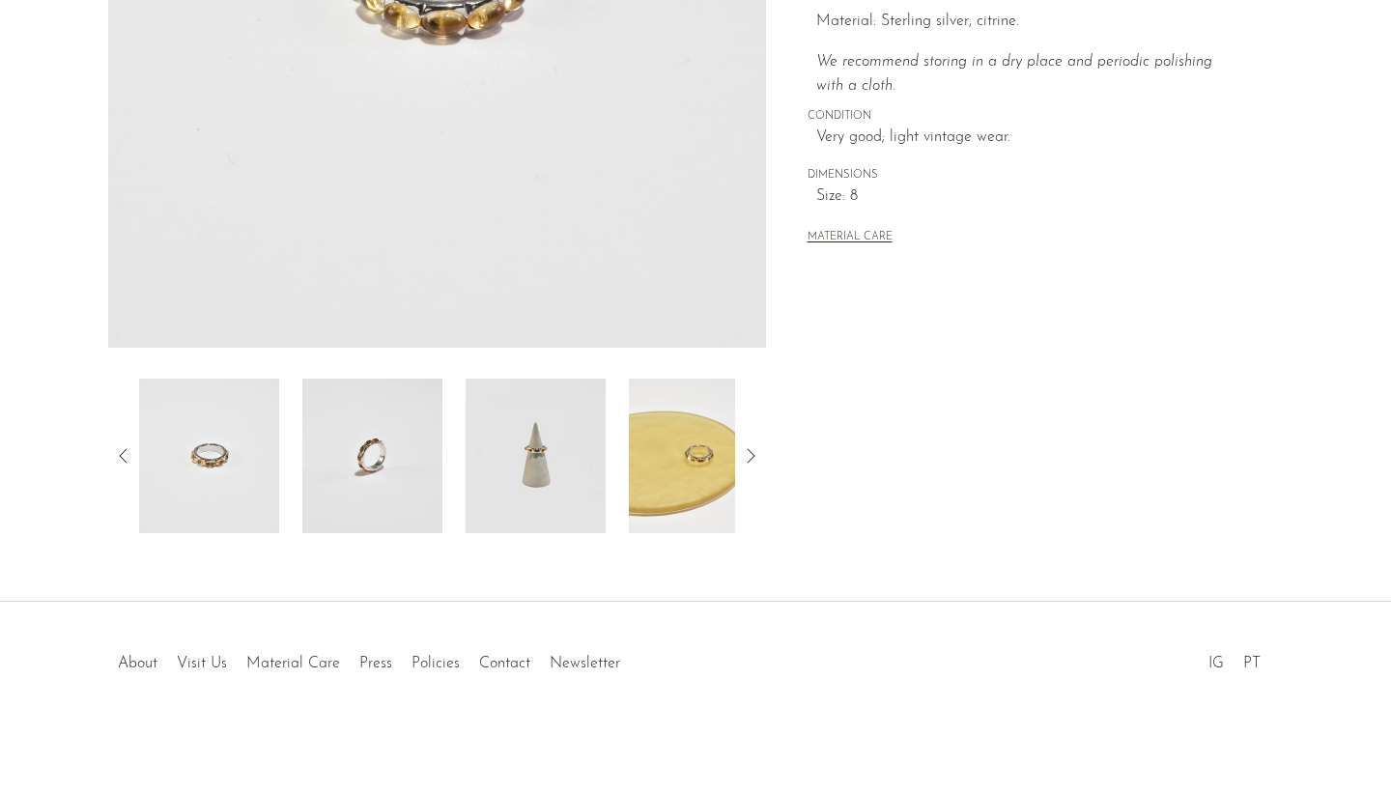
click at [373, 476] on img at bounding box center [372, 456] width 140 height 155
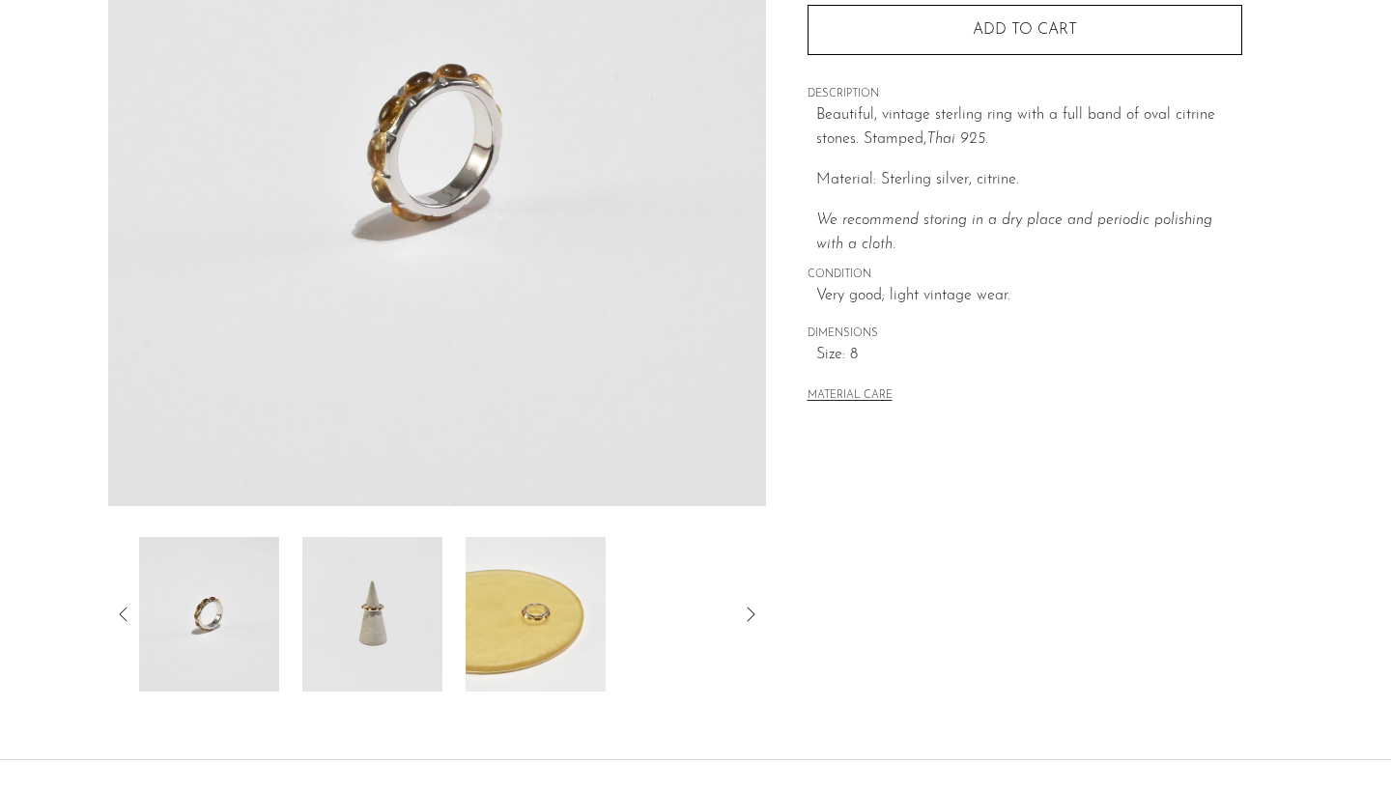
scroll to position [267, 0]
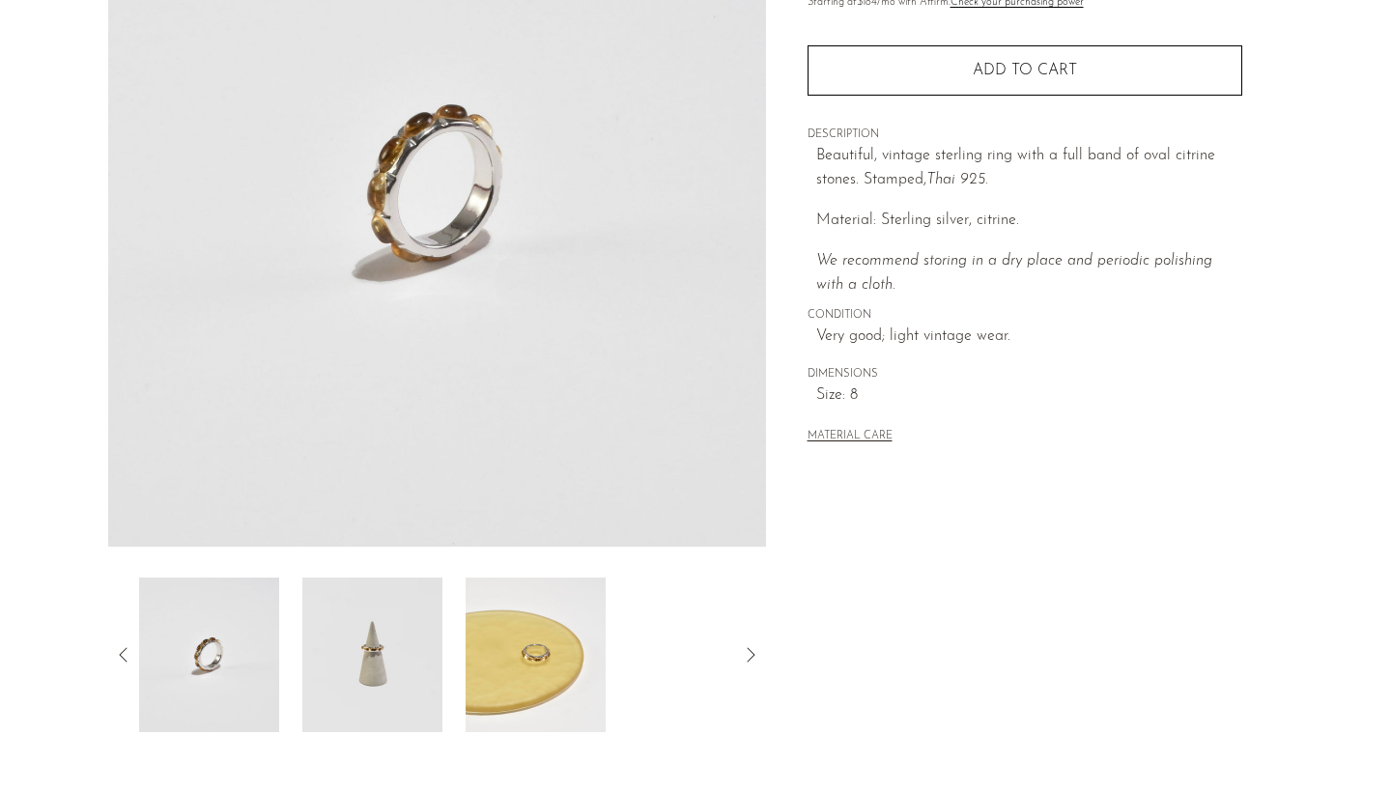
click at [553, 702] on img at bounding box center [536, 655] width 140 height 155
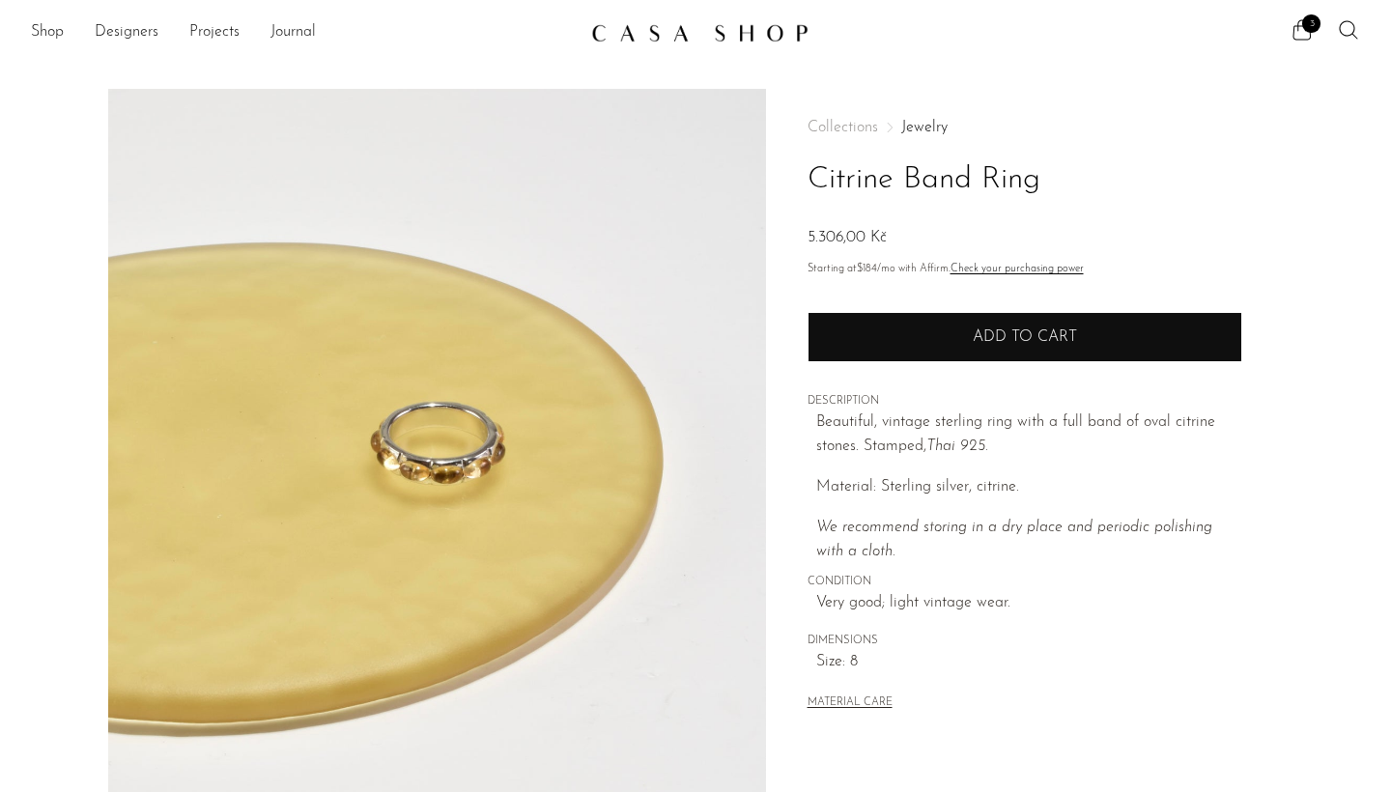
scroll to position [0, 0]
click at [928, 316] on button "Add to cart" at bounding box center [1024, 337] width 435 height 50
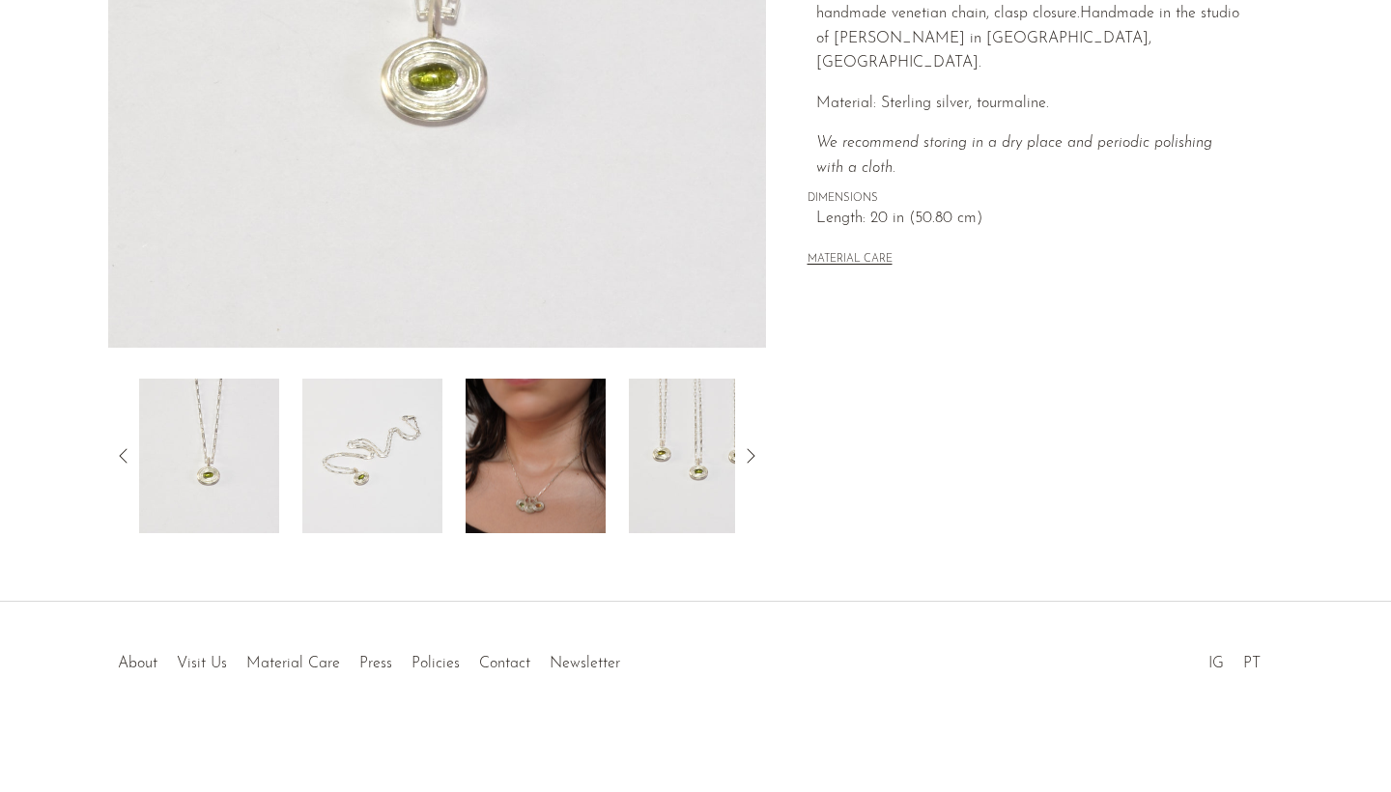
click at [479, 474] on img at bounding box center [536, 456] width 140 height 155
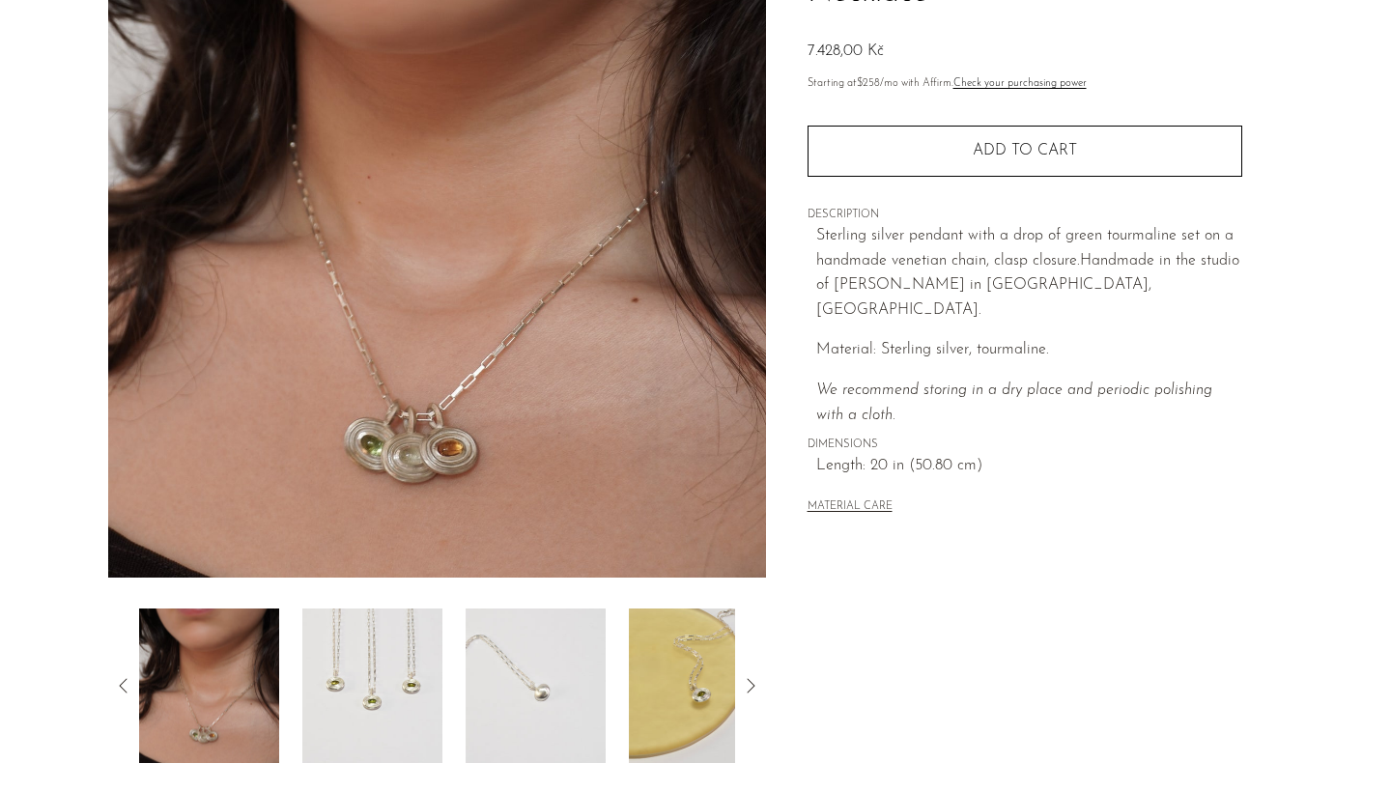
scroll to position [177, 0]
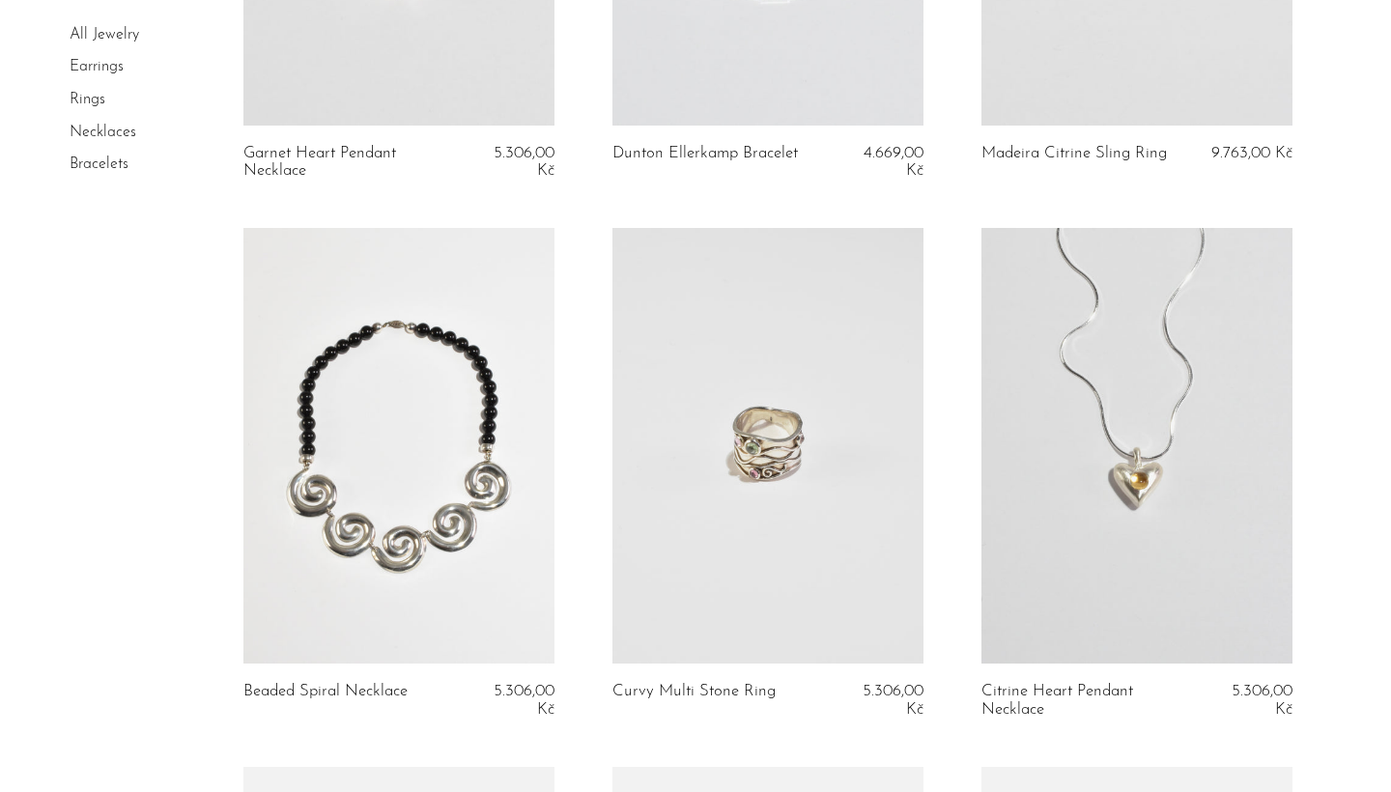
scroll to position [679, 0]
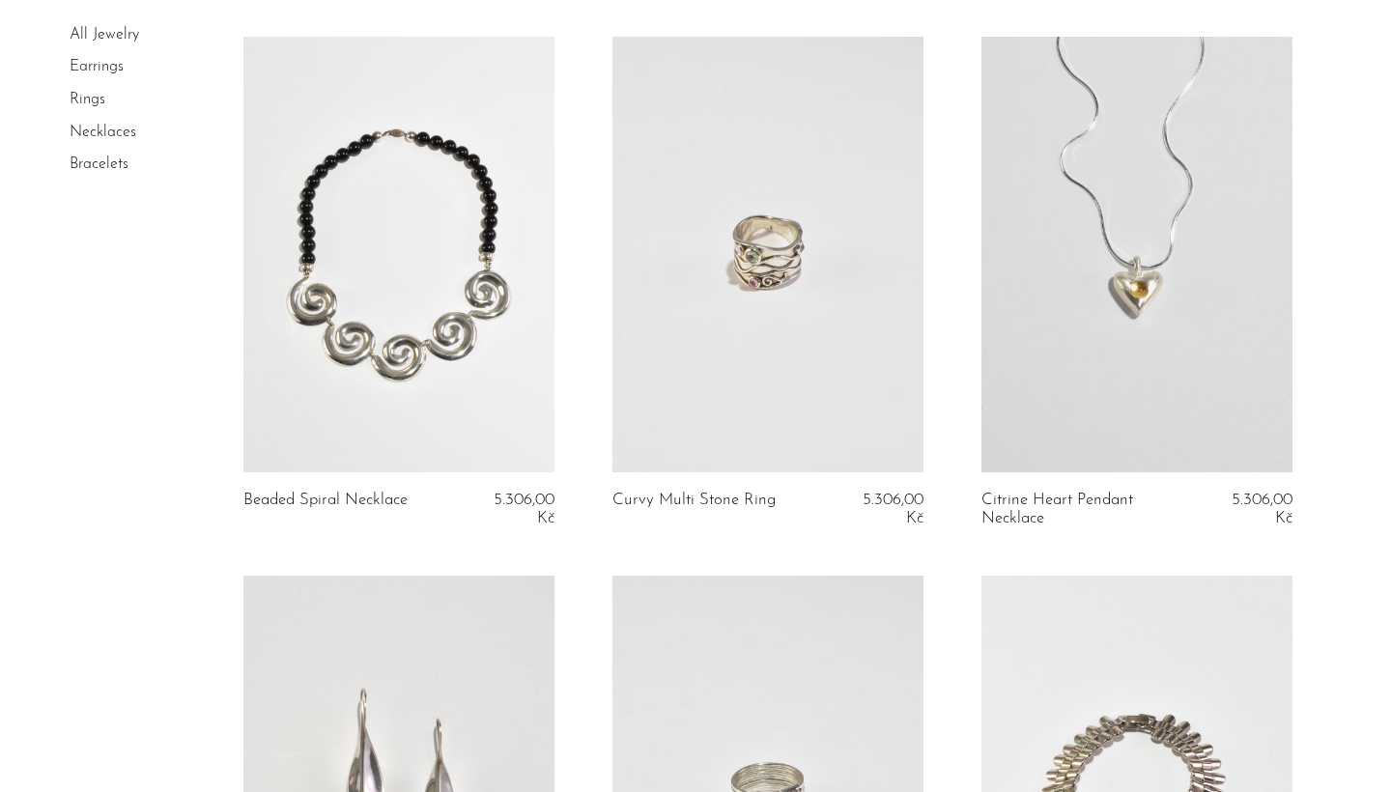
click at [1154, 278] on link at bounding box center [1136, 255] width 311 height 436
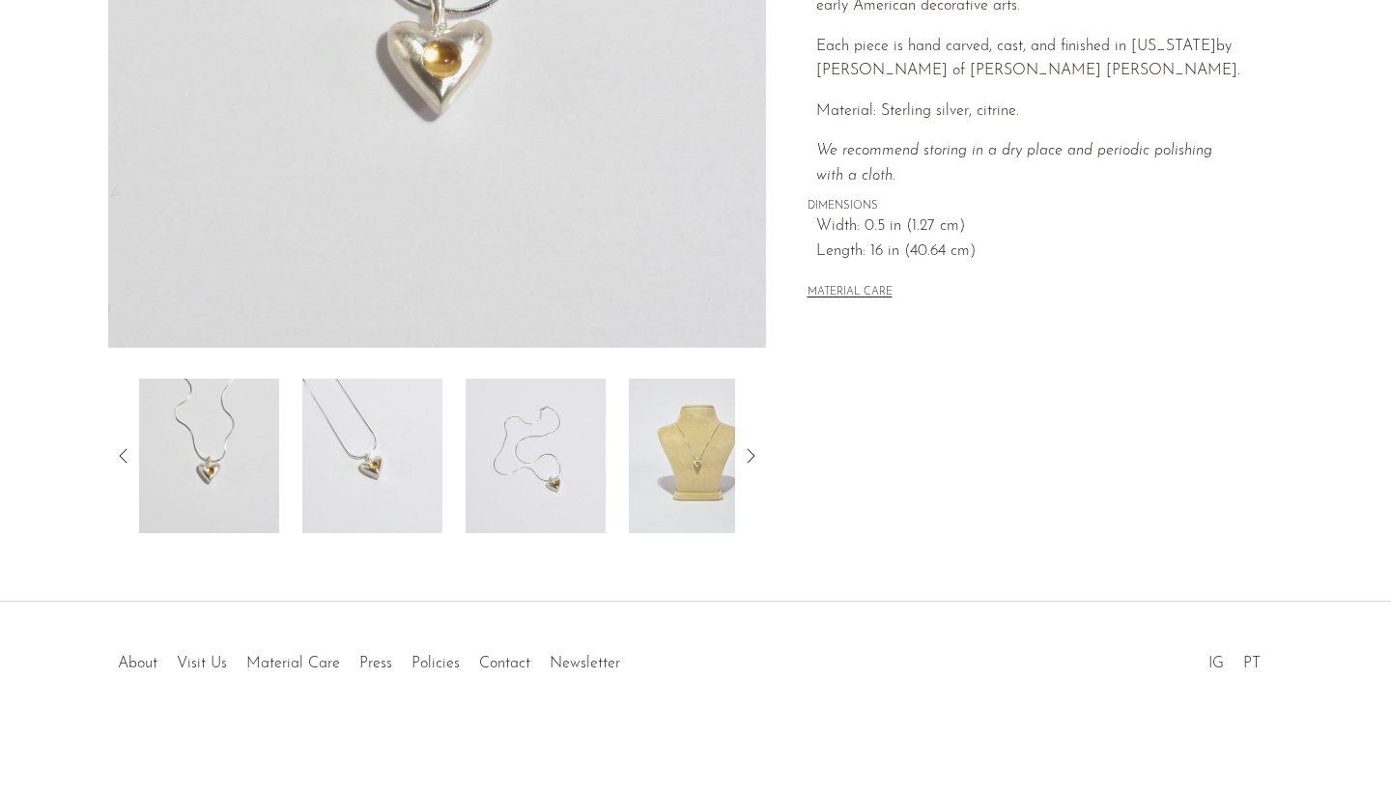
scroll to position [466, 0]
click at [687, 472] on img at bounding box center [699, 456] width 140 height 155
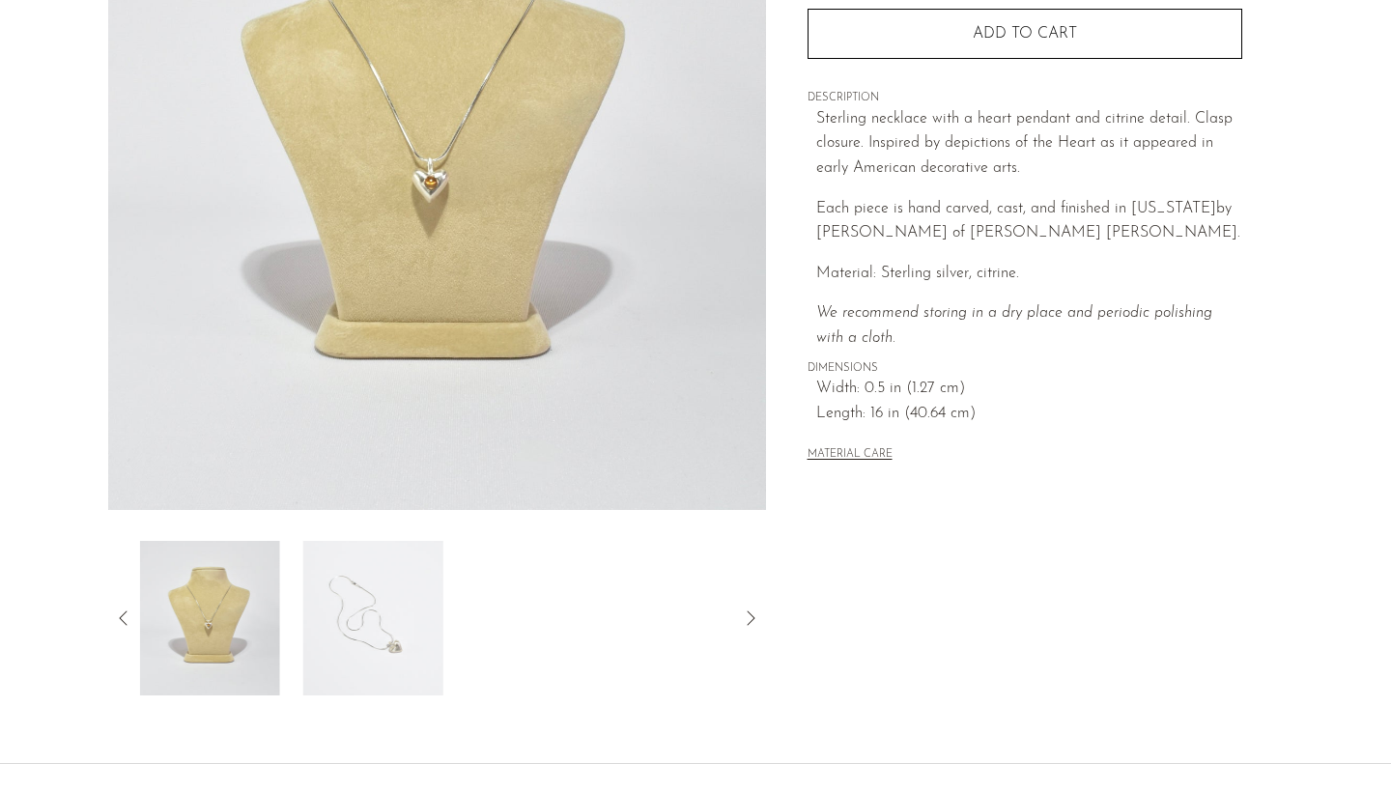
scroll to position [184, 0]
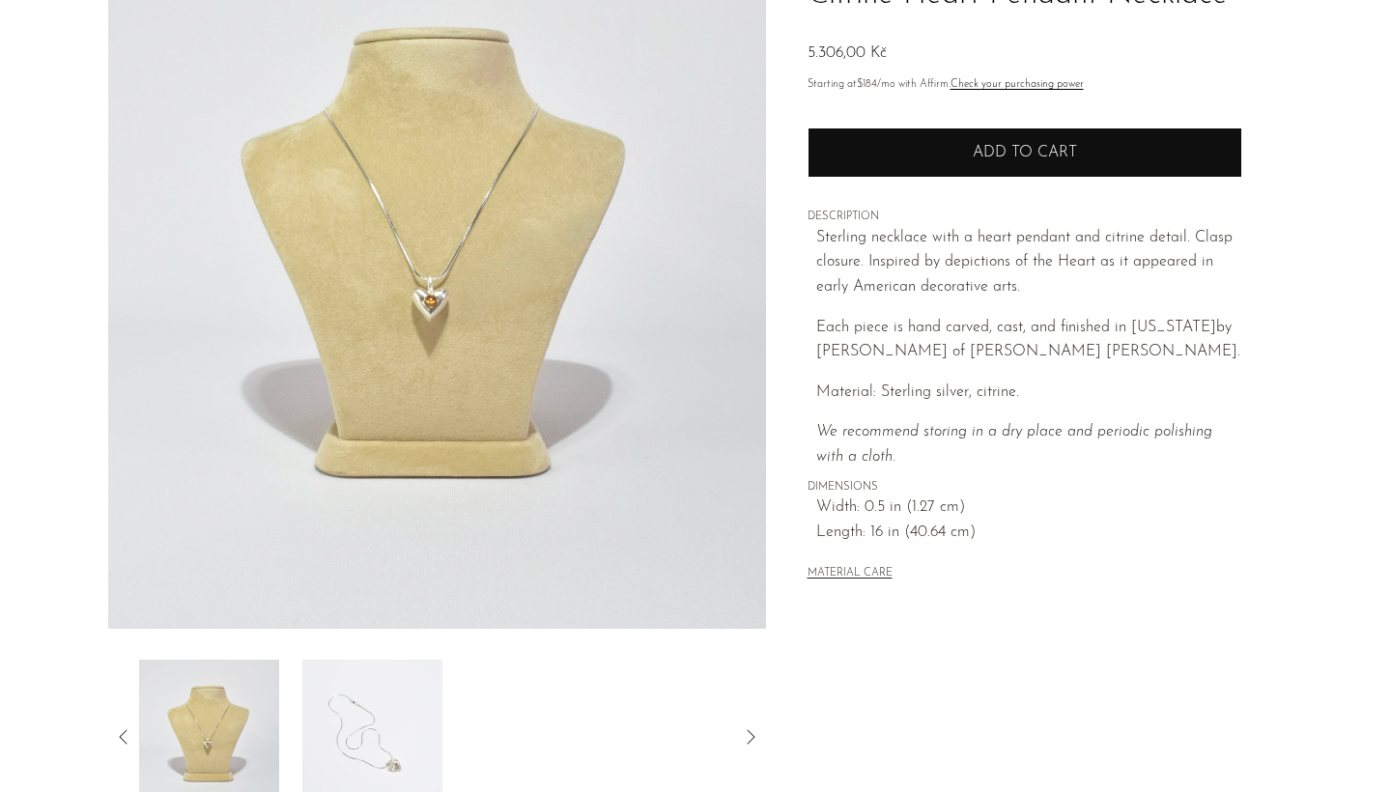
click at [911, 160] on button "Add to cart" at bounding box center [1024, 152] width 435 height 50
